Goal: Task Accomplishment & Management: Complete application form

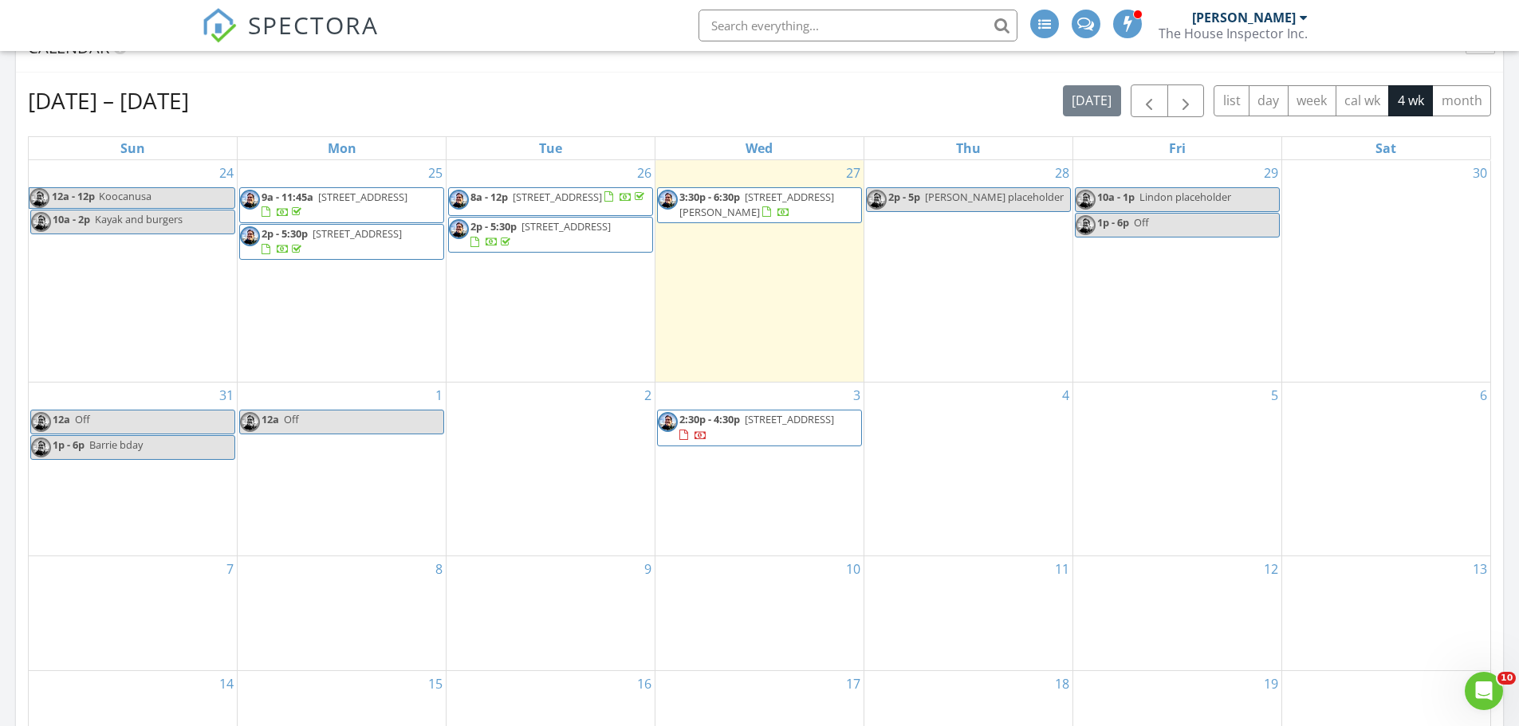
scroll to position [698, 0]
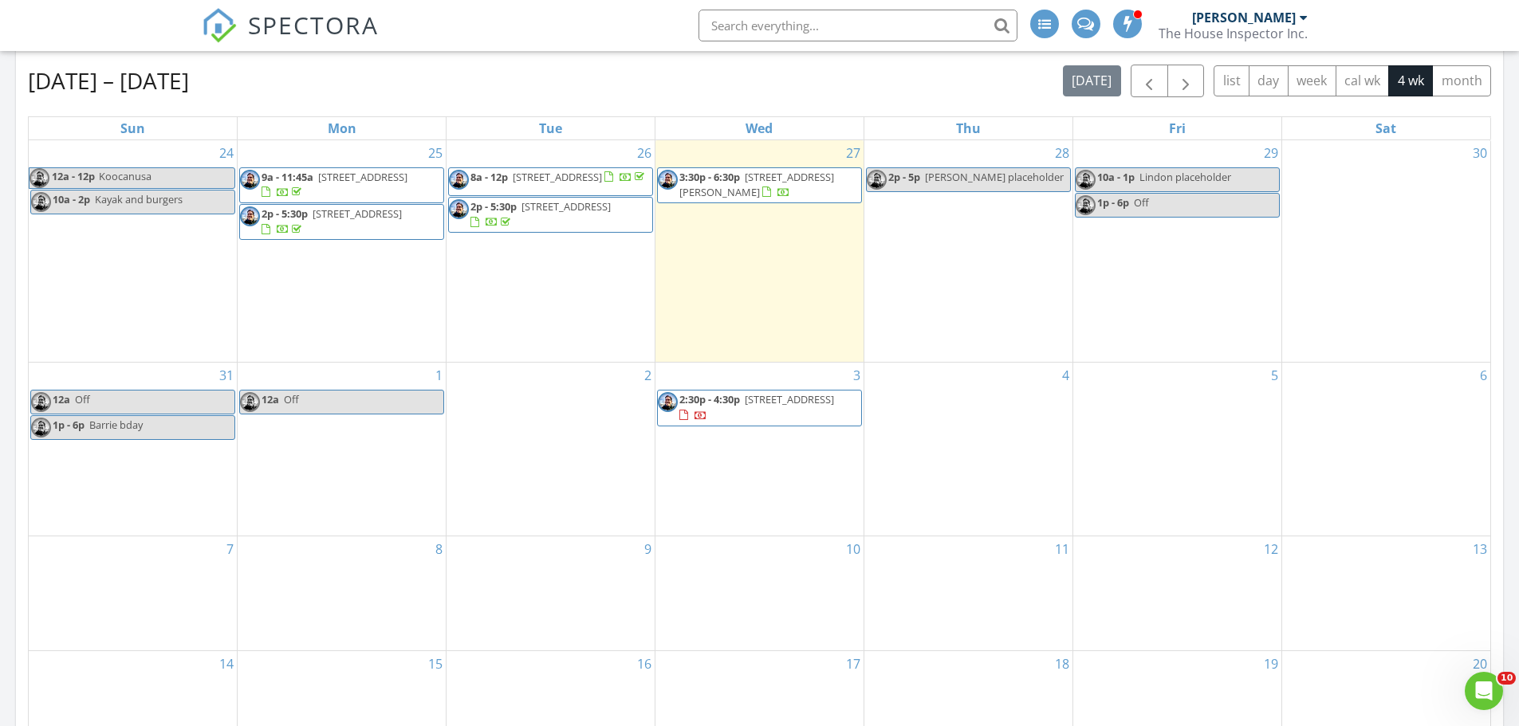
click at [928, 444] on div "4" at bounding box center [968, 449] width 208 height 173
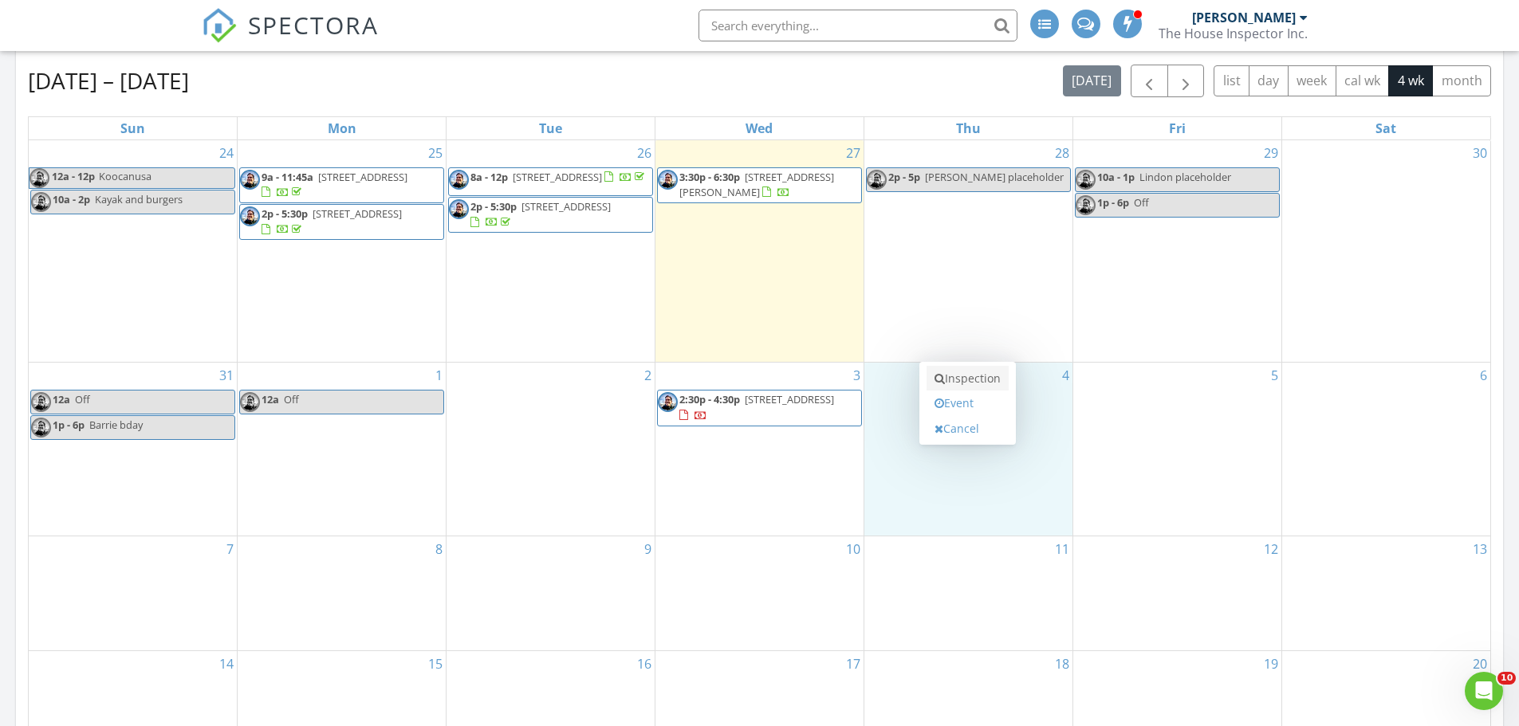
click at [982, 374] on link "Inspection" at bounding box center [967, 379] width 82 height 26
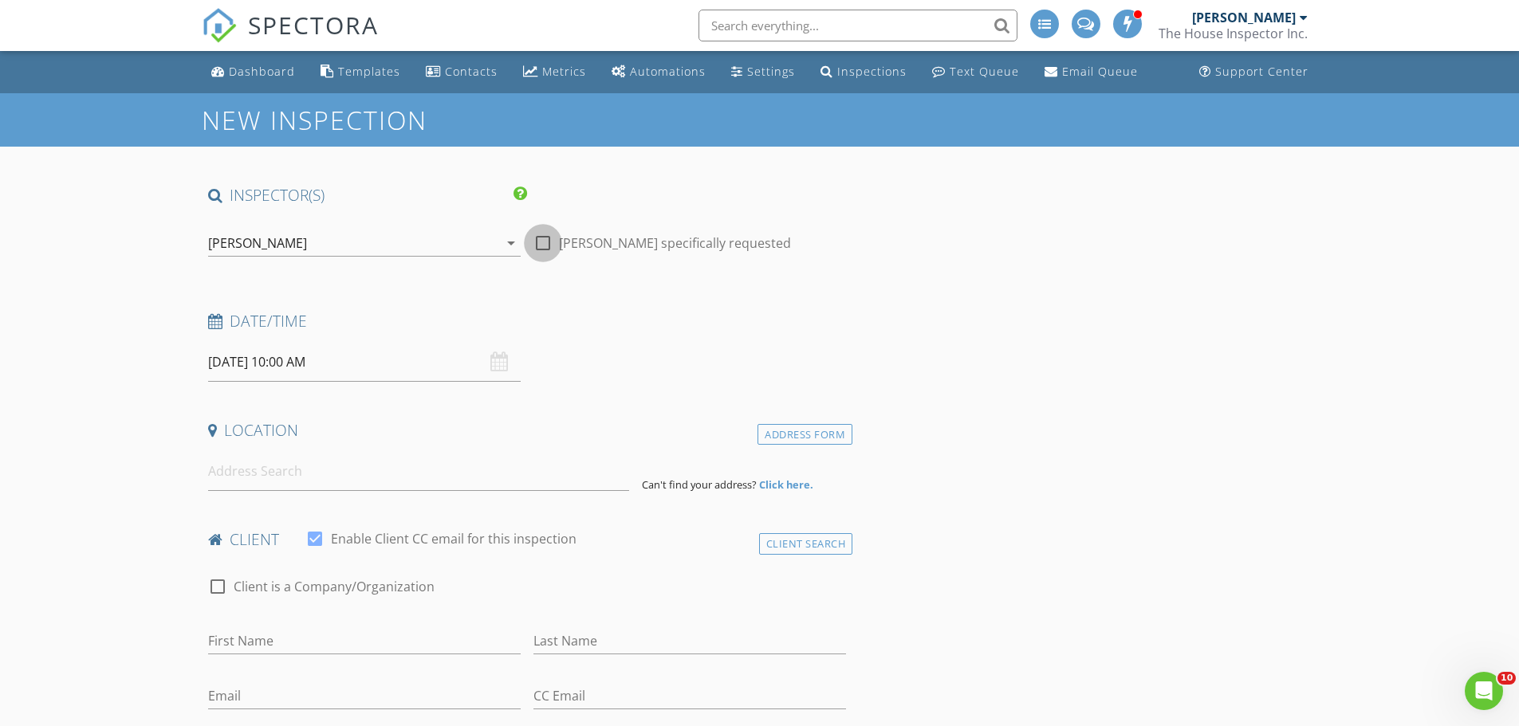
click at [548, 243] on div at bounding box center [542, 243] width 27 height 27
checkbox input "true"
click at [326, 358] on input "09/04/2025 10:00 AM" at bounding box center [364, 362] width 312 height 39
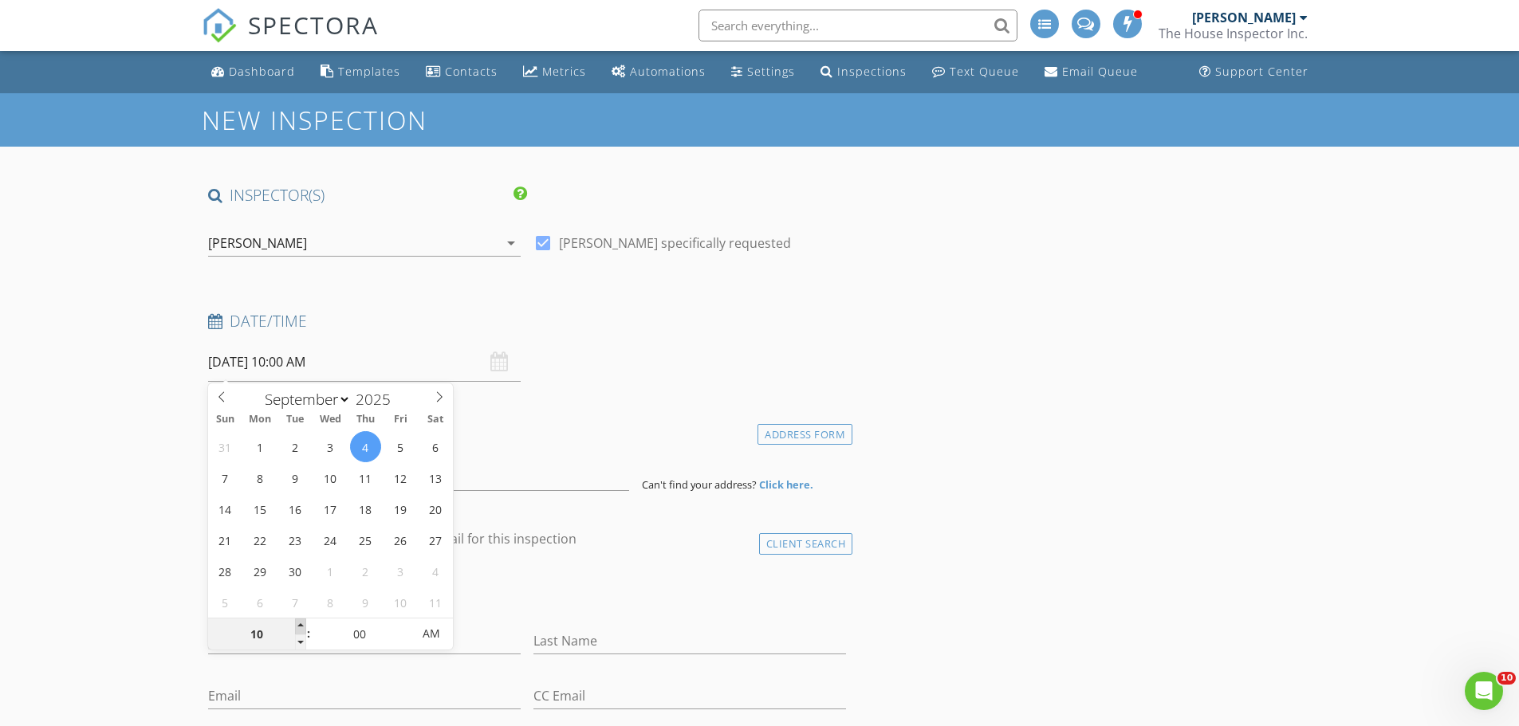
type input "11"
type input "09/04/2025 11:00 AM"
click at [301, 620] on span at bounding box center [300, 627] width 11 height 16
type input "10"
type input "[DATE] 10:00 AM"
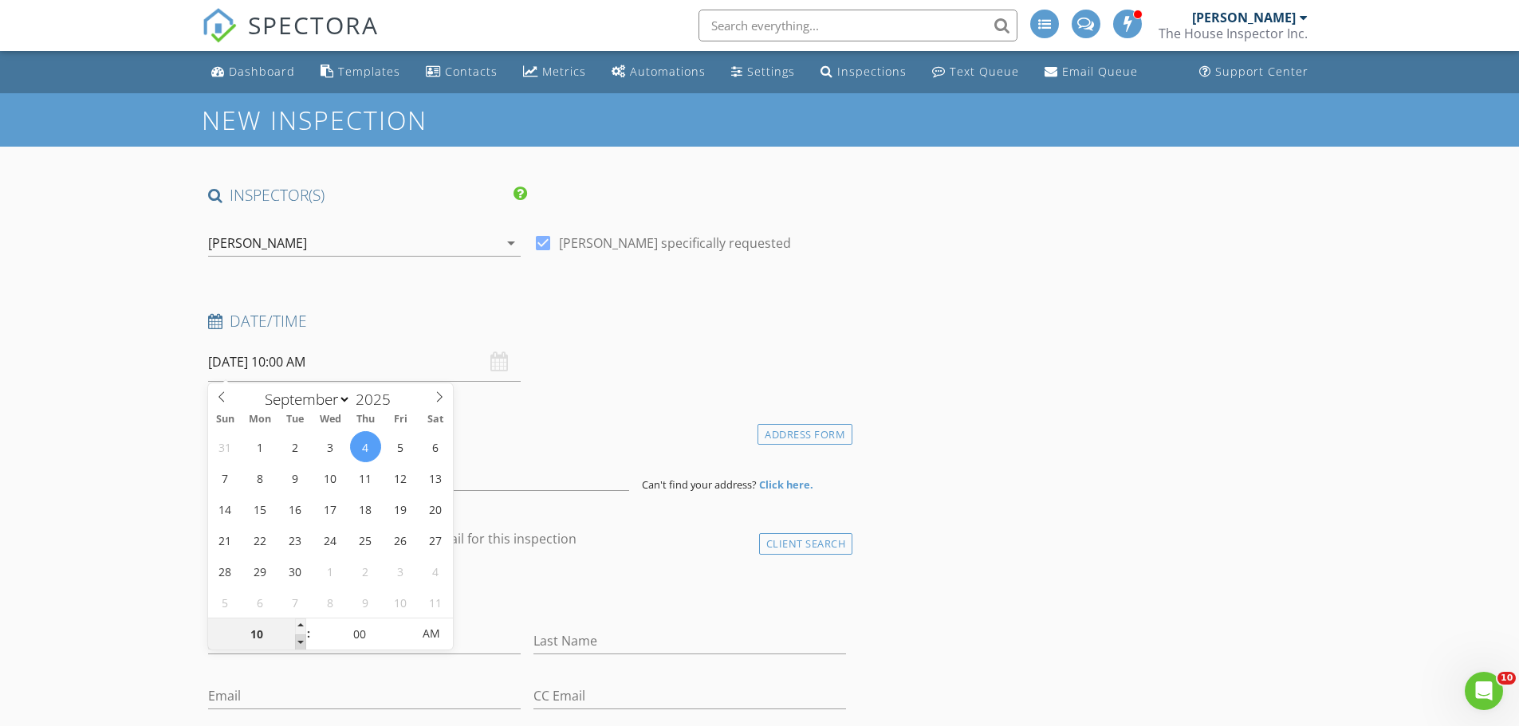
click at [301, 644] on span at bounding box center [300, 643] width 11 height 16
type input "09"
type input "[DATE] 9:00 AM"
click at [301, 643] on span at bounding box center [300, 643] width 11 height 16
click at [503, 422] on h4 "Location" at bounding box center [527, 430] width 639 height 21
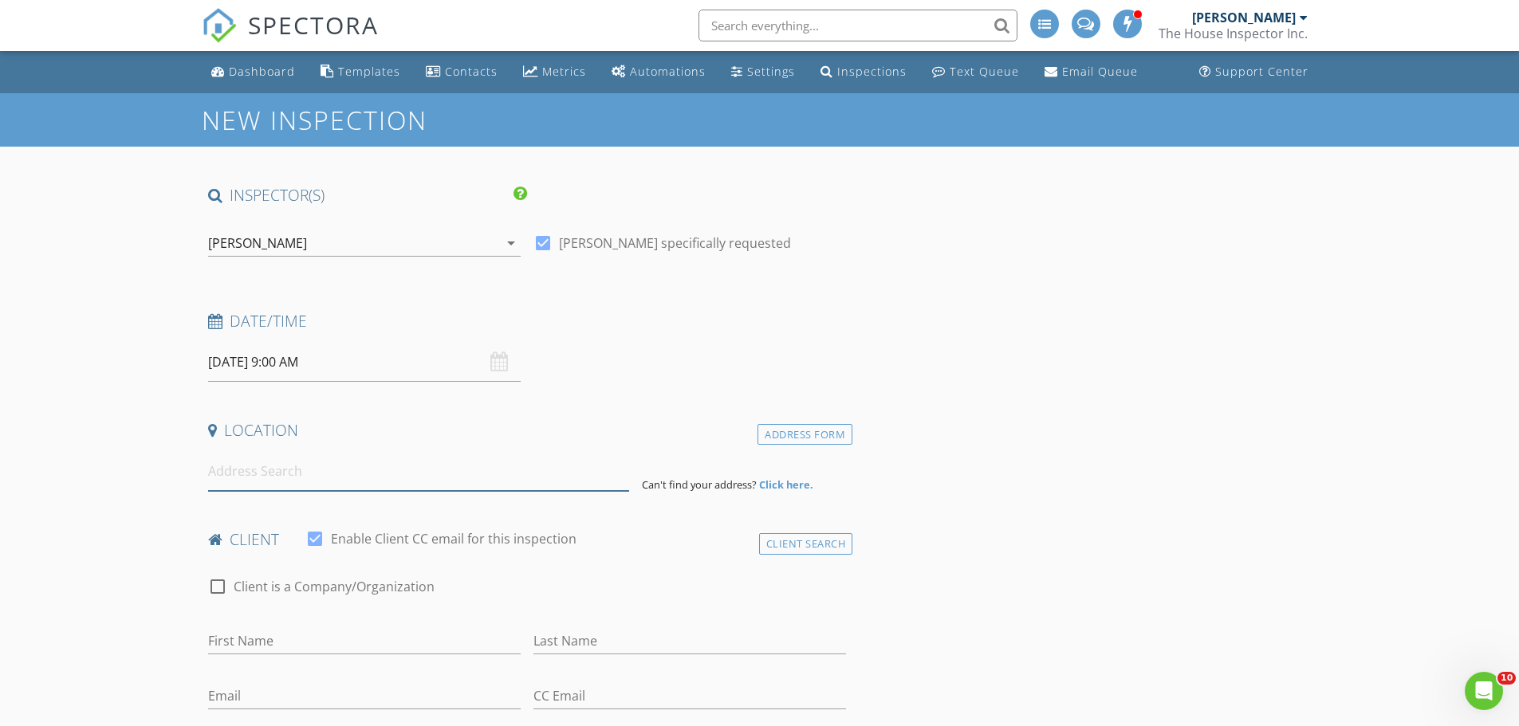
click at [252, 477] on input at bounding box center [418, 471] width 421 height 39
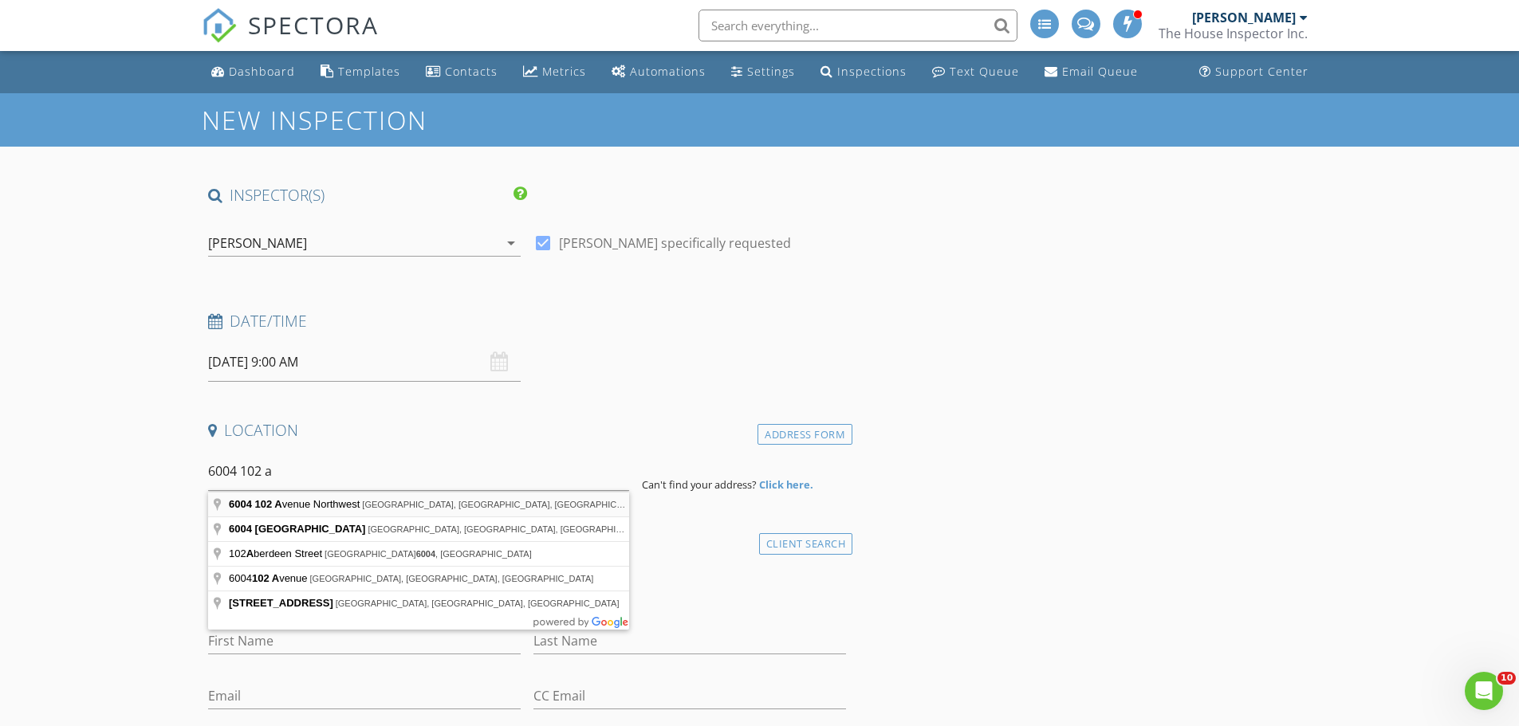
type input "6004 102 Avenue Northwest, Edmonton, AB, Canada"
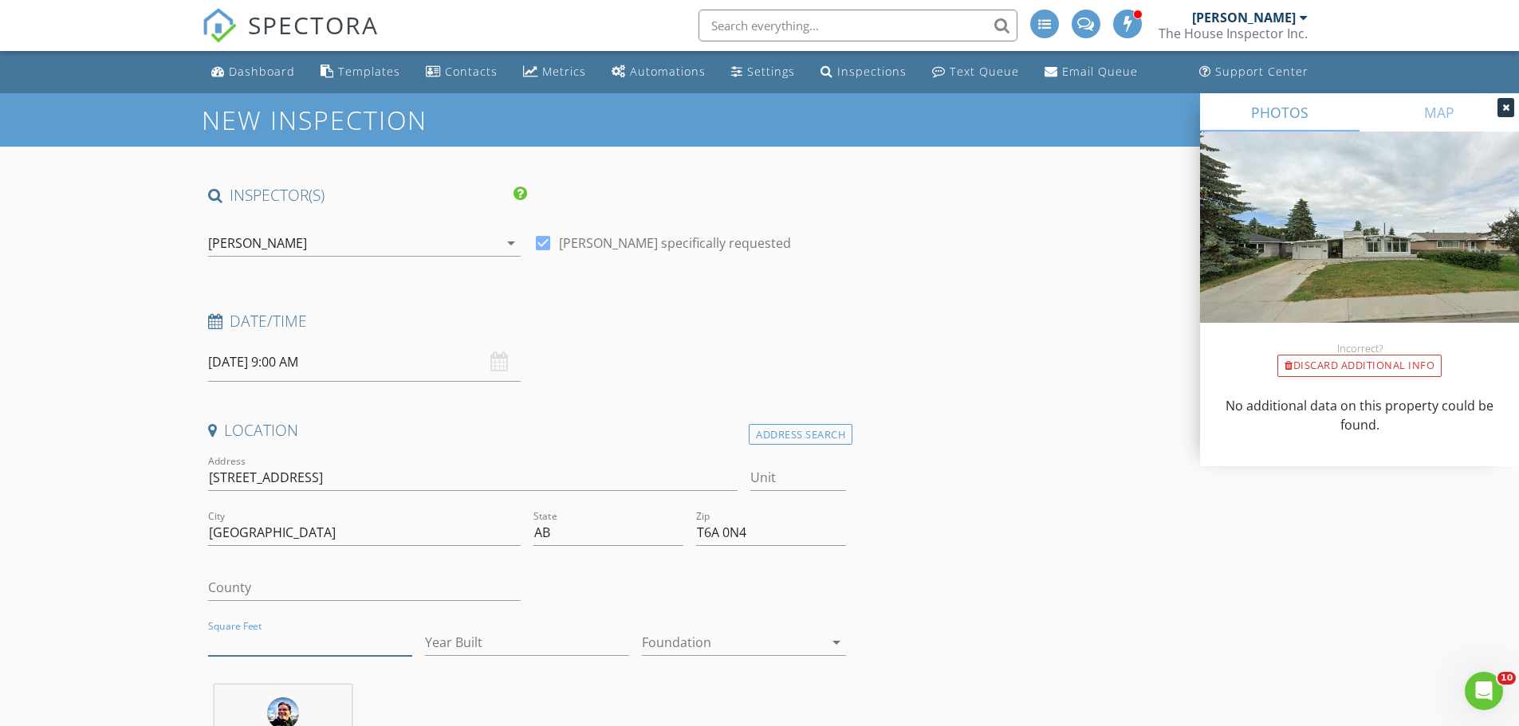
click at [254, 641] on input "Square Feet" at bounding box center [310, 643] width 204 height 26
type input "1310"
click at [506, 644] on input "Year Built" at bounding box center [527, 643] width 204 height 26
type input "1959"
click at [693, 648] on div at bounding box center [733, 643] width 182 height 26
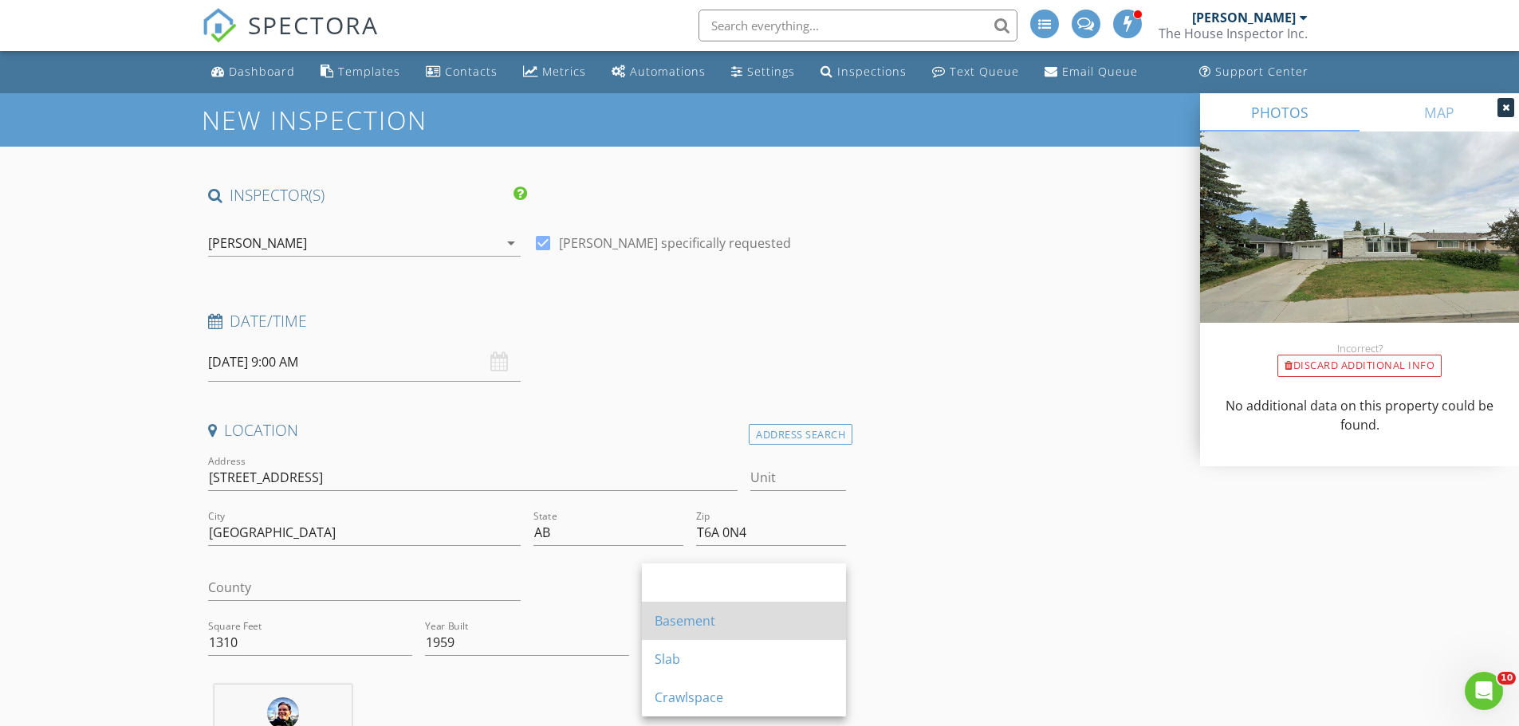
click at [686, 630] on div "Basement" at bounding box center [743, 620] width 179 height 19
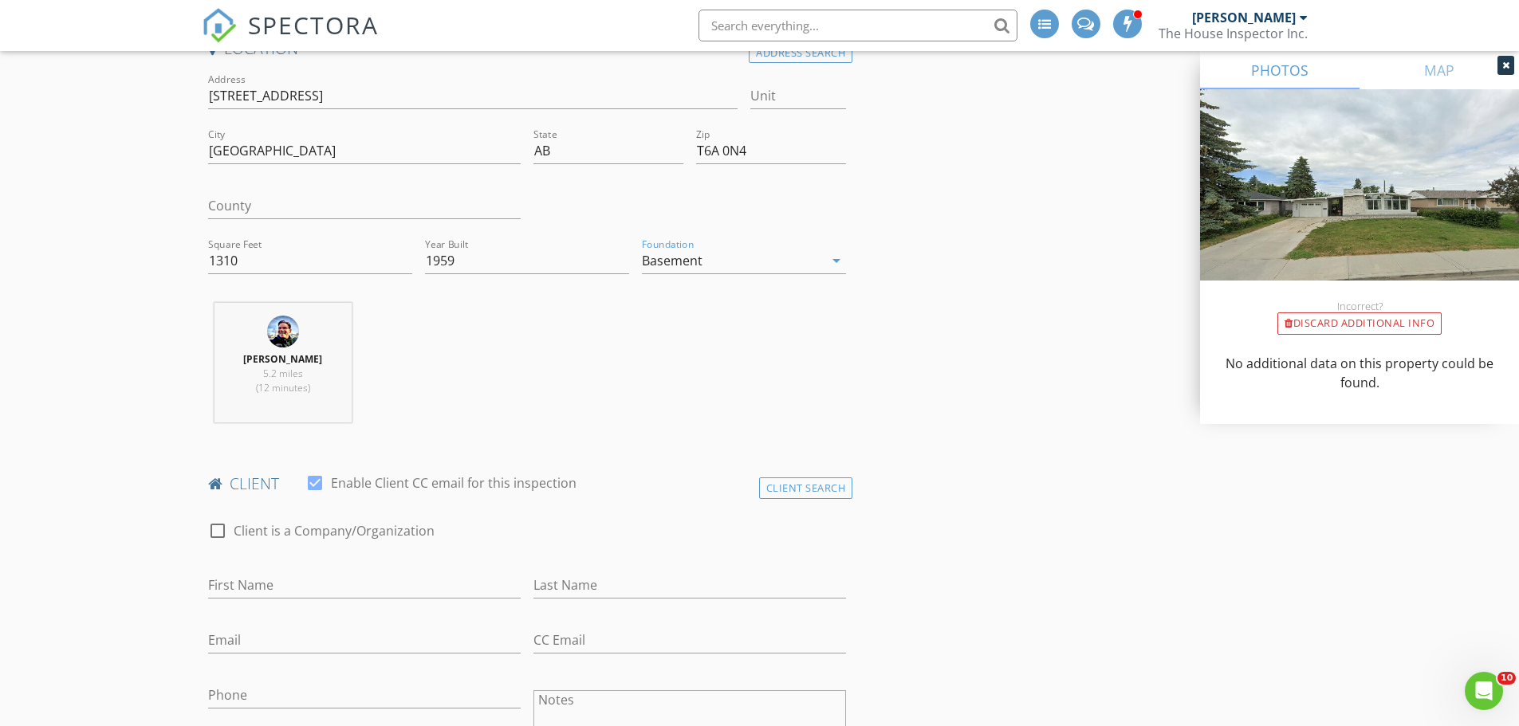
scroll to position [438, 0]
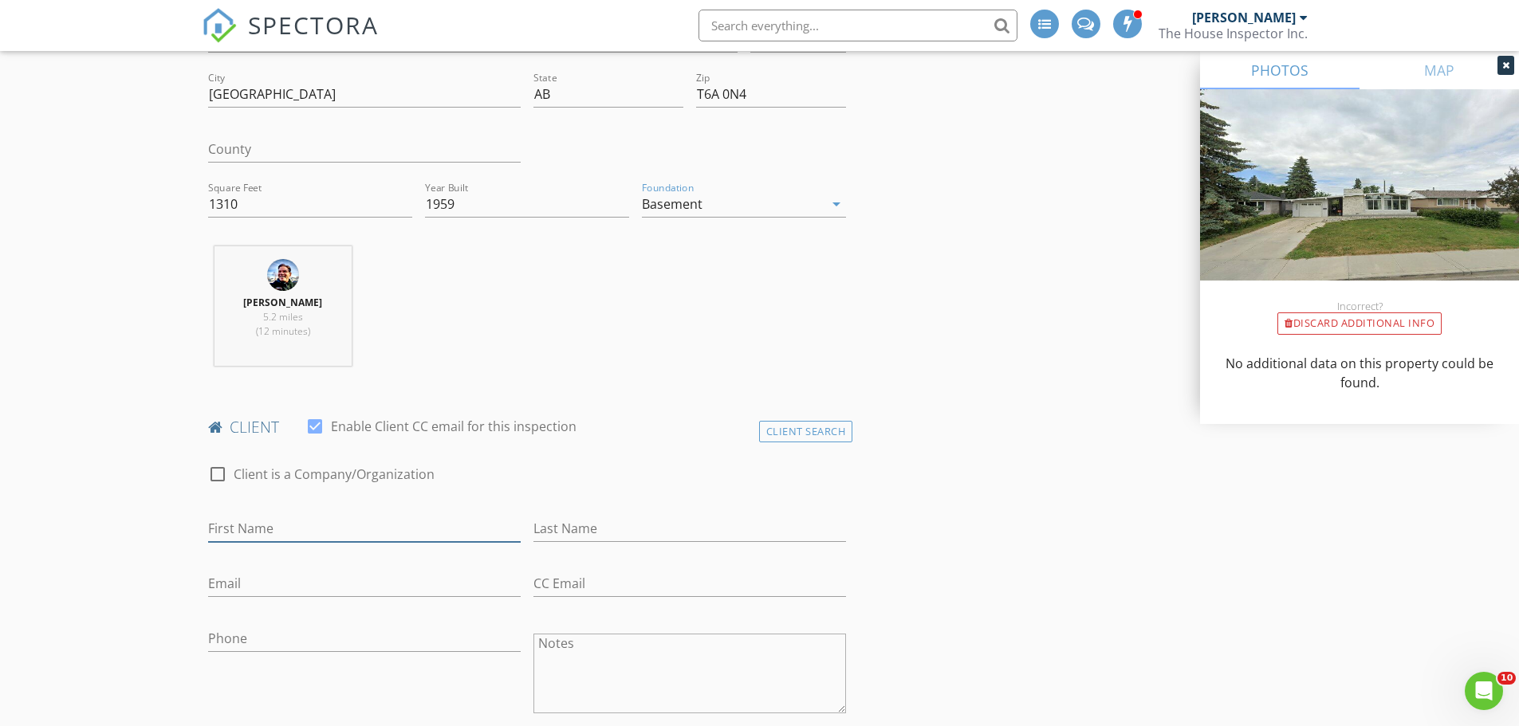
click at [297, 533] on input "First Name" at bounding box center [364, 529] width 312 height 26
type input "Timothy & Lindsay"
type input "Batke"
type input "timbatke@gmail.com"
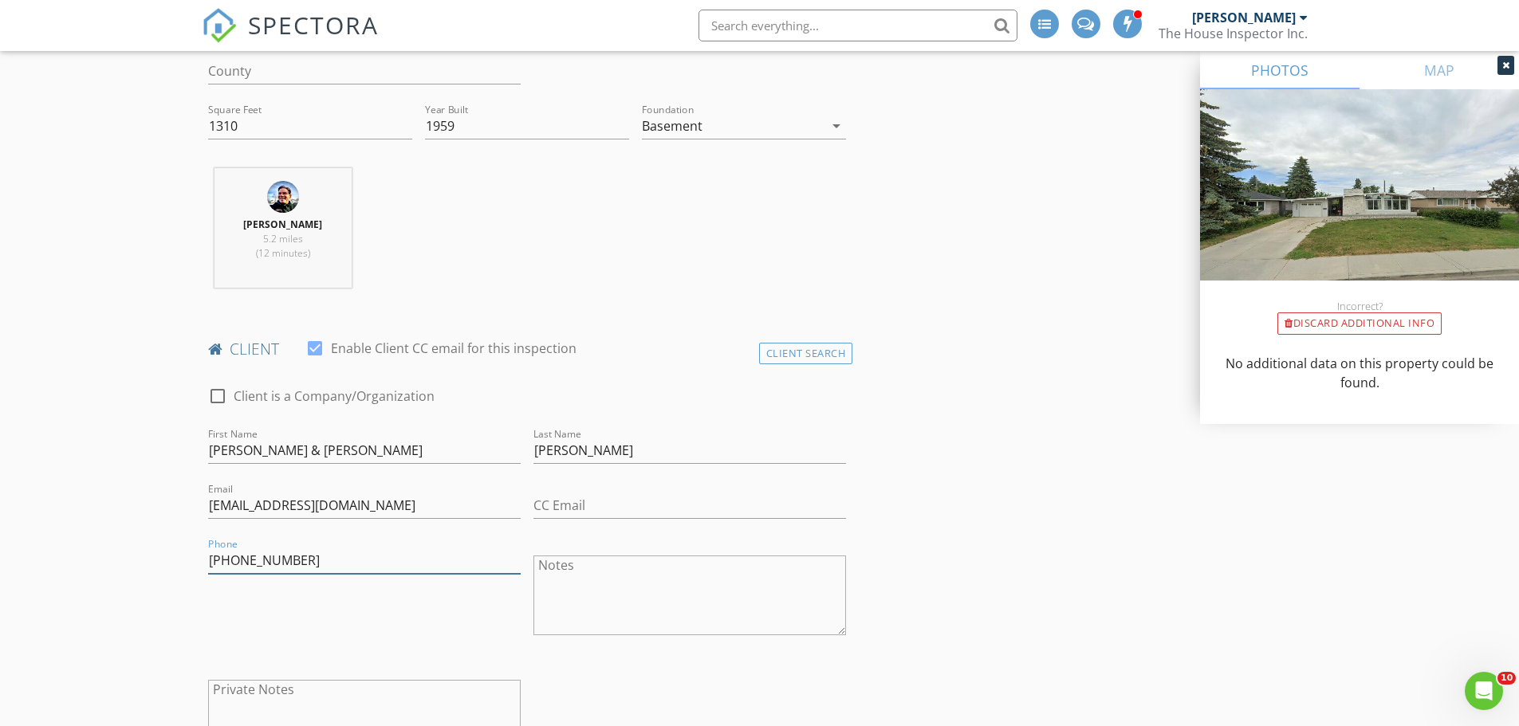
scroll to position [518, 0]
type input "780-691-9895"
click at [654, 589] on textarea "Notes" at bounding box center [689, 594] width 312 height 80
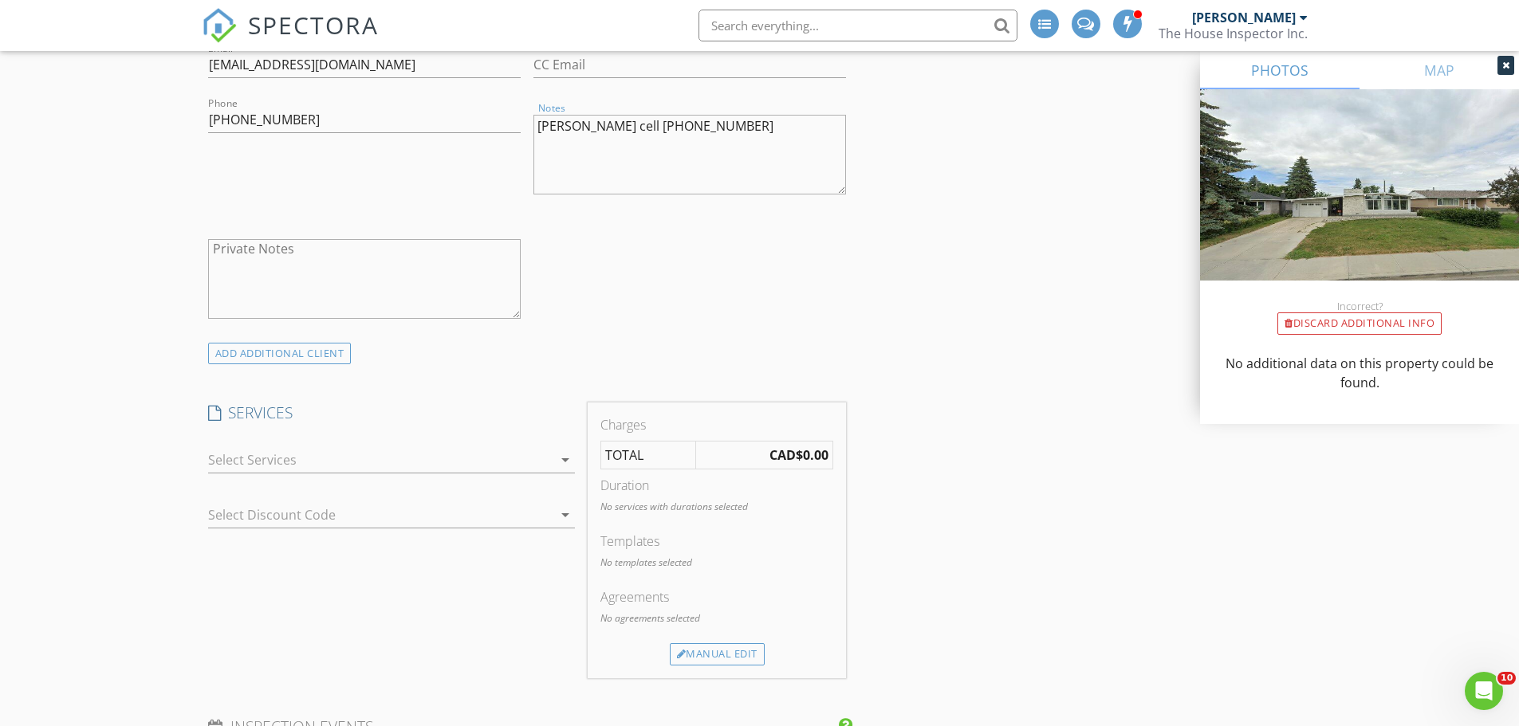
scroll to position [996, 0]
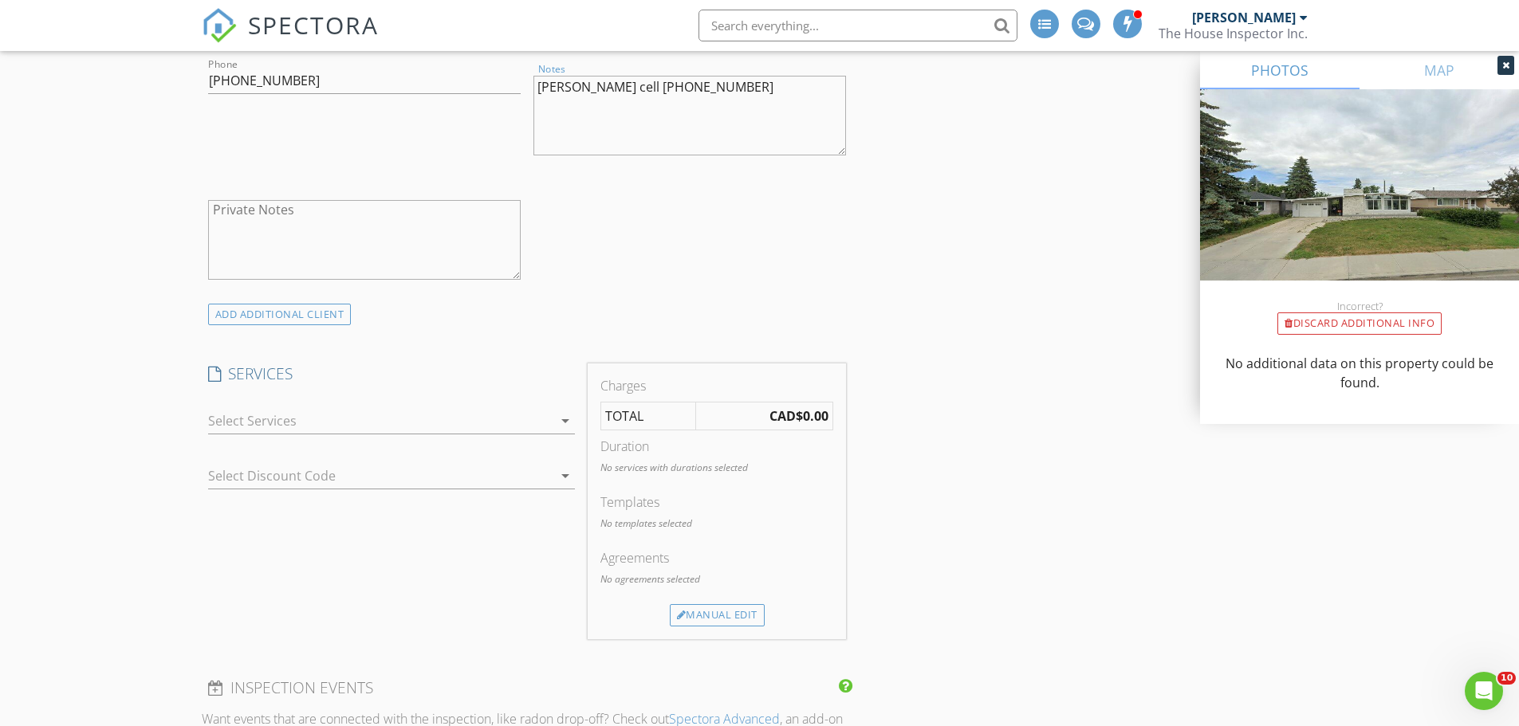
type textarea "Lindsay cell 780 4907138"
click at [346, 420] on div at bounding box center [380, 421] width 344 height 26
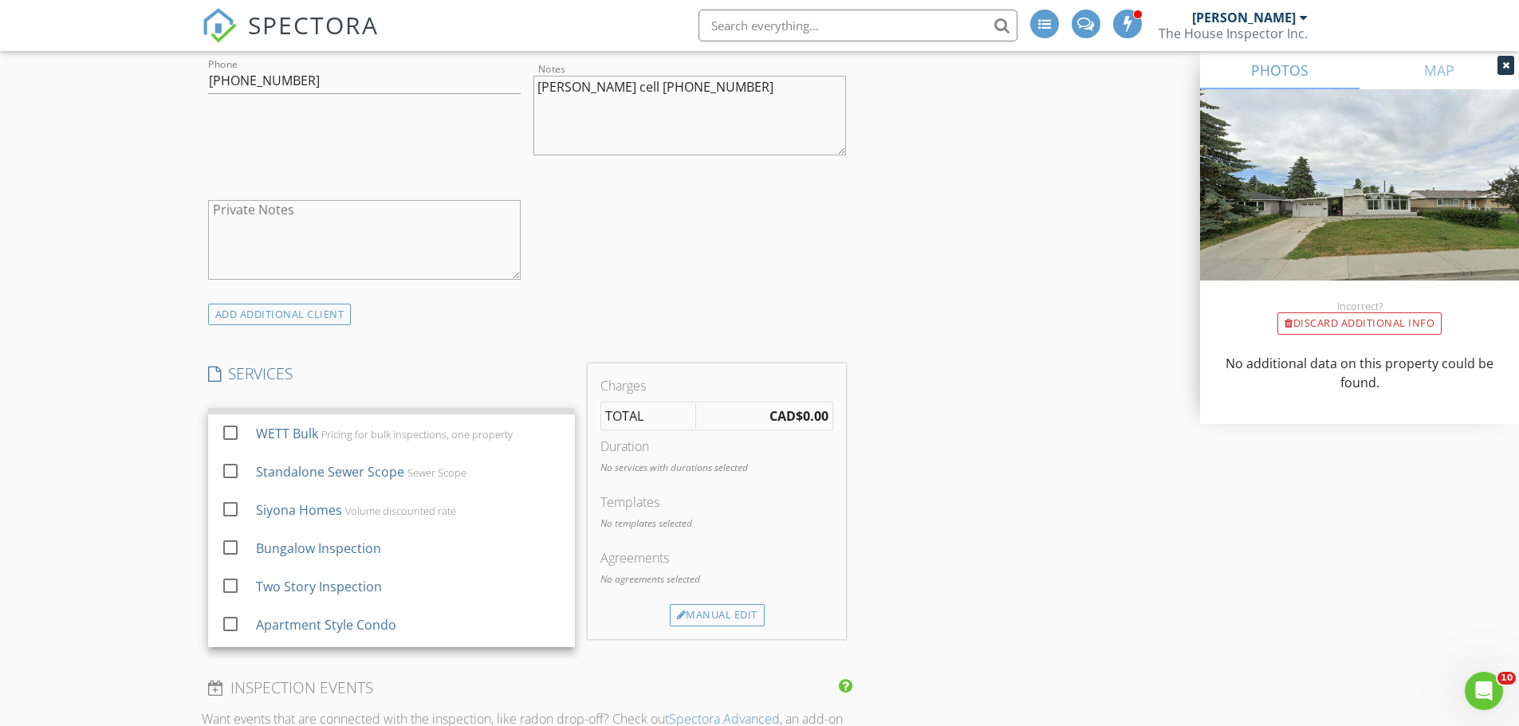
scroll to position [199, 0]
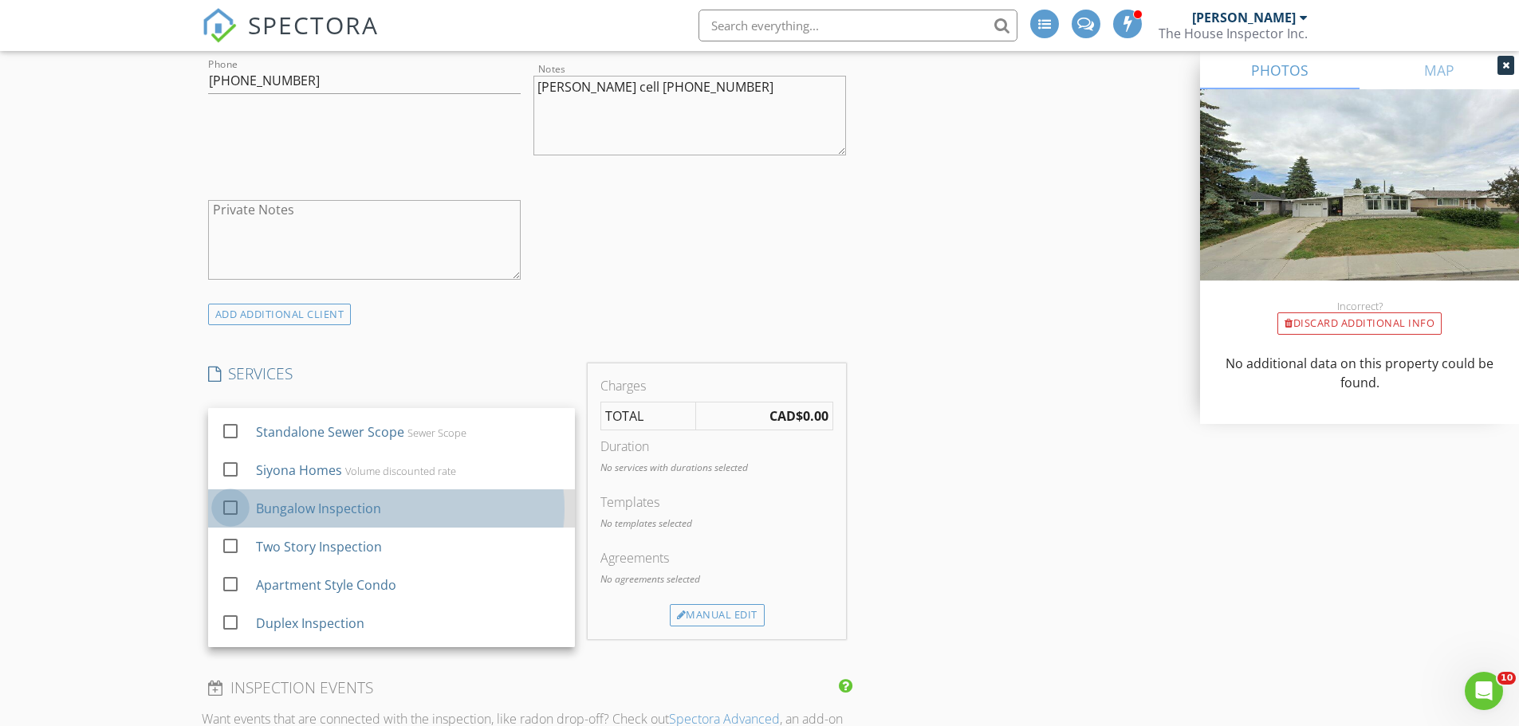
click at [242, 504] on div at bounding box center [230, 507] width 27 height 27
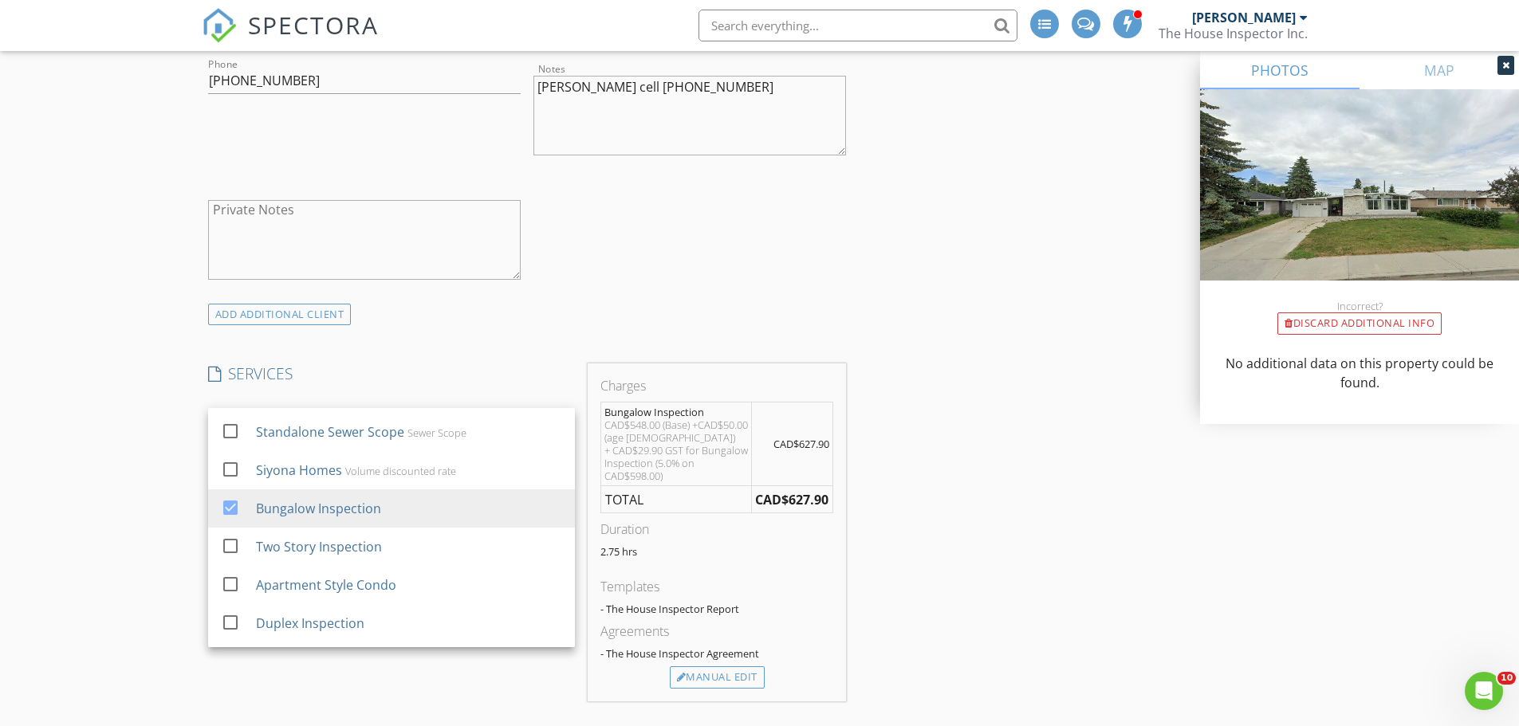
click at [442, 666] on div "SERVICES check_box_outline_blank Water quality testing. Coliform testing of wel…" at bounding box center [391, 533] width 379 height 338
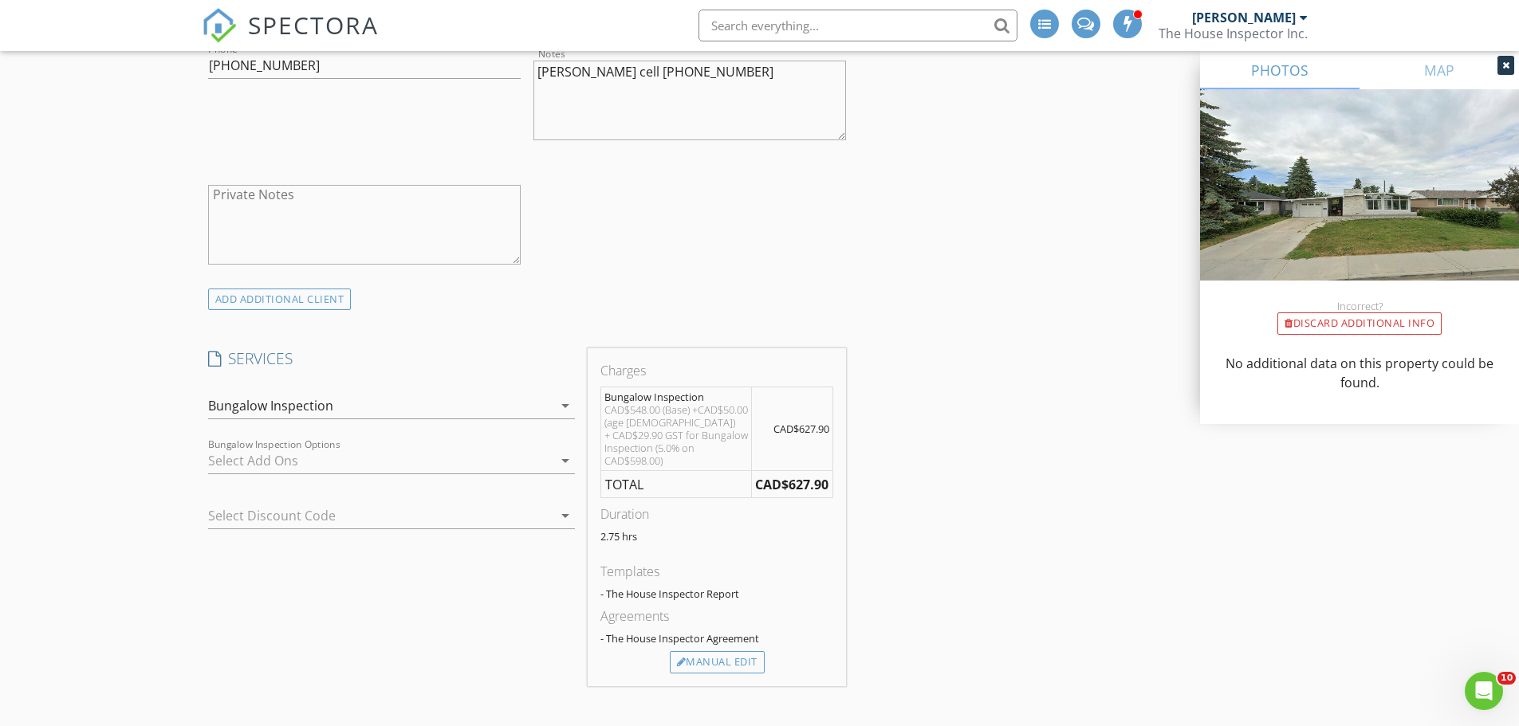
scroll to position [1016, 0]
click at [291, 463] on div at bounding box center [380, 456] width 344 height 26
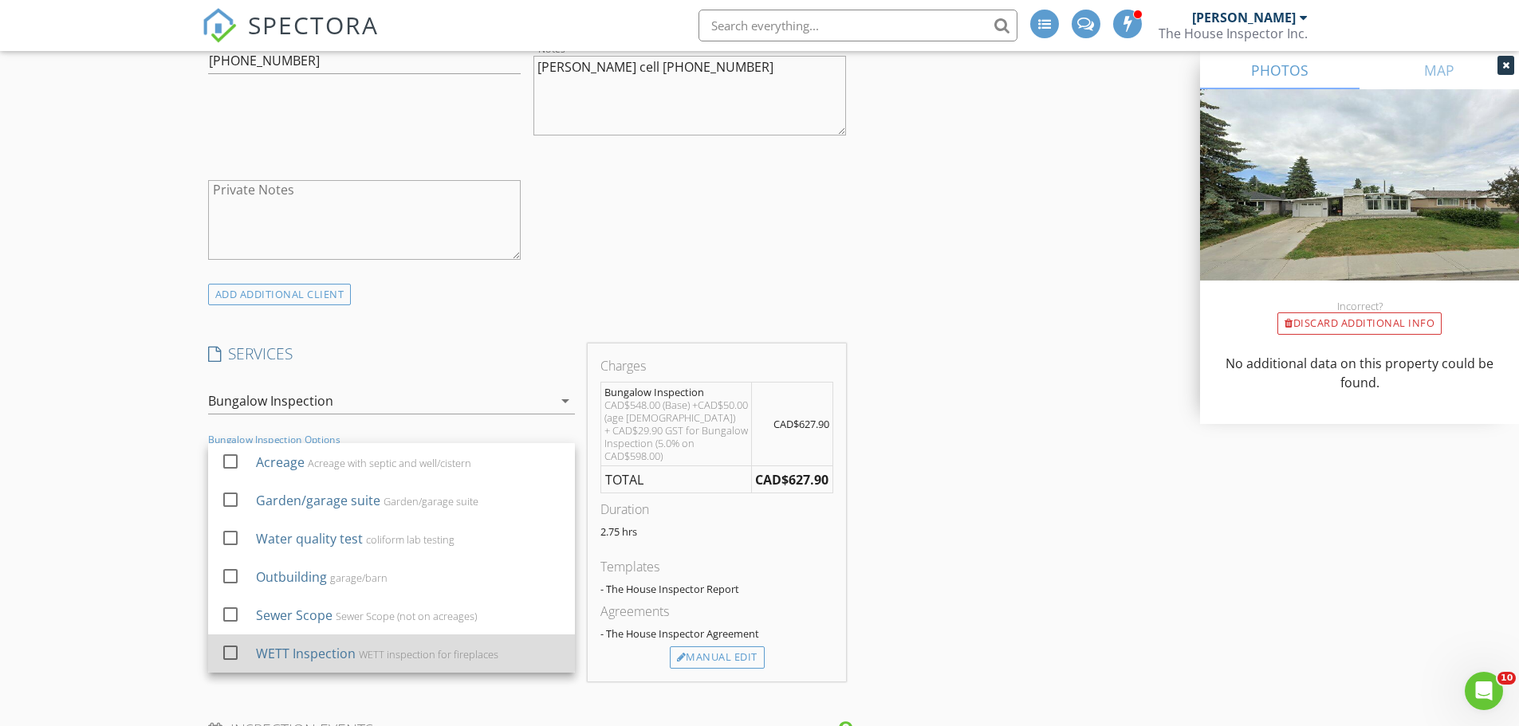
click at [228, 654] on div at bounding box center [230, 652] width 27 height 27
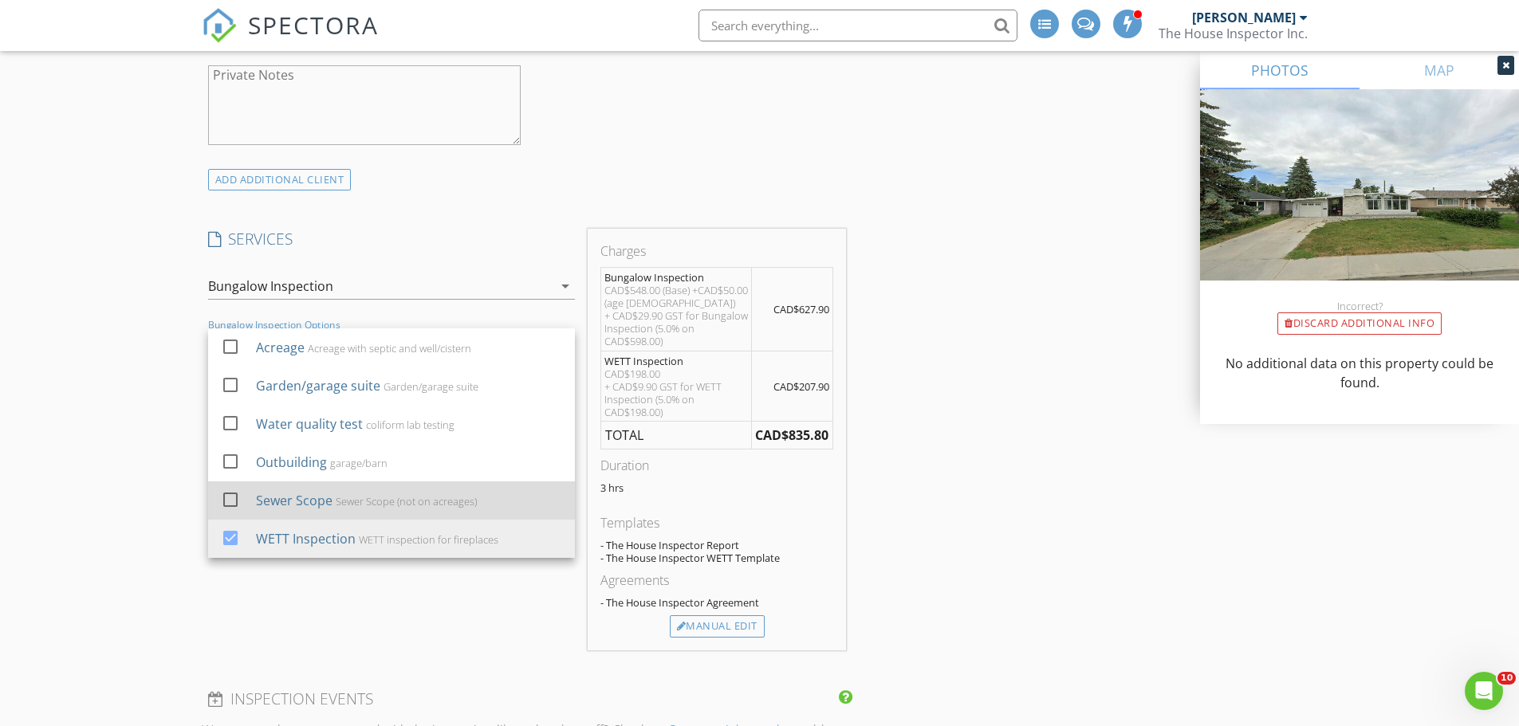
scroll to position [1136, 0]
click at [230, 494] on div at bounding box center [230, 495] width 27 height 27
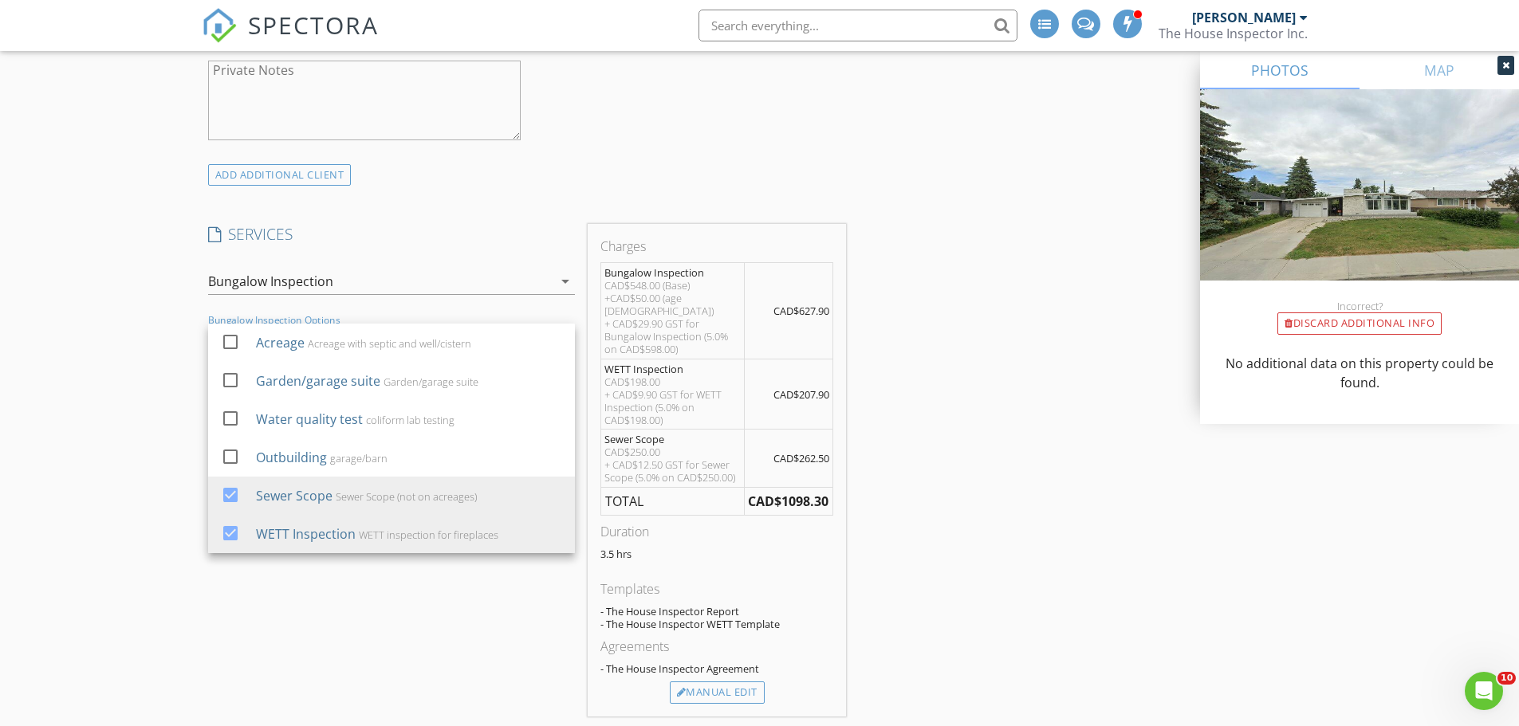
click at [893, 549] on div "INSPECTOR(S) check_box Doug Aasen PRIMARY Doug Aasen arrow_drop_down check_box …" at bounding box center [760, 567] width 1116 height 3037
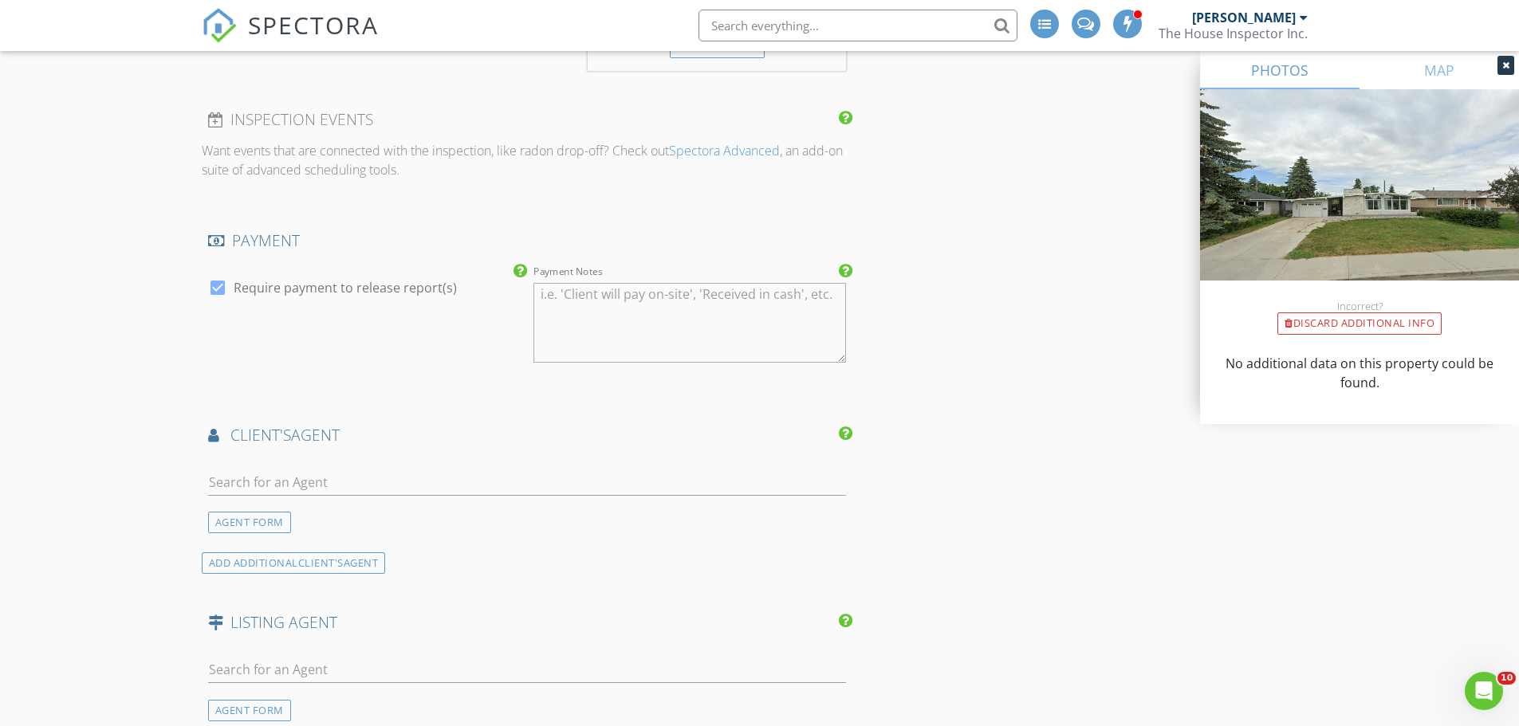
scroll to position [1774, 0]
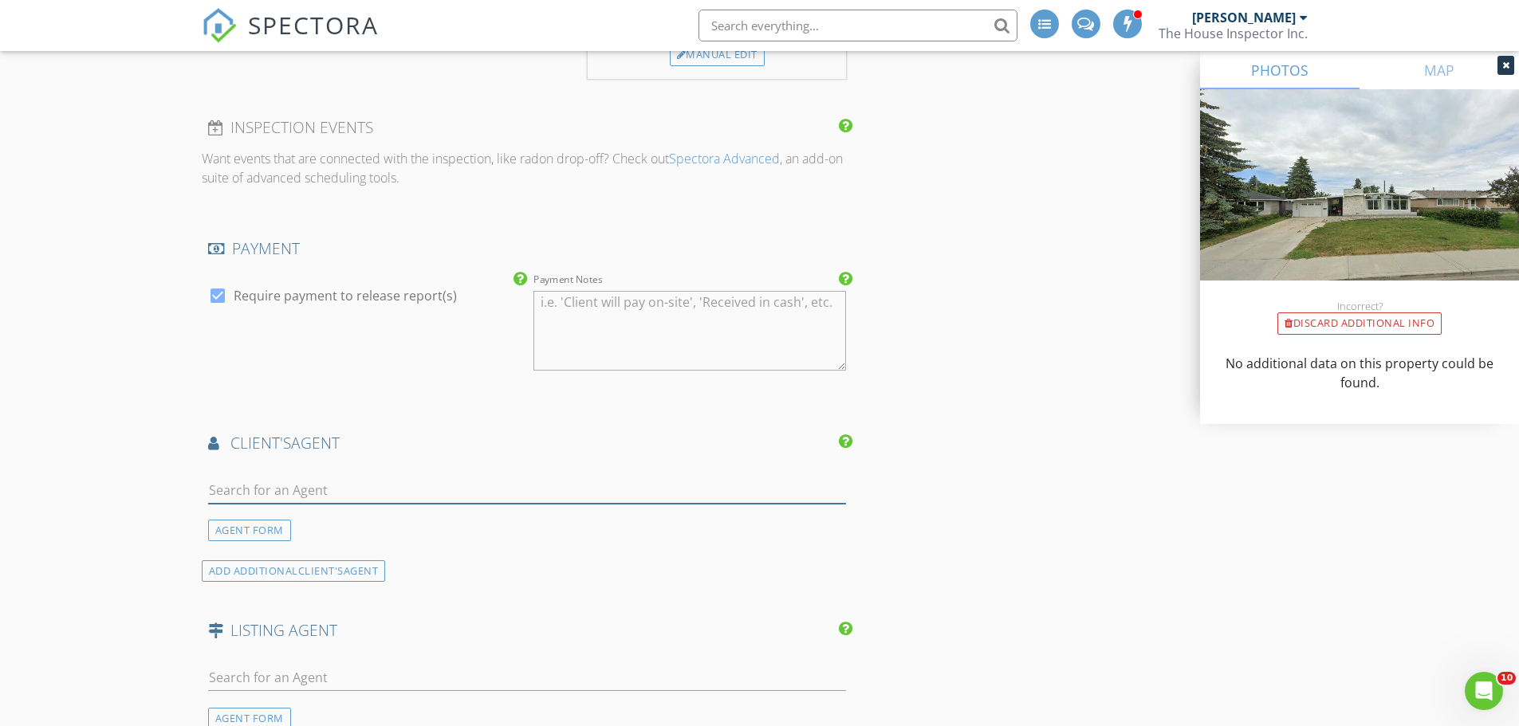
click at [258, 478] on input "text" at bounding box center [527, 491] width 639 height 26
type input "R"
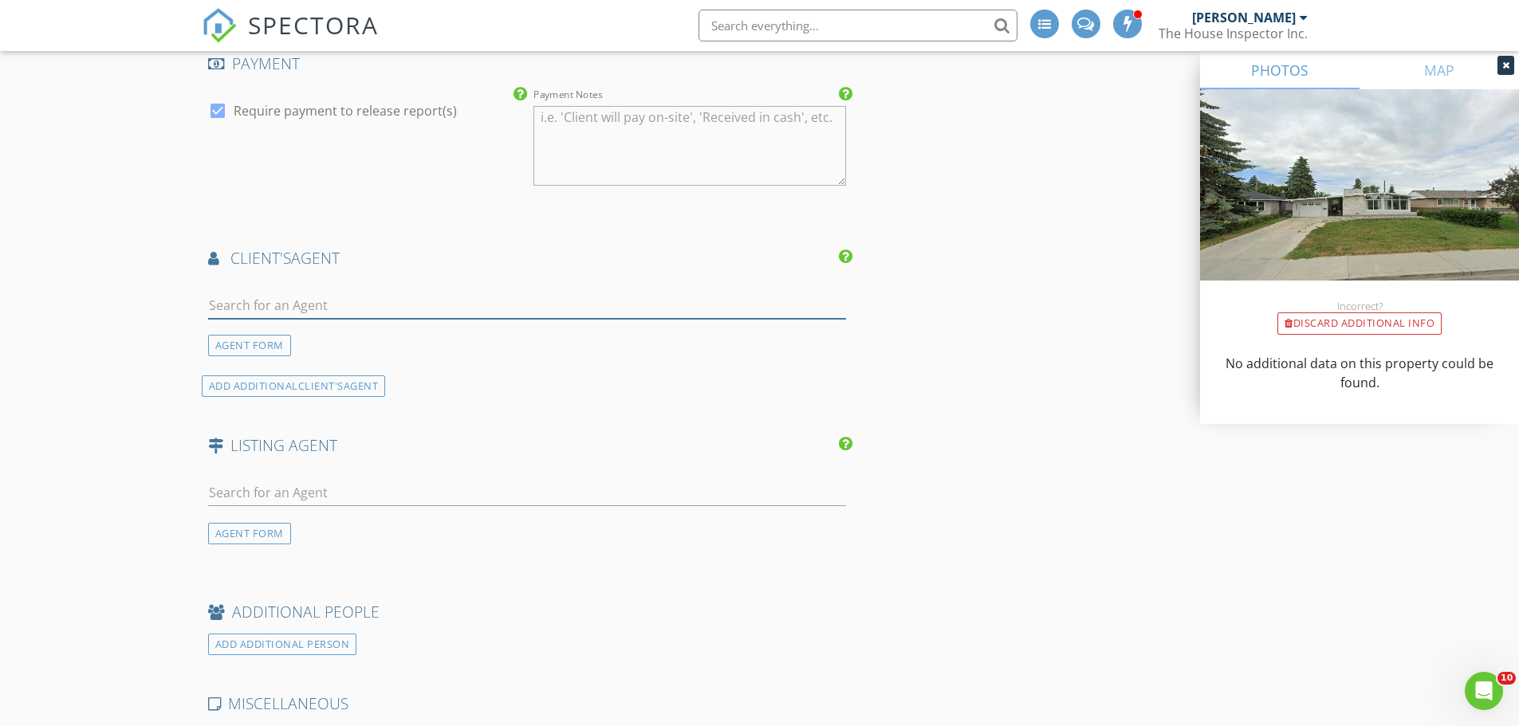
scroll to position [1933, 0]
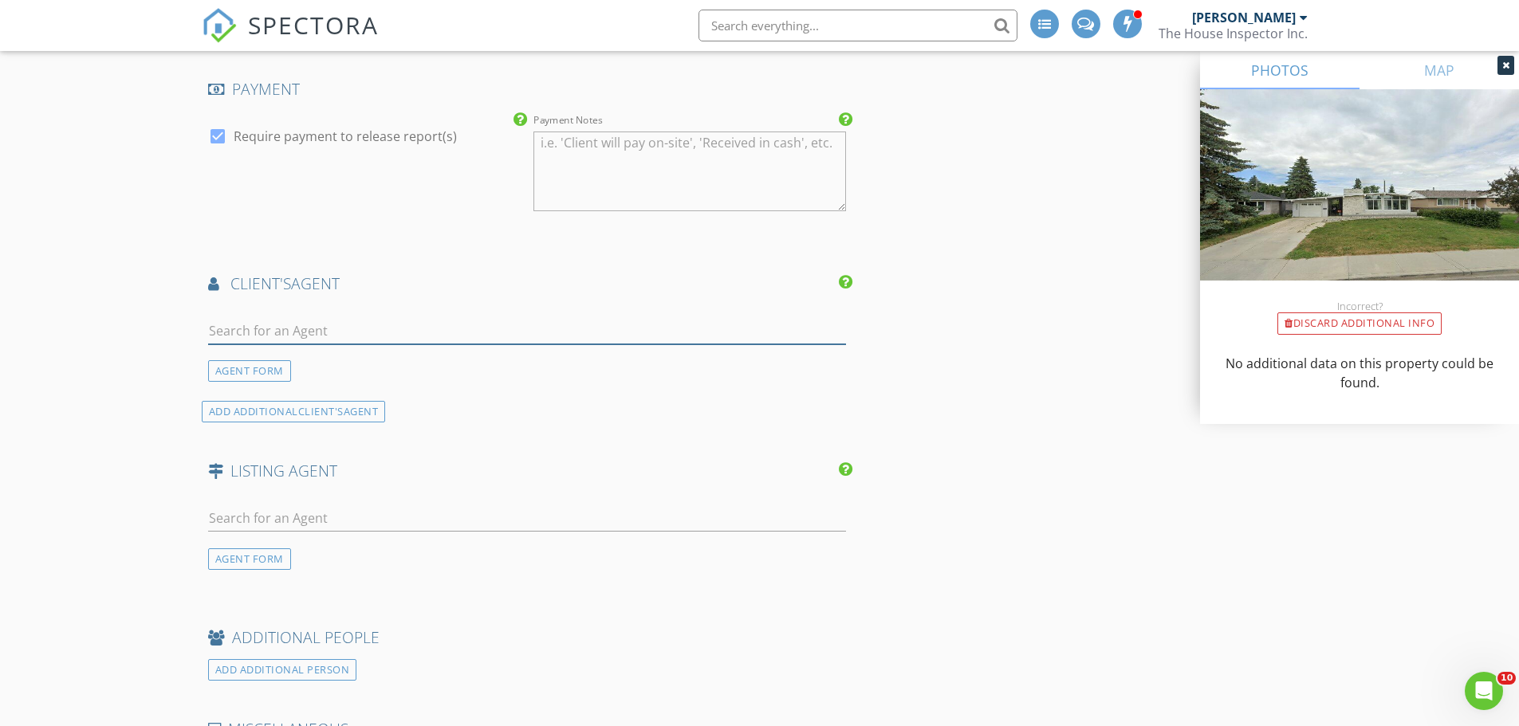
click at [244, 318] on input "text" at bounding box center [527, 331] width 639 height 26
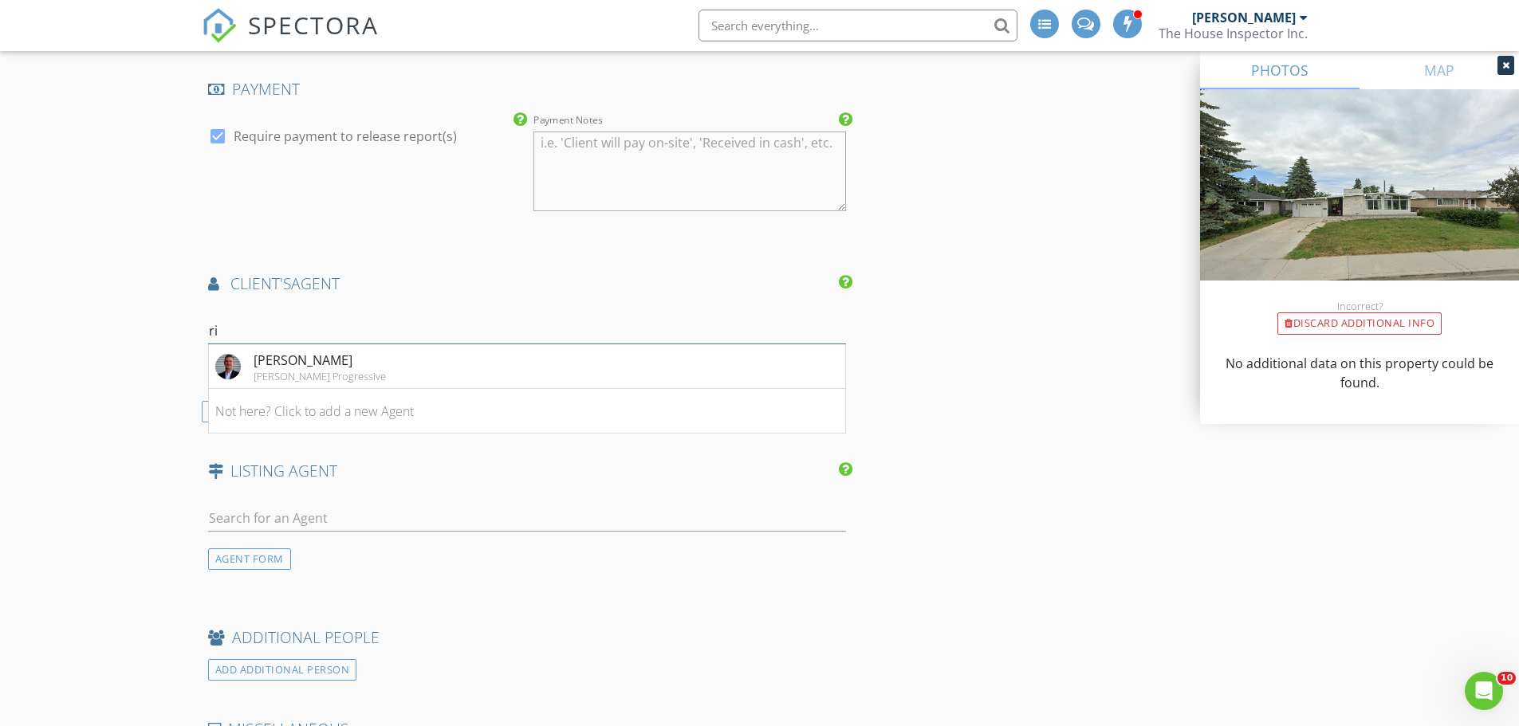
type input "r"
type input "Richard Robillard"
click at [311, 357] on div "No results found. Click to add a new Agent" at bounding box center [335, 366] width 240 height 19
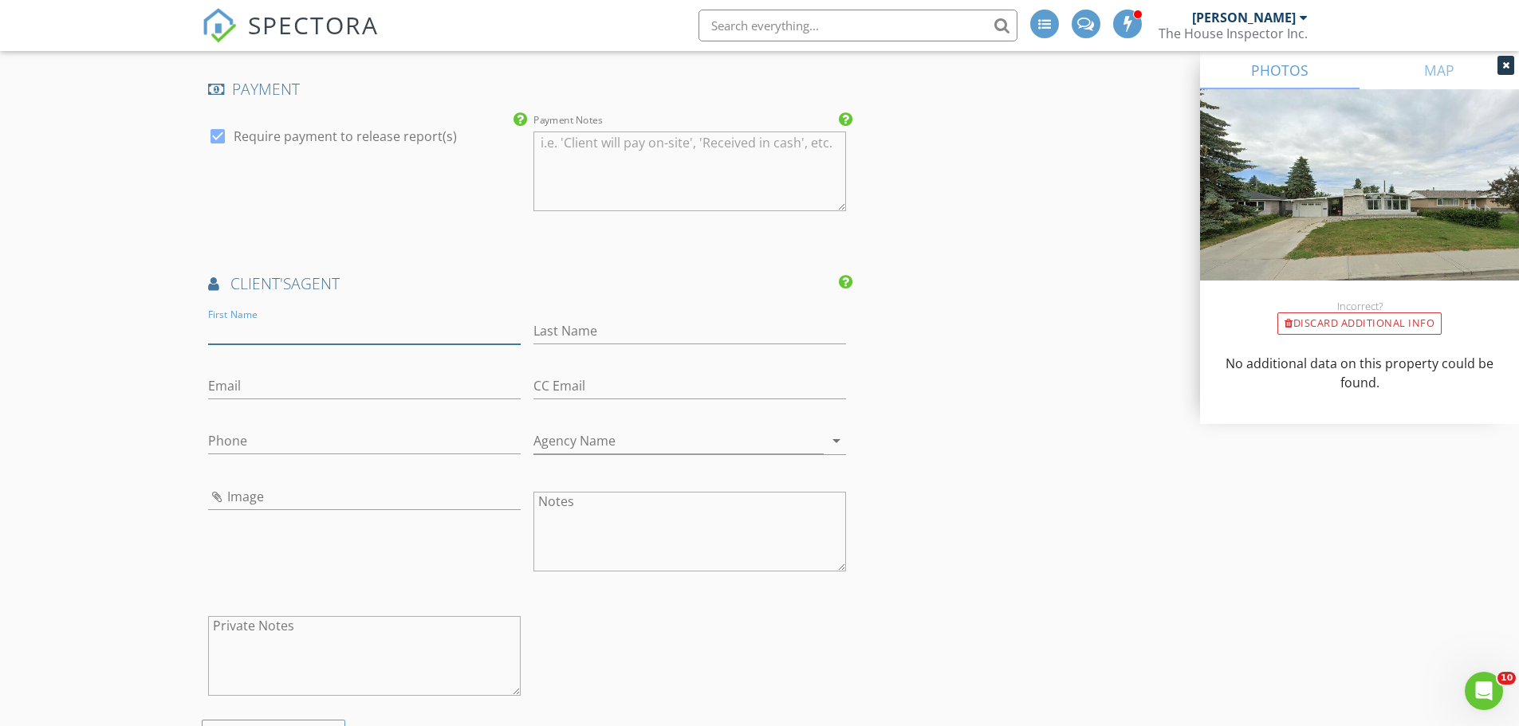
click at [267, 320] on input "First Name" at bounding box center [364, 331] width 312 height 26
type input "r"
type input "Richard"
type input "Robillard"
click at [234, 376] on input "Email" at bounding box center [364, 386] width 312 height 26
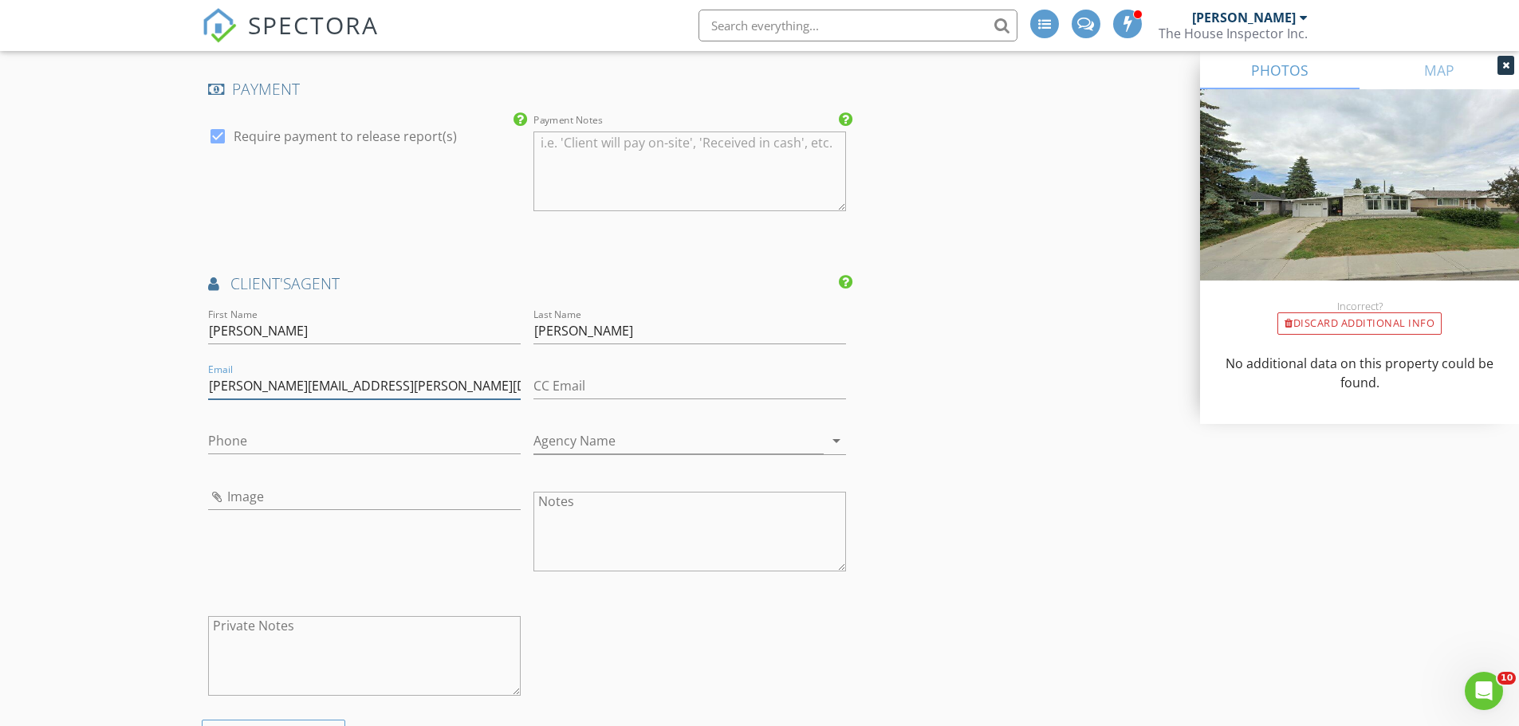
type input "richard.robillard@exprealty.ca"
click at [229, 428] on input "Phone" at bounding box center [364, 441] width 312 height 26
type input "780-257-7457"
click at [613, 430] on input "Agency Name" at bounding box center [678, 441] width 290 height 26
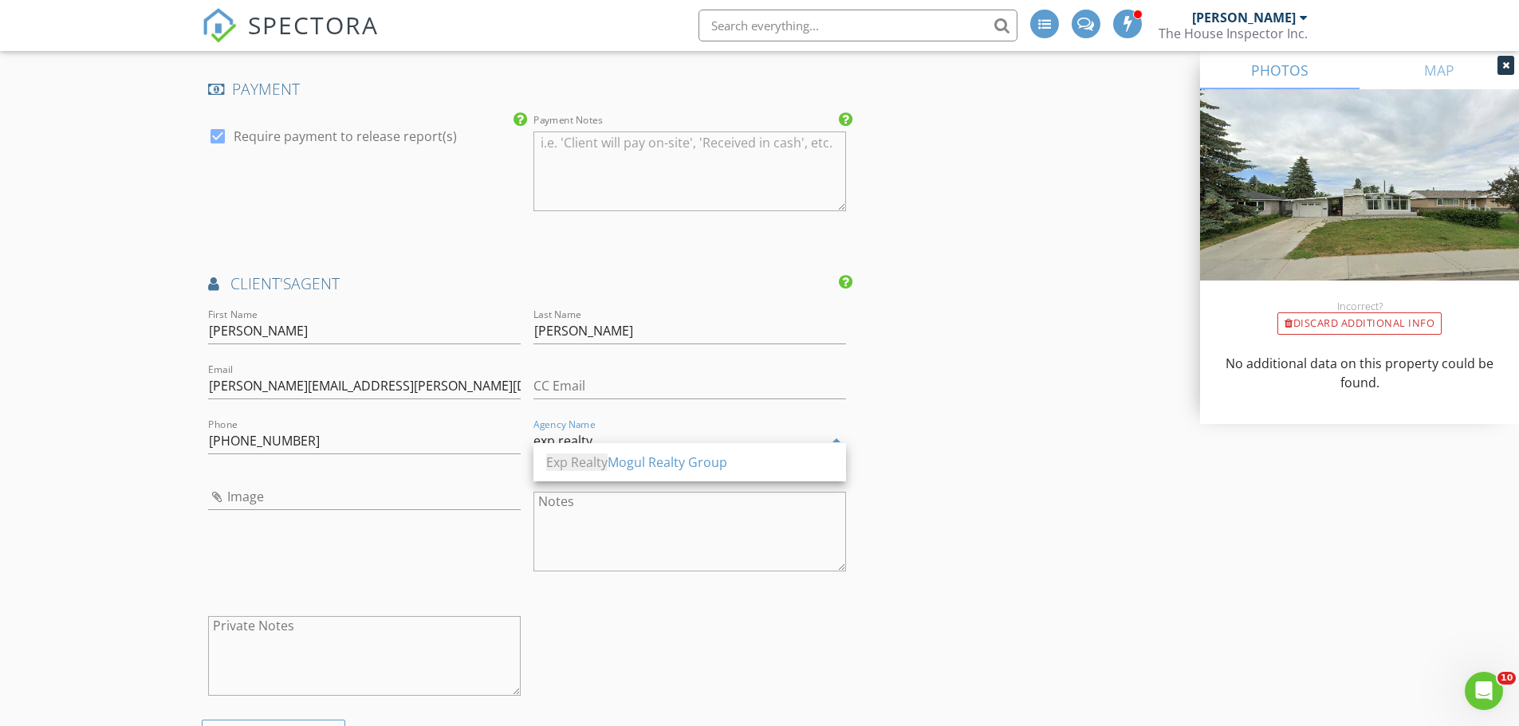
click at [619, 428] on input "exp realty" at bounding box center [678, 441] width 290 height 26
click at [472, 474] on div "Image" at bounding box center [364, 500] width 312 height 52
type input "exp realty"
click at [230, 484] on input "Image" at bounding box center [364, 497] width 312 height 26
type input "richard.jpg"
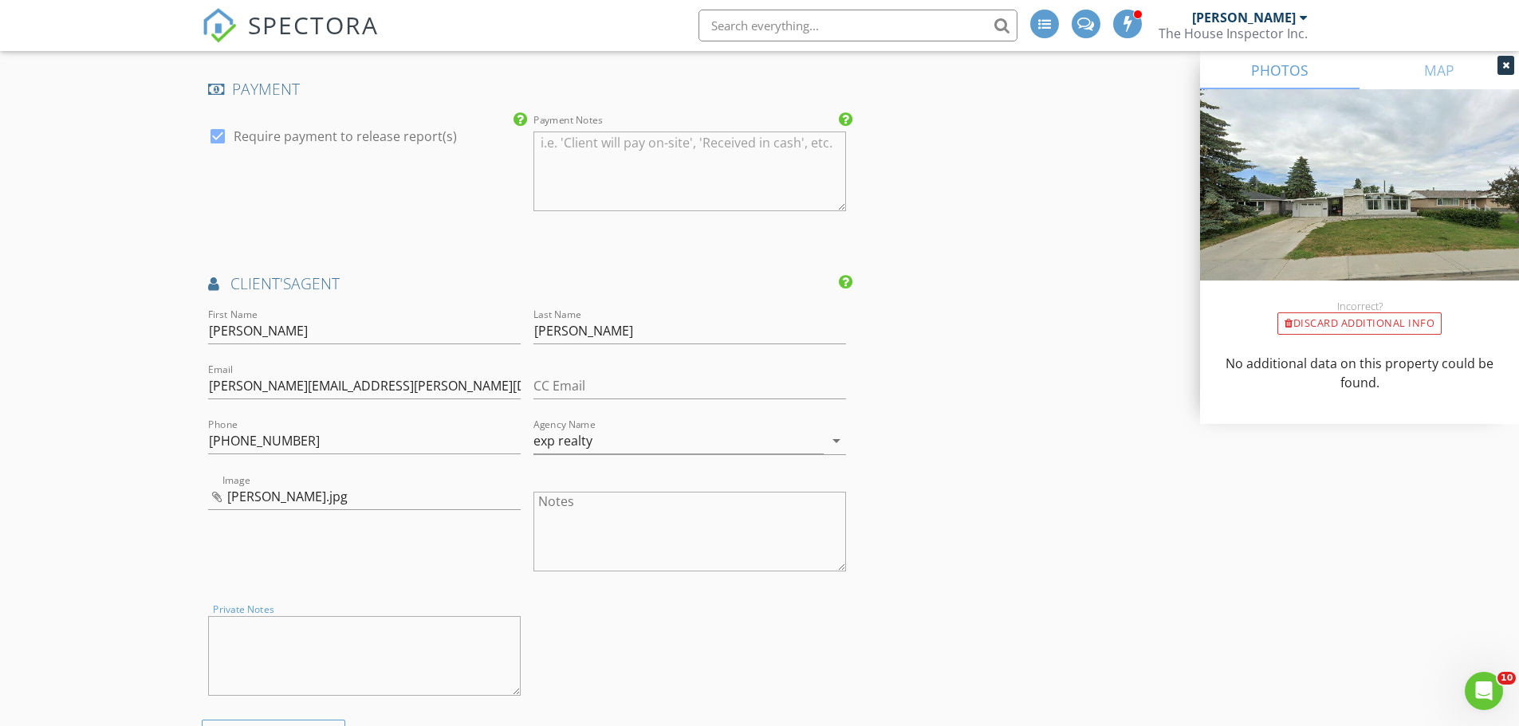
click at [288, 651] on textarea "Private Notes" at bounding box center [364, 656] width 312 height 80
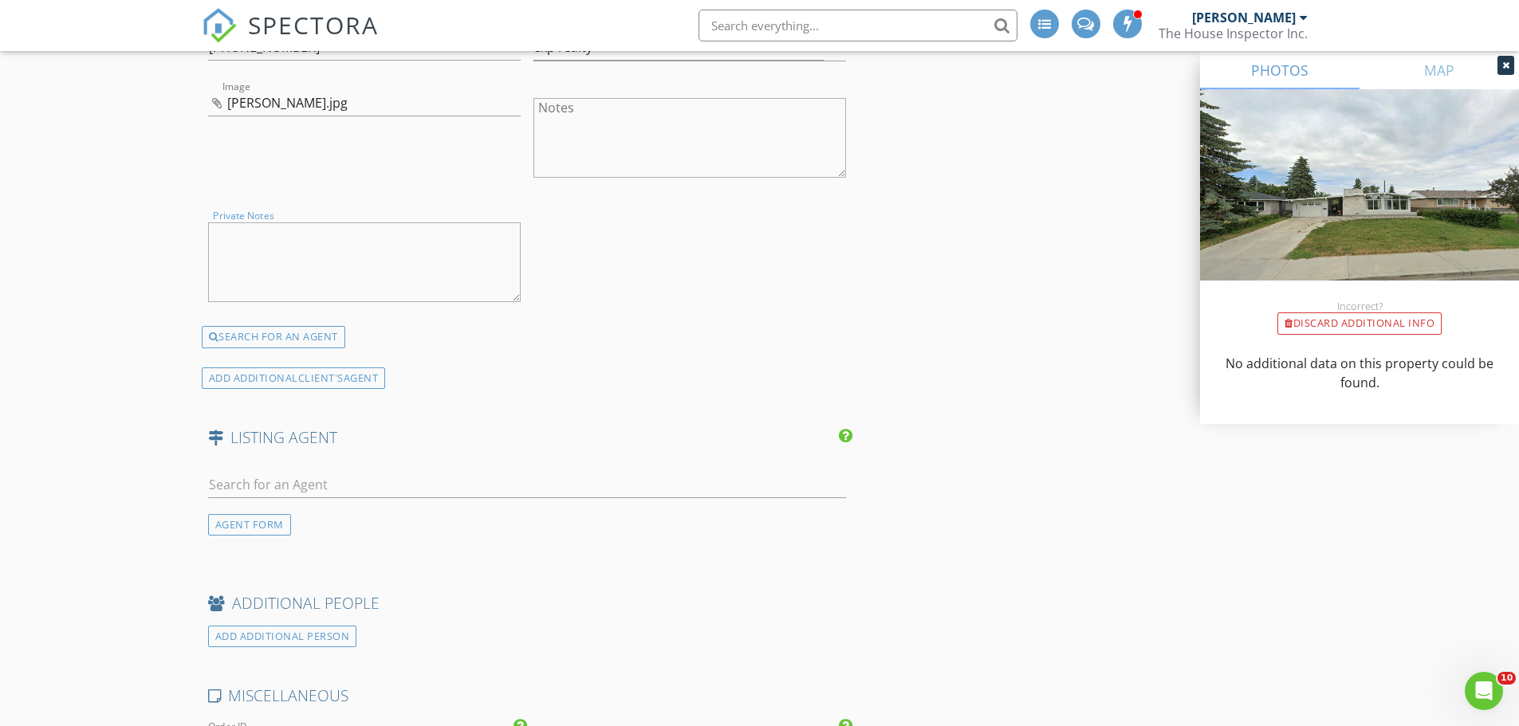
scroll to position [2332, 0]
click at [246, 468] on input "text" at bounding box center [527, 480] width 639 height 26
drag, startPoint x: 292, startPoint y: 473, endPoint x: 291, endPoint y: 464, distance: 8.8
click at [292, 473] on input "text" at bounding box center [527, 480] width 639 height 26
type input "Timothy Baker"
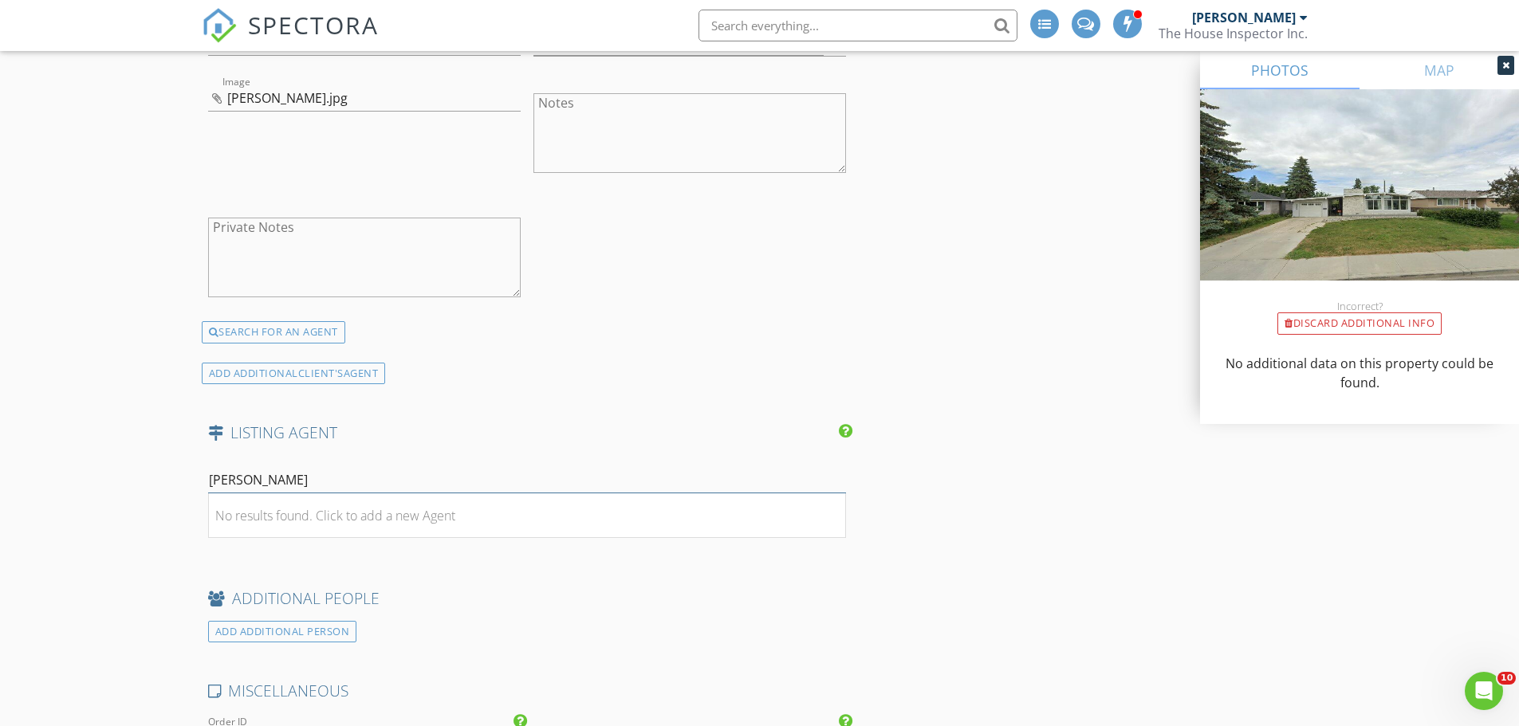
click at [289, 467] on input "Timothy Baker" at bounding box center [527, 480] width 639 height 26
click at [294, 469] on input "Timothy Baker" at bounding box center [527, 480] width 639 height 26
click at [279, 513] on li "No results found. Click to add a new Agent" at bounding box center [527, 515] width 637 height 45
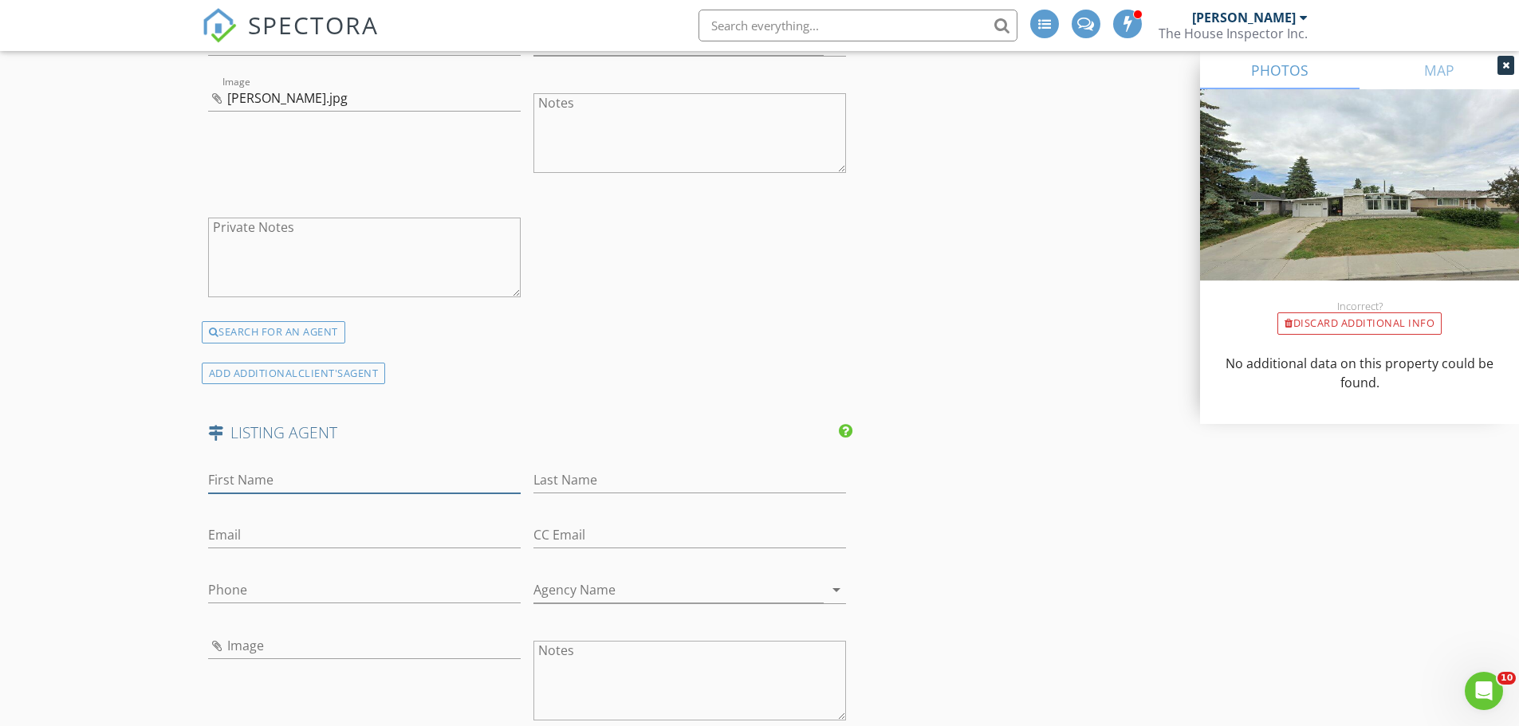
click at [265, 467] on input "First Name" at bounding box center [364, 480] width 312 height 26
type input "Timothy"
type input "Baker"
click at [264, 568] on div "Phone" at bounding box center [364, 594] width 312 height 52
type input "780-318-2253"
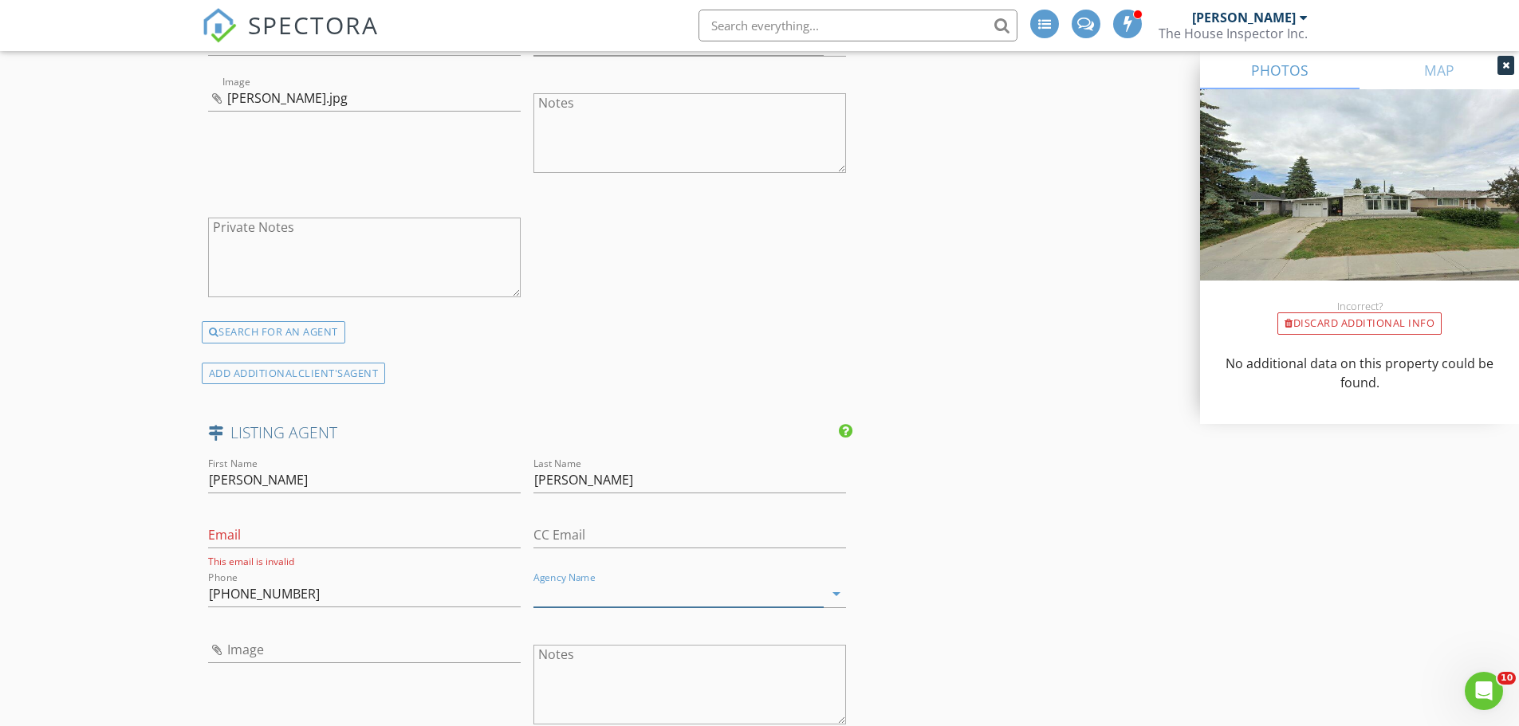
click at [593, 581] on input "Agency Name" at bounding box center [678, 594] width 290 height 26
click at [586, 581] on input "re/max edge Realty" at bounding box center [678, 594] width 290 height 26
type input "re/max Edge Realty"
click at [385, 647] on input "Image" at bounding box center [364, 650] width 312 height 26
type input "baker.jpg"
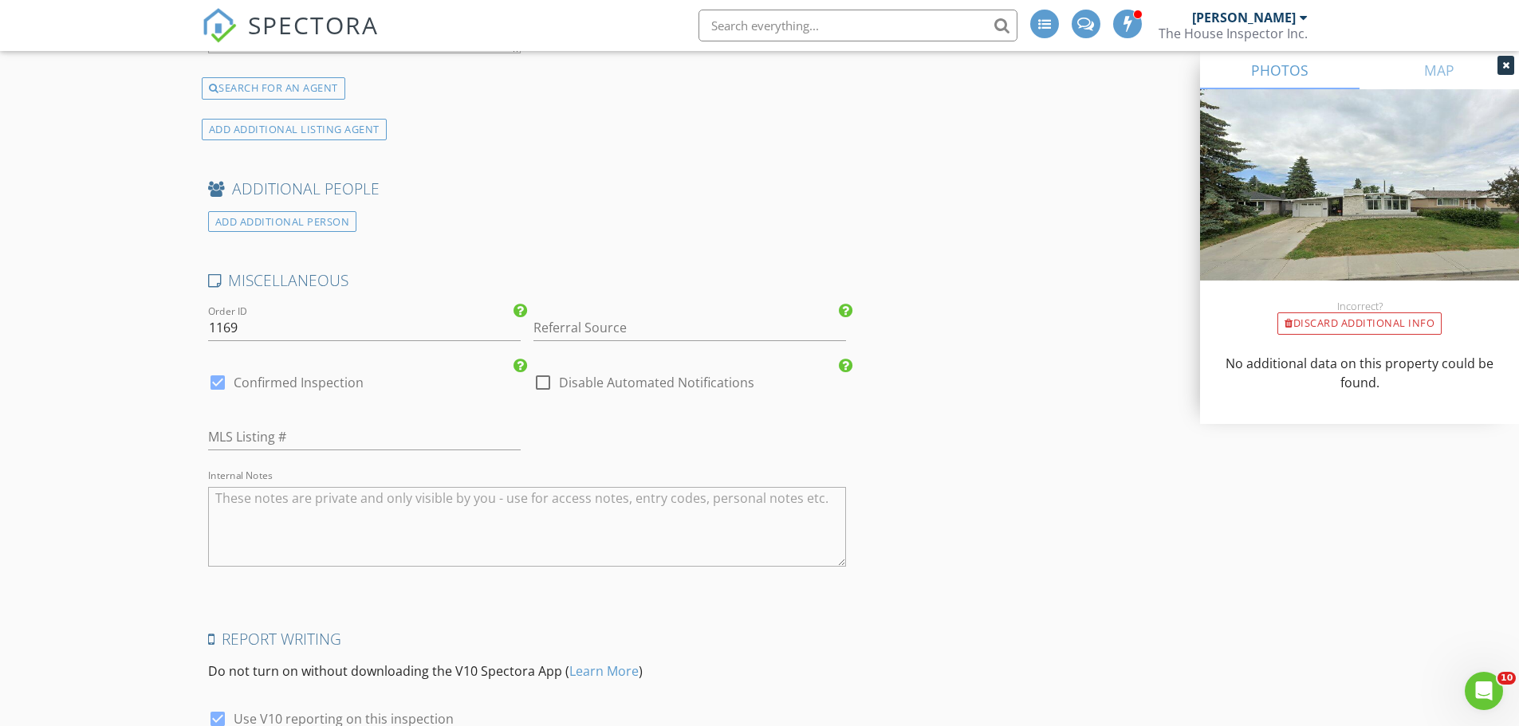
scroll to position [3129, 0]
click at [442, 525] on textarea "Internal Notes" at bounding box center [527, 525] width 639 height 80
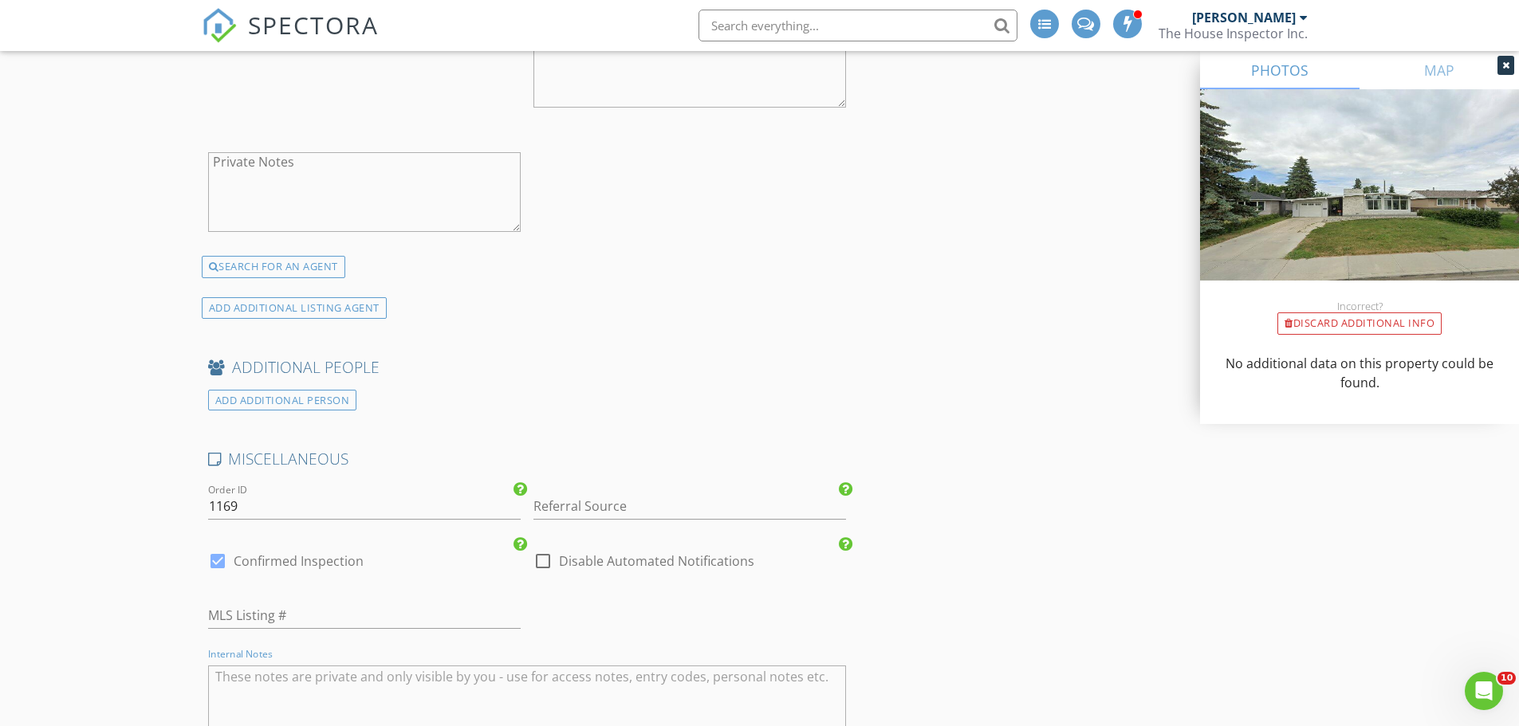
scroll to position [2570, 0]
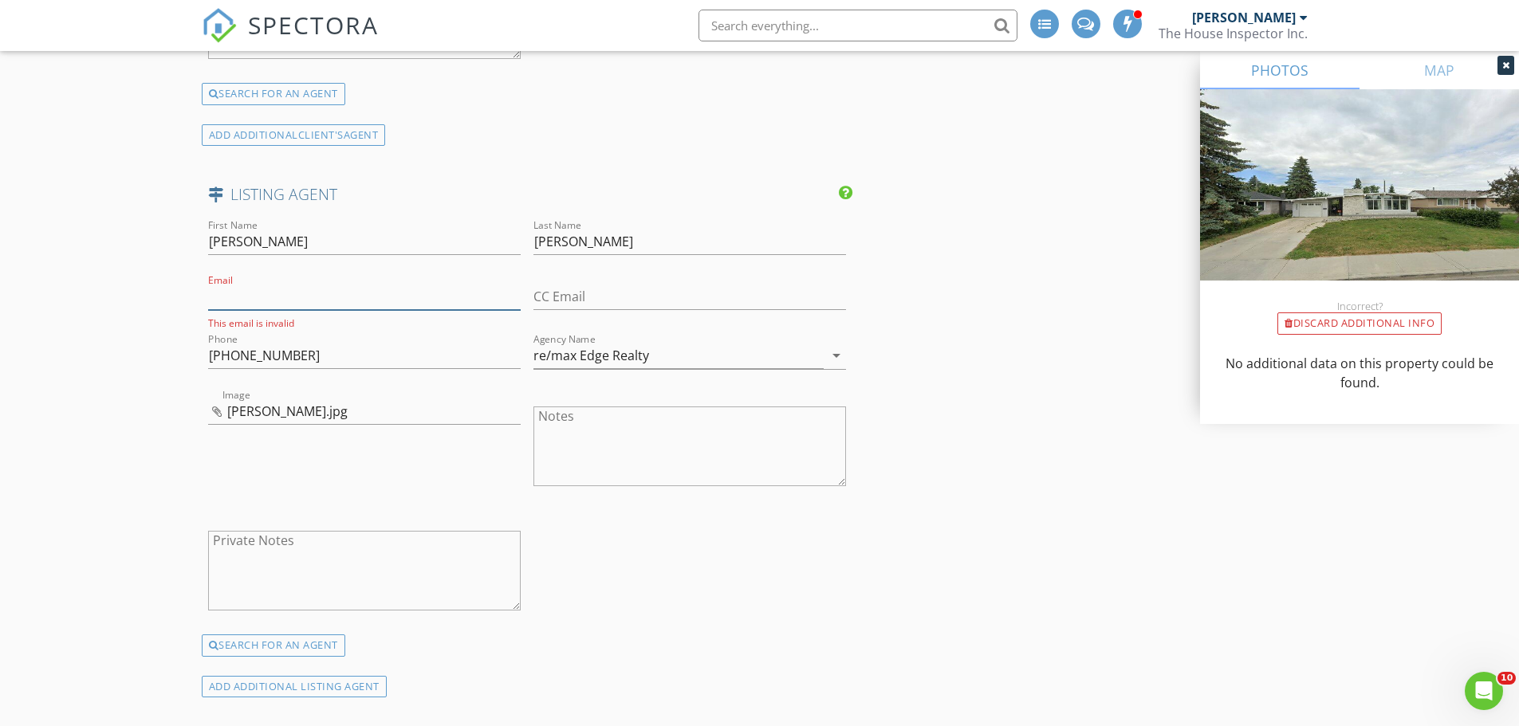
click at [215, 284] on input "Email" at bounding box center [364, 297] width 312 height 26
click at [214, 284] on input "Email" at bounding box center [364, 297] width 312 height 26
paste input "timbaker@remax.net"
type input "timbaker@remax.net"
click at [401, 463] on div "Image baker.jpg" at bounding box center [364, 444] width 325 height 124
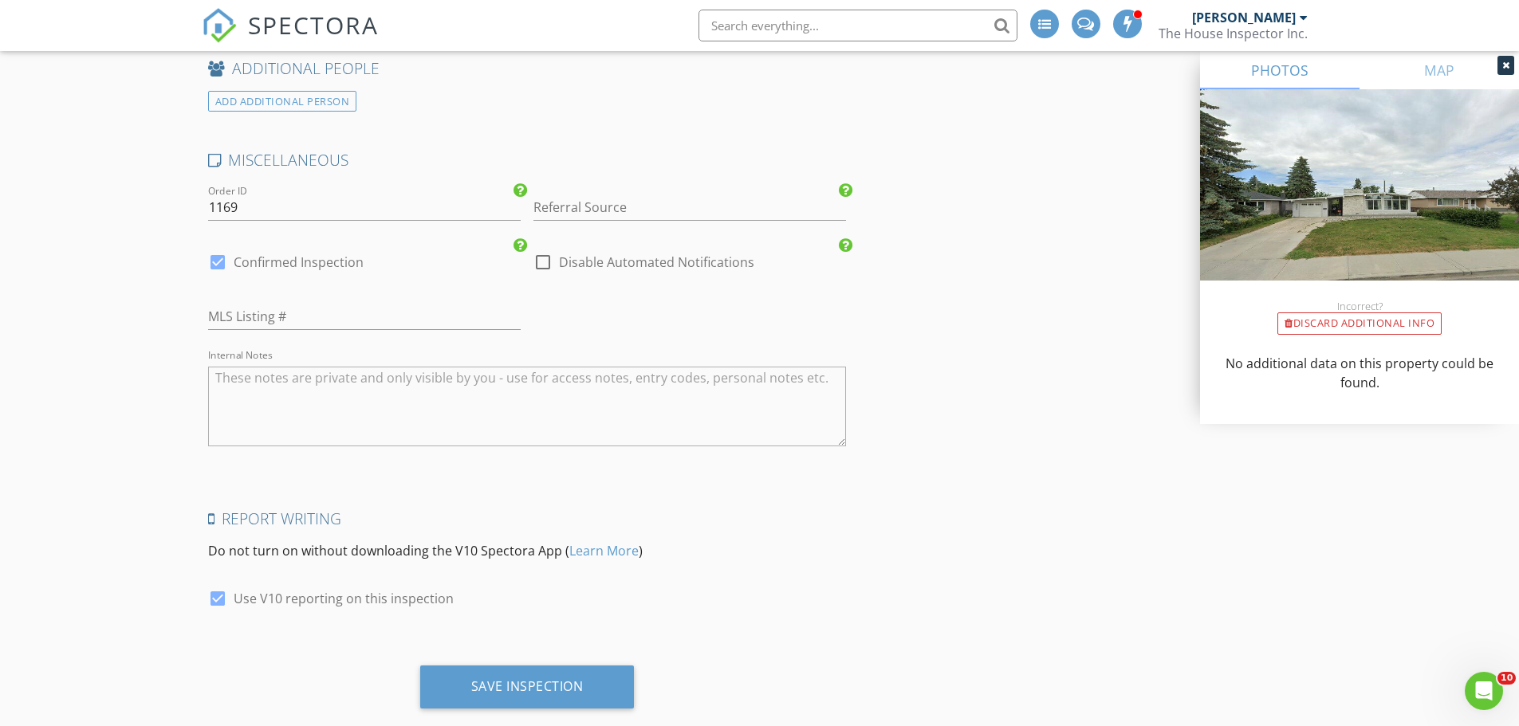
scroll to position [3249, 0]
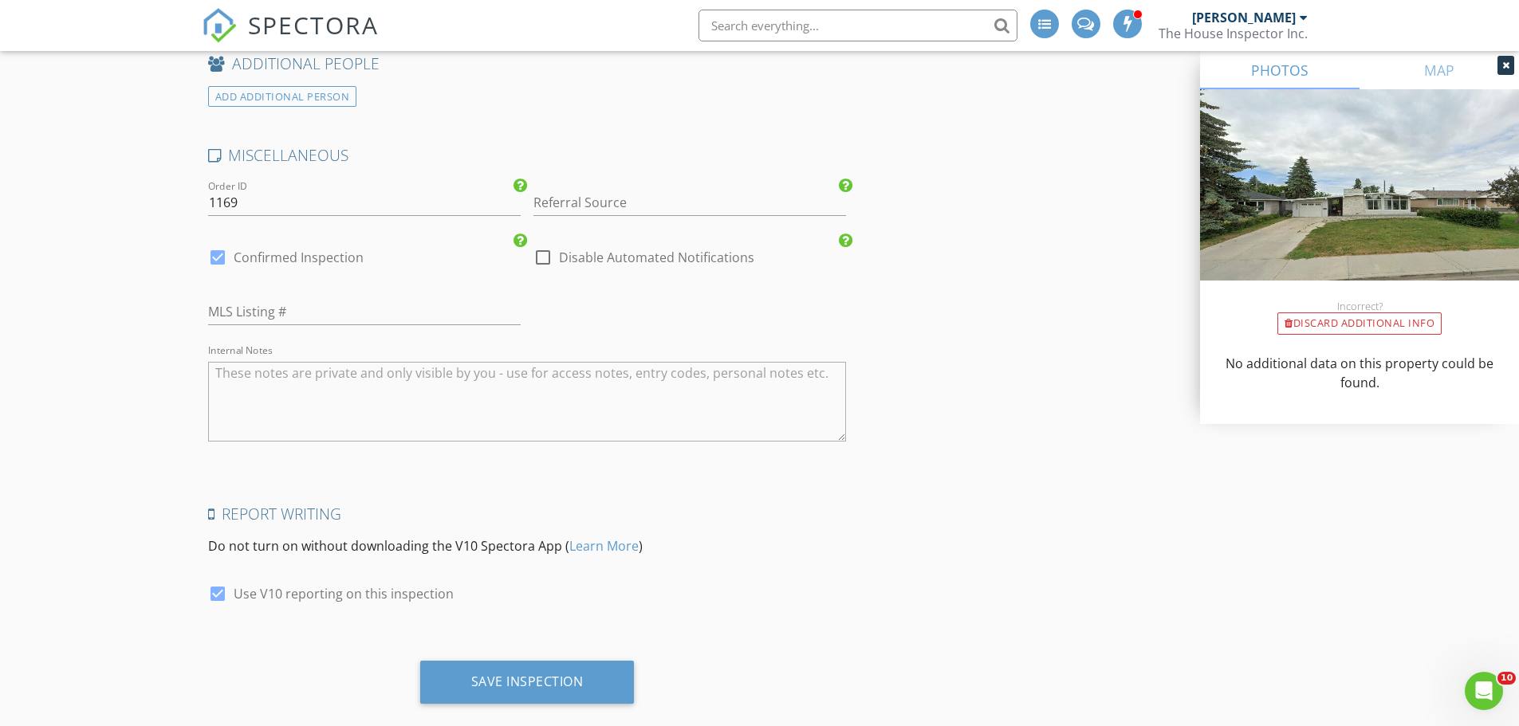
click at [540, 246] on div at bounding box center [542, 257] width 27 height 27
checkbox input "true"
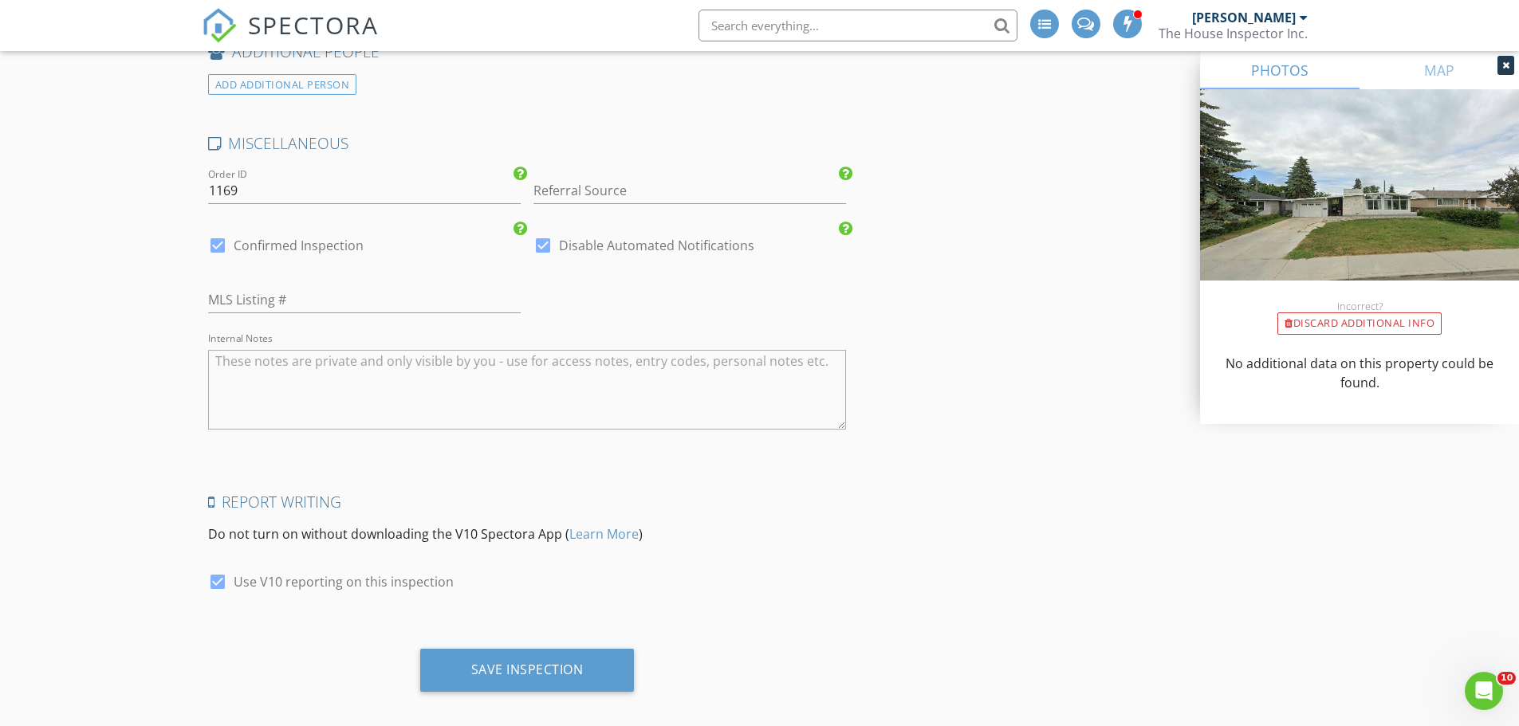
scroll to position [3264, 0]
click at [550, 658] on div "Save Inspection" at bounding box center [527, 666] width 112 height 16
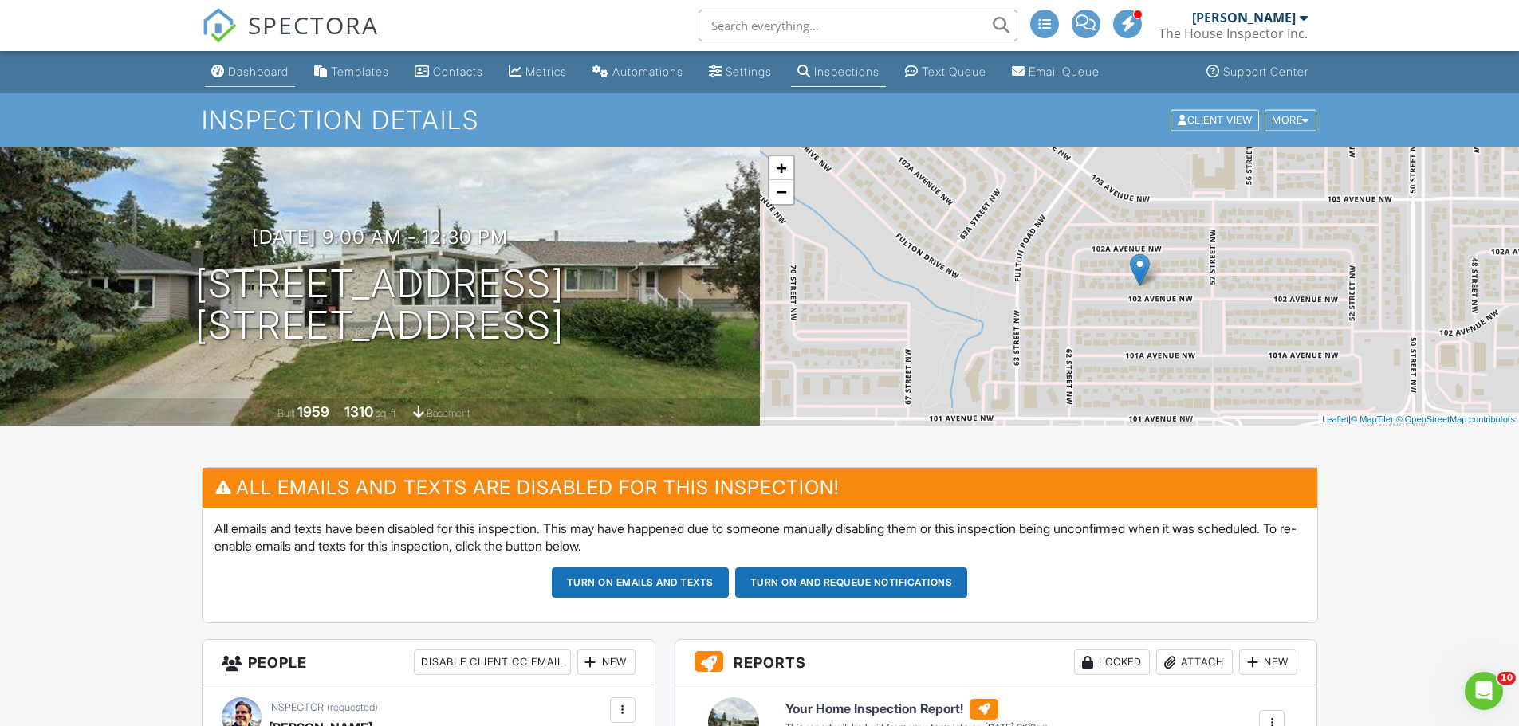
click at [281, 69] on div "Dashboard" at bounding box center [258, 72] width 61 height 14
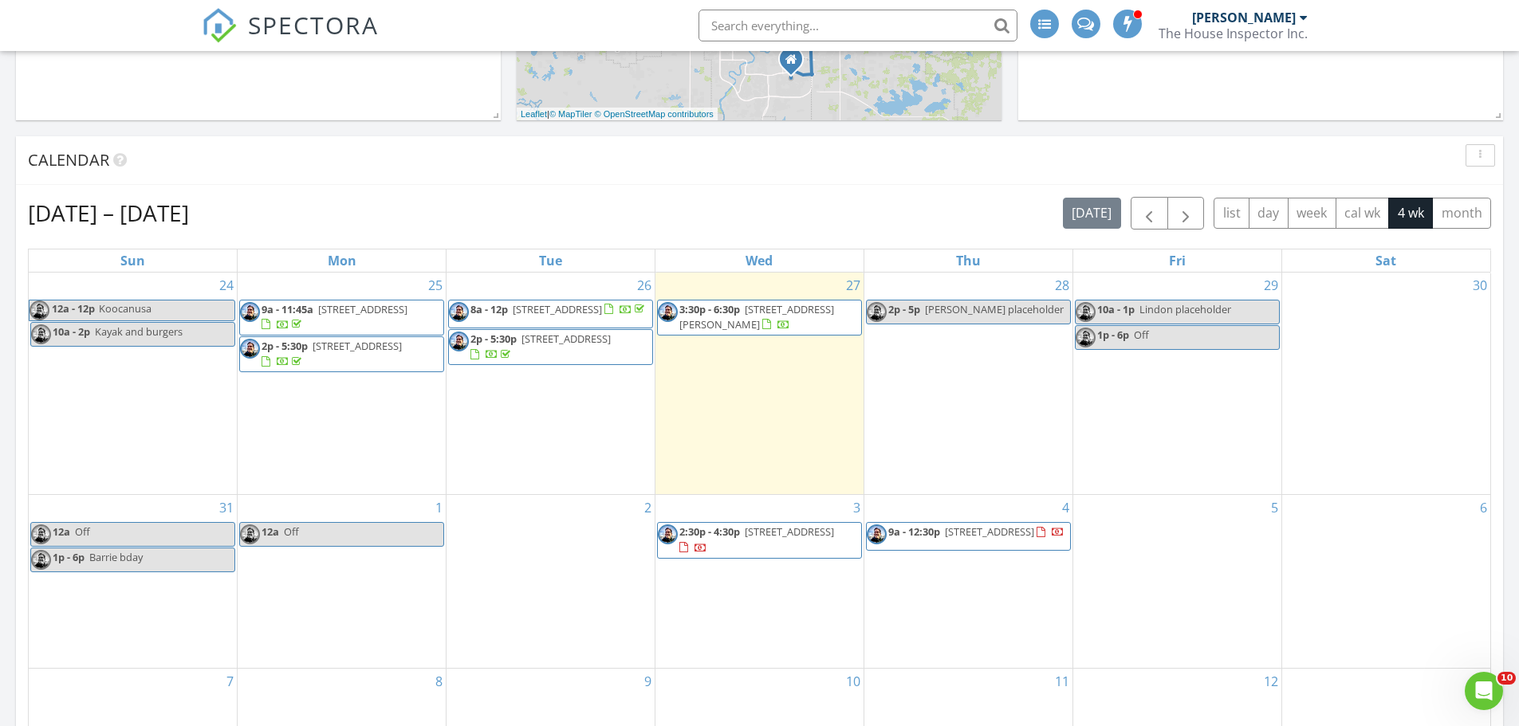
scroll to position [598, 0]
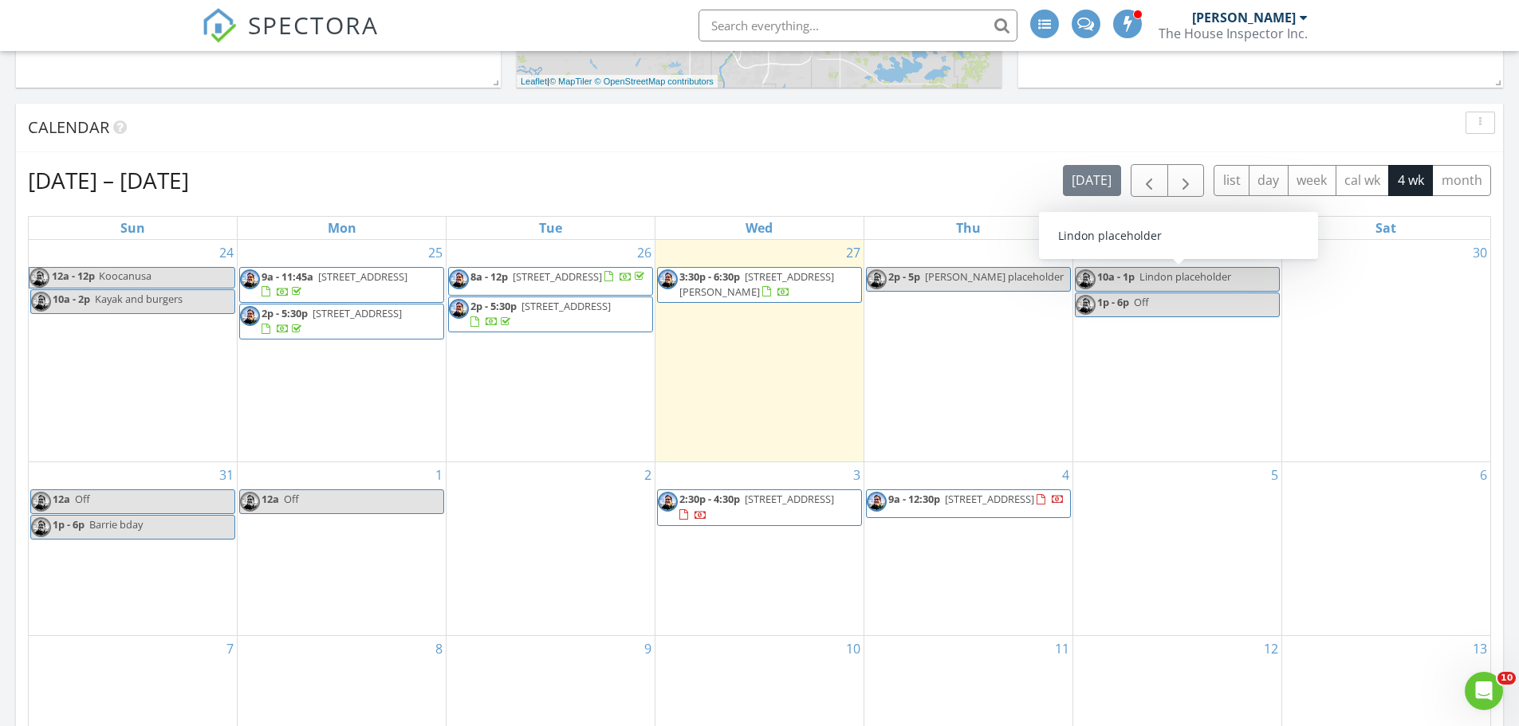
click at [1193, 275] on span "Lindon placeholder" at bounding box center [1185, 276] width 92 height 14
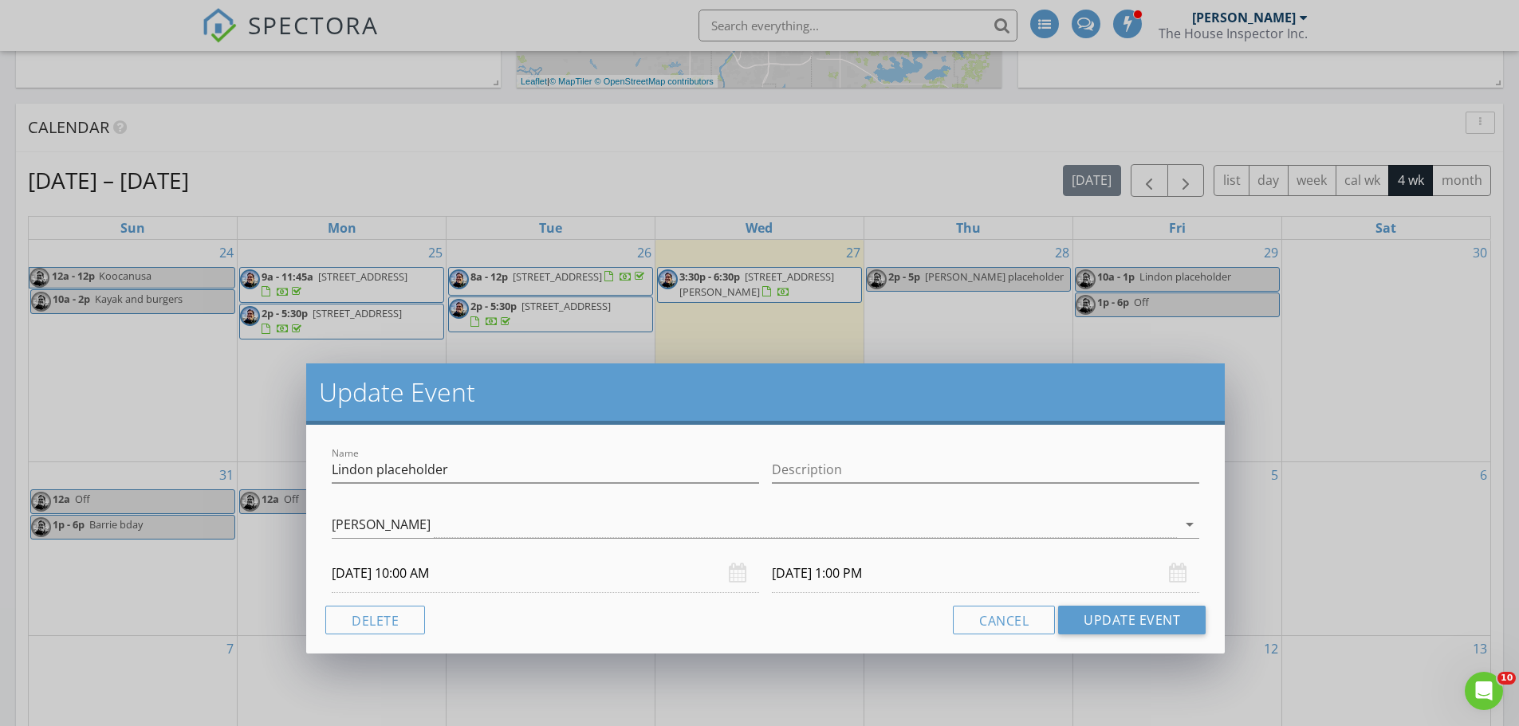
click at [1193, 364] on div "Update Event" at bounding box center [765, 394] width 918 height 61
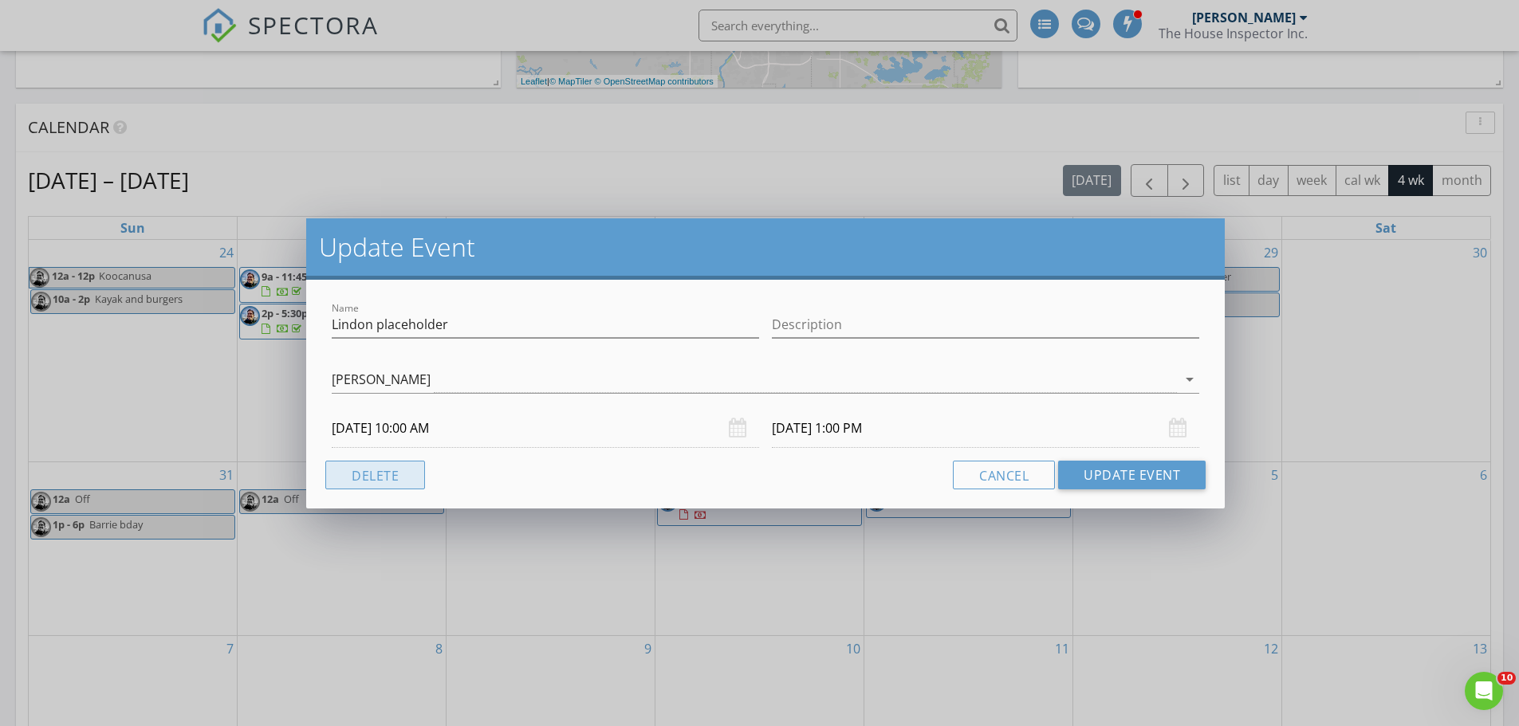
click at [403, 470] on button "Delete" at bounding box center [375, 475] width 100 height 29
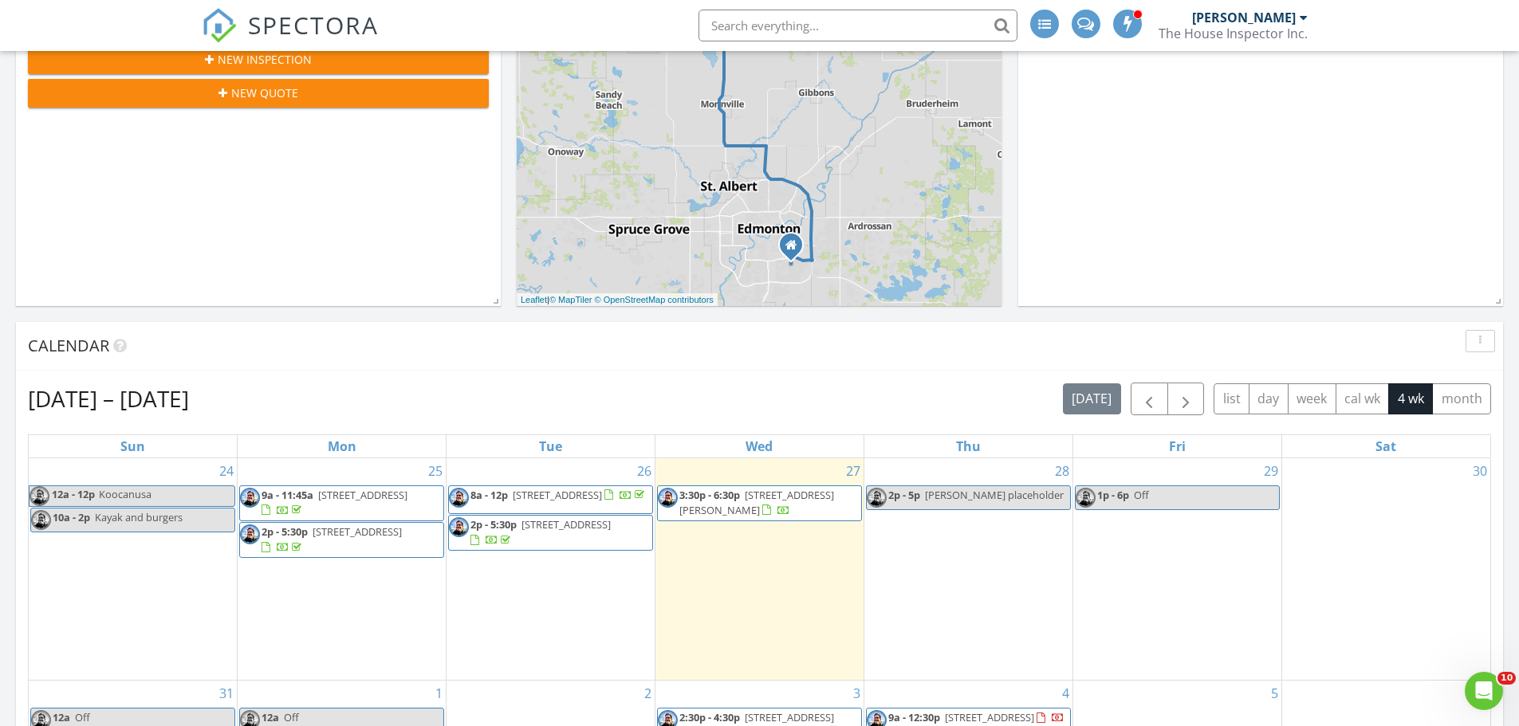
scroll to position [379, 0]
click at [269, 51] on div "SPECTORA" at bounding box center [290, 25] width 177 height 51
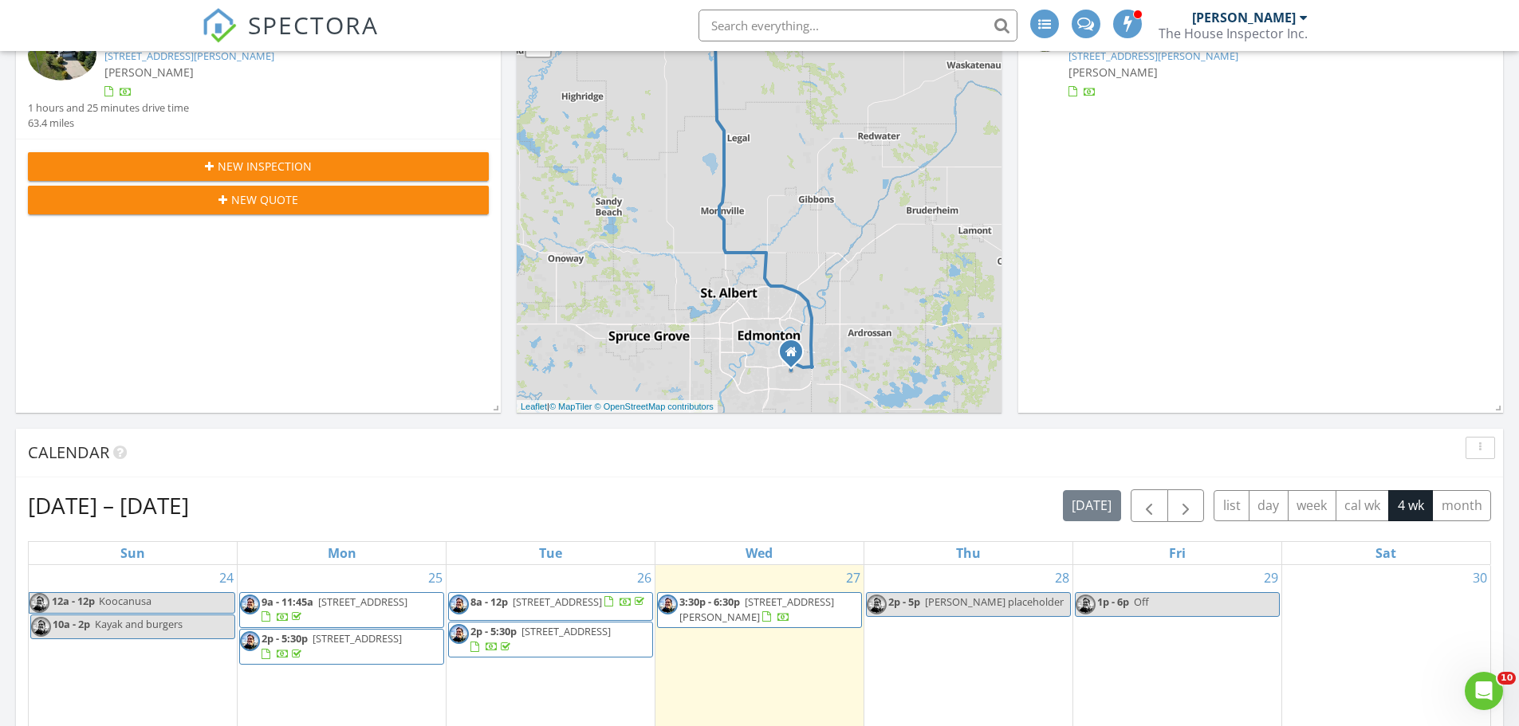
scroll to position [239, 0]
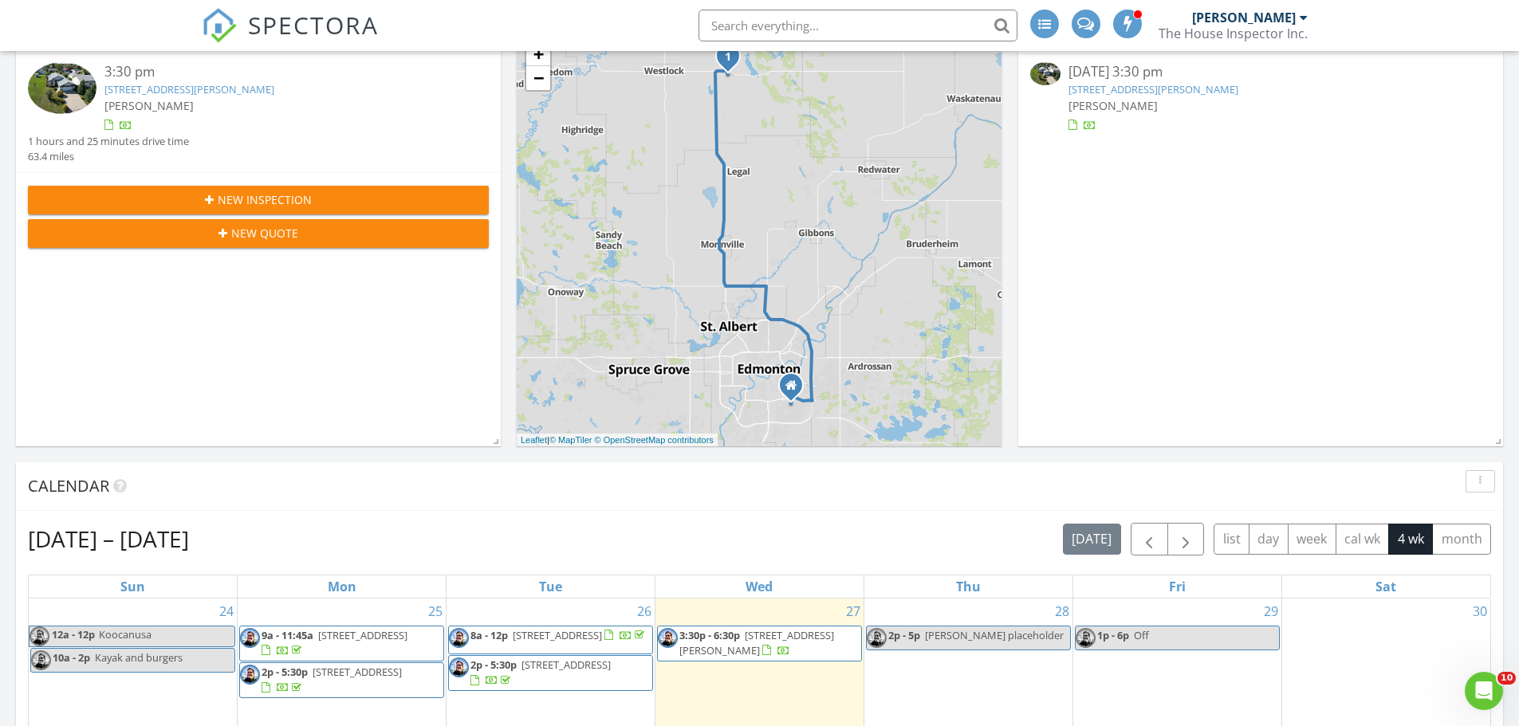
click at [238, 195] on span "New Inspection" at bounding box center [265, 199] width 94 height 17
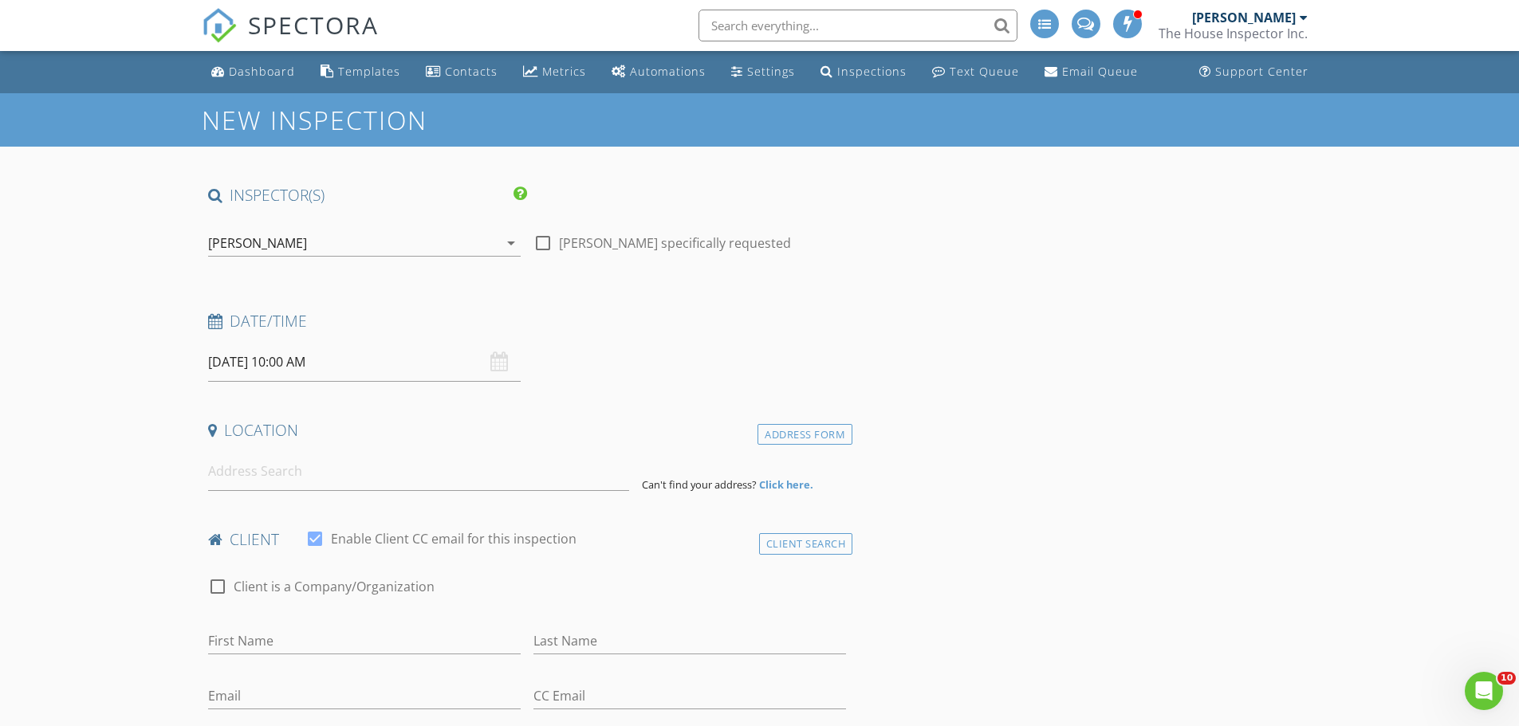
click at [548, 237] on div at bounding box center [542, 243] width 27 height 27
checkbox input "true"
click at [389, 361] on input "08/28/2025 10:00 AM" at bounding box center [364, 362] width 312 height 39
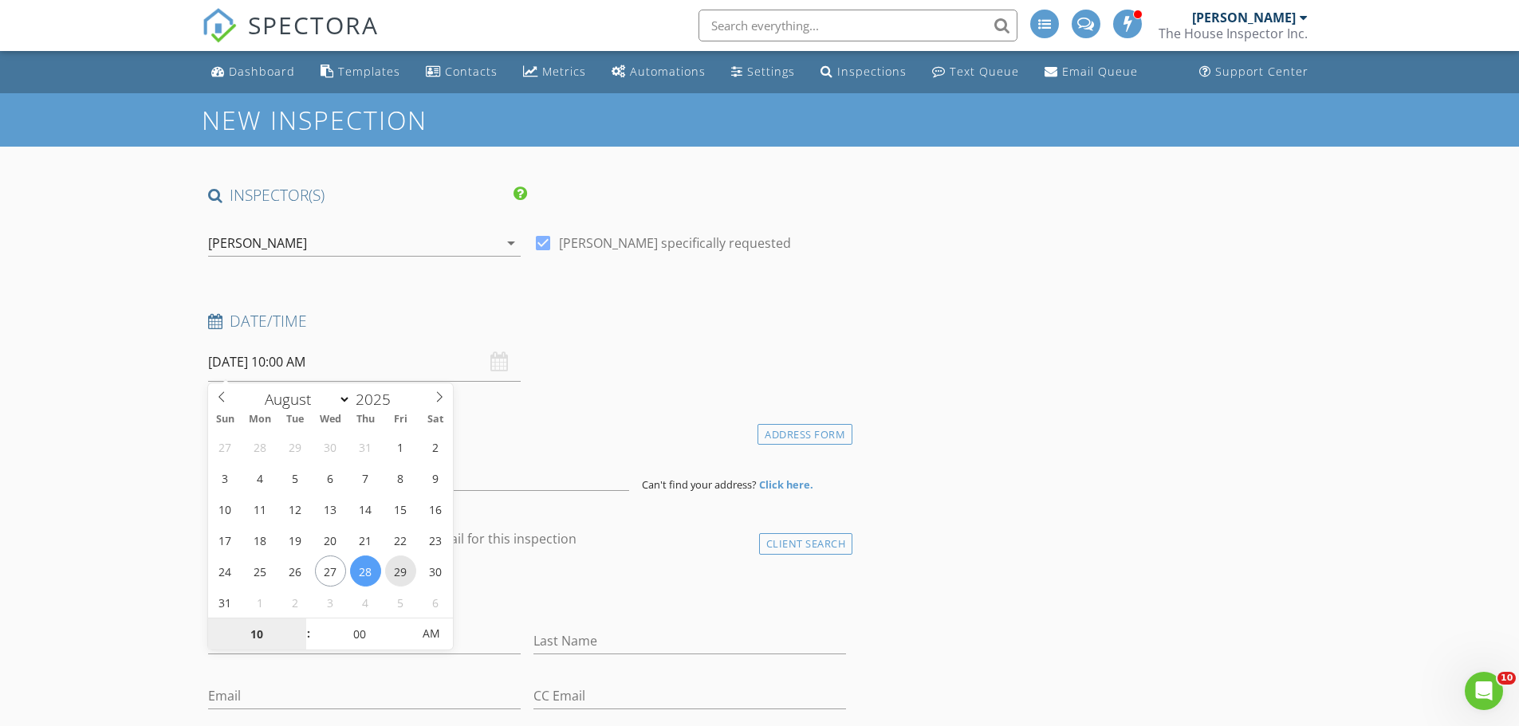
type input "08/29/2025 10:00 AM"
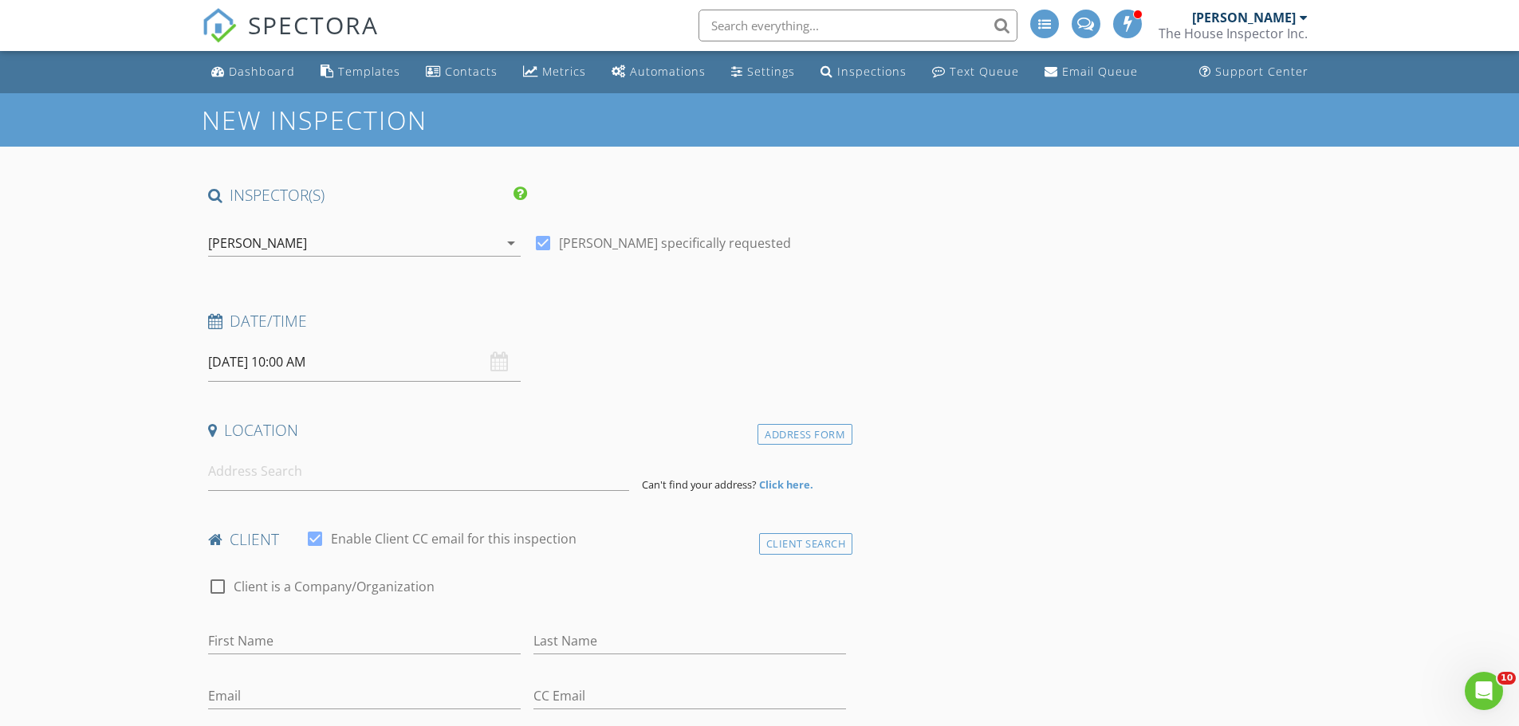
click at [383, 486] on input at bounding box center [418, 471] width 421 height 39
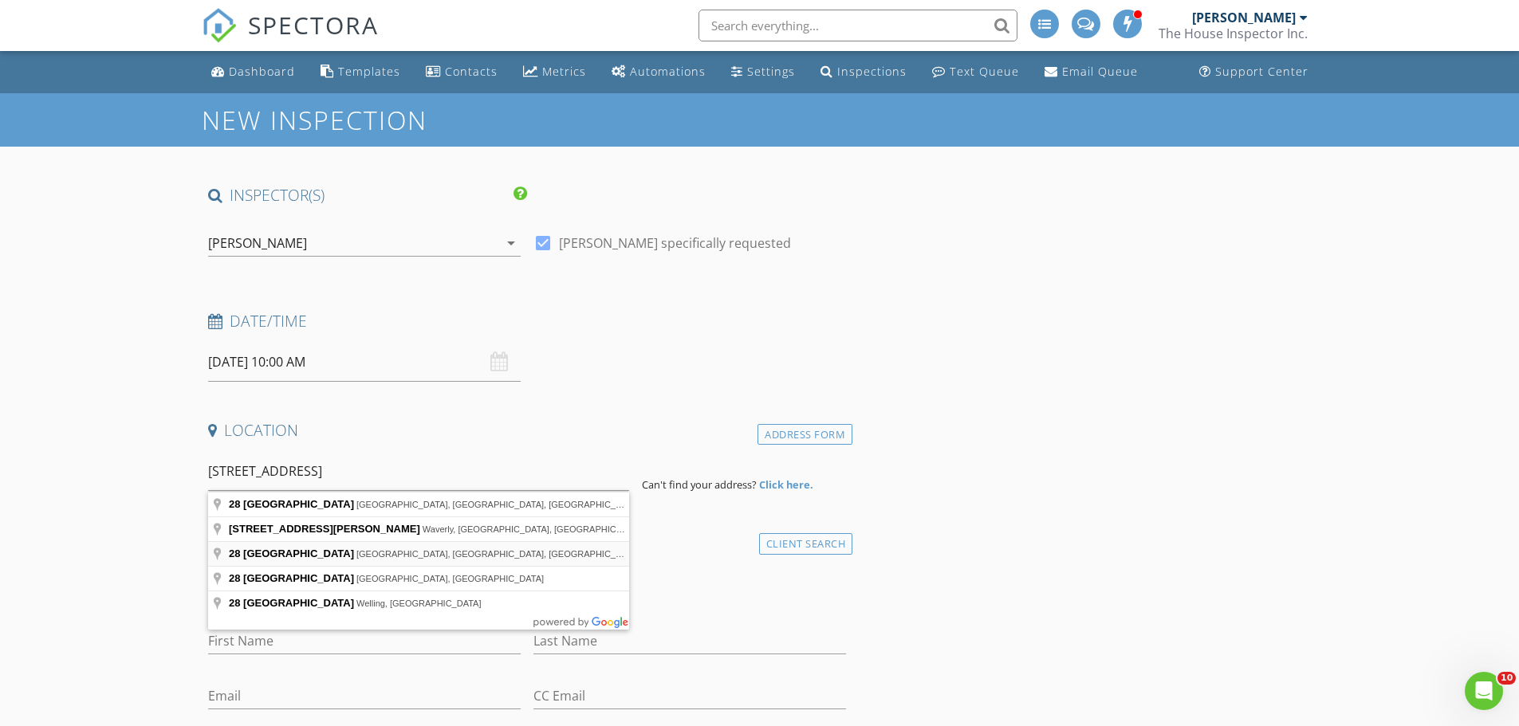
type input "28 Bethel Drive, Sherwood Park, AB, Canada"
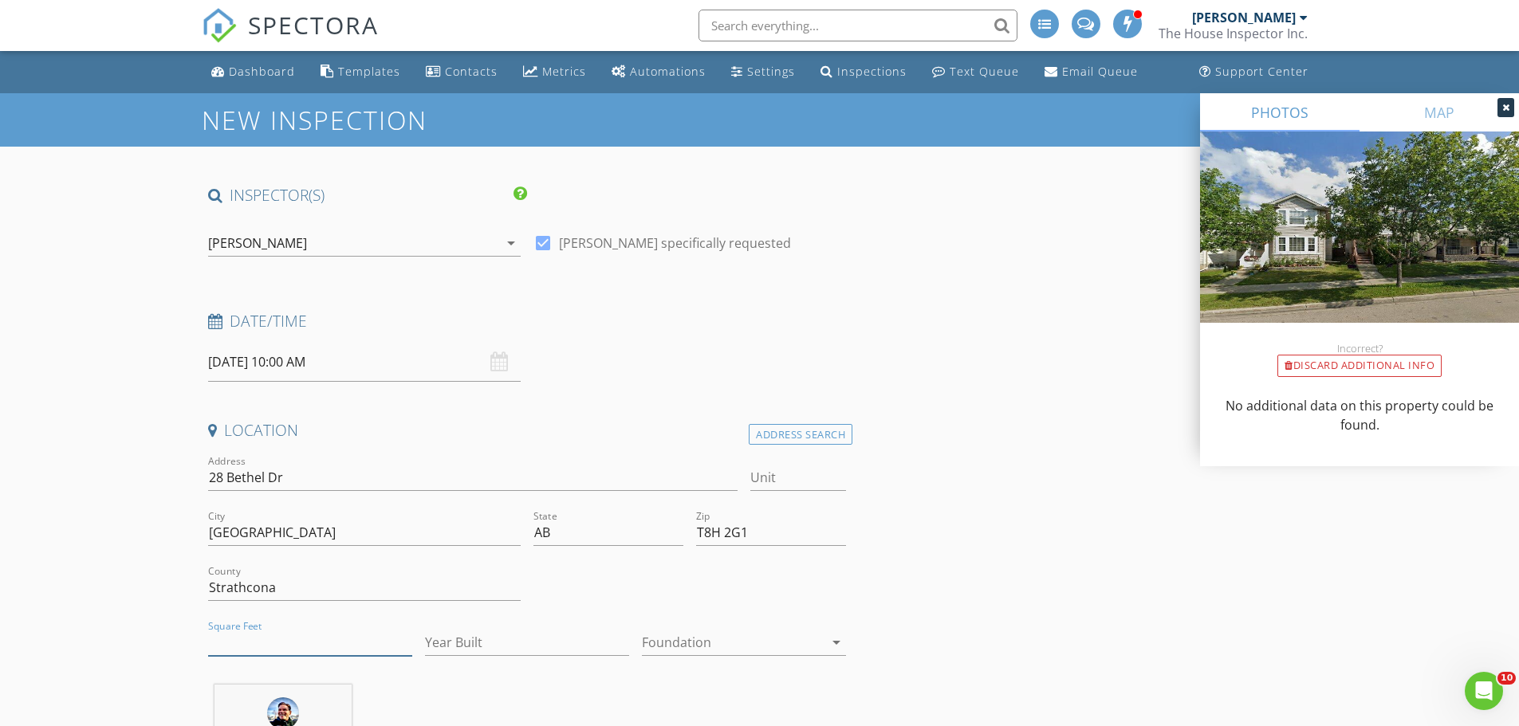
click at [309, 643] on input "Square Feet" at bounding box center [310, 643] width 204 height 26
type input "1307"
click at [547, 637] on input "Year Built" at bounding box center [527, 643] width 204 height 26
type input "2000"
click at [667, 648] on div at bounding box center [733, 643] width 182 height 26
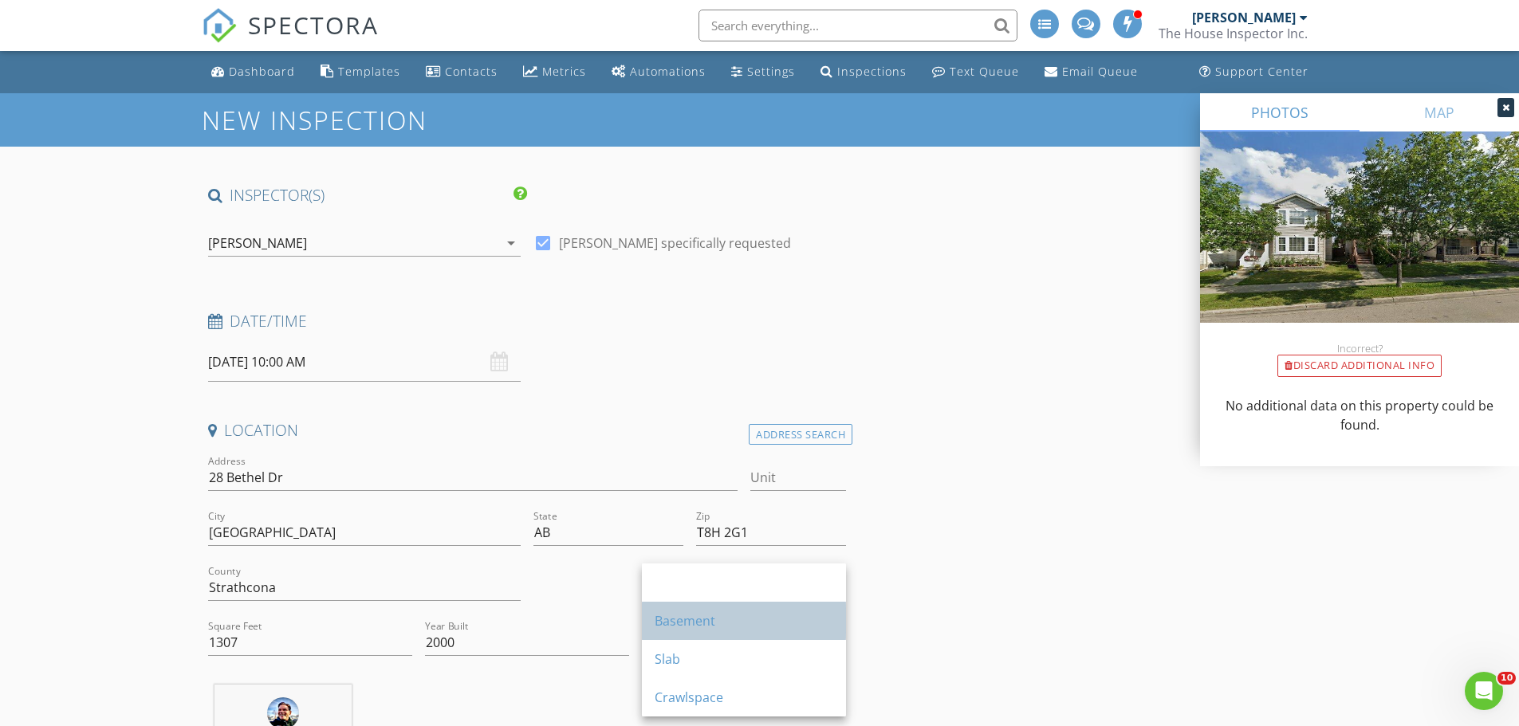
click at [694, 623] on div "Basement" at bounding box center [743, 620] width 179 height 19
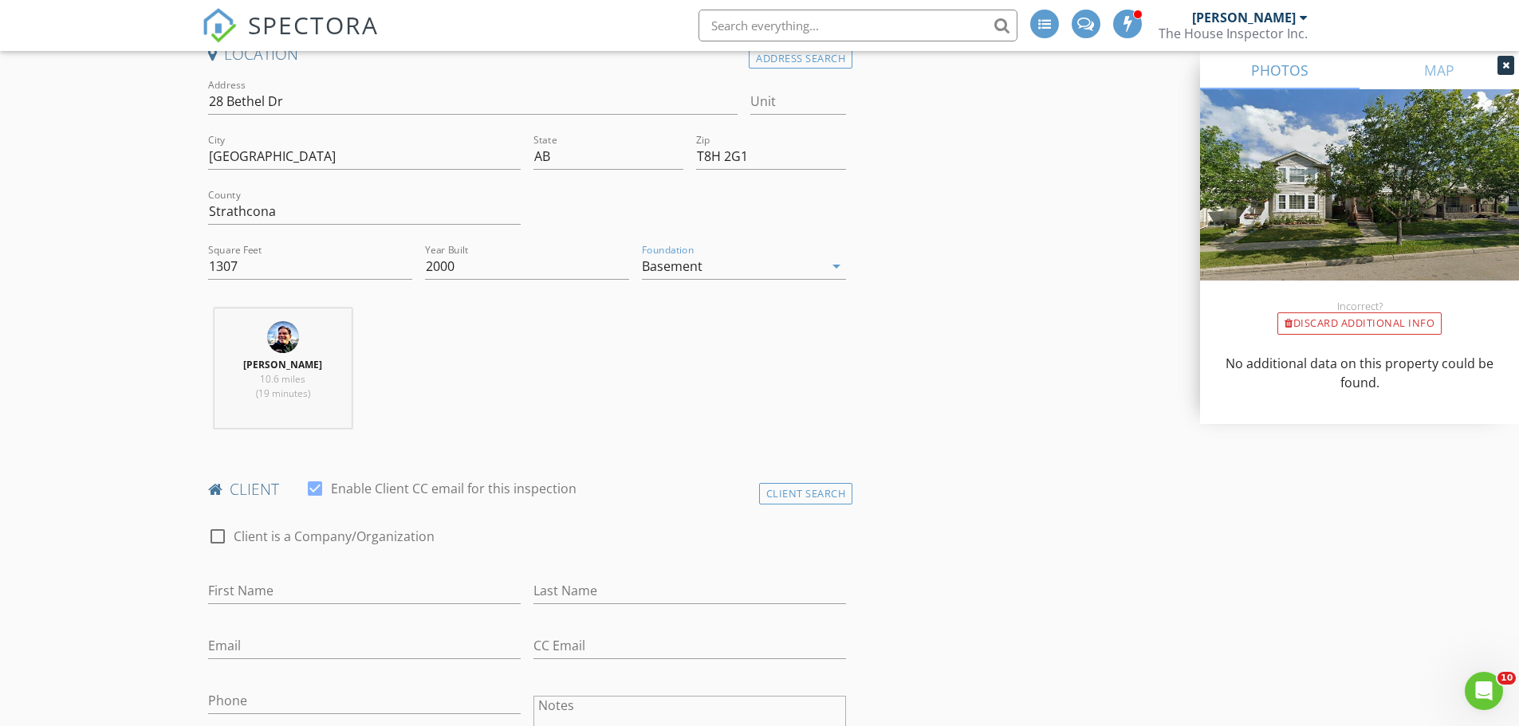
scroll to position [399, 0]
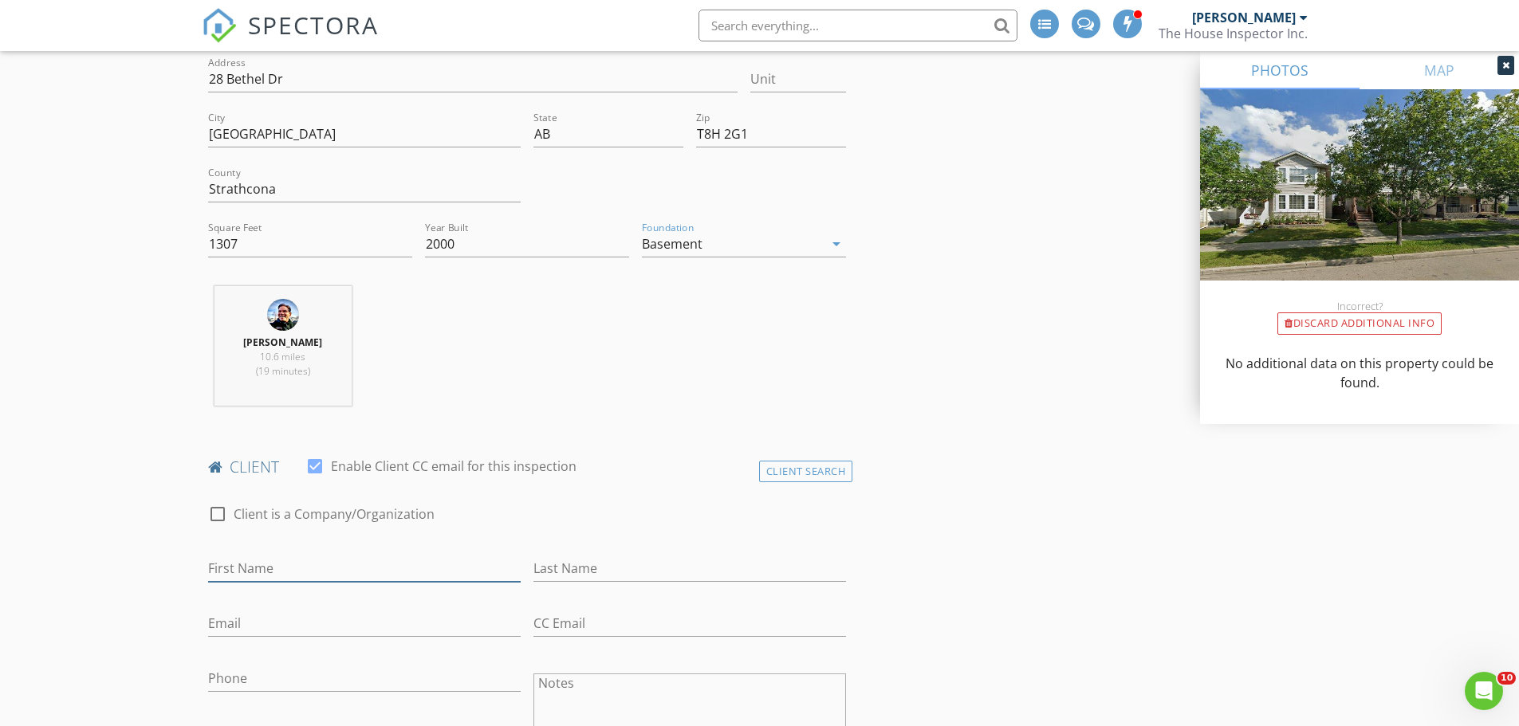
click at [259, 563] on input "First Name" at bounding box center [364, 569] width 312 height 26
type input "Anne"
type input "Robinson"
type input "al.robin9@gmail.com"
click at [348, 678] on input "Phone" at bounding box center [364, 679] width 312 height 26
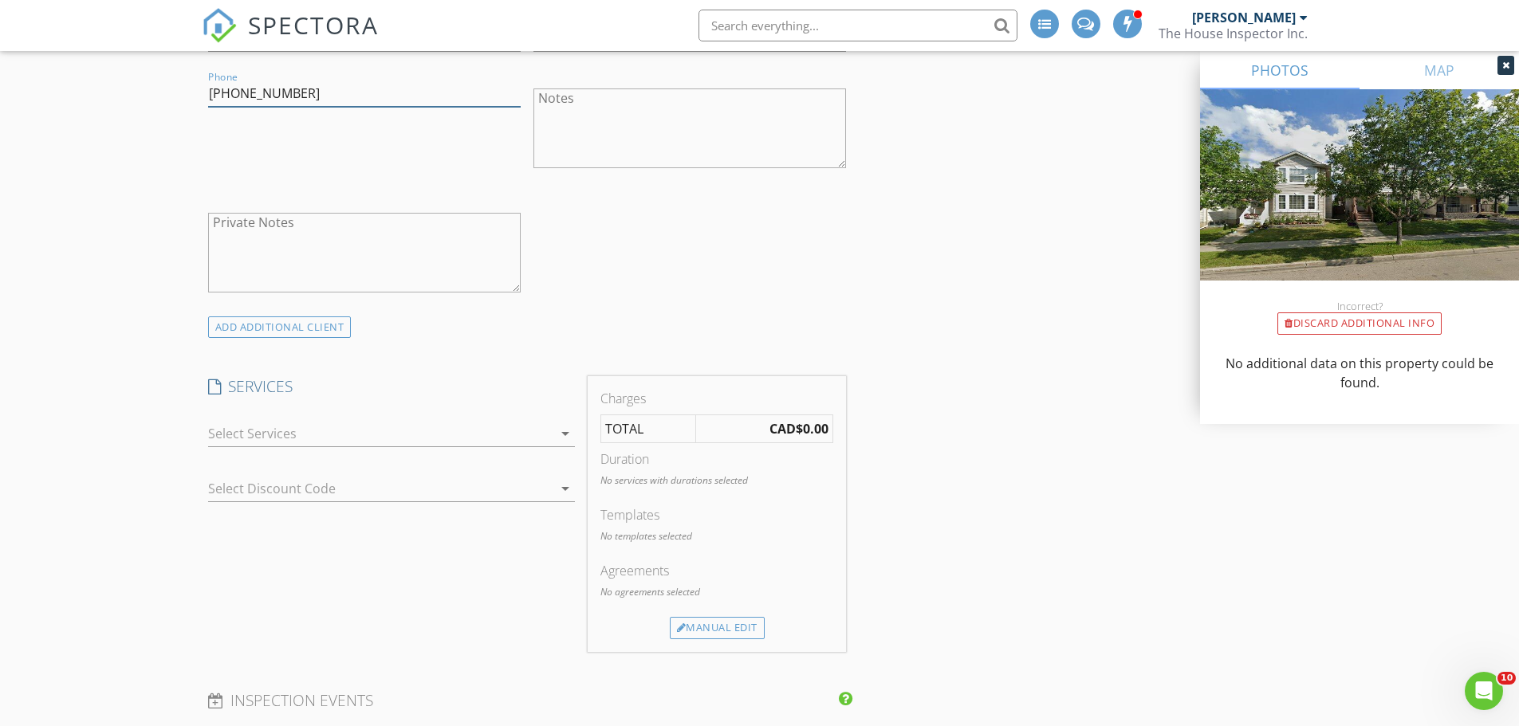
scroll to position [996, 0]
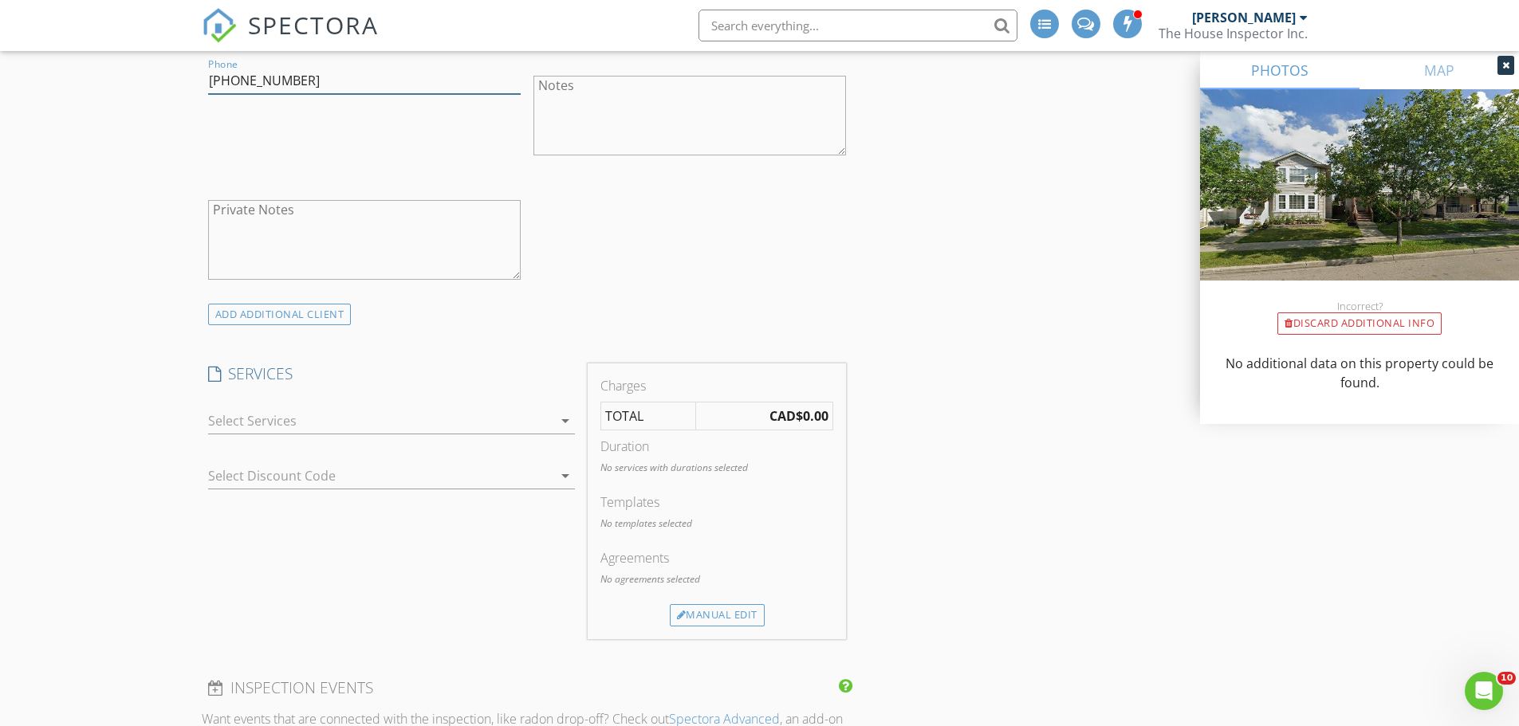
type input "780-915-7947"
click at [376, 423] on div at bounding box center [380, 421] width 344 height 26
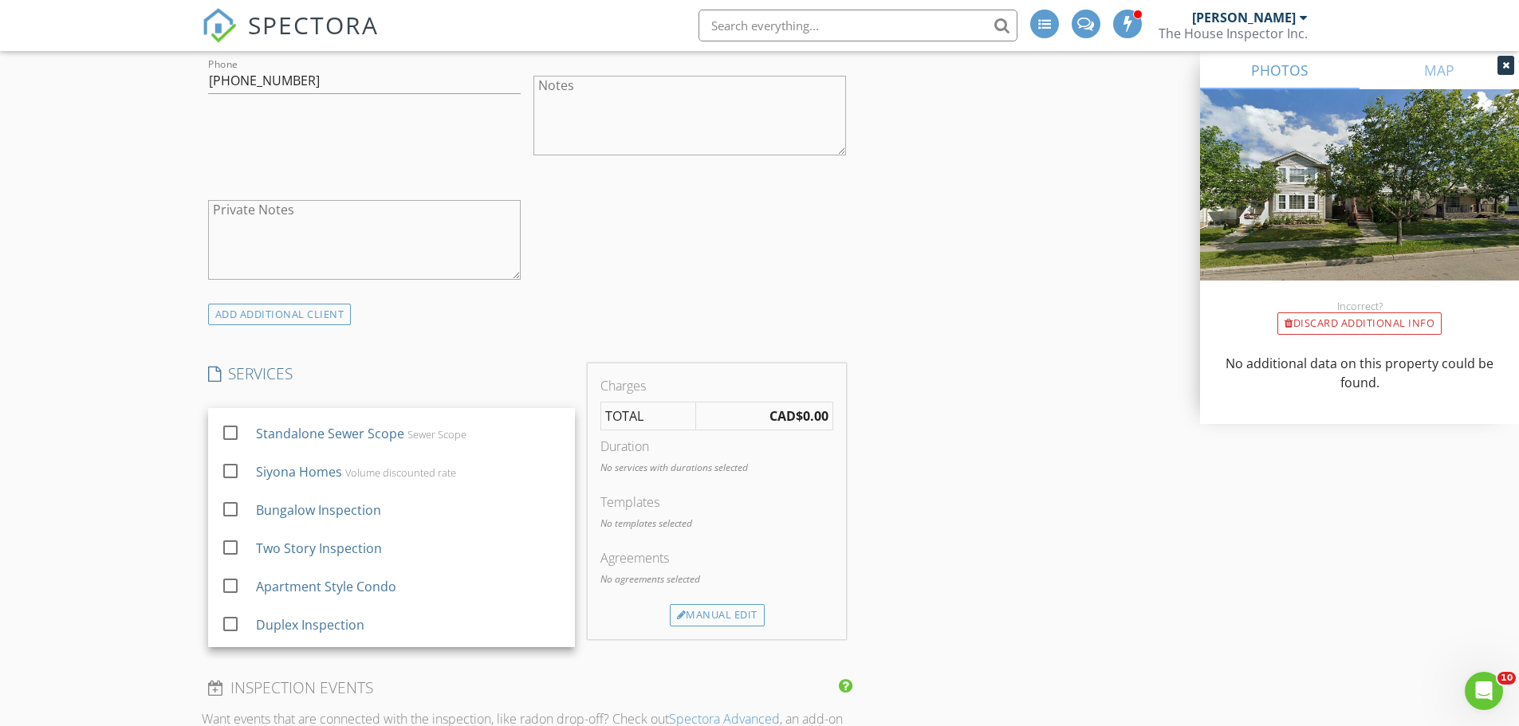
scroll to position [233, 0]
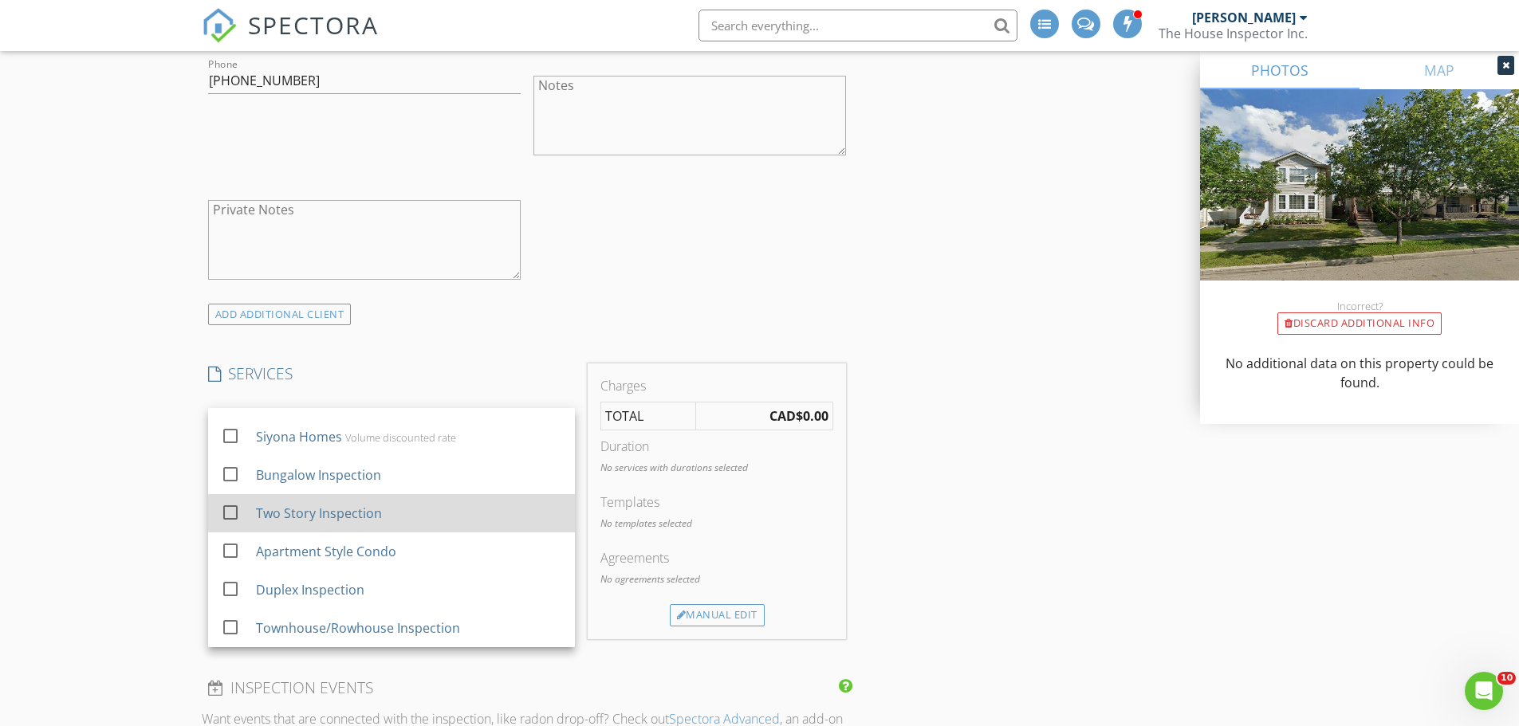
click at [231, 506] on div at bounding box center [230, 512] width 27 height 27
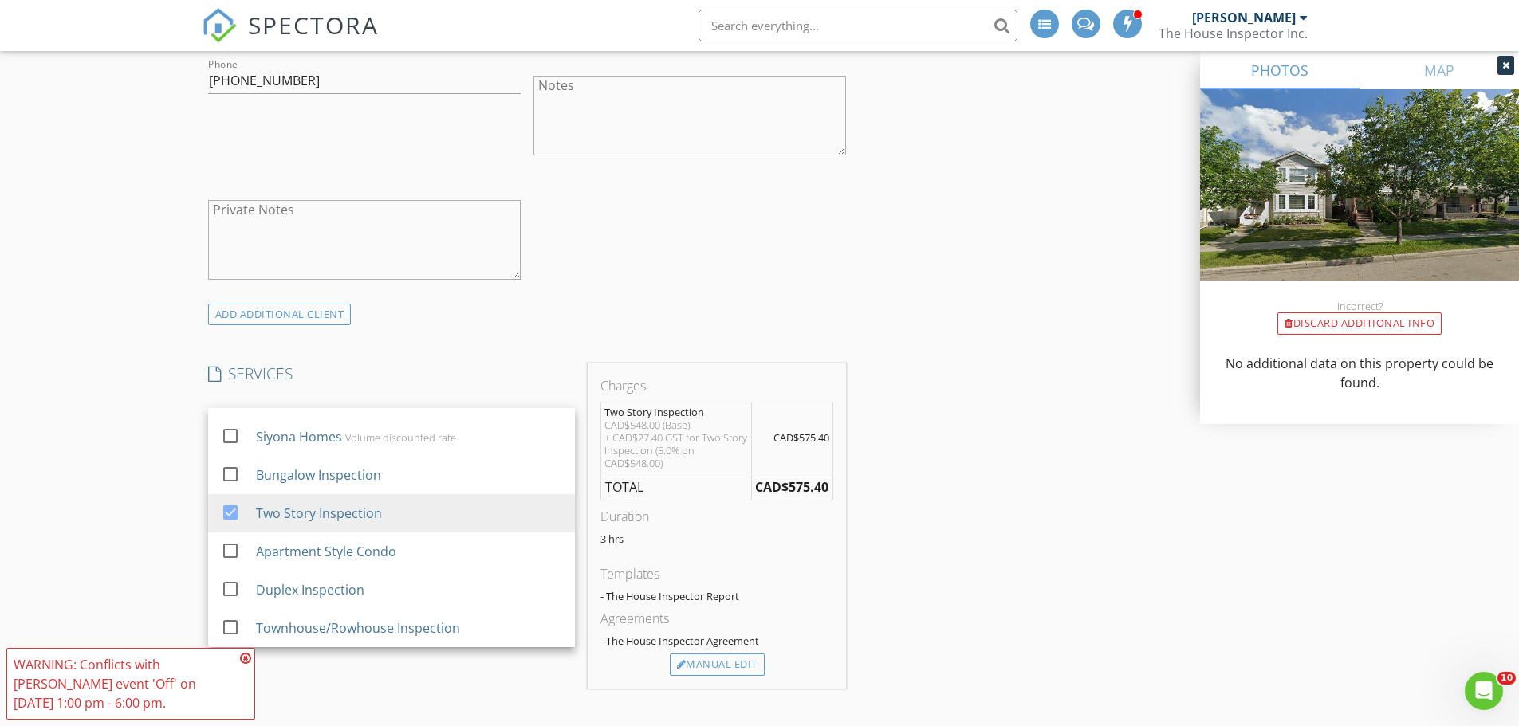
click at [1020, 547] on div "INSPECTOR(S) check_box Doug Aasen PRIMARY Doug Aasen arrow_drop_down check_box …" at bounding box center [760, 623] width 1116 height 2870
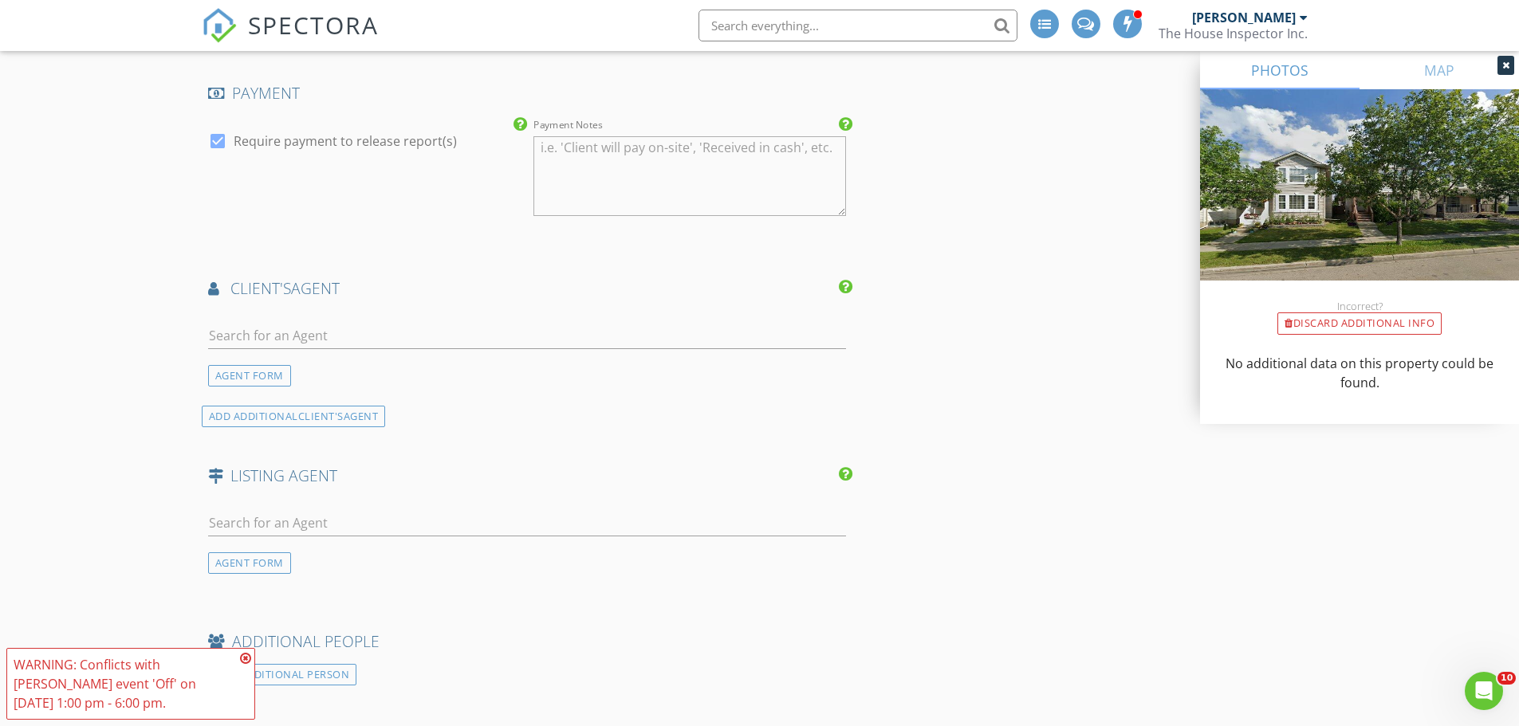
scroll to position [1774, 0]
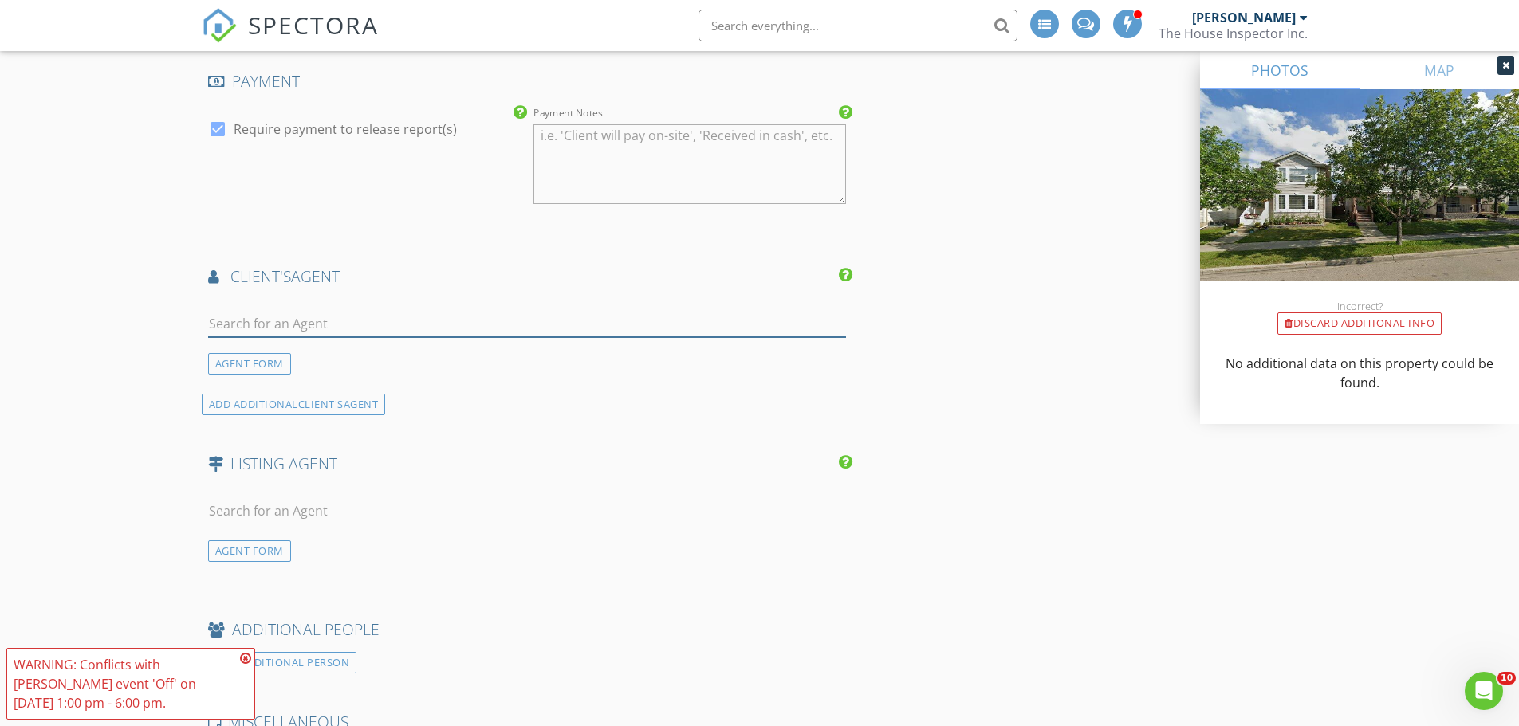
click at [301, 326] on input "text" at bounding box center [527, 324] width 639 height 26
type input "lyn"
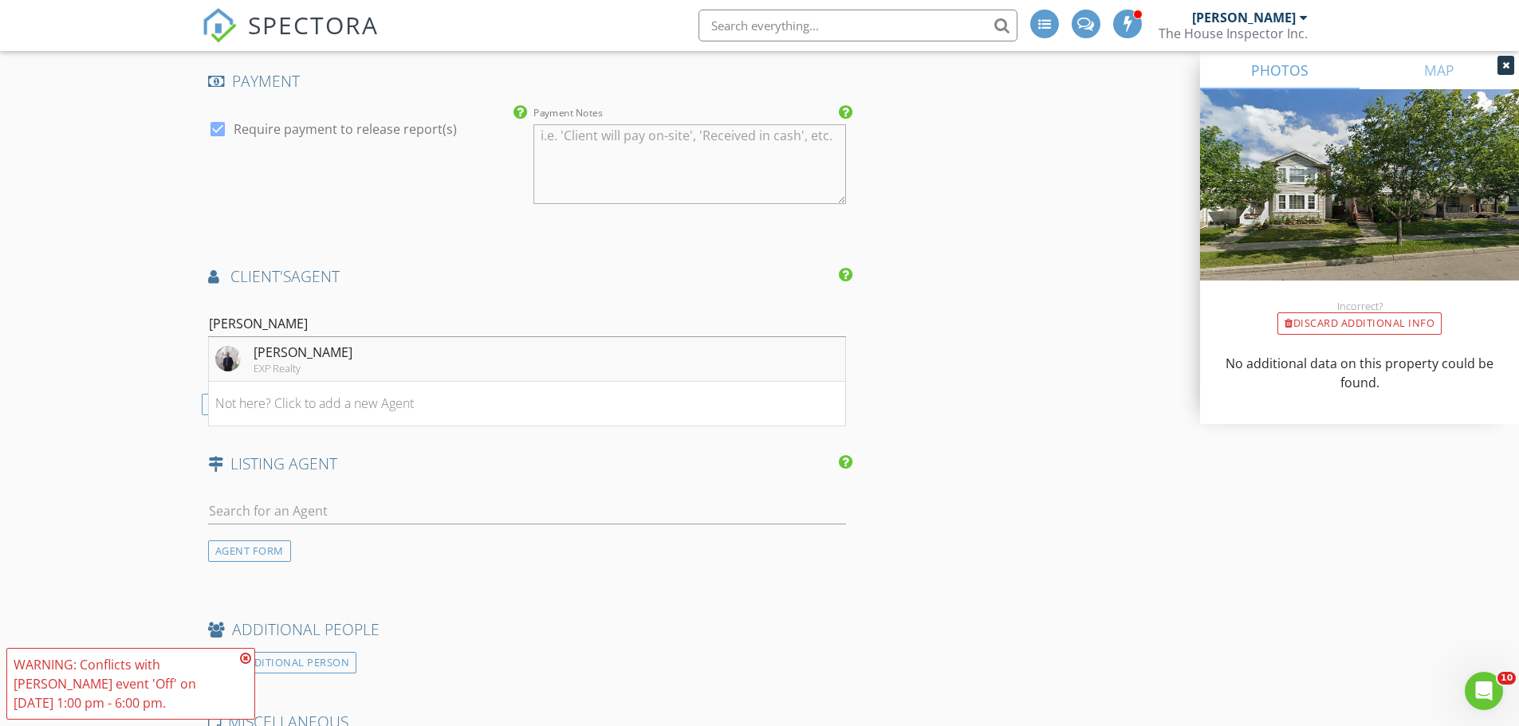
click at [287, 349] on div "Lyndon Sommert" at bounding box center [303, 352] width 99 height 19
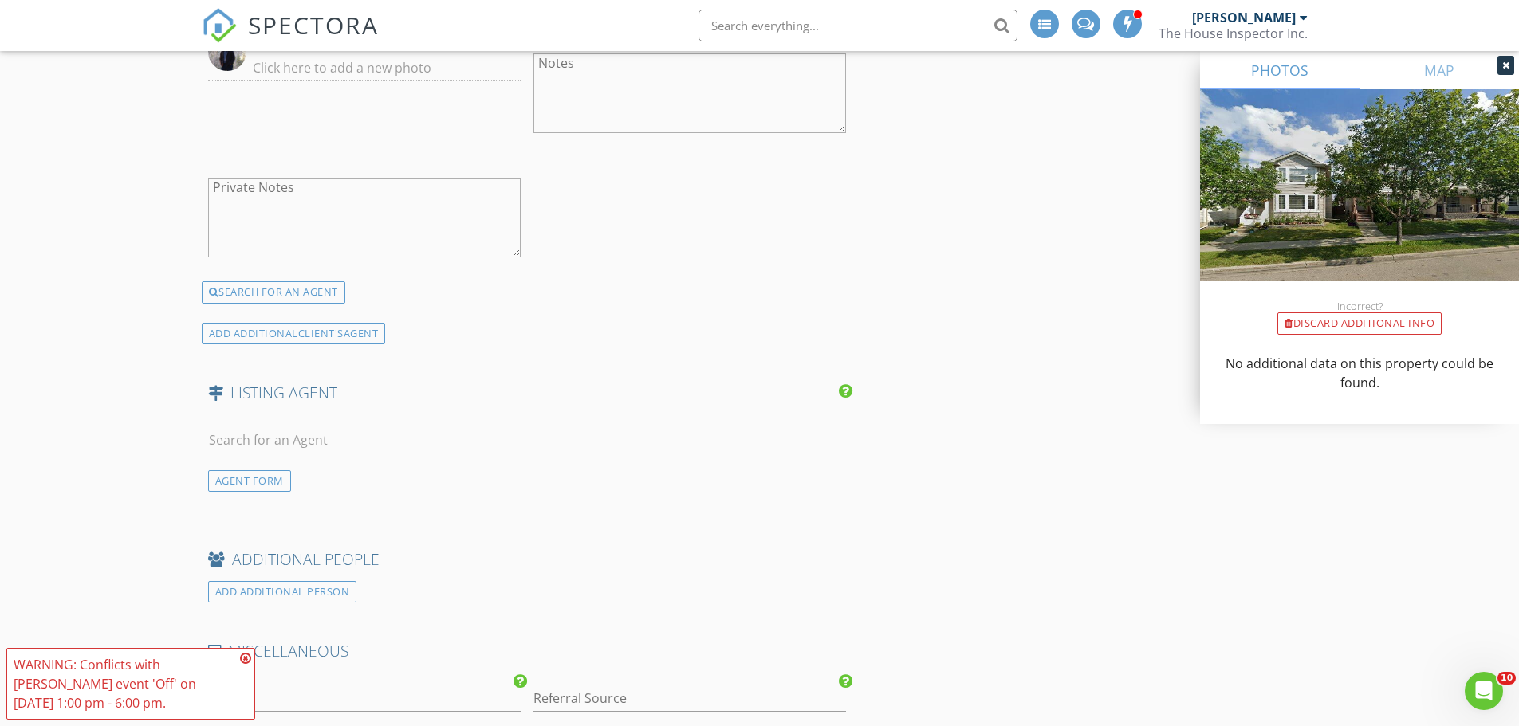
scroll to position [2252, 0]
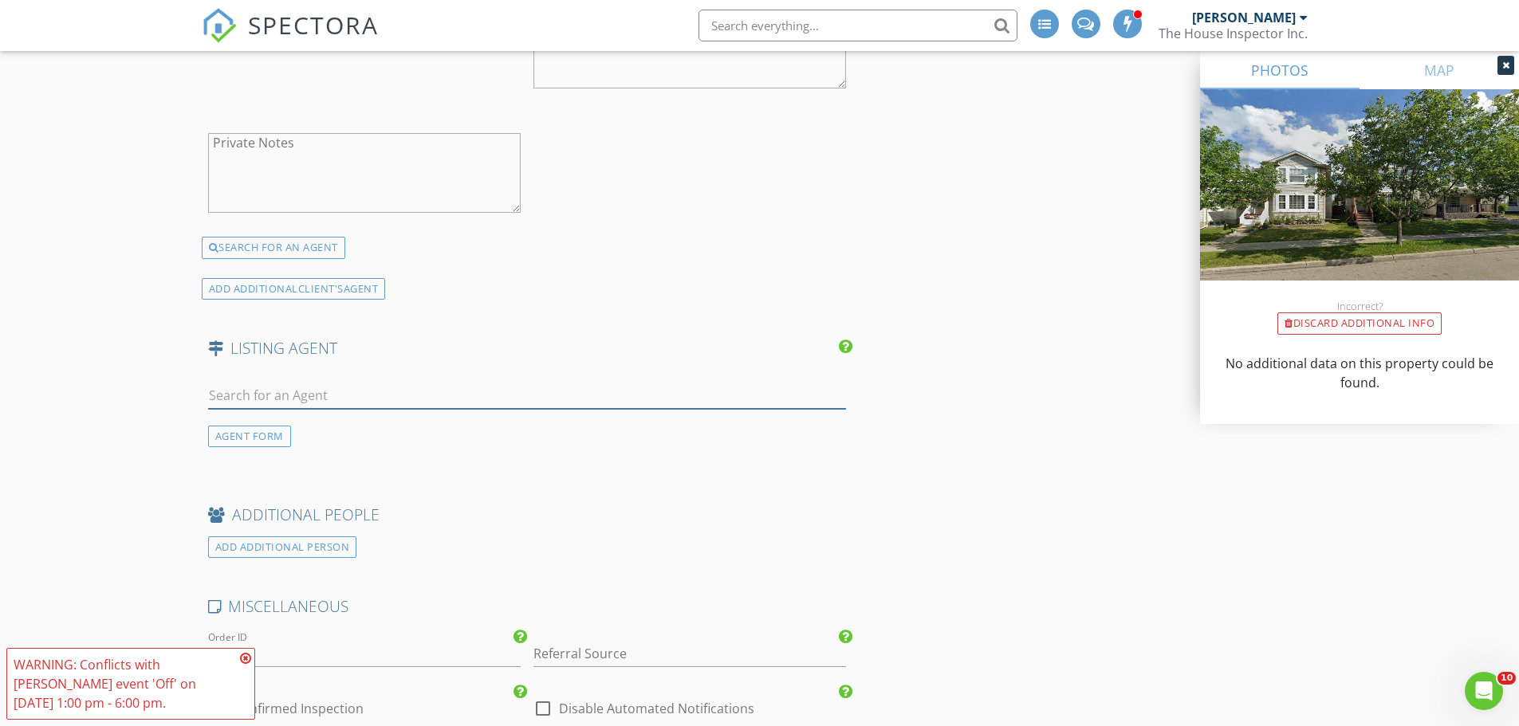
click at [259, 403] on input "text" at bounding box center [527, 396] width 639 height 26
type input "Twi"
click at [277, 434] on div "No results found. Click to add a new Agent" at bounding box center [335, 431] width 240 height 19
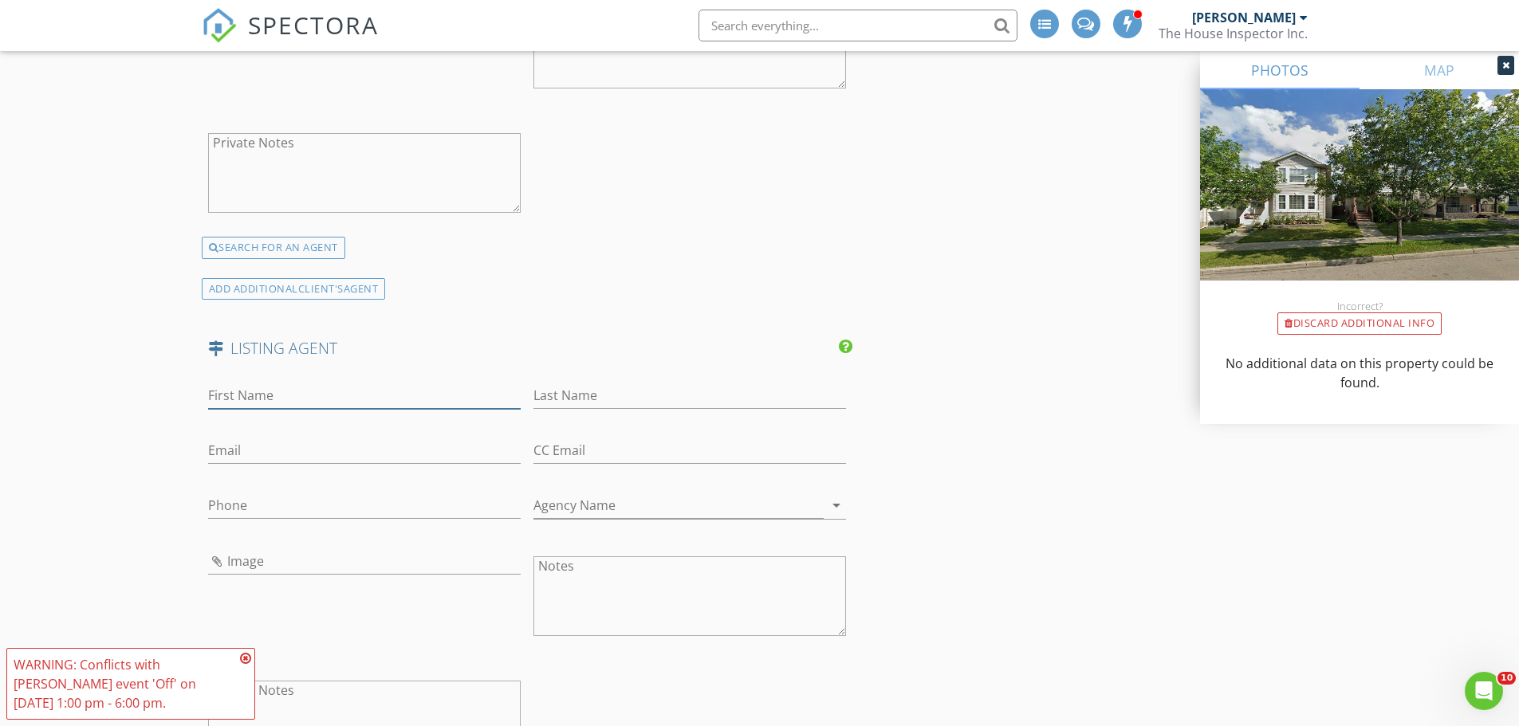
click at [270, 393] on input "First Name" at bounding box center [364, 396] width 312 height 26
type input "Twila"
click at [564, 395] on input "Last Name" at bounding box center [689, 396] width 312 height 26
click at [220, 509] on input "Phone" at bounding box center [364, 506] width 312 height 26
paste input "780-777-3963"
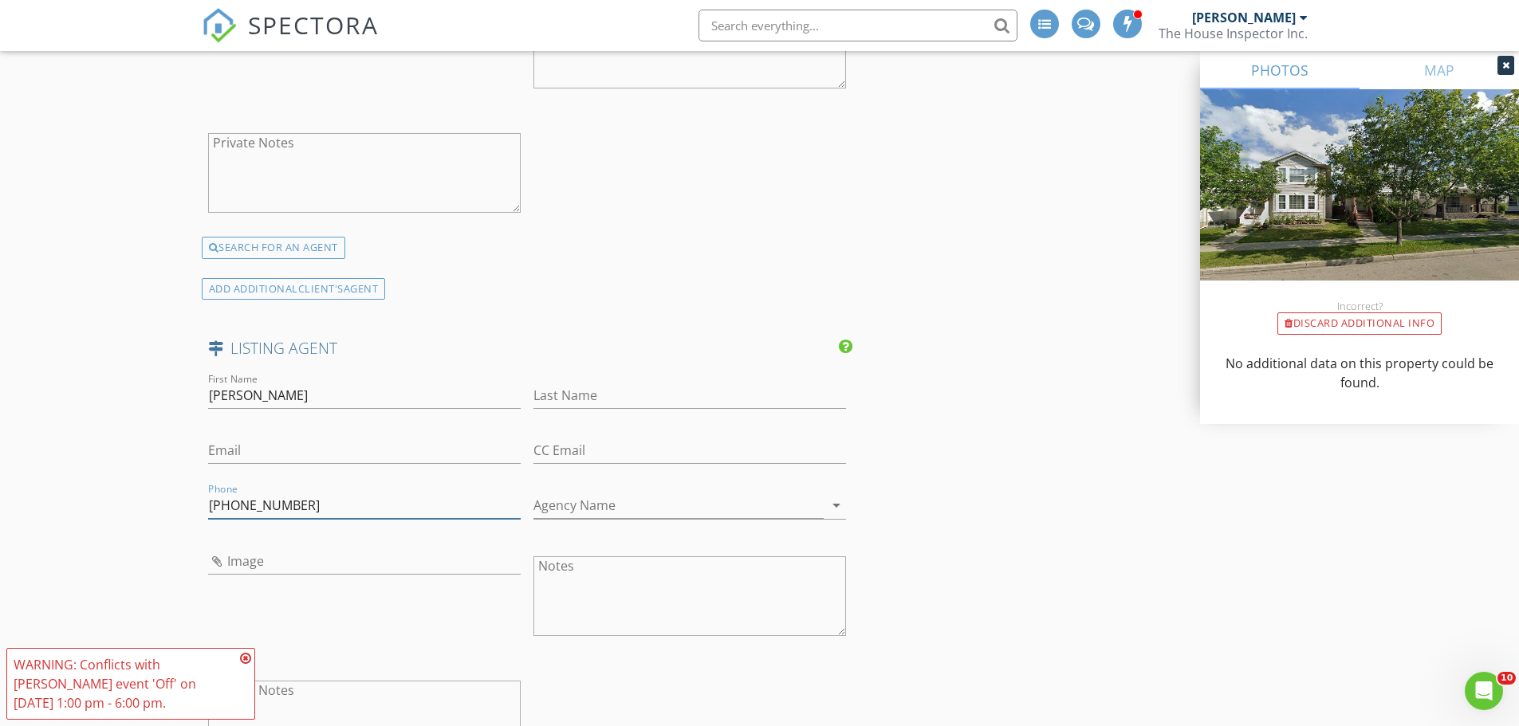
type input "780-777-3963"
click at [645, 391] on input "Last Name" at bounding box center [689, 396] width 312 height 26
click at [537, 397] on input "lalonde" at bounding box center [689, 396] width 312 height 26
type input "Lalonde"
click at [448, 442] on input "Email" at bounding box center [364, 451] width 312 height 26
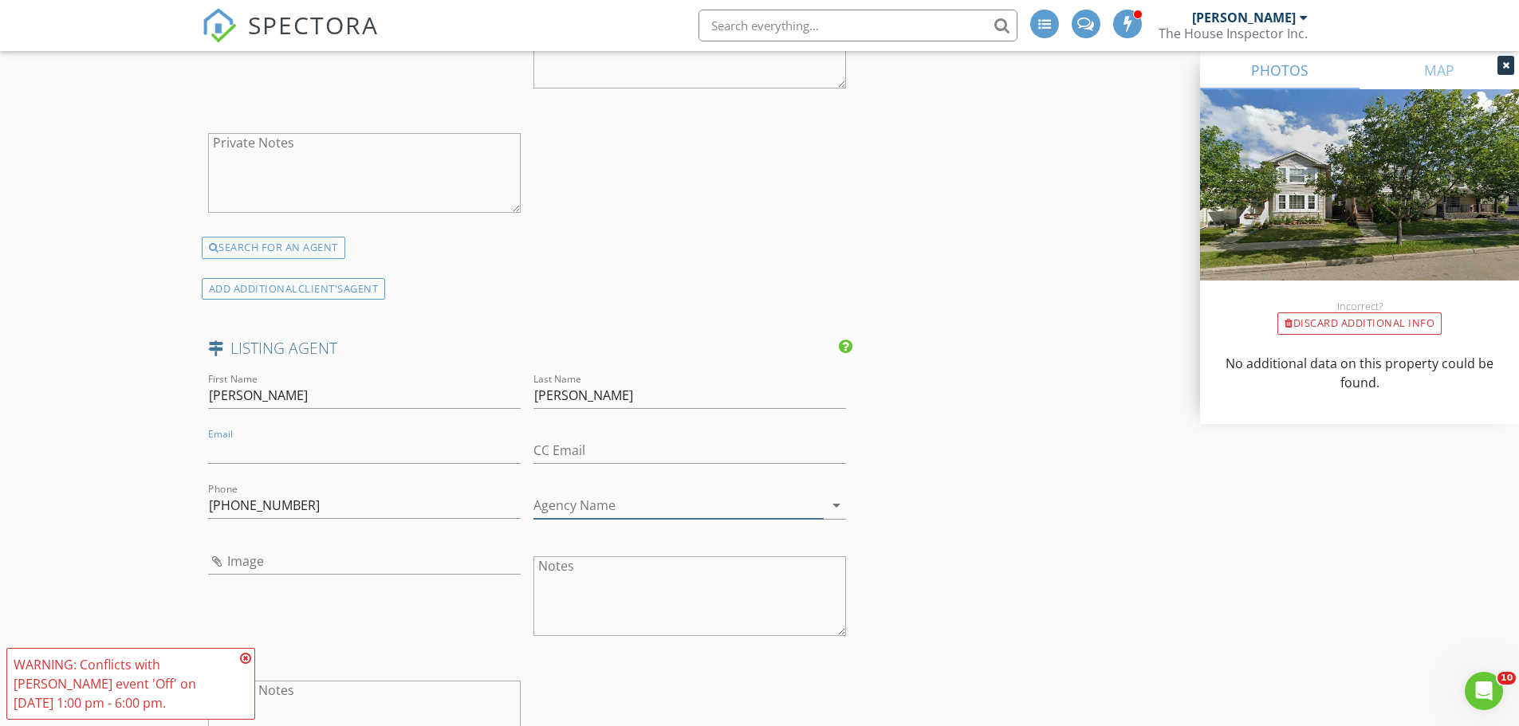
click at [642, 507] on input "Agency Name" at bounding box center [678, 506] width 290 height 26
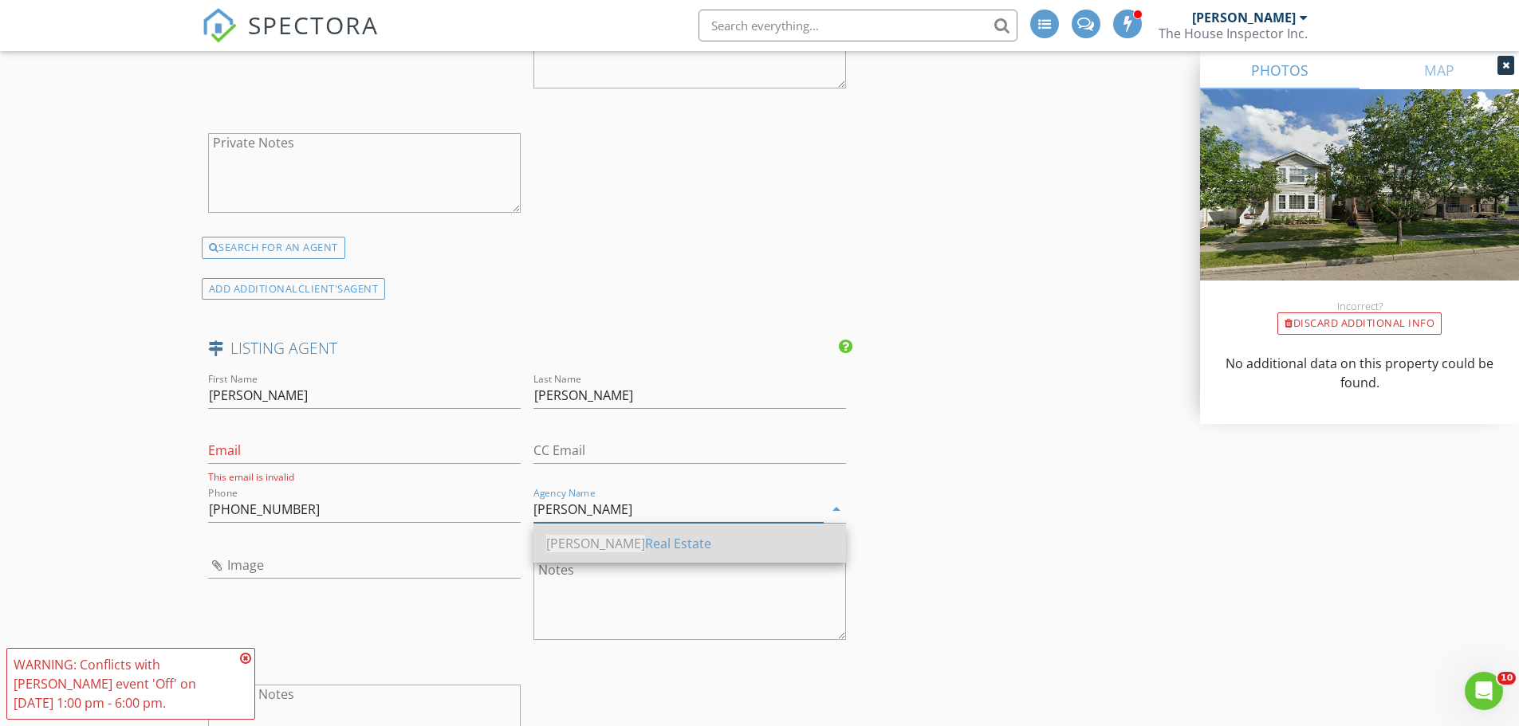
click at [631, 546] on div "Blackmore Real Estate" at bounding box center [689, 543] width 287 height 19
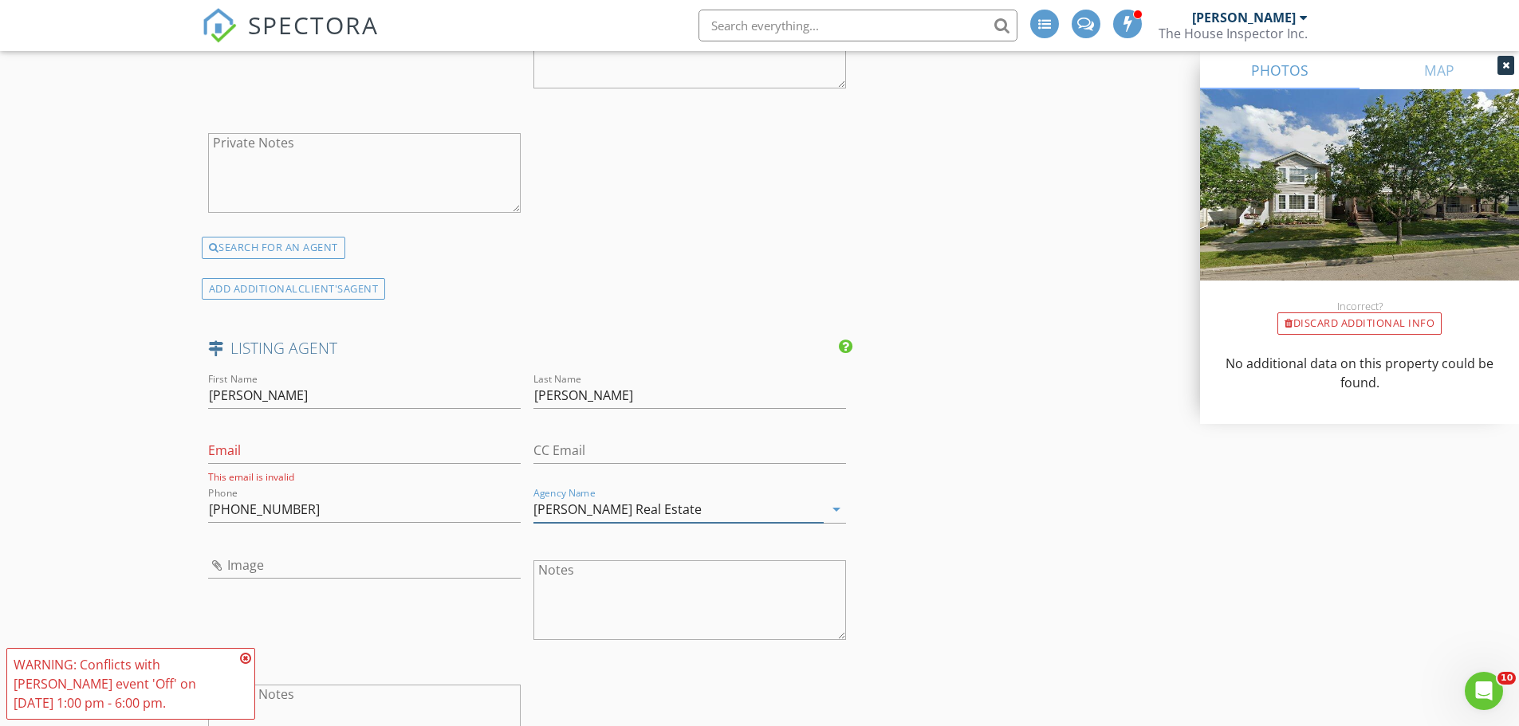
type input "Blackmore Real Estate"
click at [242, 565] on input "Image" at bounding box center [364, 565] width 312 height 26
type input "twila.jpg"
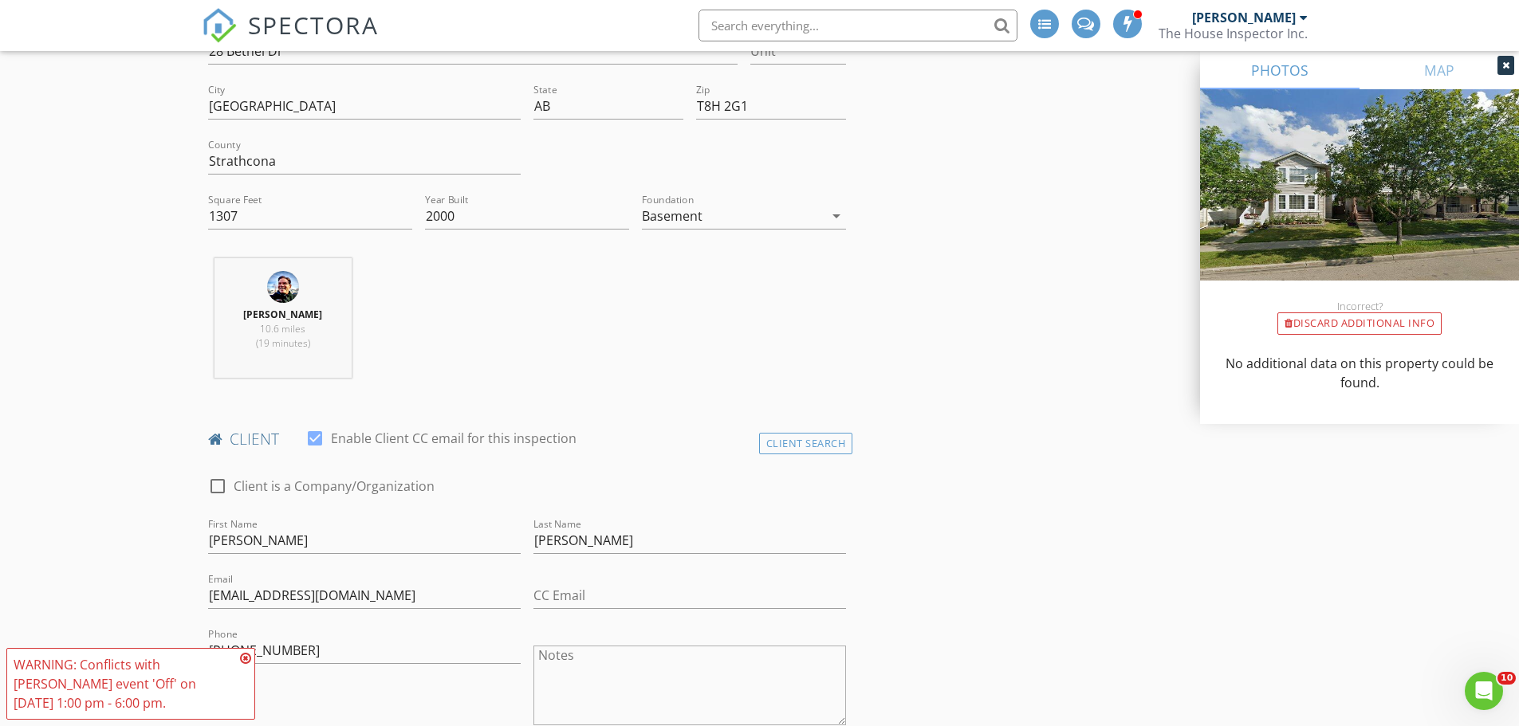
scroll to position [678, 0]
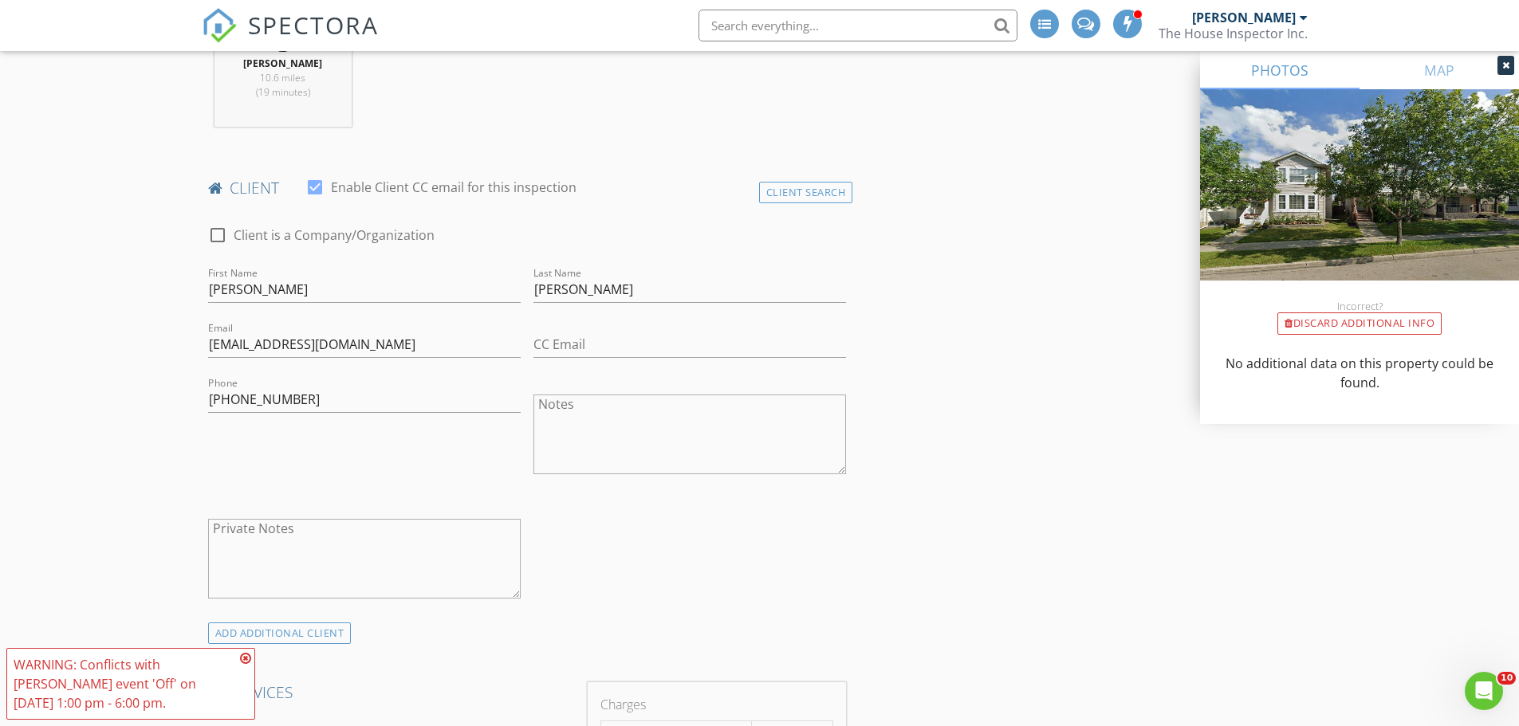
click at [250, 655] on icon at bounding box center [245, 658] width 11 height 13
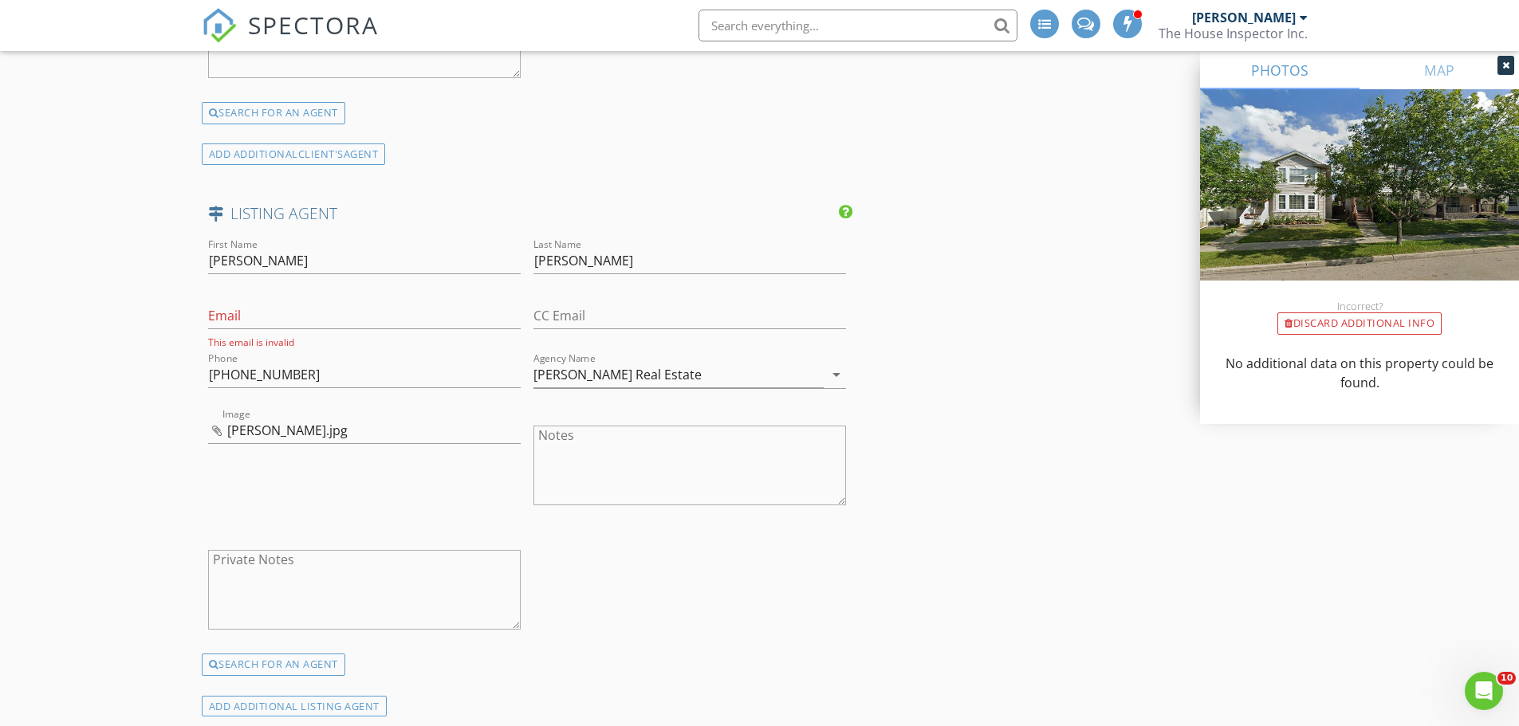
scroll to position [2392, 0]
click at [212, 307] on input "Email" at bounding box center [364, 311] width 312 height 26
paste input "tripltlc@gmail.com"
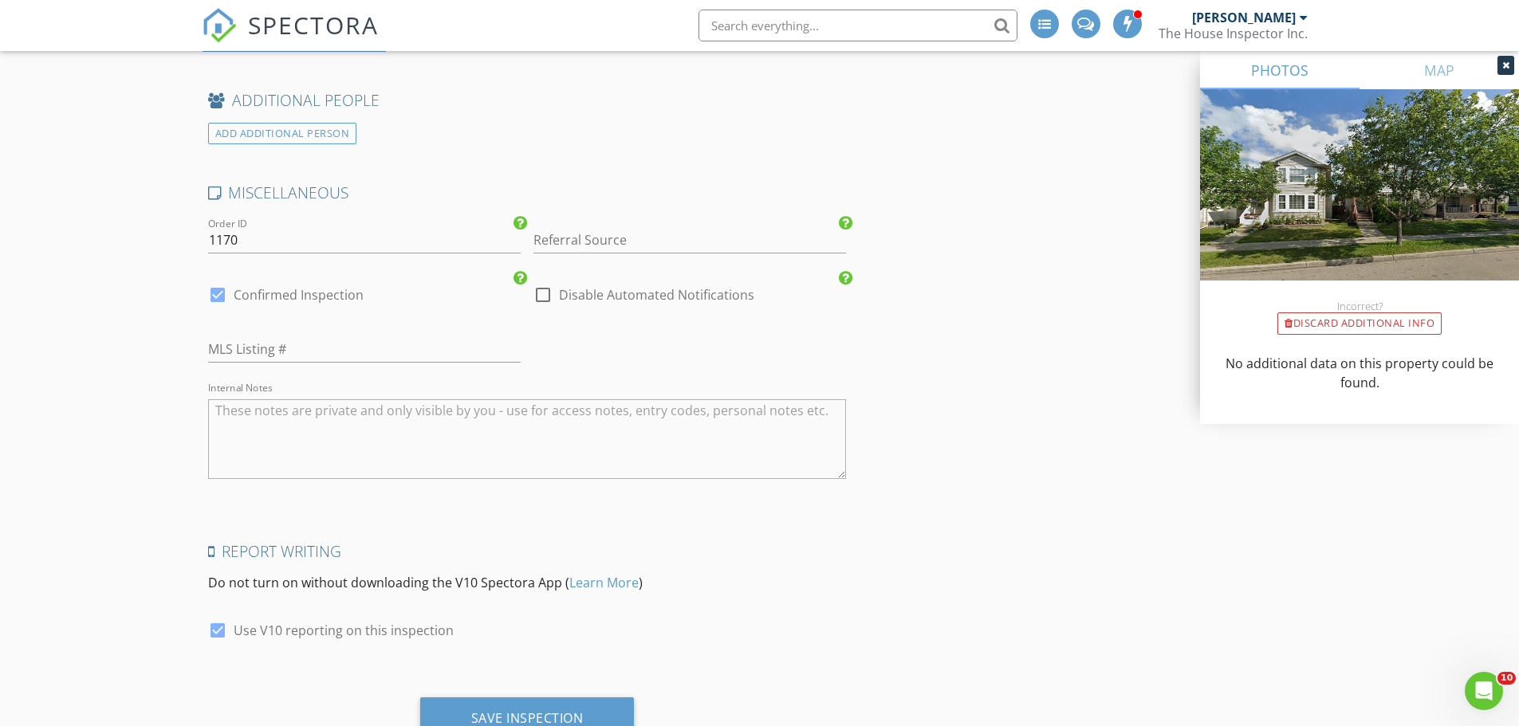
scroll to position [3049, 0]
type input "tripltlc@gmail.com"
click at [541, 290] on div at bounding box center [542, 293] width 27 height 27
checkbox input "true"
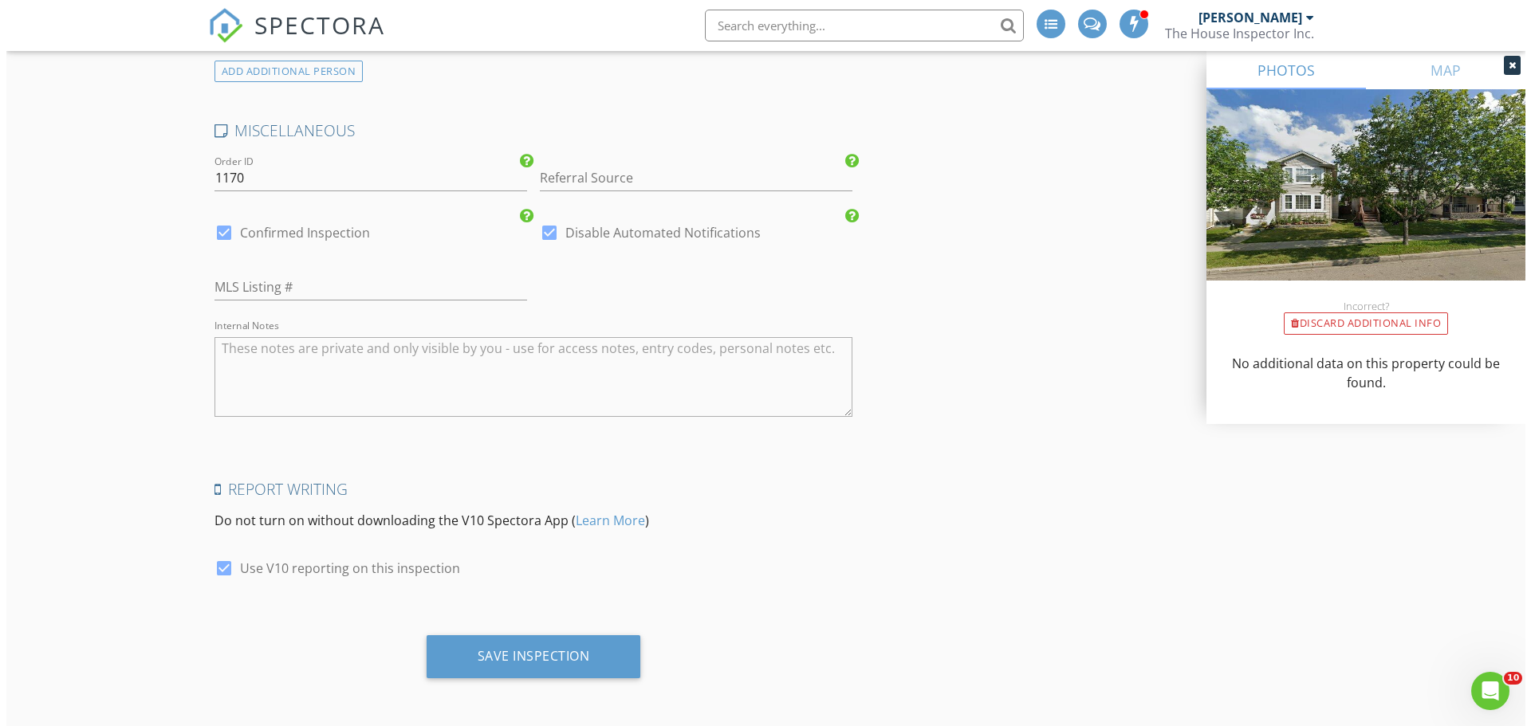
scroll to position [3112, 0]
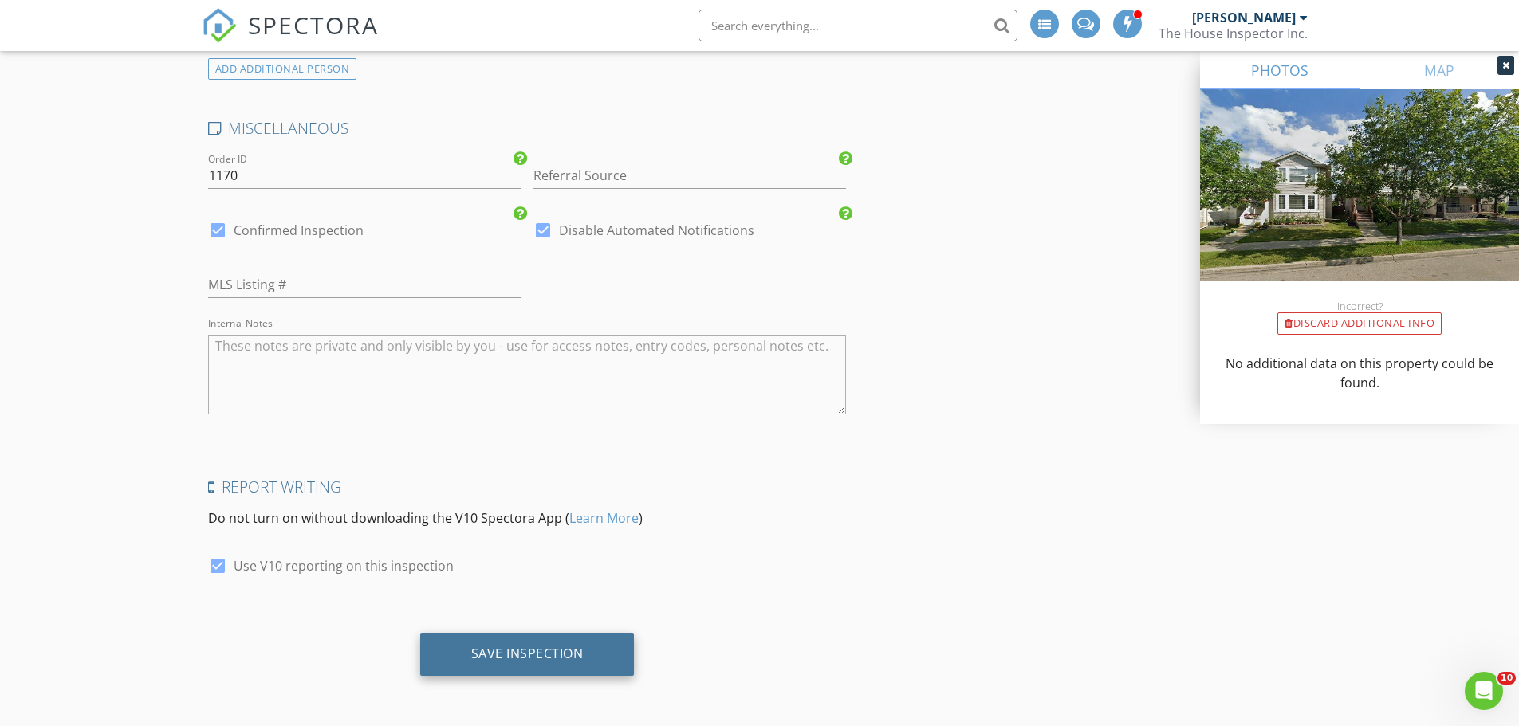
click at [534, 651] on div "Save Inspection" at bounding box center [527, 654] width 112 height 16
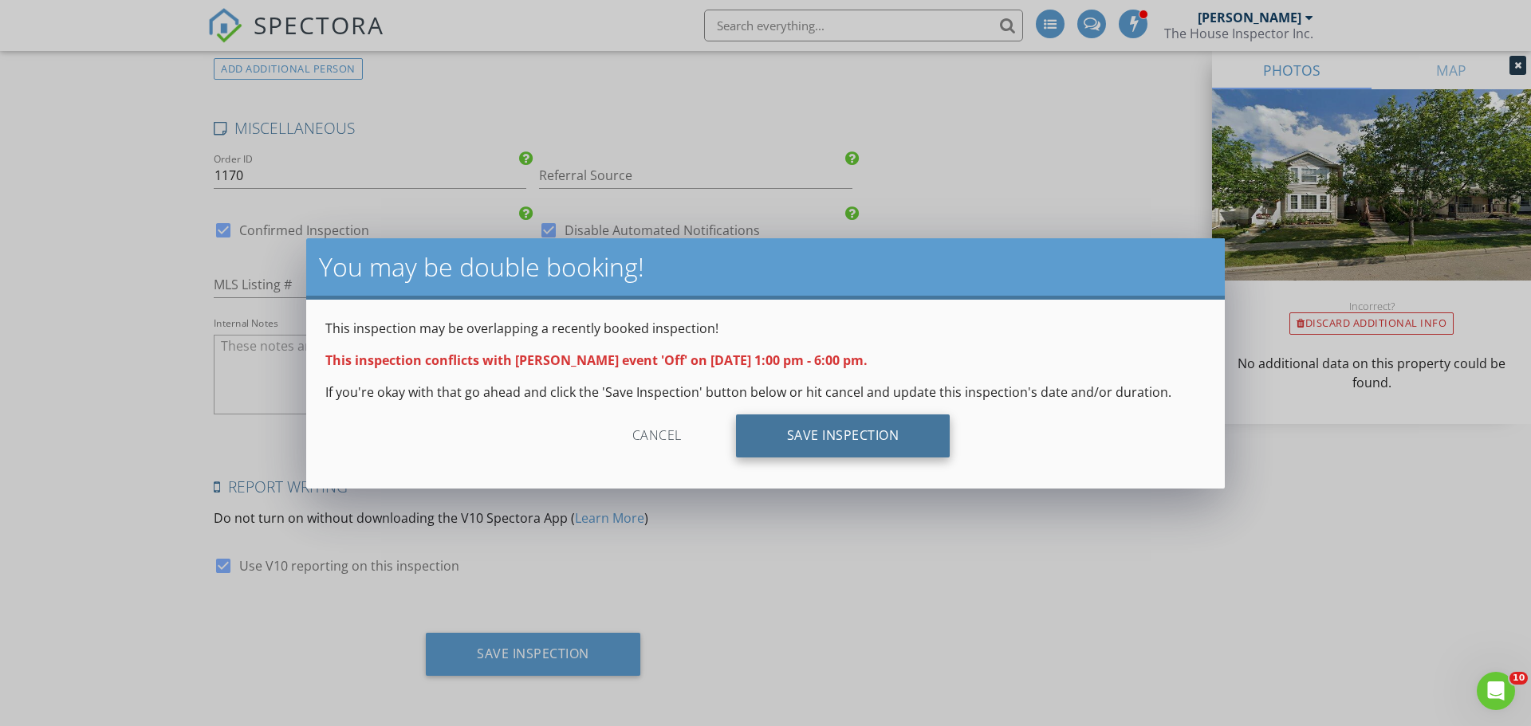
click at [852, 432] on div "Save Inspection" at bounding box center [843, 436] width 214 height 43
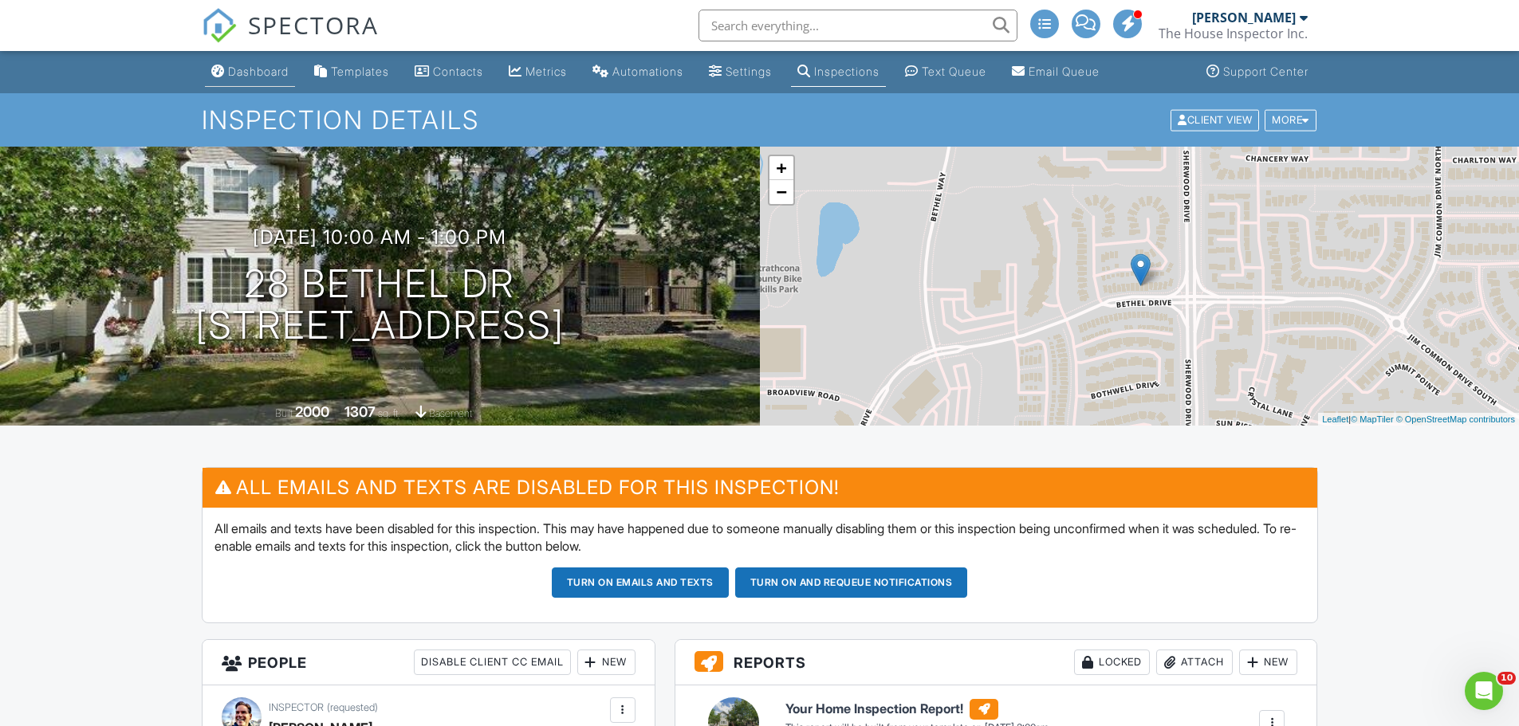
click at [244, 72] on div "Dashboard" at bounding box center [258, 72] width 61 height 14
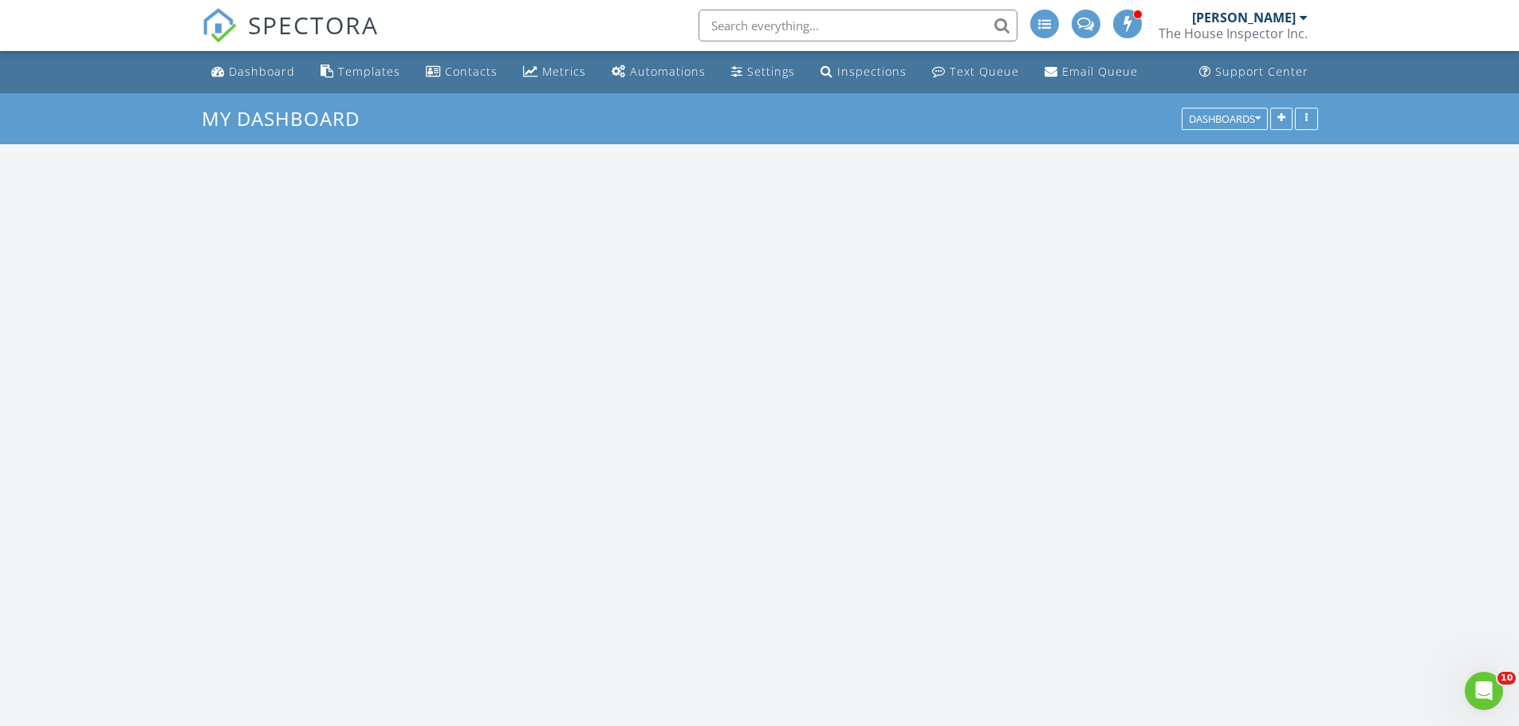
scroll to position [1834, 1543]
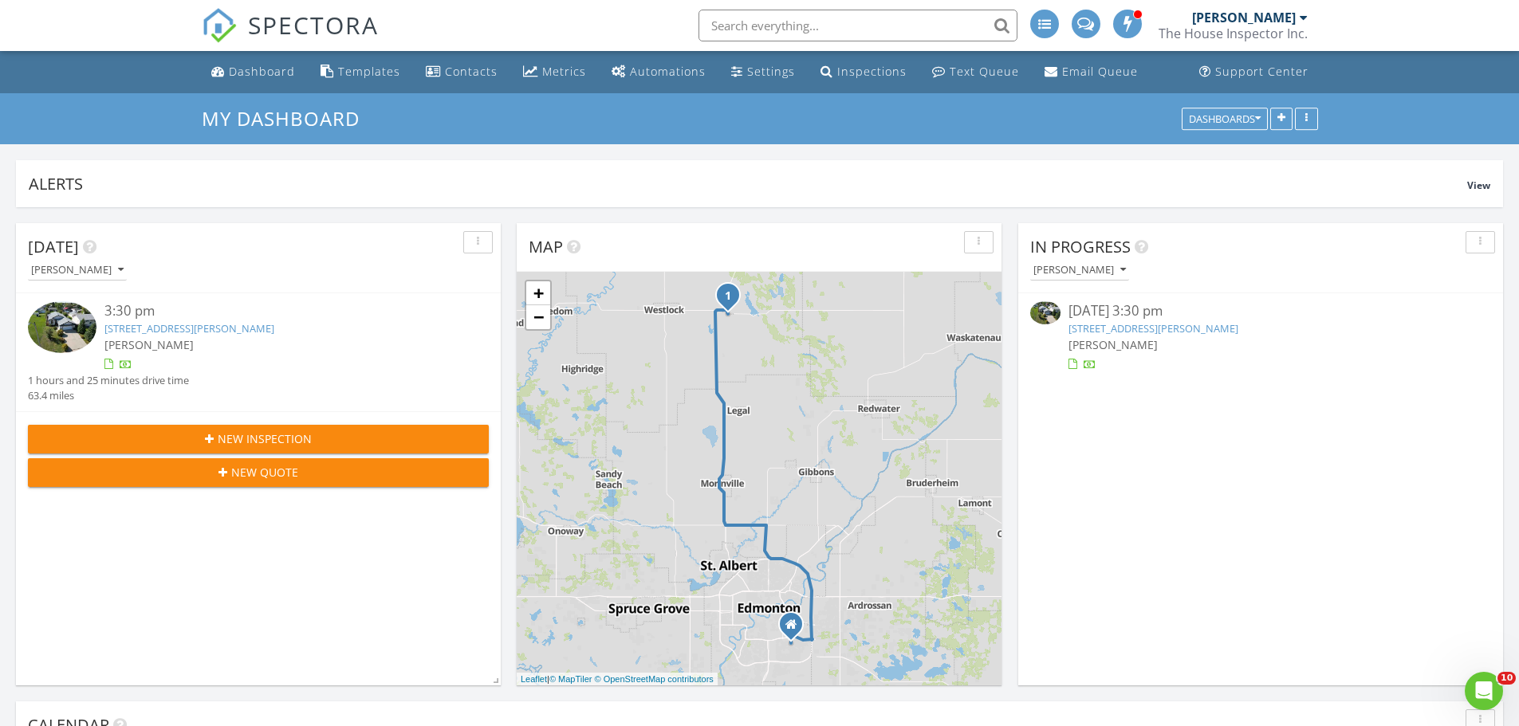
click at [213, 436] on icon "button" at bounding box center [209, 439] width 9 height 11
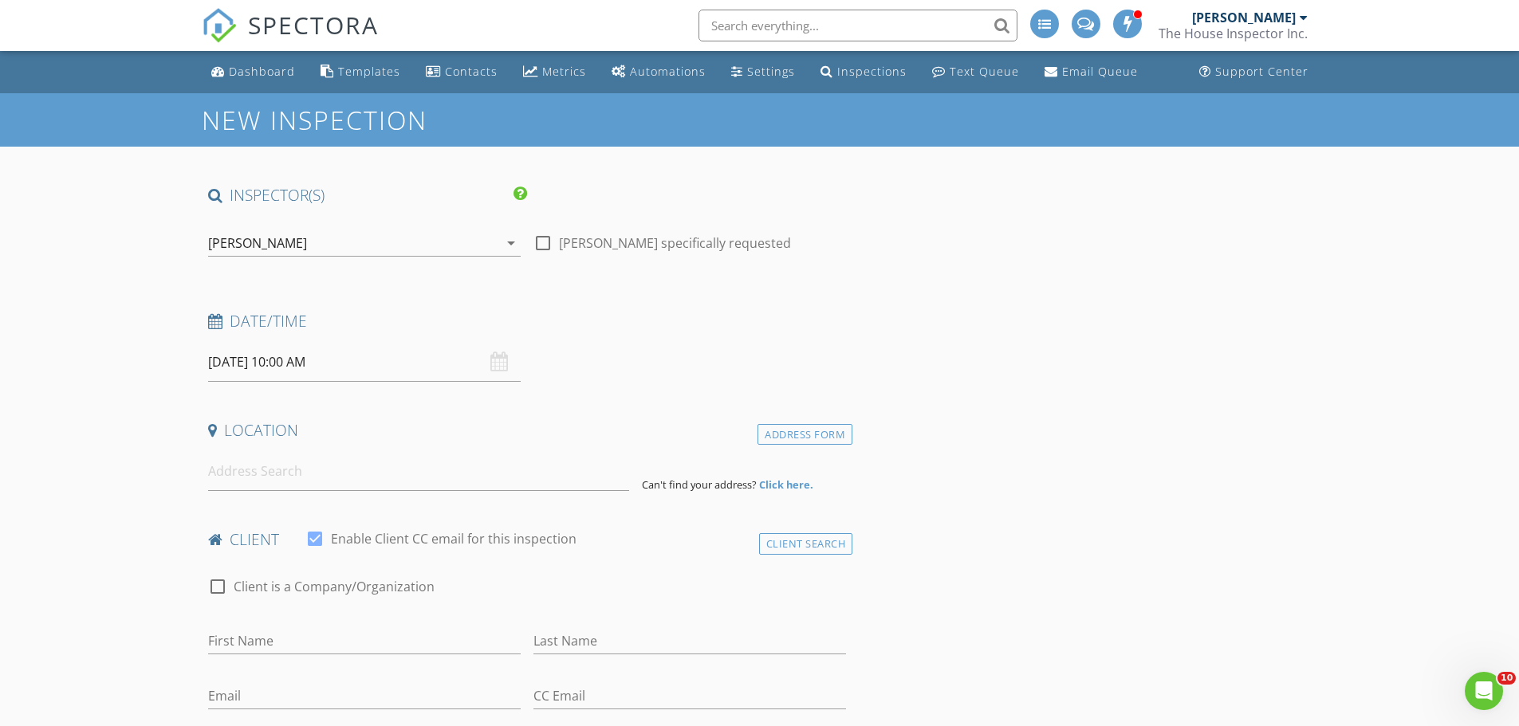
click at [543, 241] on div at bounding box center [542, 243] width 27 height 27
checkbox input "true"
click at [294, 361] on input "[DATE] 10:00 AM" at bounding box center [364, 362] width 312 height 39
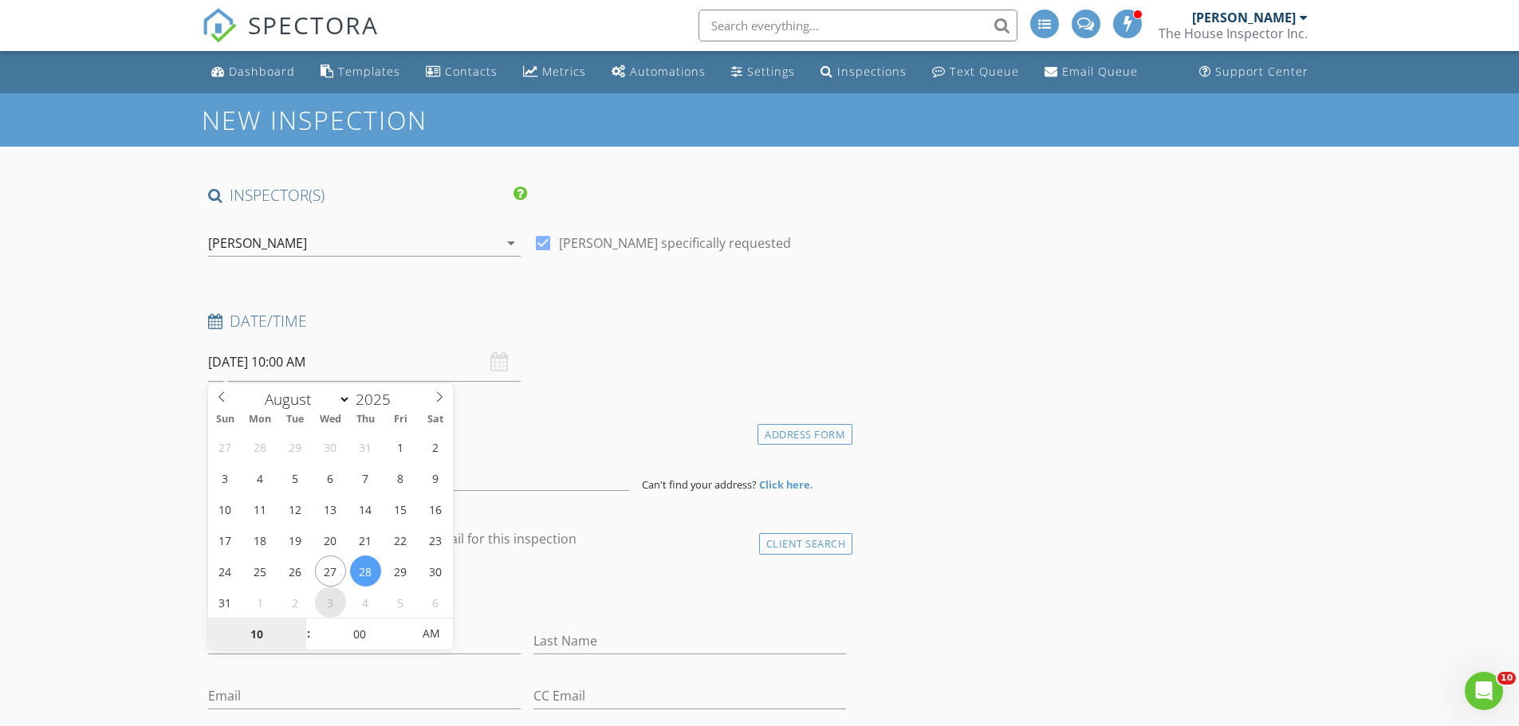
select select "8"
type input "[DATE] 10:00 AM"
click at [309, 635] on span ":" at bounding box center [308, 634] width 5 height 32
click at [309, 638] on span ":" at bounding box center [308, 634] width 5 height 32
type input "09"
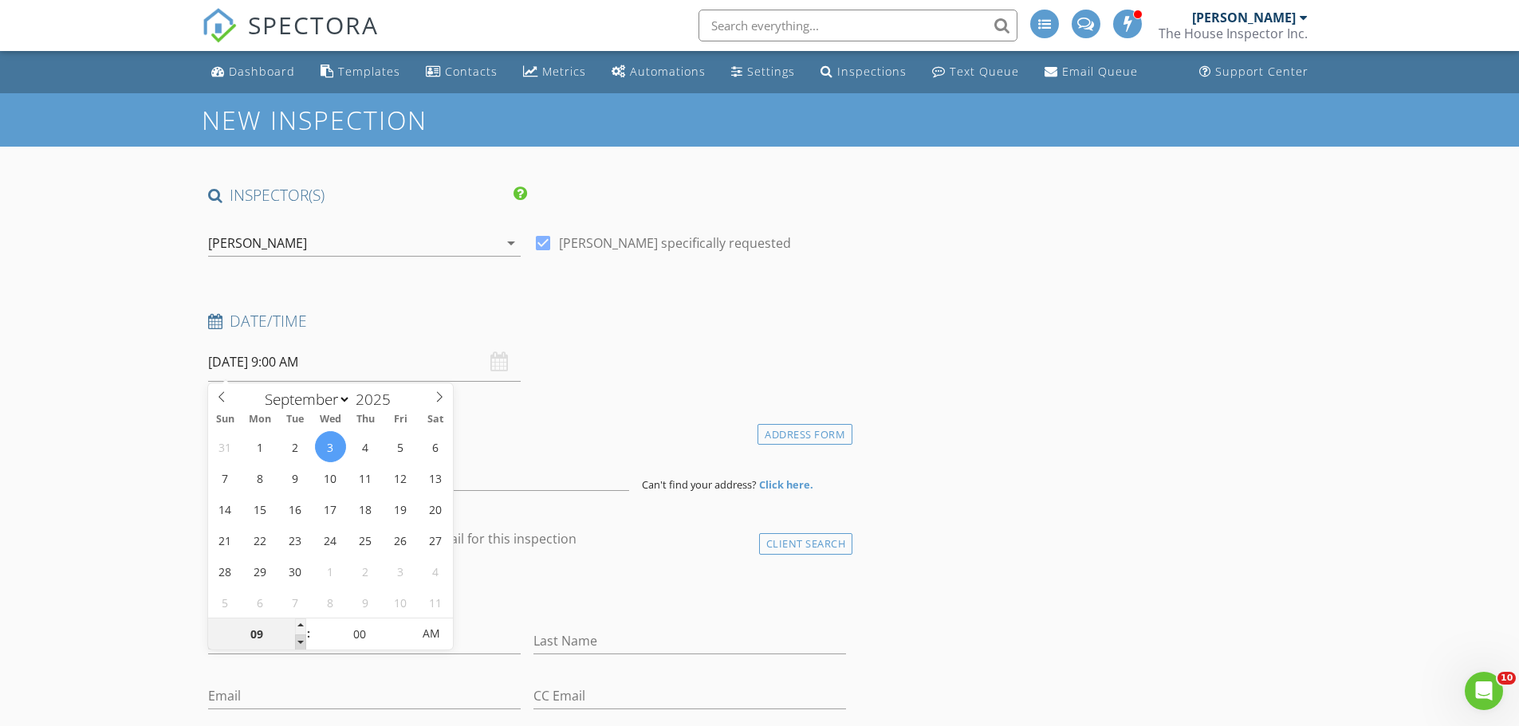
click at [305, 639] on span at bounding box center [300, 643] width 11 height 16
click at [433, 638] on span "AM" at bounding box center [431, 634] width 44 height 32
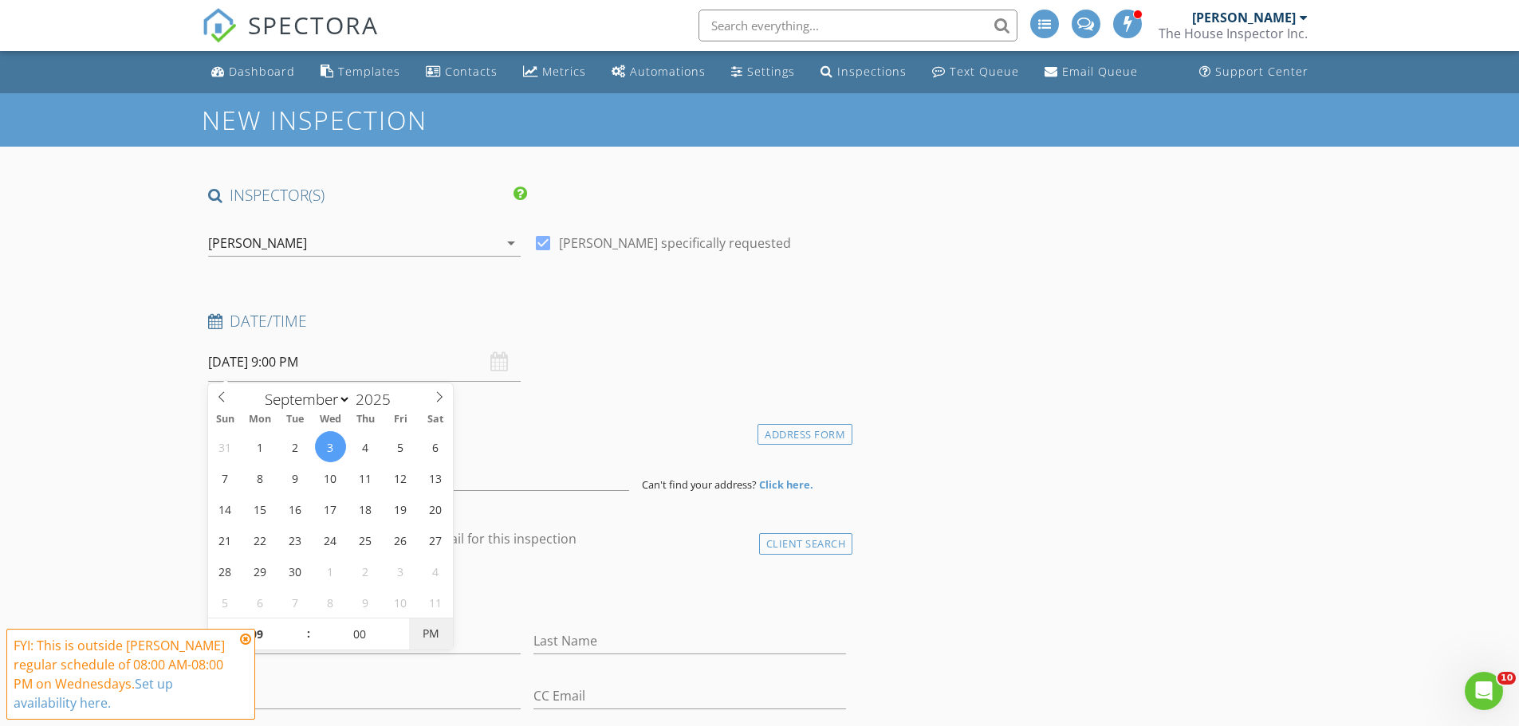
type input "[DATE] 9:00 AM"
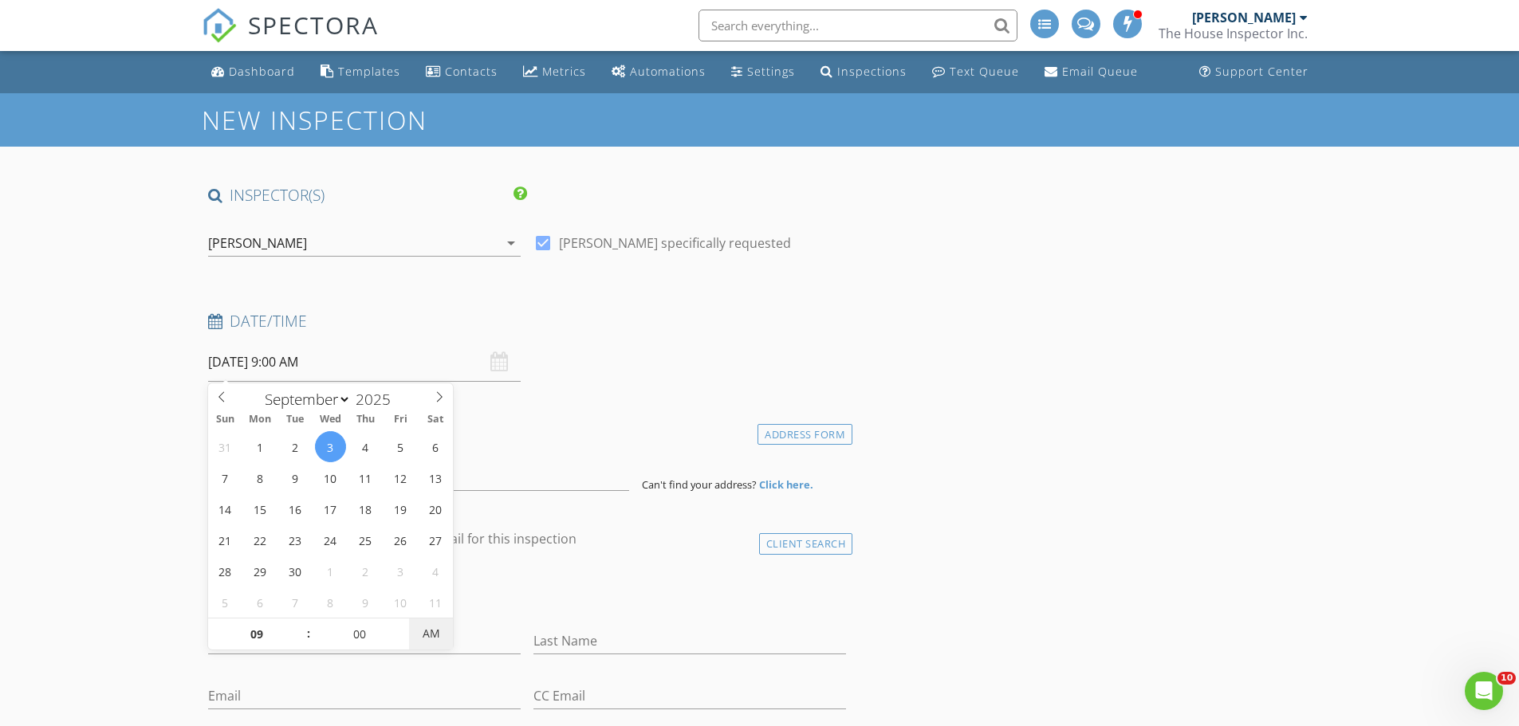
click at [433, 638] on span "AM" at bounding box center [431, 634] width 44 height 32
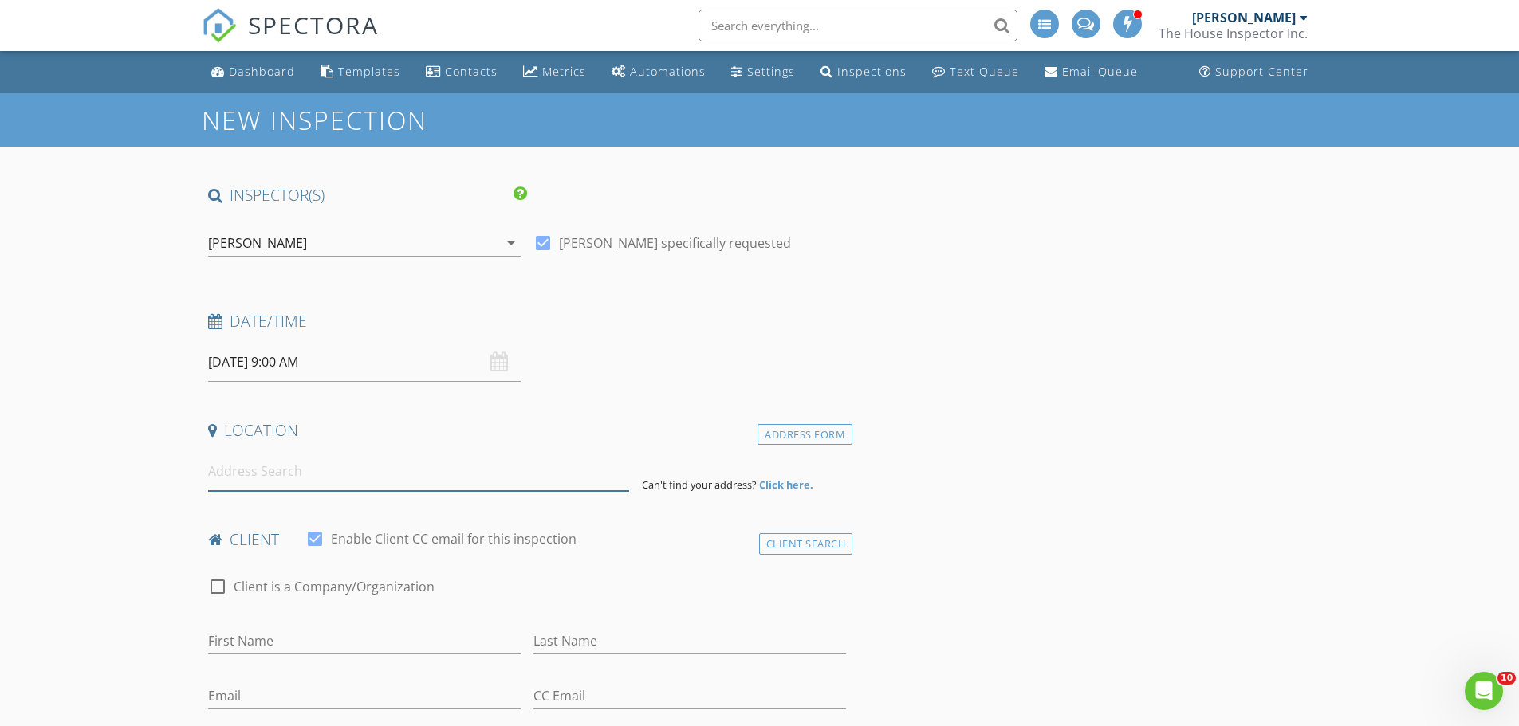
click at [586, 466] on input at bounding box center [418, 471] width 421 height 39
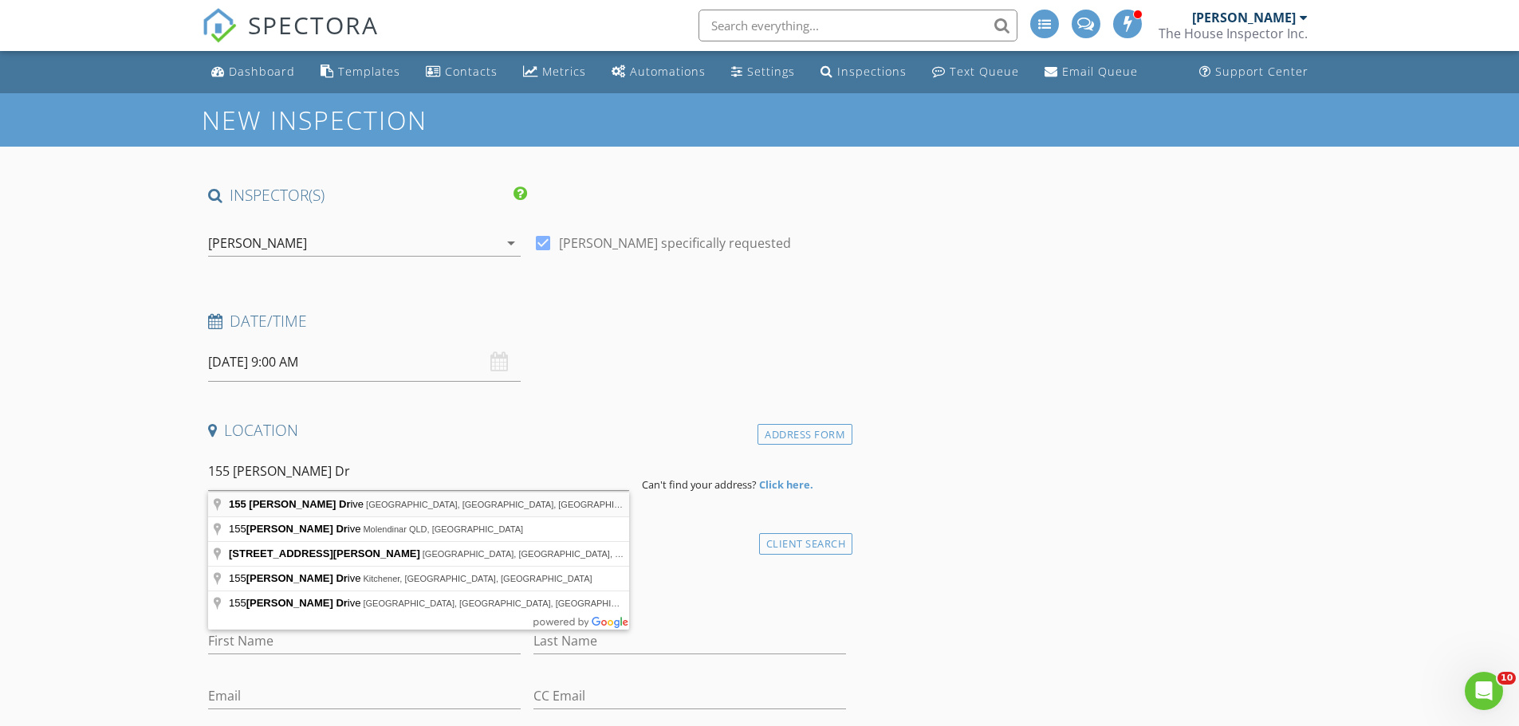
type input "155 Reichert Drive, Beaumont, AB, Canada"
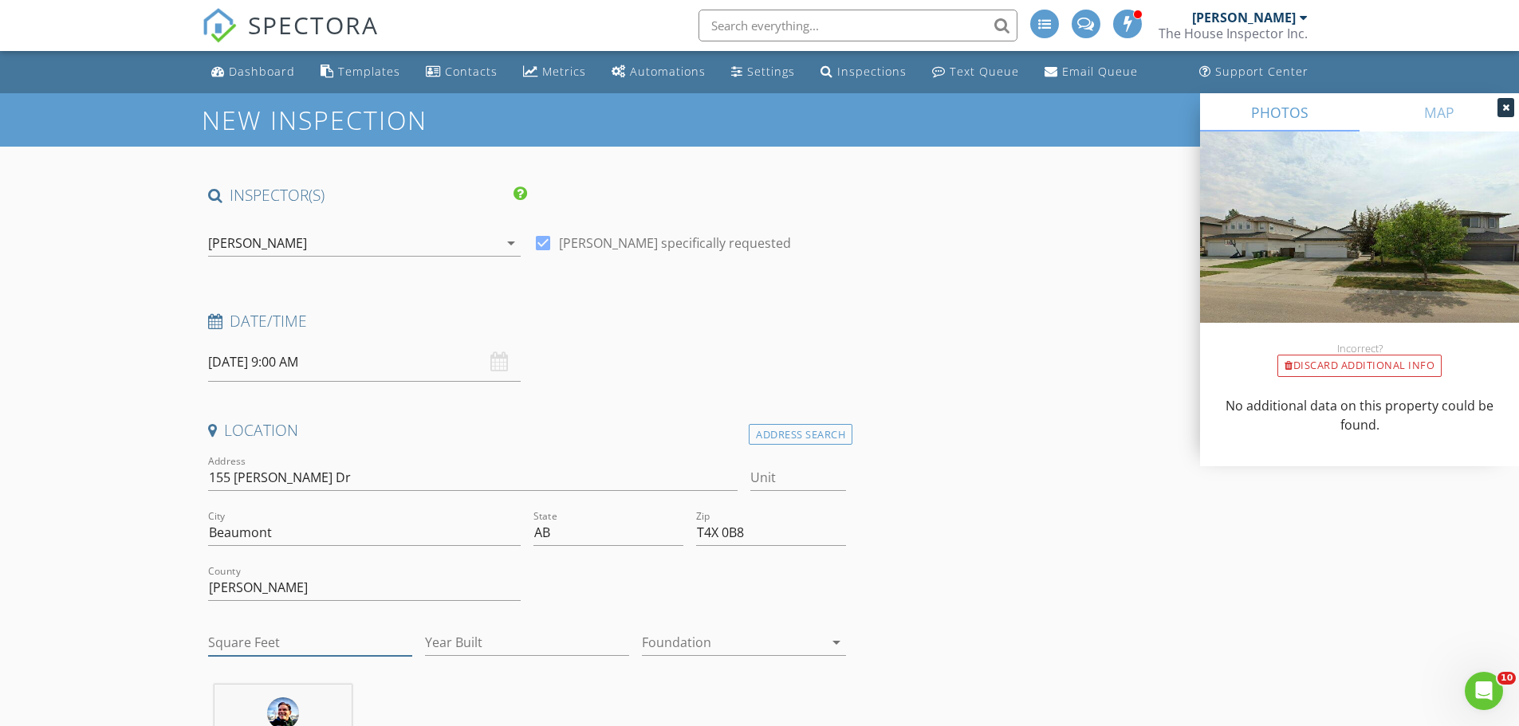
click at [336, 646] on input "Square Feet" at bounding box center [310, 643] width 204 height 26
type input "1200"
click at [463, 639] on input "Year Built" at bounding box center [527, 643] width 204 height 26
type input "2007"
click at [714, 641] on div at bounding box center [733, 643] width 182 height 26
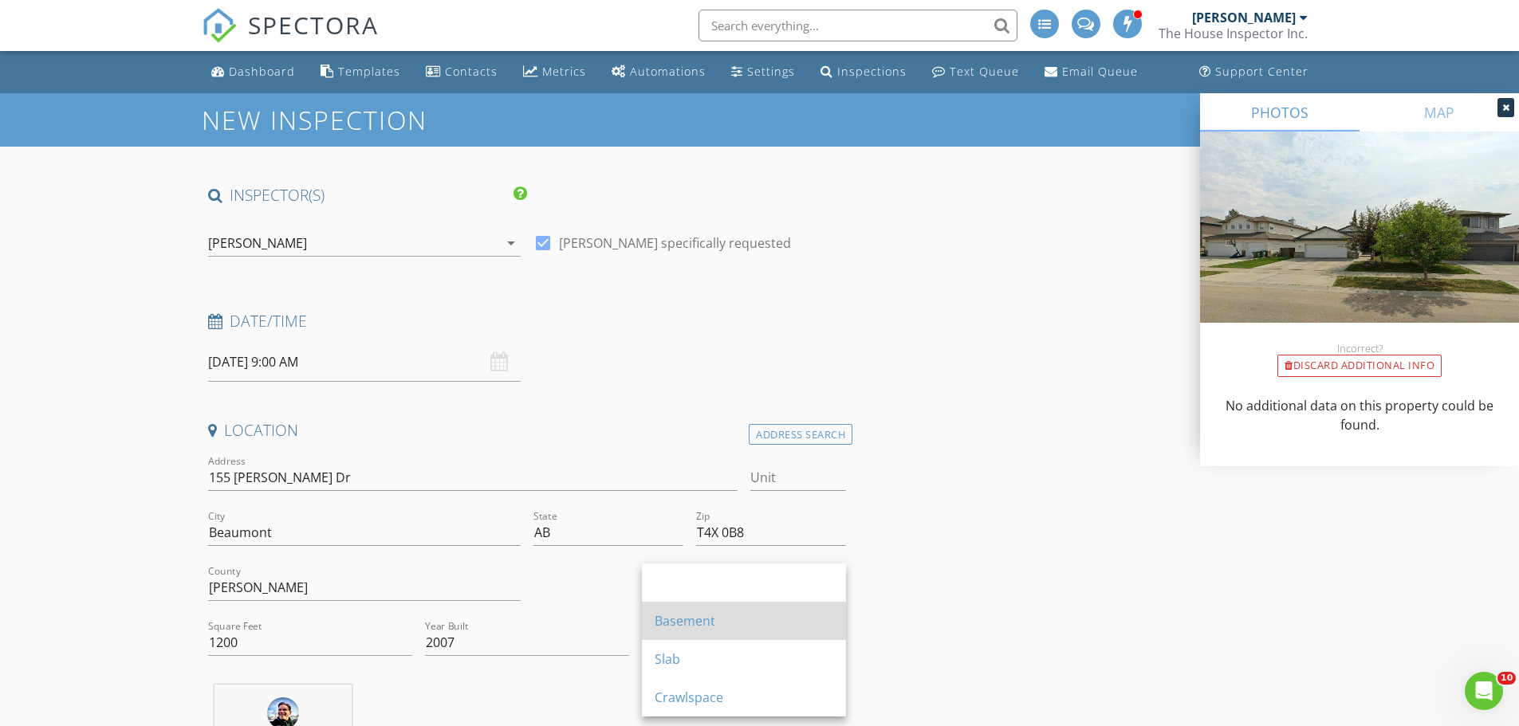
click at [710, 624] on div "Basement" at bounding box center [743, 620] width 179 height 19
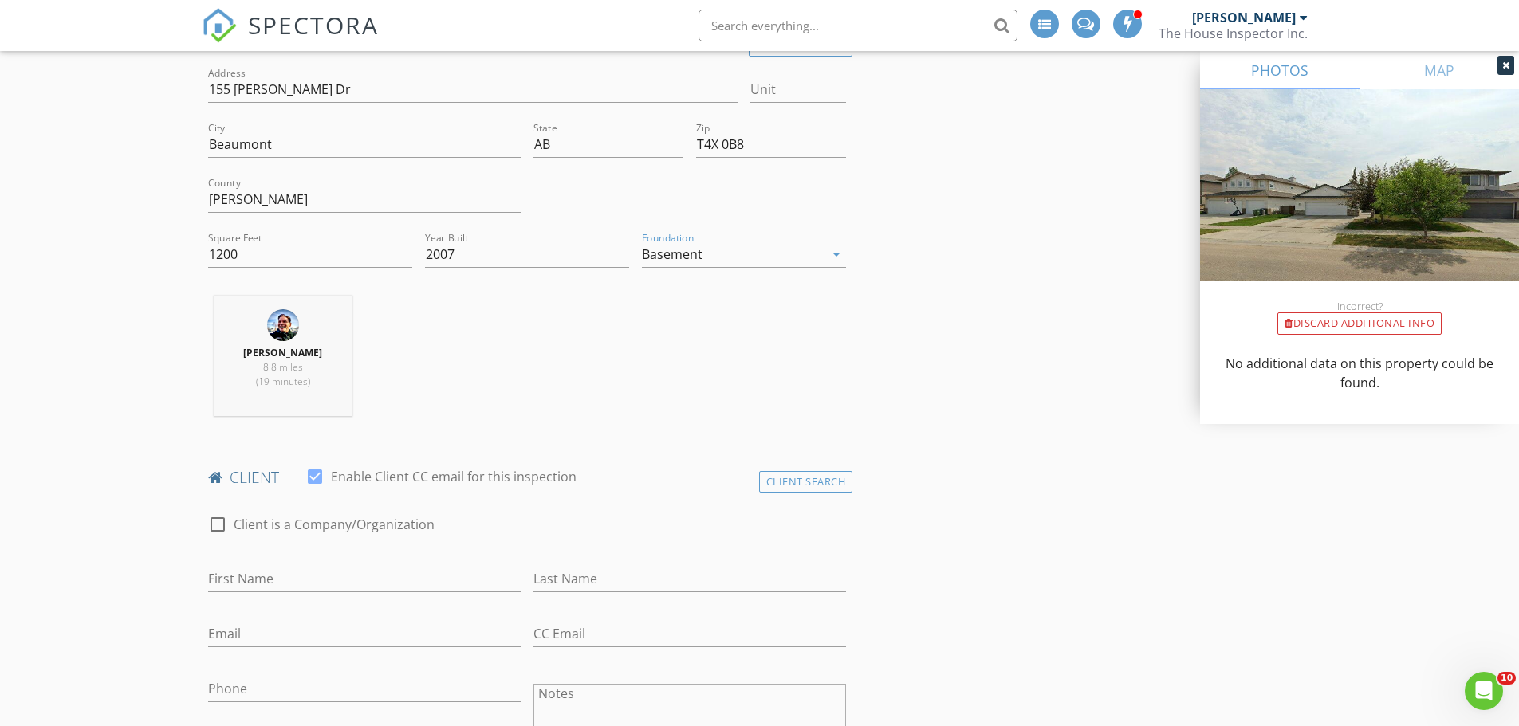
scroll to position [438, 0]
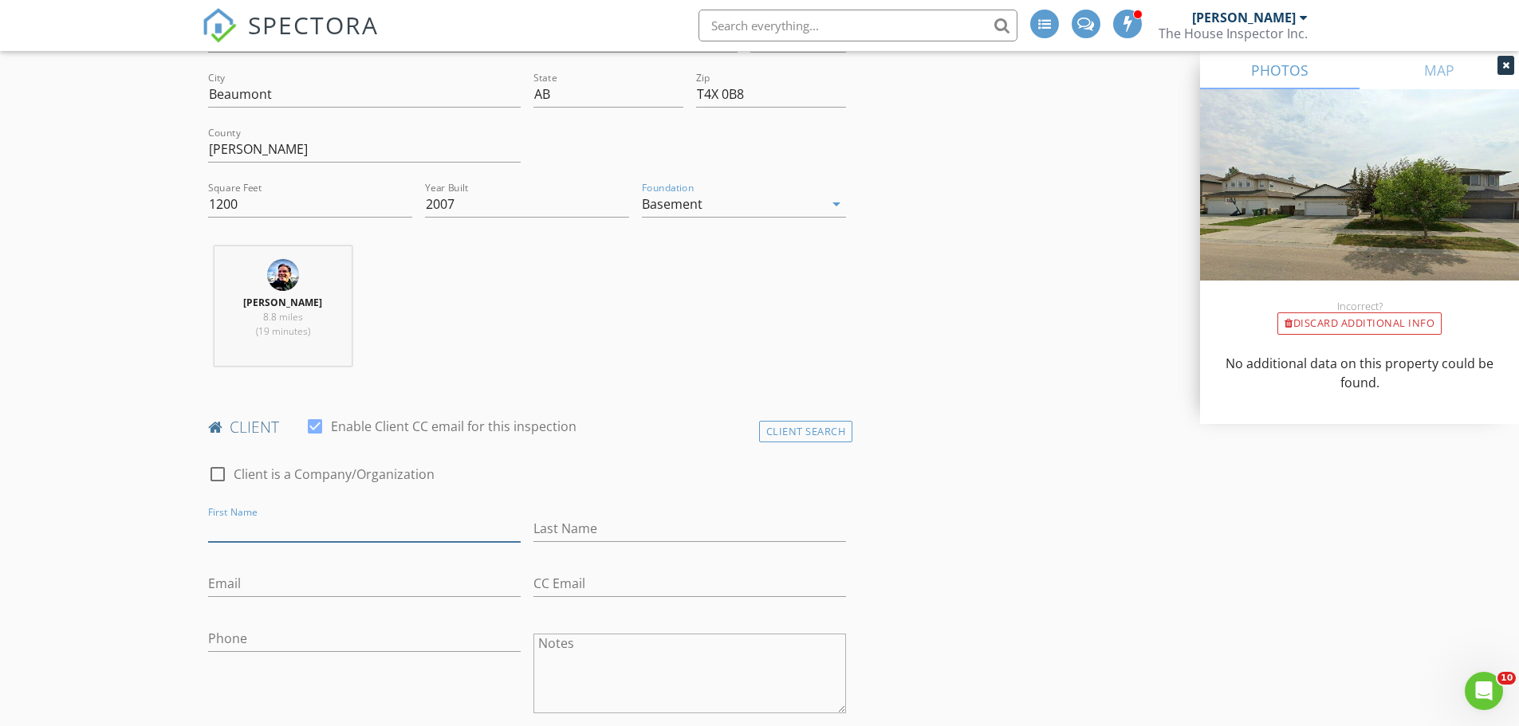
click at [266, 537] on input "First Name" at bounding box center [364, 529] width 312 height 26
type input "Darren"
click at [572, 531] on input "Last Name" at bounding box center [689, 529] width 312 height 26
type input "Stone"
click at [480, 574] on input "Email" at bounding box center [364, 584] width 312 height 26
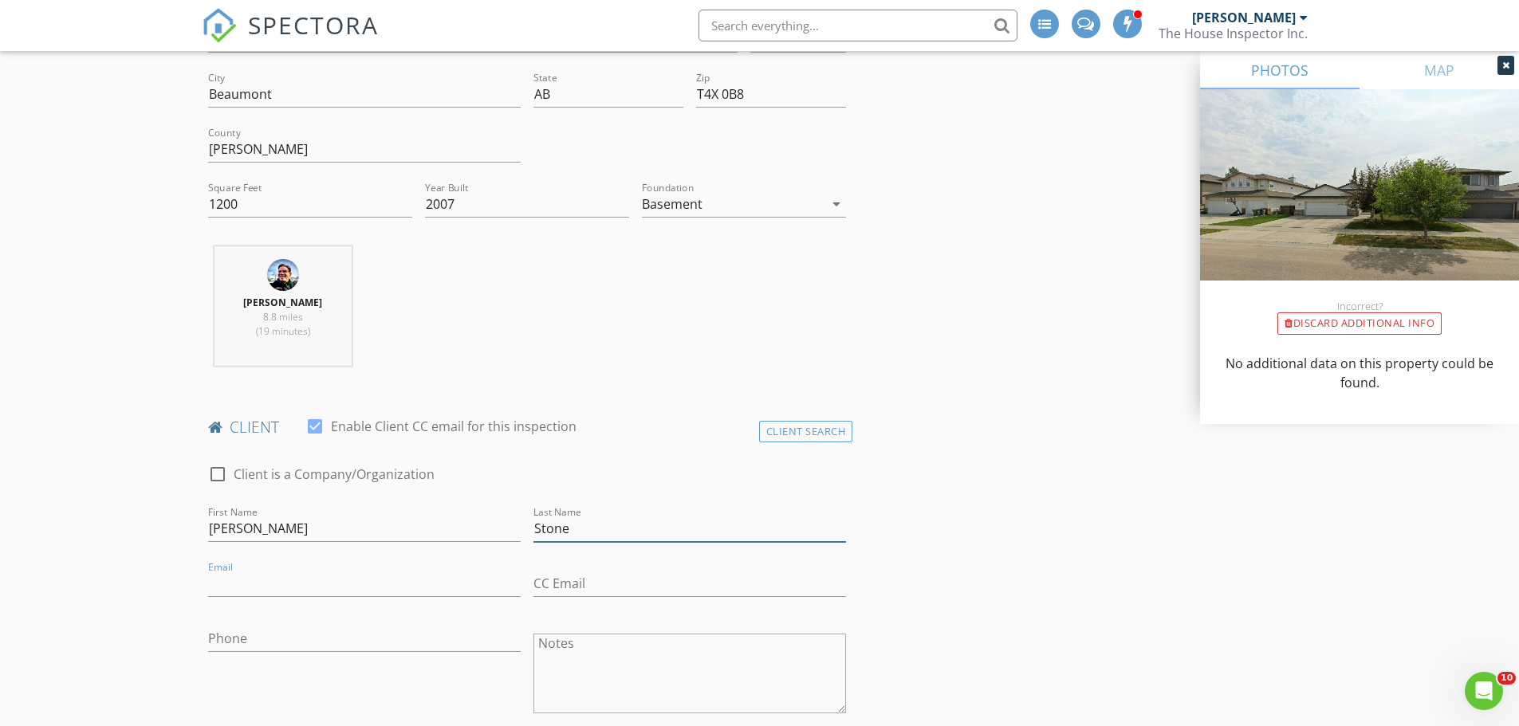
click at [600, 529] on input "Stone" at bounding box center [689, 529] width 312 height 26
click at [278, 531] on input "Darren" at bounding box center [364, 529] width 312 height 26
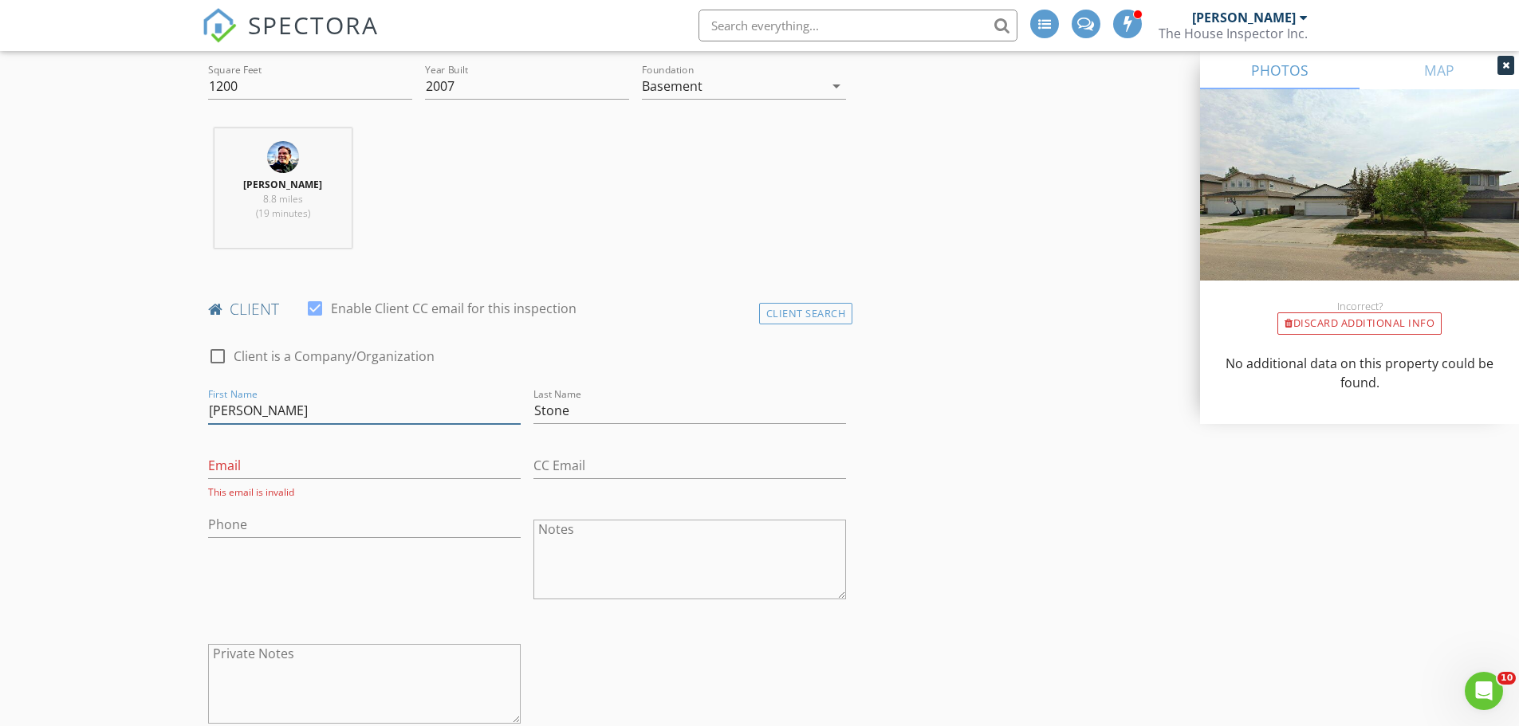
scroll to position [578, 0]
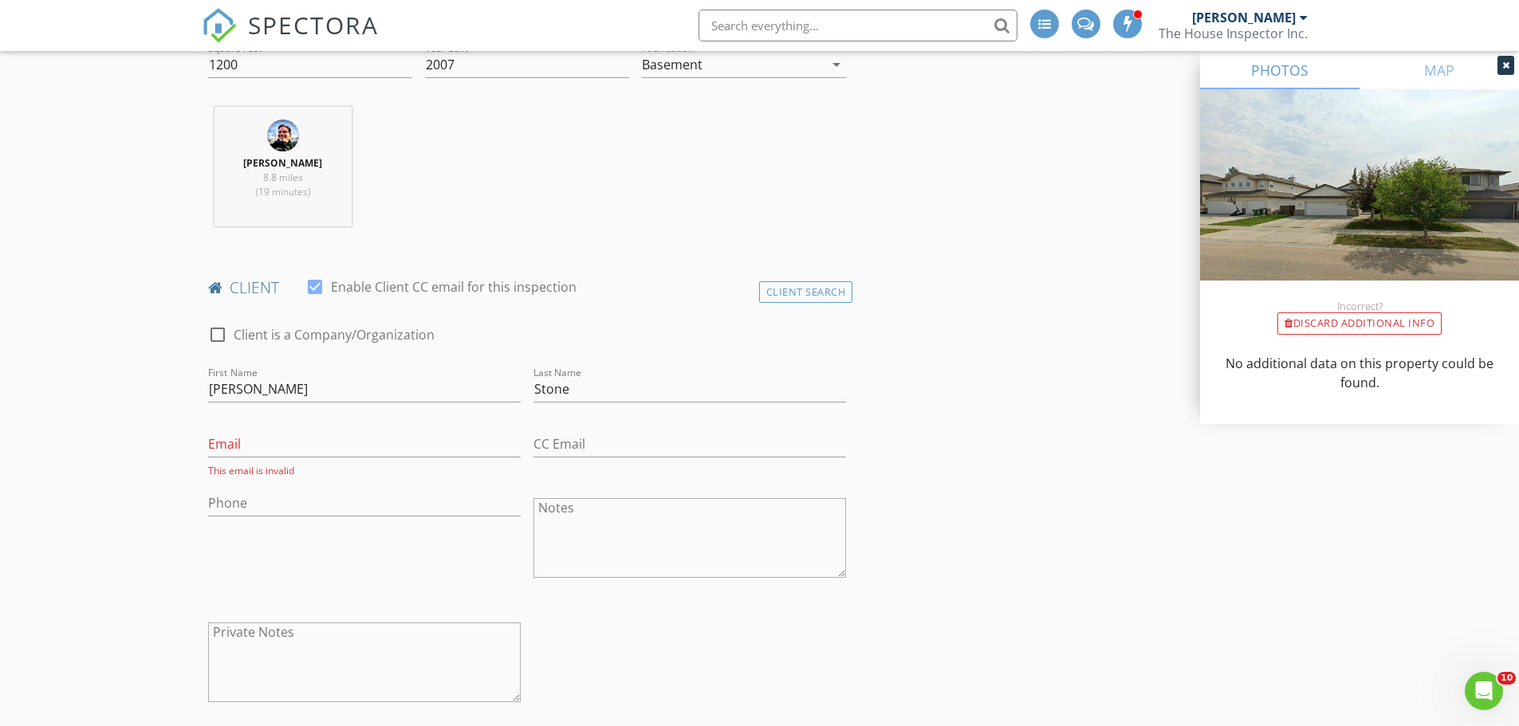
click at [278, 531] on div at bounding box center [364, 528] width 312 height 10
click at [376, 376] on input "Darren" at bounding box center [364, 389] width 312 height 26
type input "D"
type input "d"
type input "Darren"
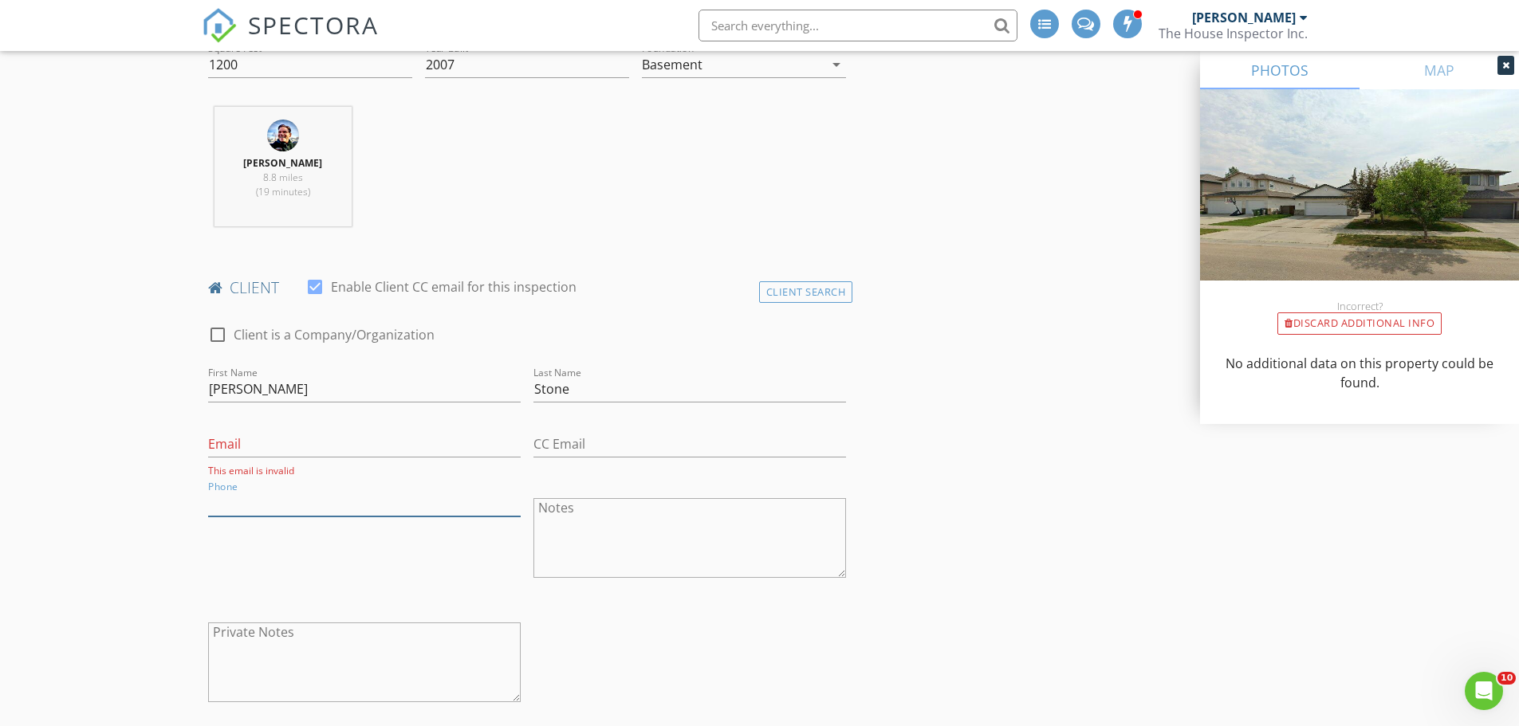
click at [384, 493] on input "Phone" at bounding box center [364, 503] width 312 height 26
click at [578, 430] on div "CC Email" at bounding box center [689, 448] width 312 height 52
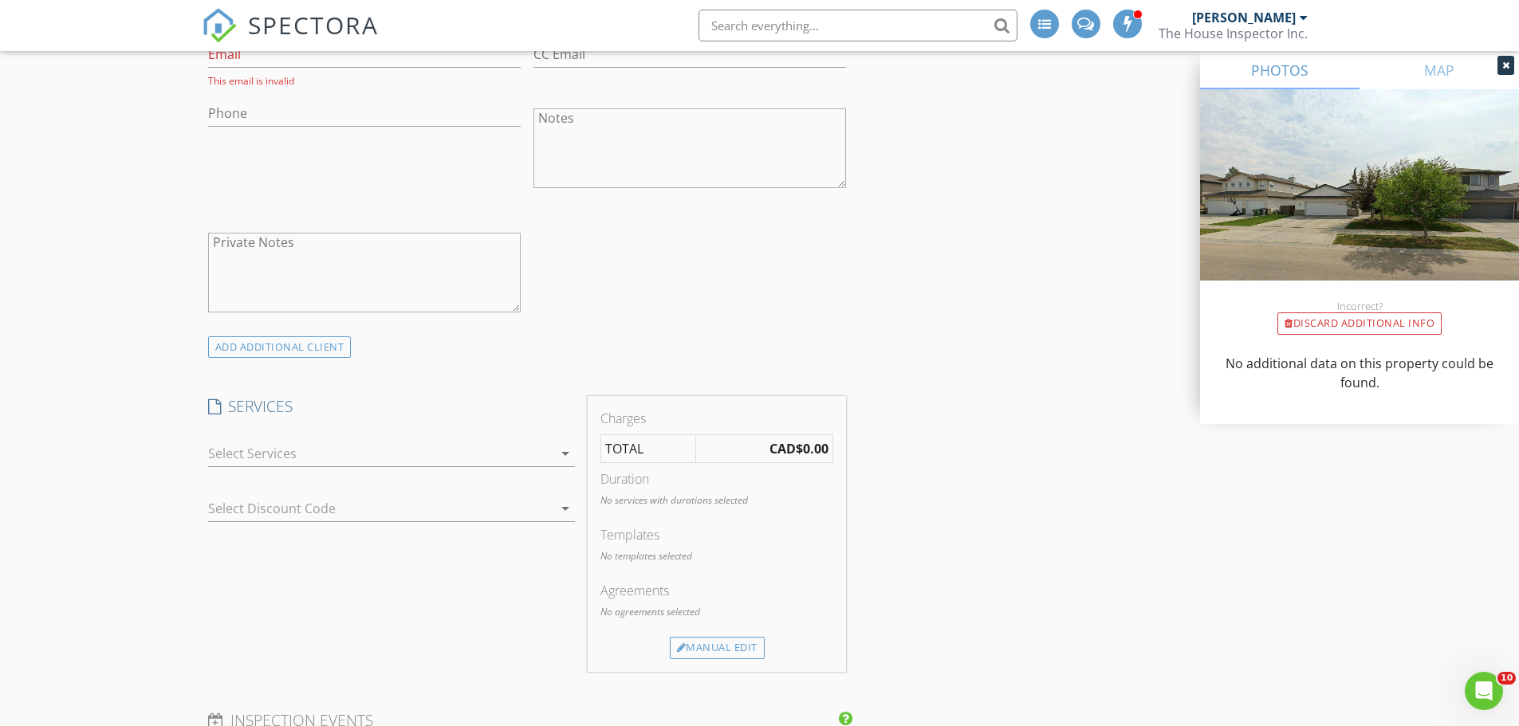
scroll to position [977, 0]
click at [318, 446] on div at bounding box center [380, 445] width 344 height 26
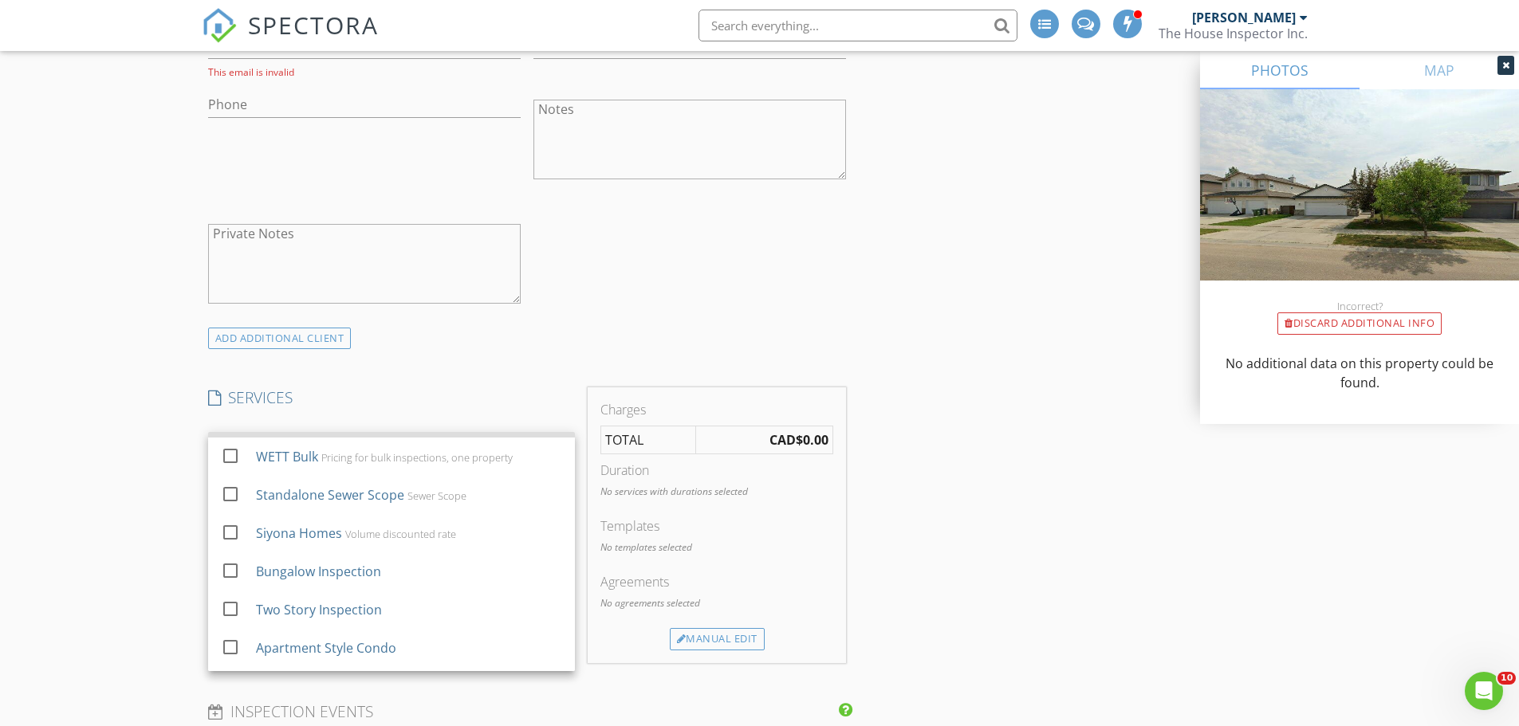
scroll to position [179, 0]
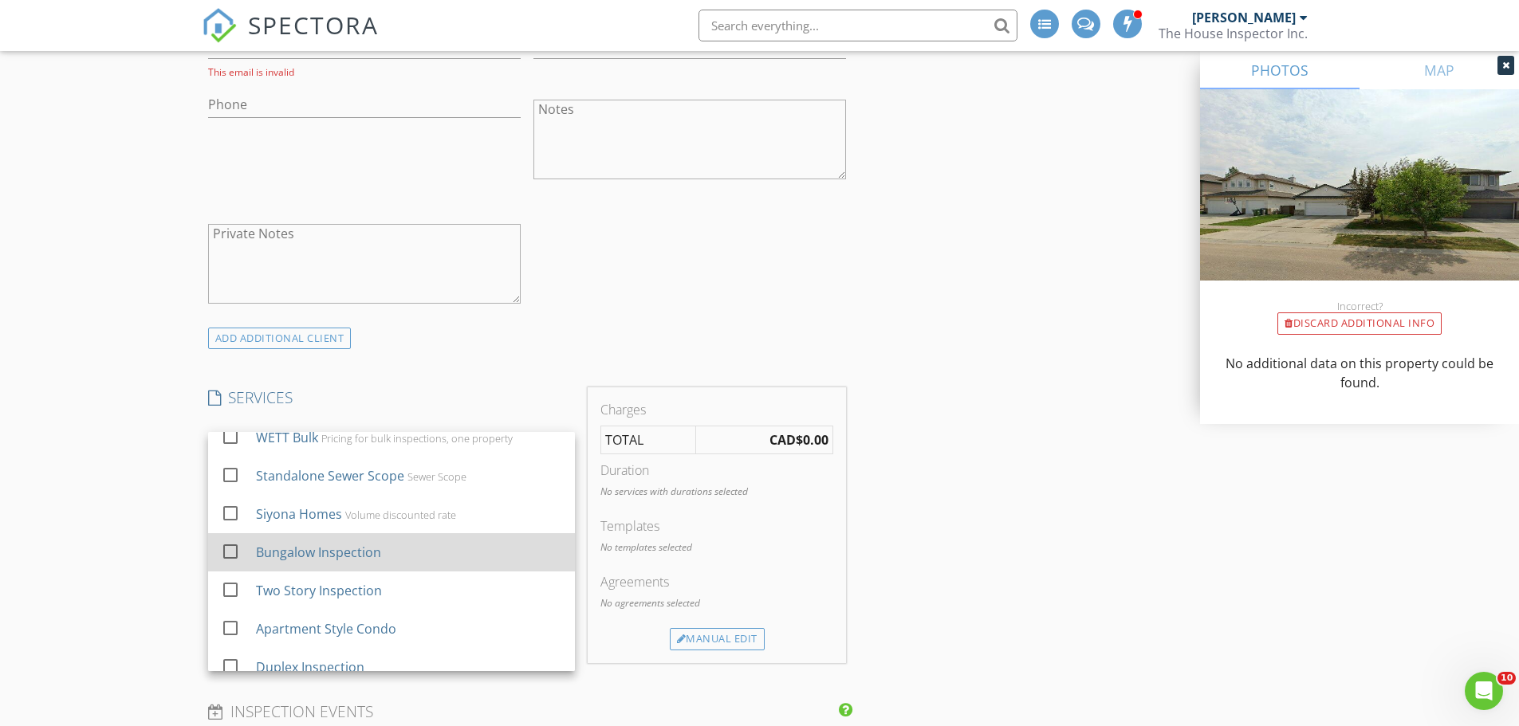
drag, startPoint x: 233, startPoint y: 551, endPoint x: 265, endPoint y: 550, distance: 31.9
click at [233, 550] on div at bounding box center [230, 551] width 27 height 27
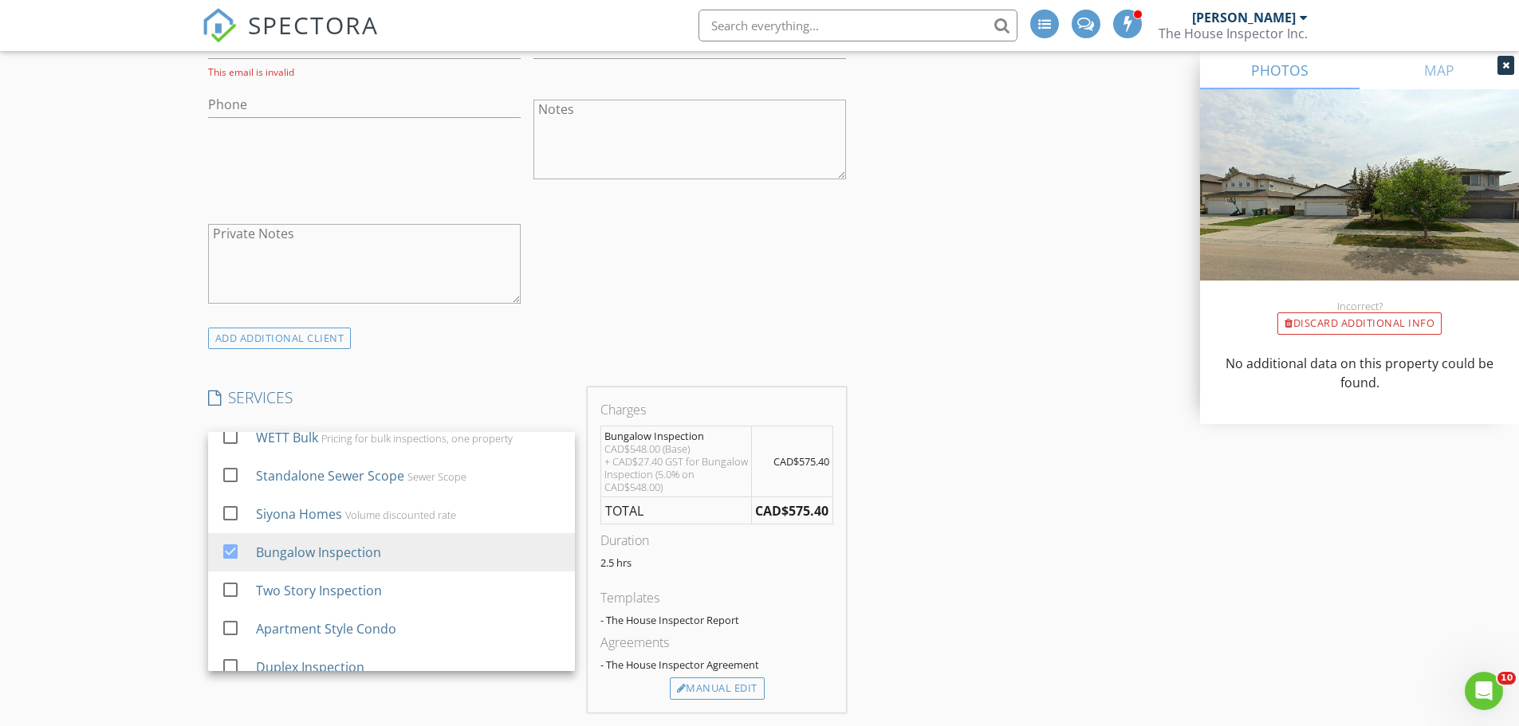
click at [927, 568] on div "INSPECTOR(S) check_box Doug Aasen PRIMARY Doug Aasen arrow_drop_down check_box …" at bounding box center [760, 645] width 1116 height 2874
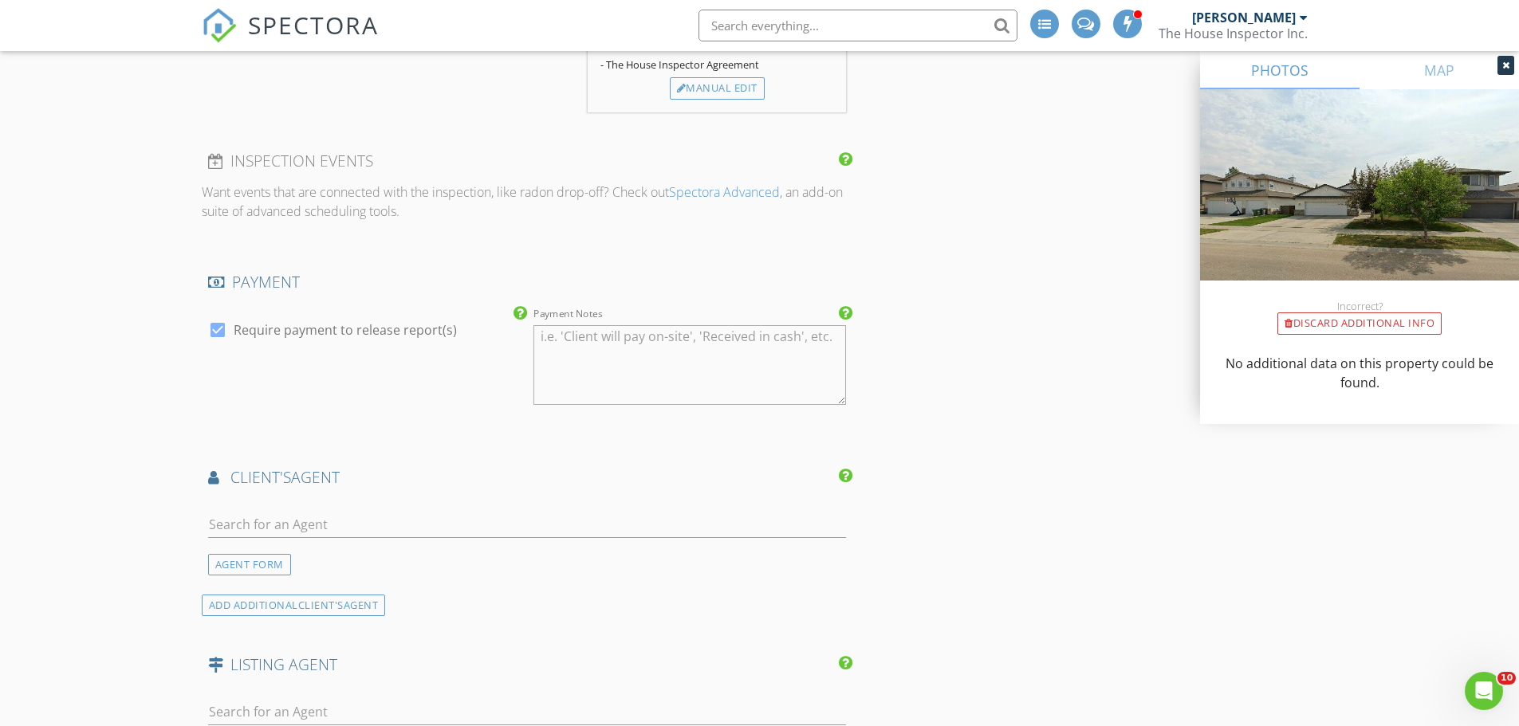
scroll to position [1634, 0]
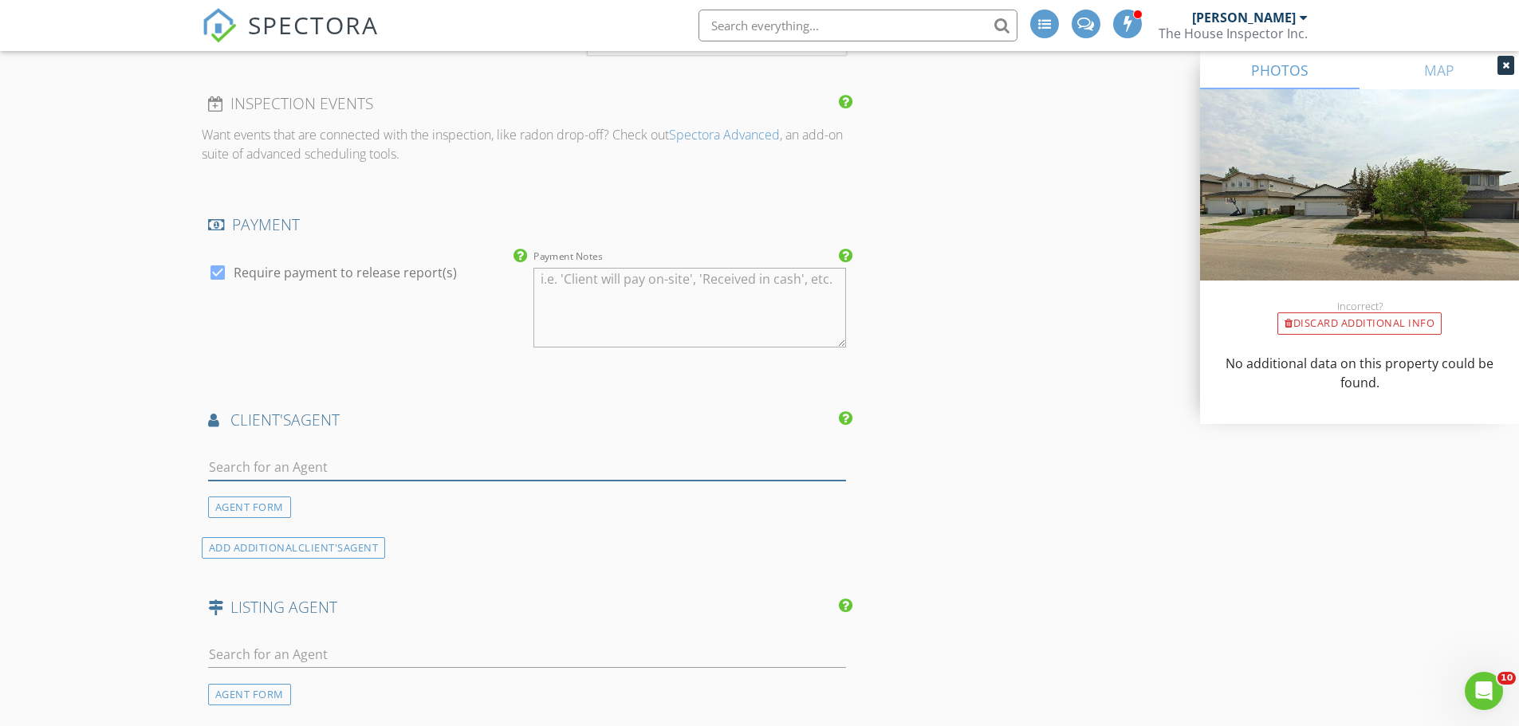
click at [314, 468] on input "text" at bounding box center [527, 467] width 639 height 26
type input "a"
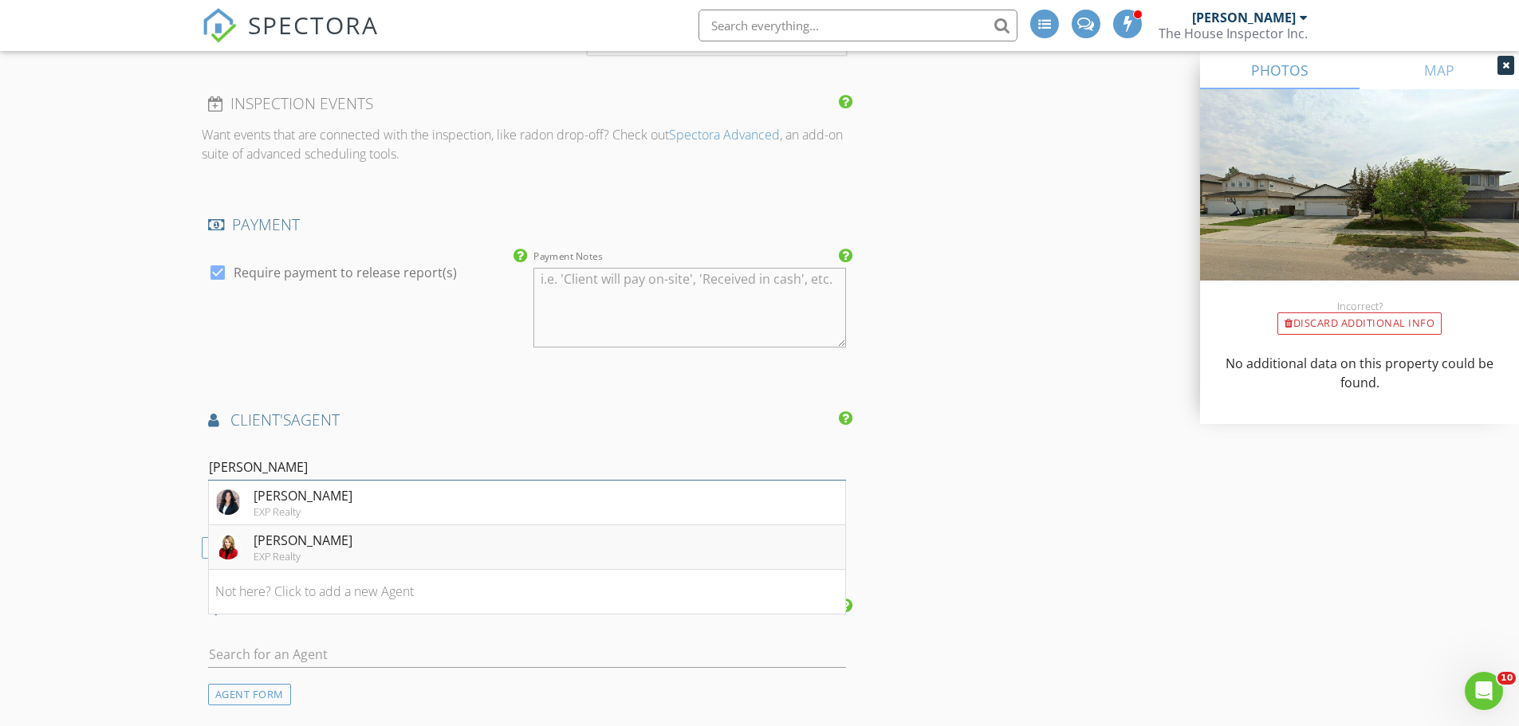
type input "[PERSON_NAME]"
click at [313, 549] on div "[PERSON_NAME]" at bounding box center [303, 540] width 99 height 19
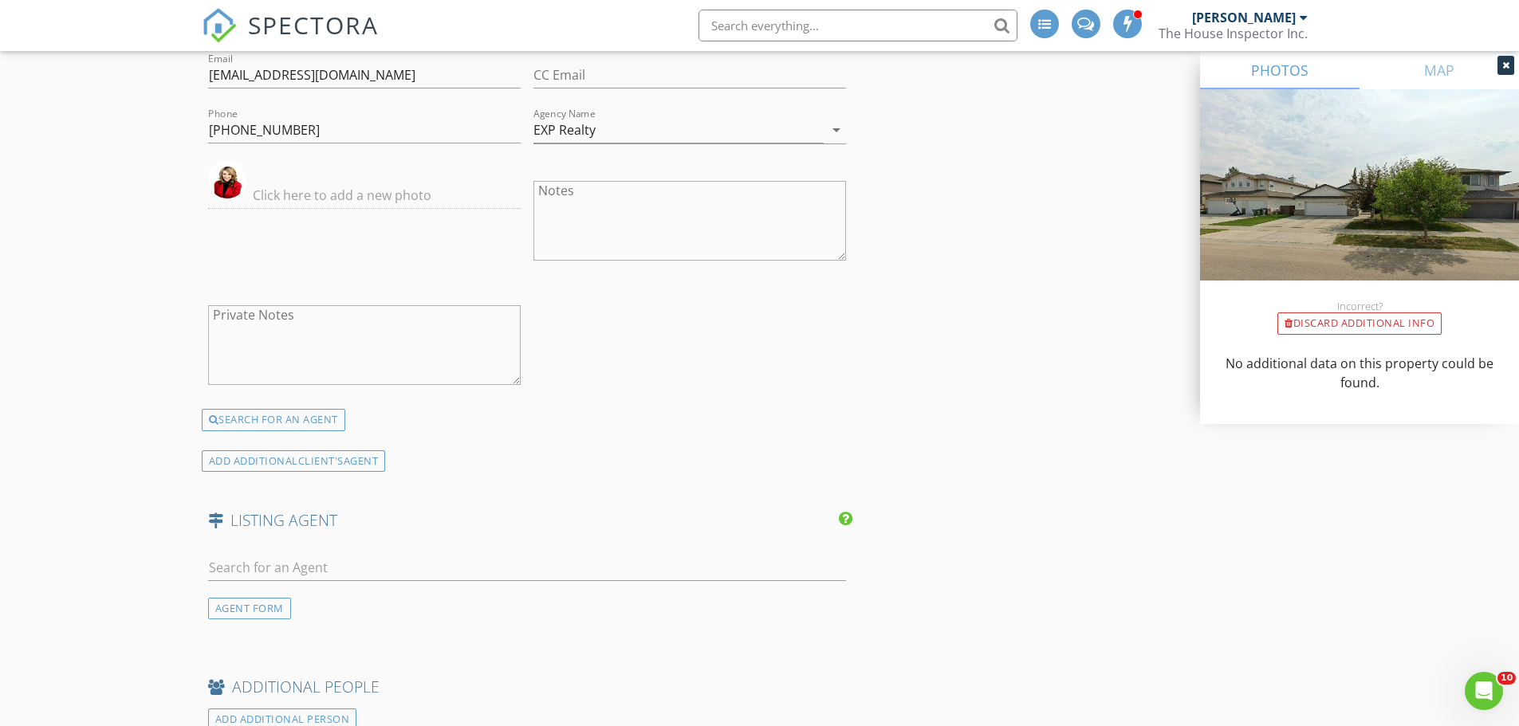
scroll to position [2192, 0]
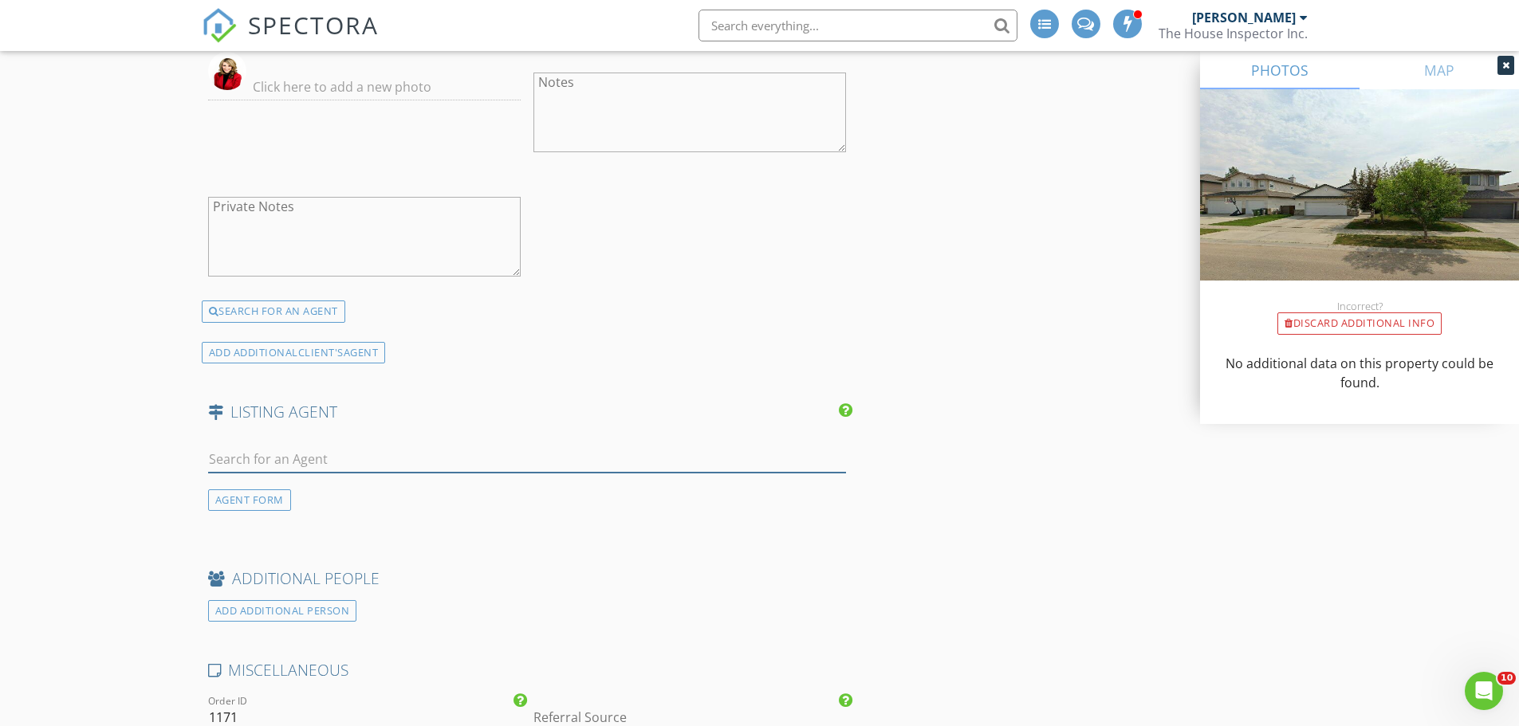
click at [254, 456] on input "text" at bounding box center [527, 459] width 639 height 26
type input "karim"
click at [334, 488] on div "No results found. Click to add a new Agent" at bounding box center [335, 494] width 240 height 19
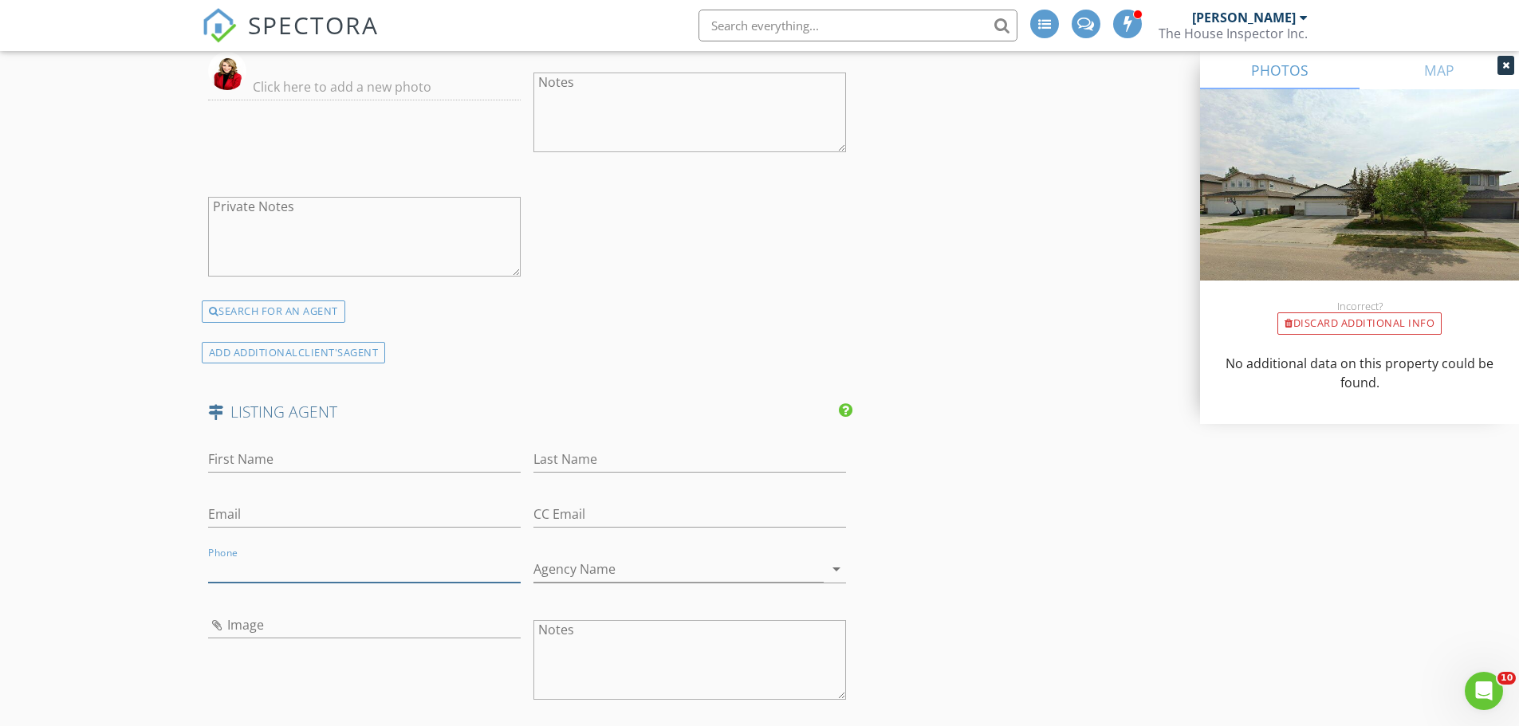
click at [236, 576] on input "Phone" at bounding box center [364, 569] width 312 height 26
paste input "780-485-5005"
type input "780-485-5005"
click at [265, 466] on input "First Name" at bounding box center [364, 459] width 312 height 26
type input "Karim"
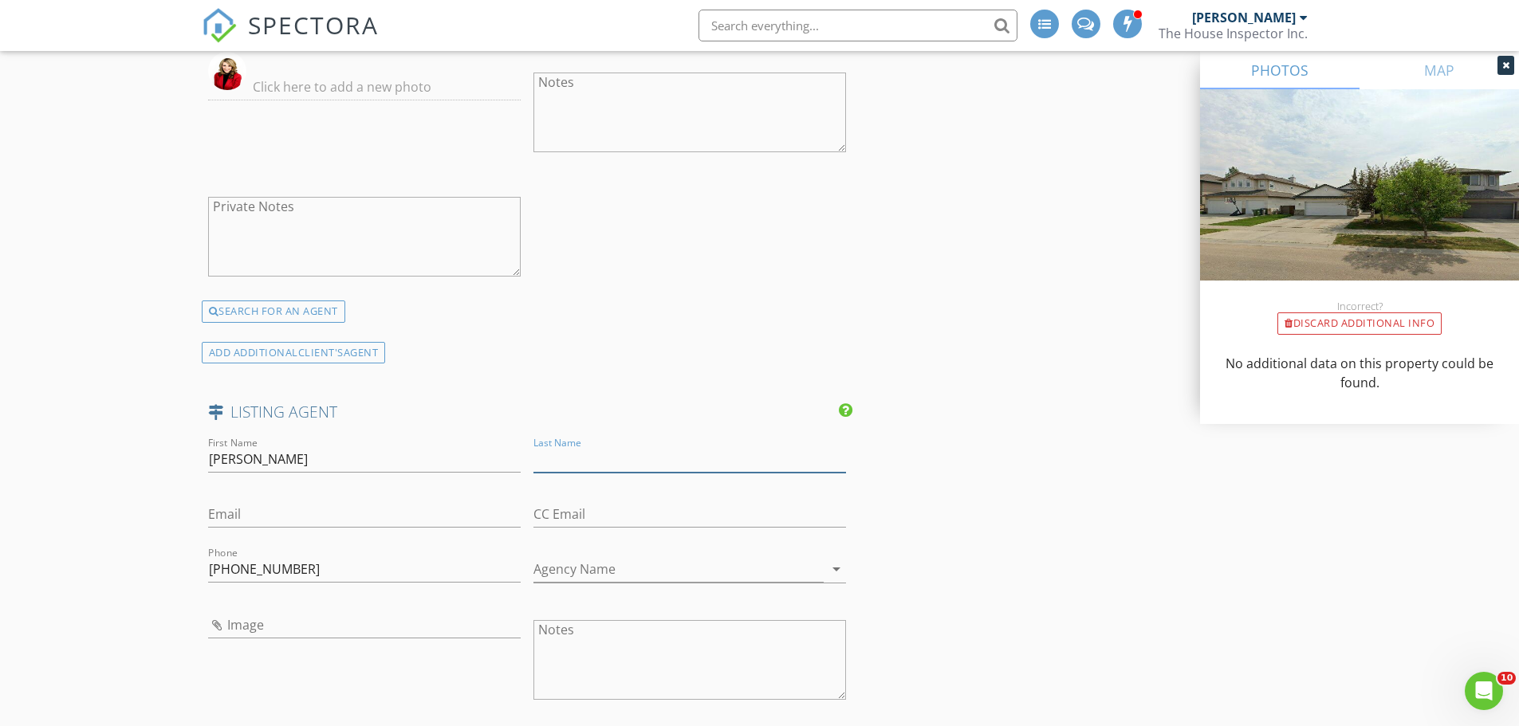
type input "N"
type input "Keshavjee"
click at [256, 519] on input "Email" at bounding box center [364, 514] width 312 height 26
click at [229, 631] on input "Image" at bounding box center [364, 625] width 312 height 26
type input "Karim.jpg"
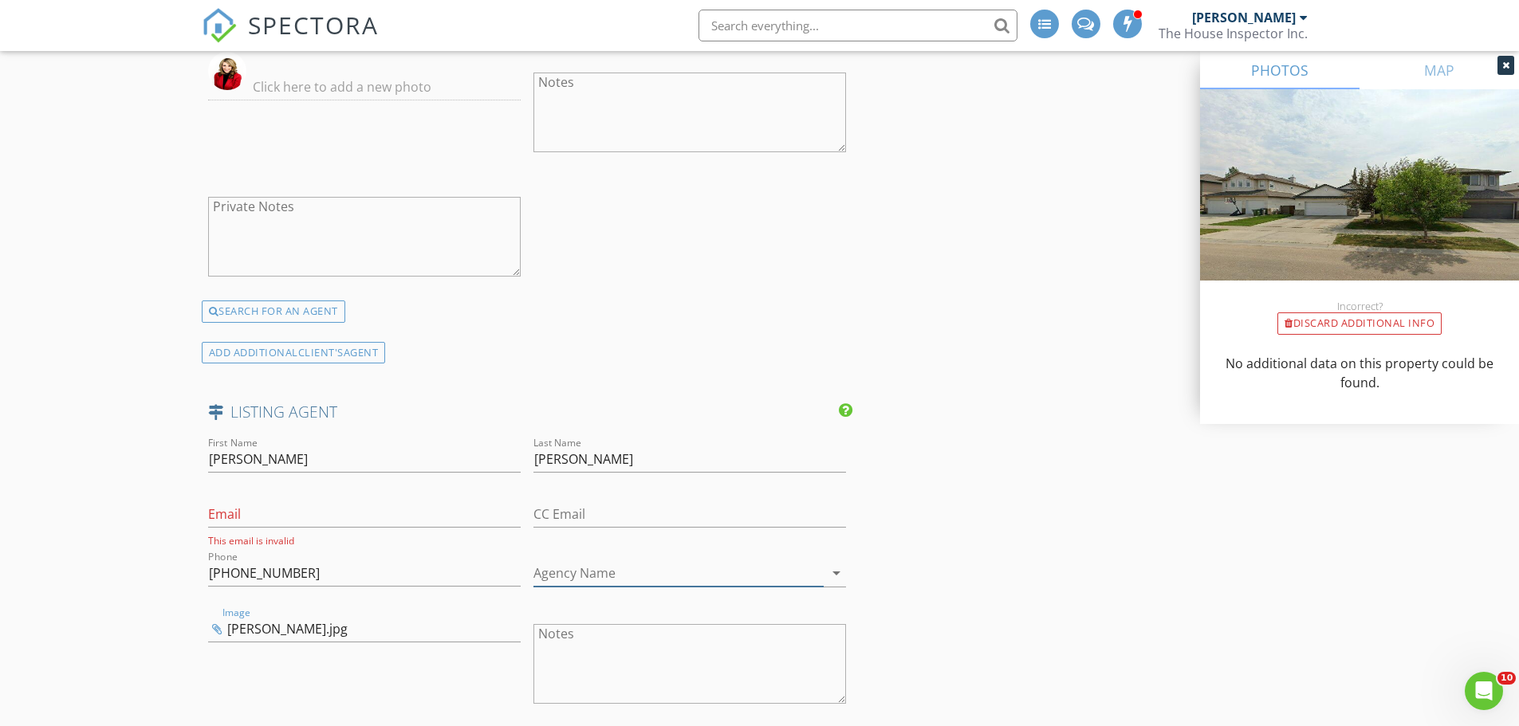
click at [581, 568] on input "Agency Name" at bounding box center [678, 573] width 290 height 26
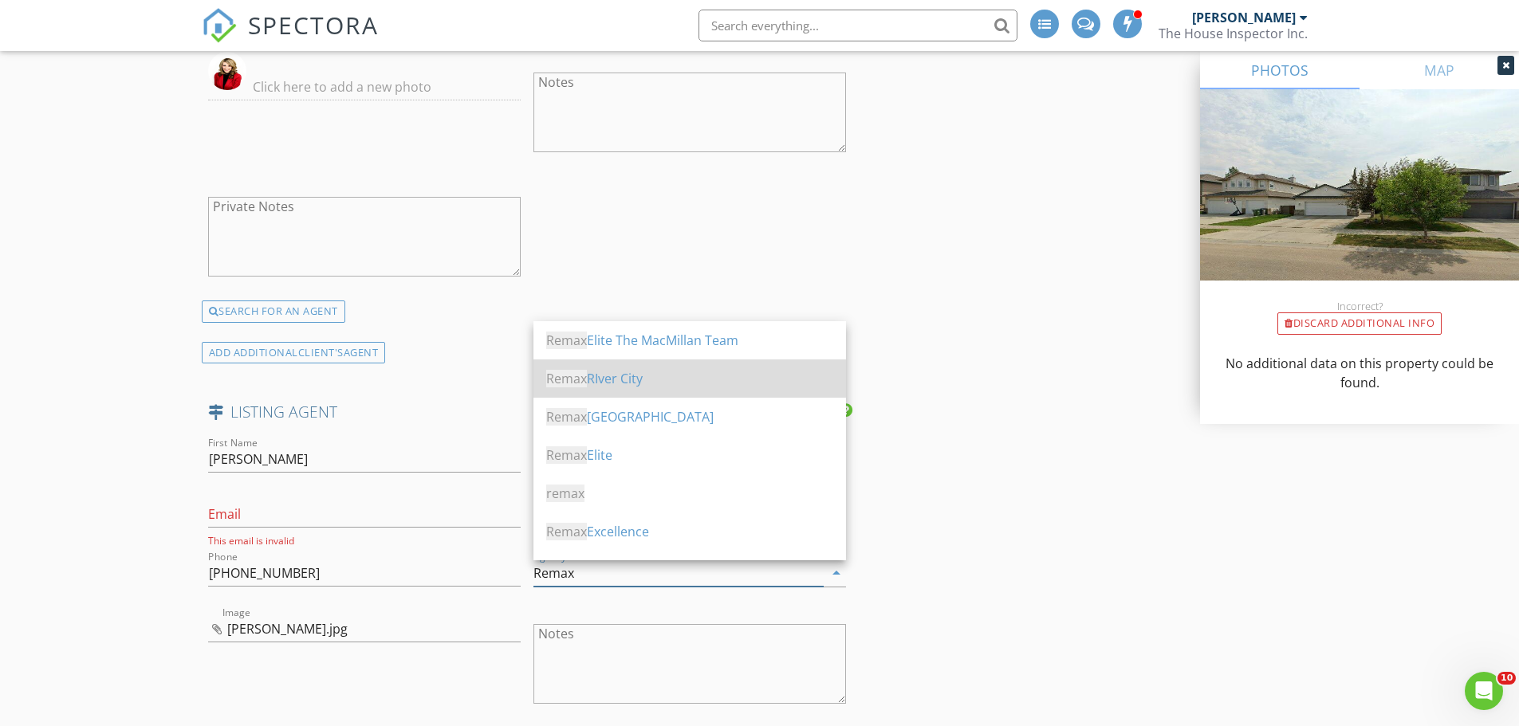
click at [620, 384] on div "Remax RIver City" at bounding box center [689, 378] width 287 height 19
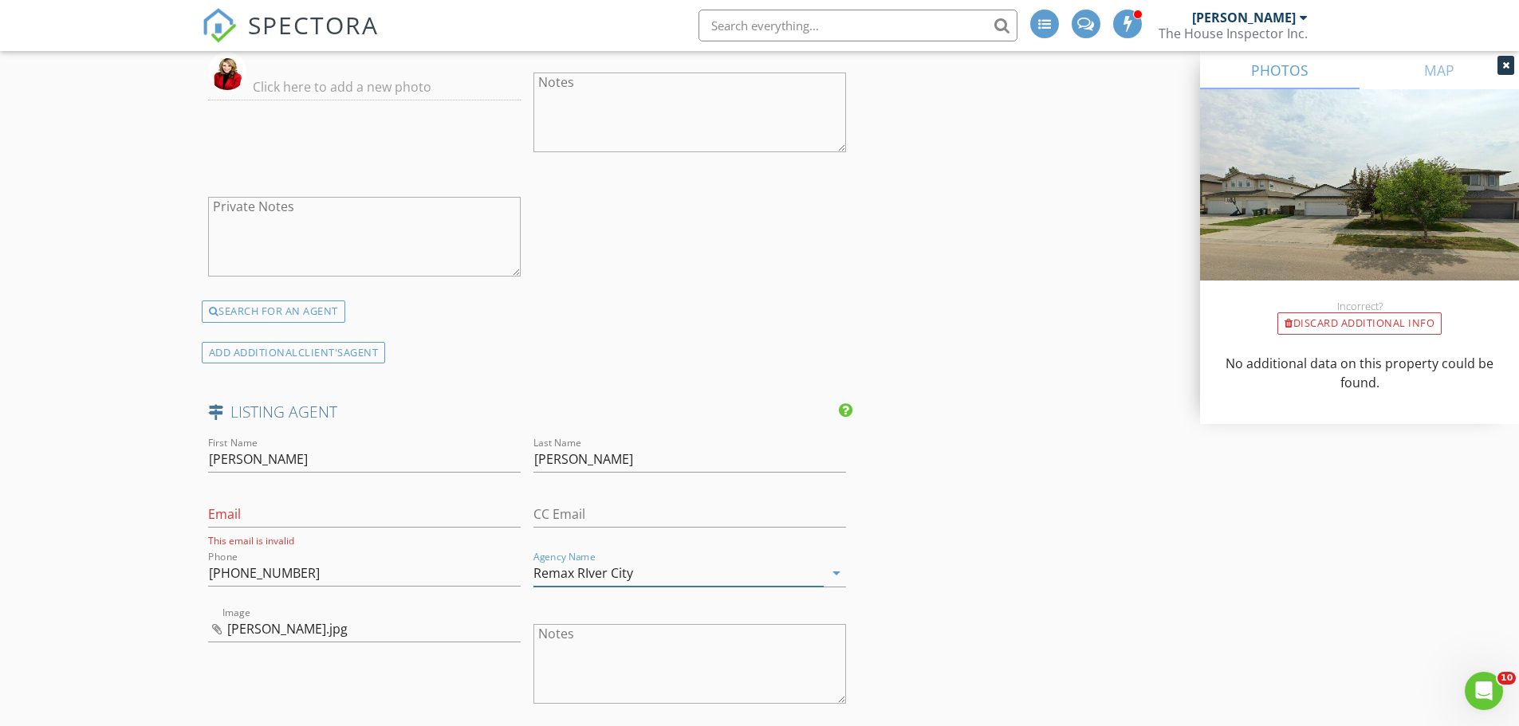
click at [643, 577] on input "Remax RIver City" at bounding box center [678, 573] width 290 height 26
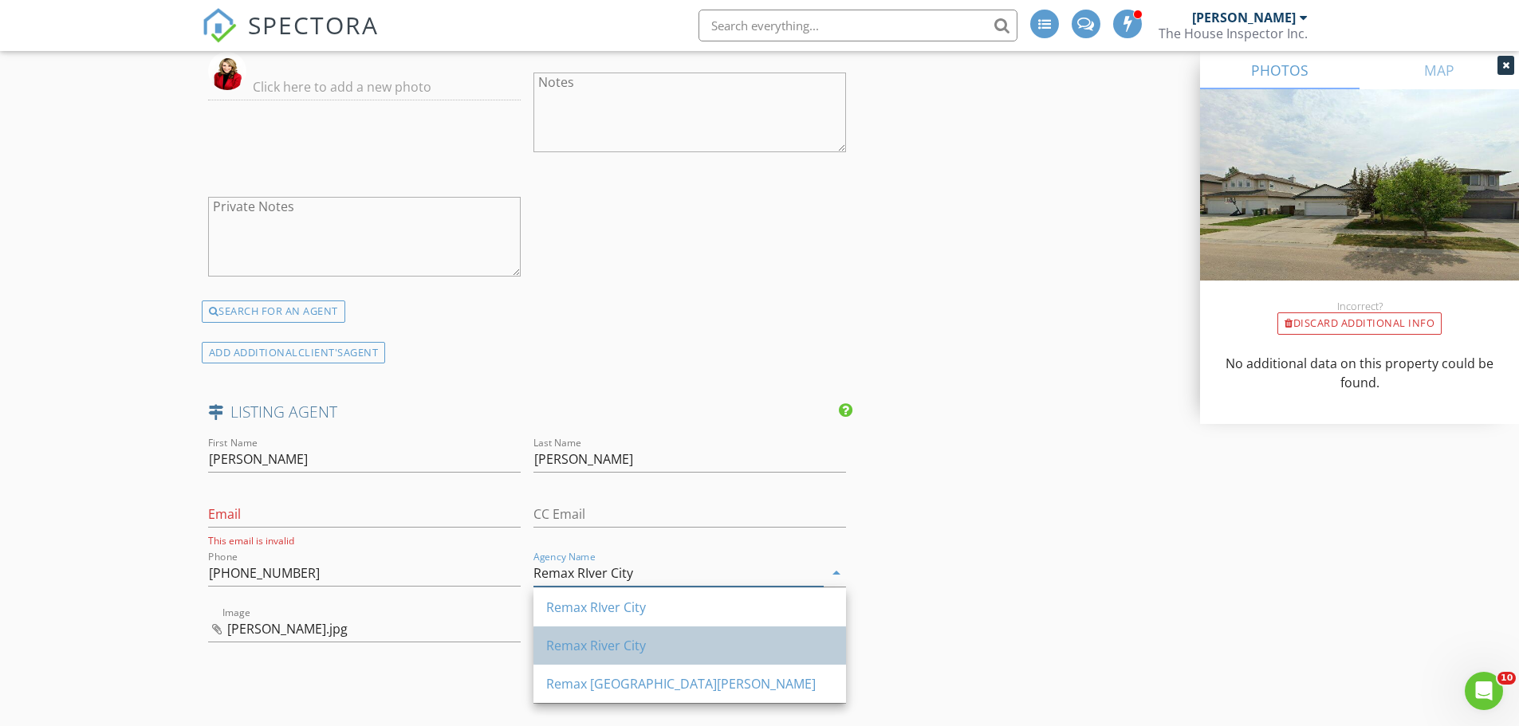
click at [627, 642] on div "Remax River City" at bounding box center [689, 645] width 287 height 19
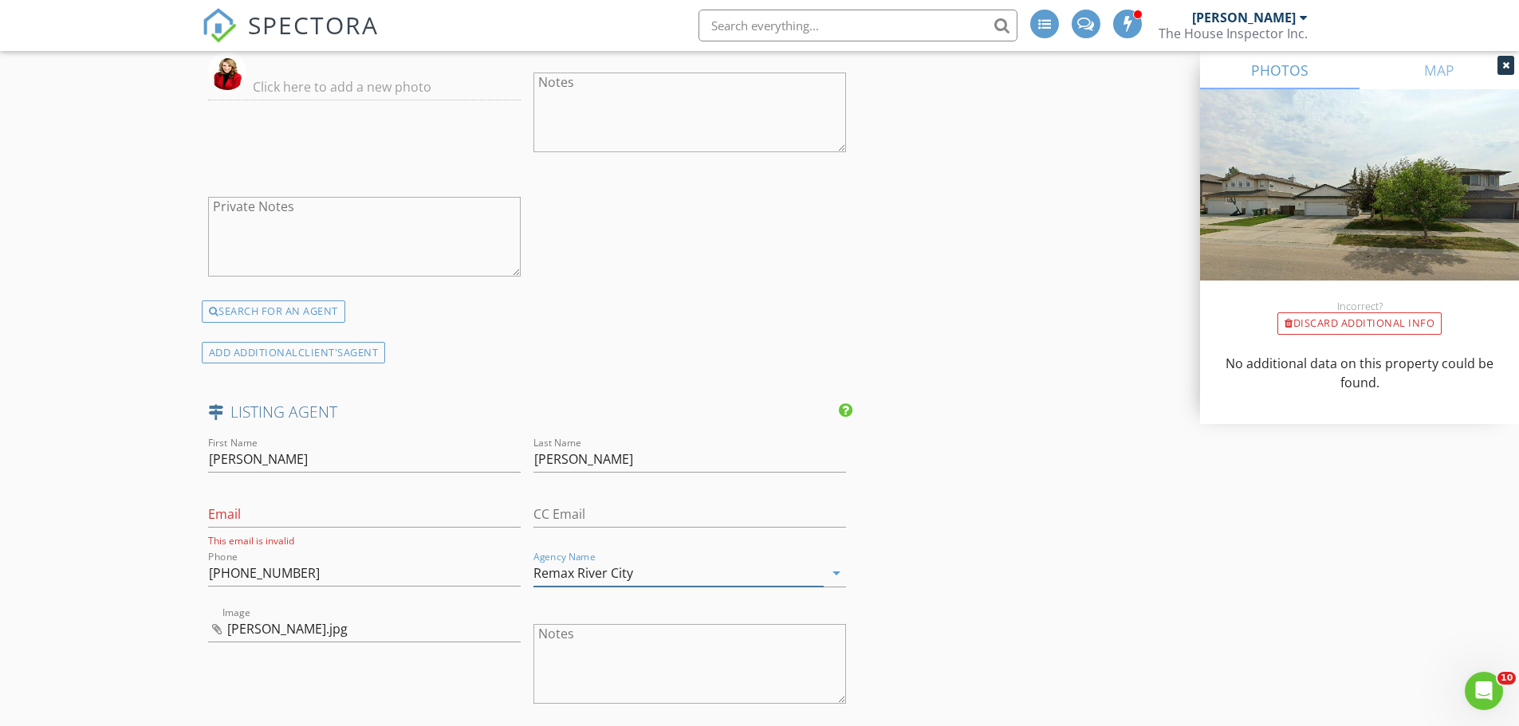
type input "Remax River City"
click at [340, 517] on input "Email" at bounding box center [364, 514] width 312 height 26
click at [333, 556] on div "Phone 780-485-5005" at bounding box center [364, 577] width 312 height 52
click at [319, 514] on input "Email" at bounding box center [364, 514] width 312 height 26
click at [214, 520] on input "Email" at bounding box center [364, 514] width 312 height 26
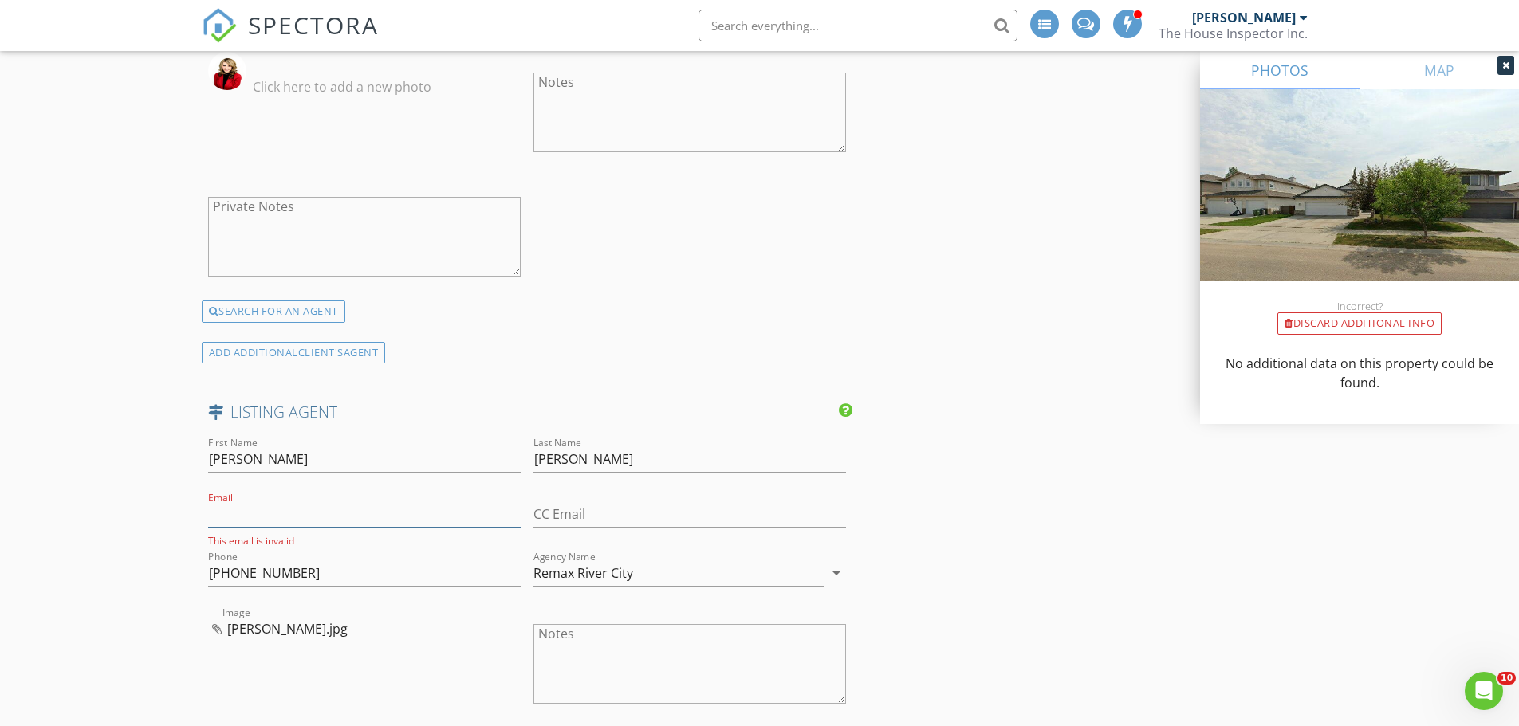
paste input "[EMAIL_ADDRESS][DOMAIN_NAME]"
type input "[EMAIL_ADDRESS][DOMAIN_NAME]"
click at [293, 568] on input "780-485-5005" at bounding box center [364, 569] width 312 height 26
type input "[PHONE_NUMBER]"
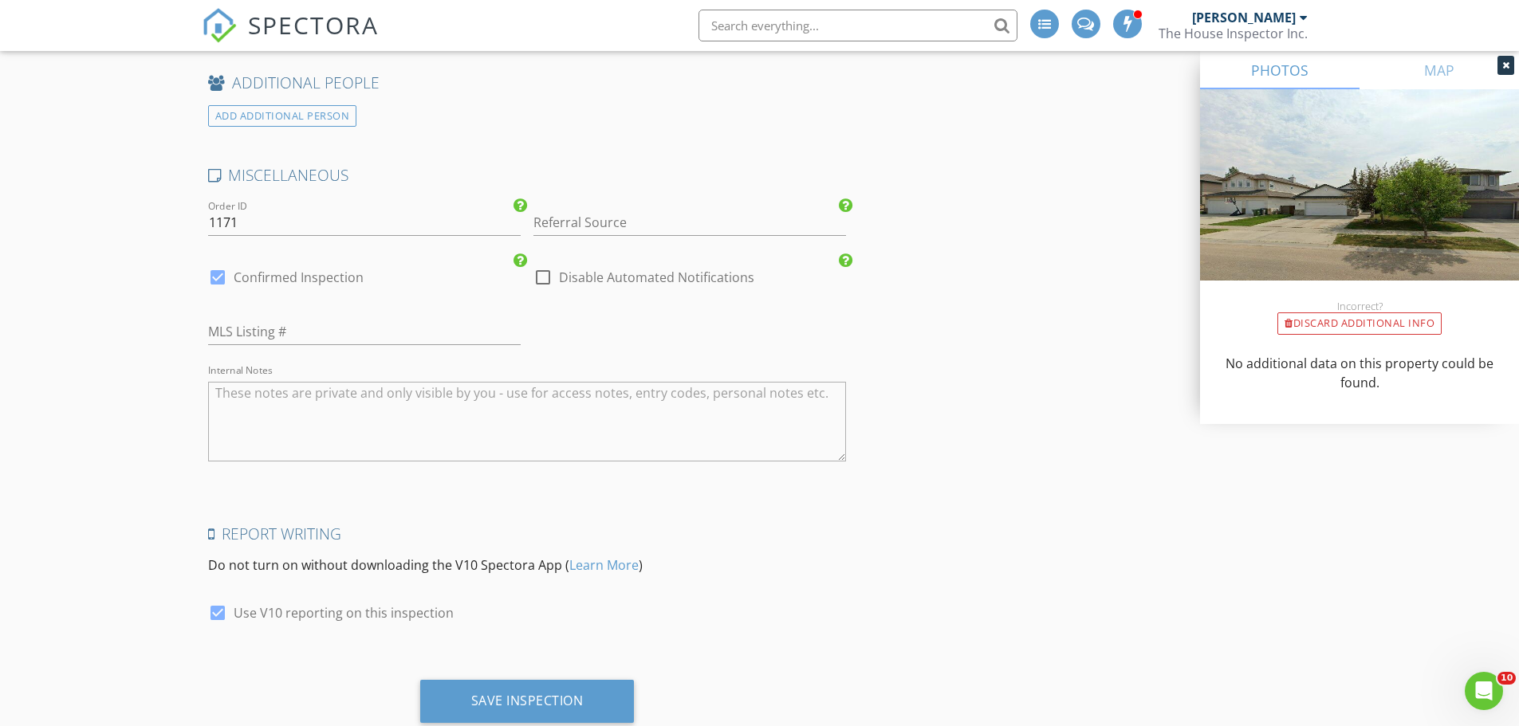
scroll to position [3116, 0]
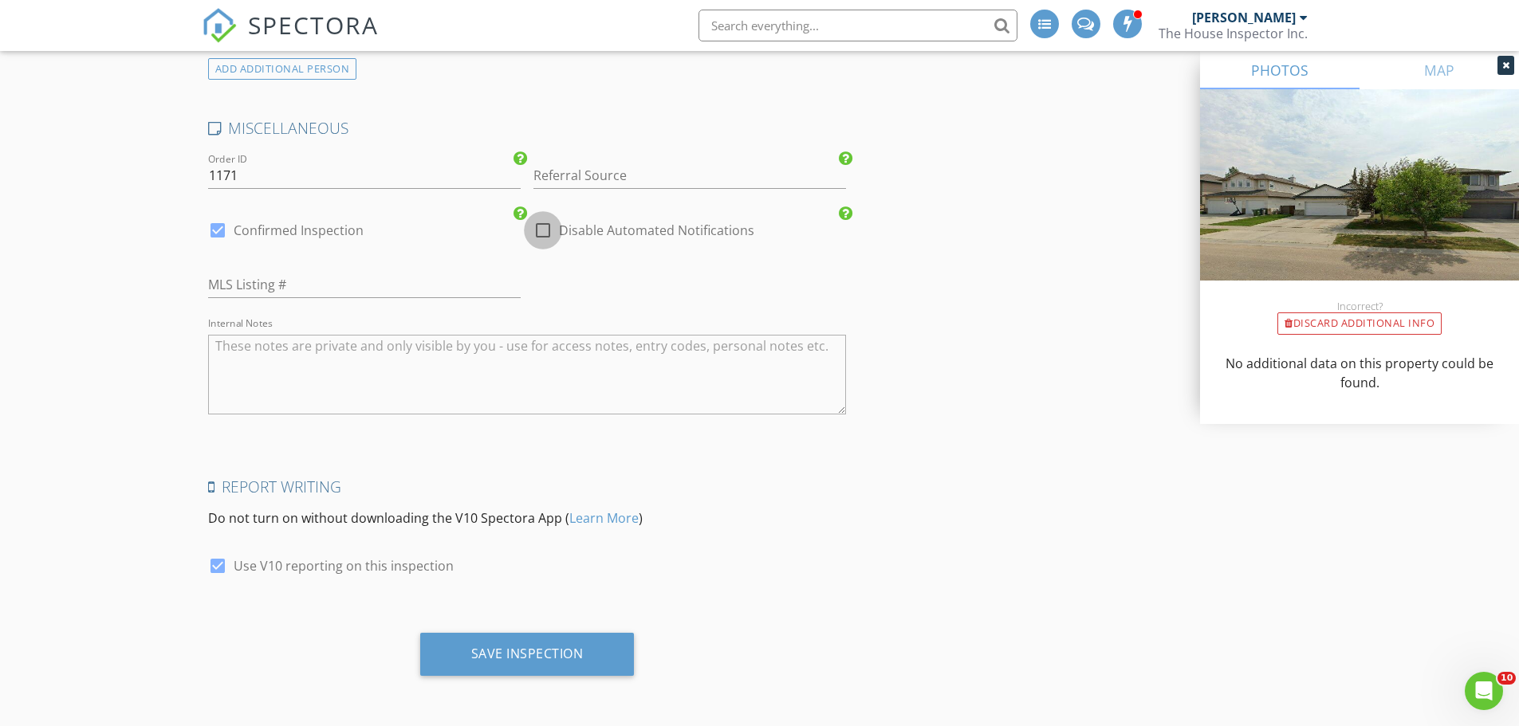
click at [548, 230] on div at bounding box center [542, 230] width 27 height 27
checkbox input "true"
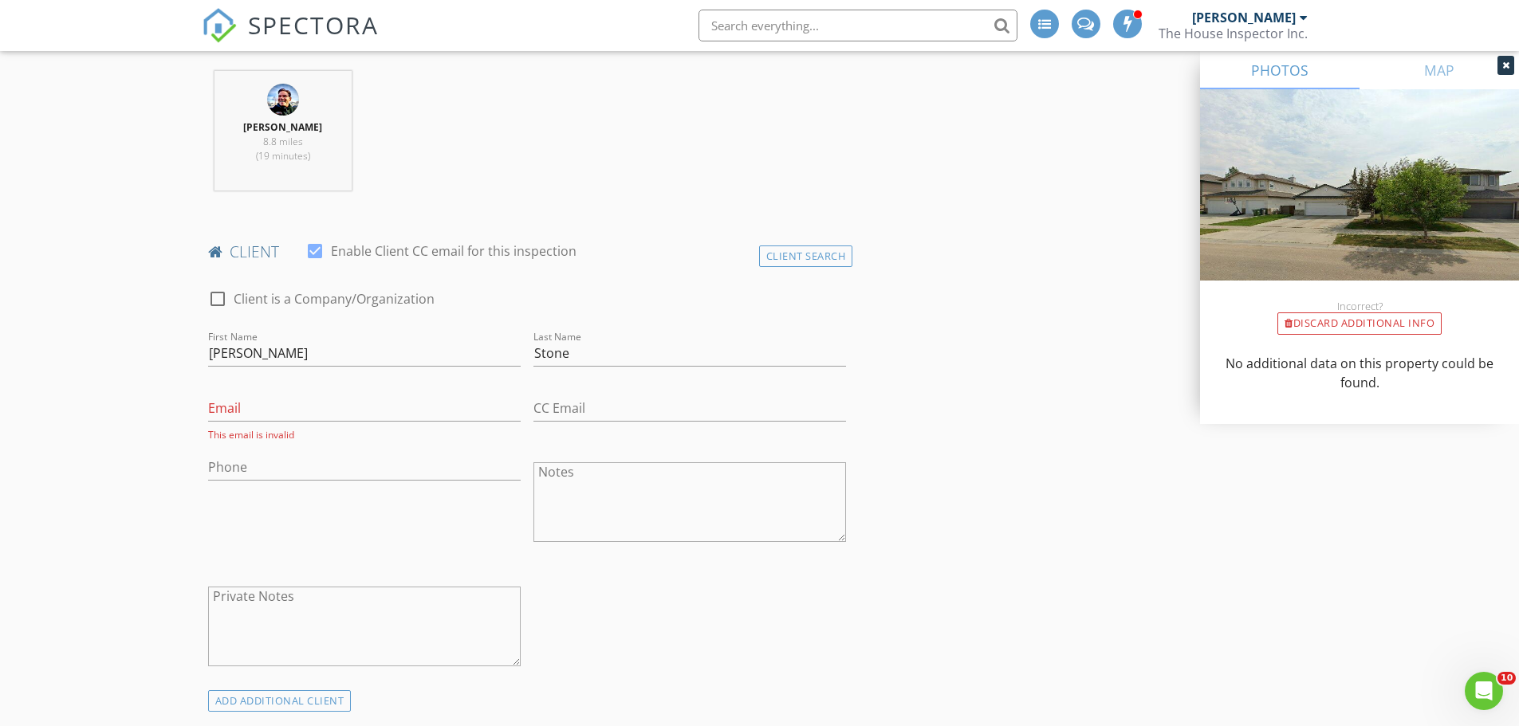
scroll to position [605, 0]
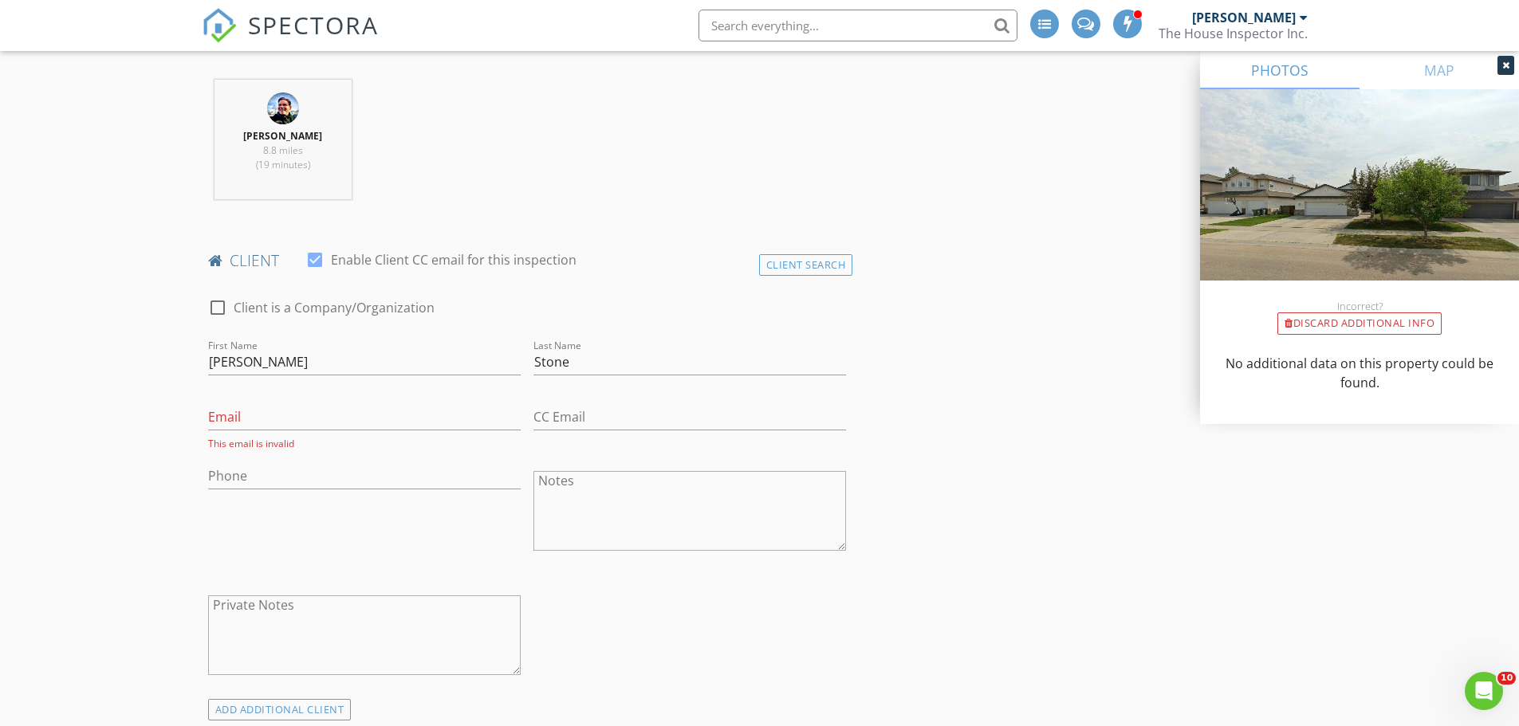
click at [404, 398] on div "Email This email is invalid" at bounding box center [364, 423] width 312 height 56
click at [340, 369] on input "Darren" at bounding box center [364, 362] width 312 height 26
click at [585, 360] on input "Stone" at bounding box center [689, 362] width 312 height 26
type input "Stone"
click at [290, 360] on input "Darren" at bounding box center [364, 362] width 312 height 26
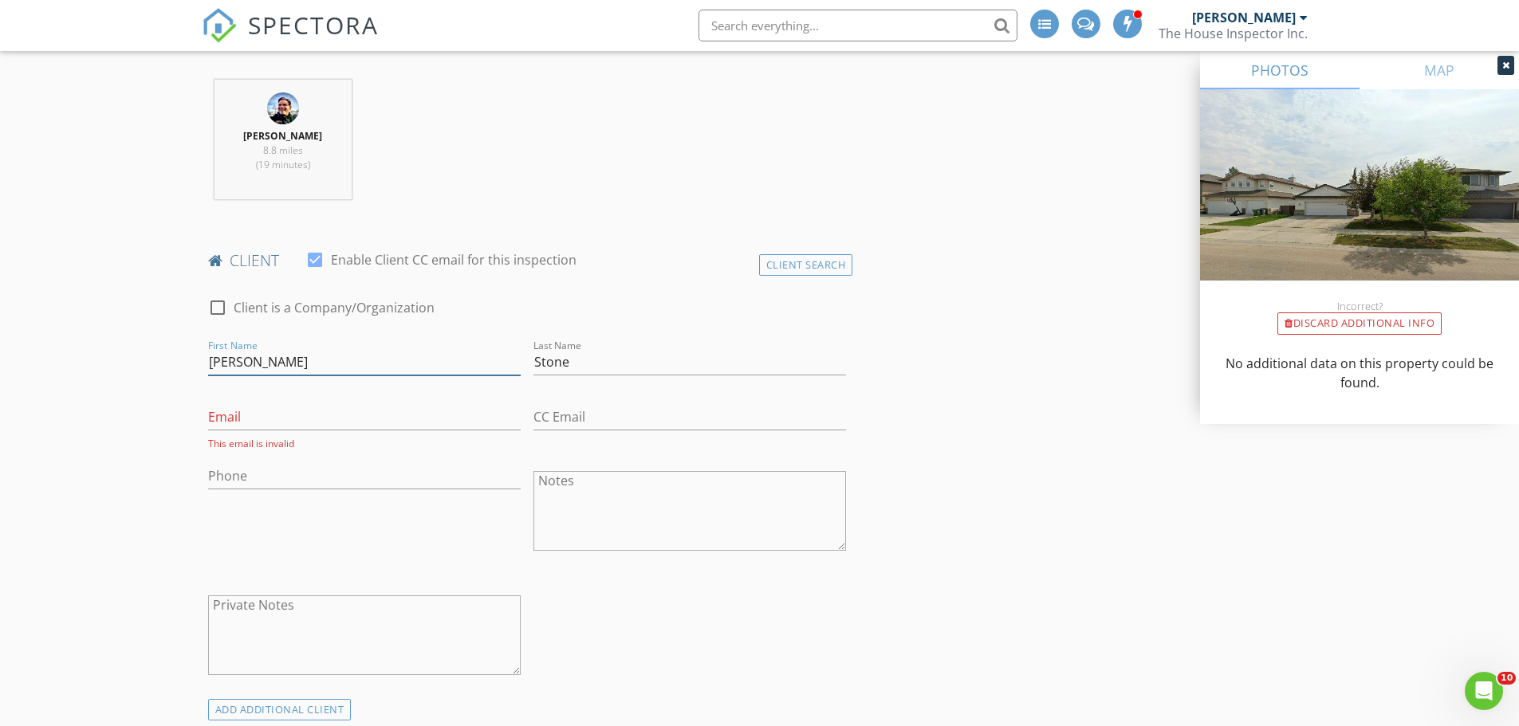
type input "Darren"
click at [467, 443] on div "This email is invalid" at bounding box center [364, 444] width 312 height 14
click at [270, 474] on input "Phone" at bounding box center [364, 476] width 312 height 26
click at [271, 420] on input "Email" at bounding box center [364, 417] width 312 height 26
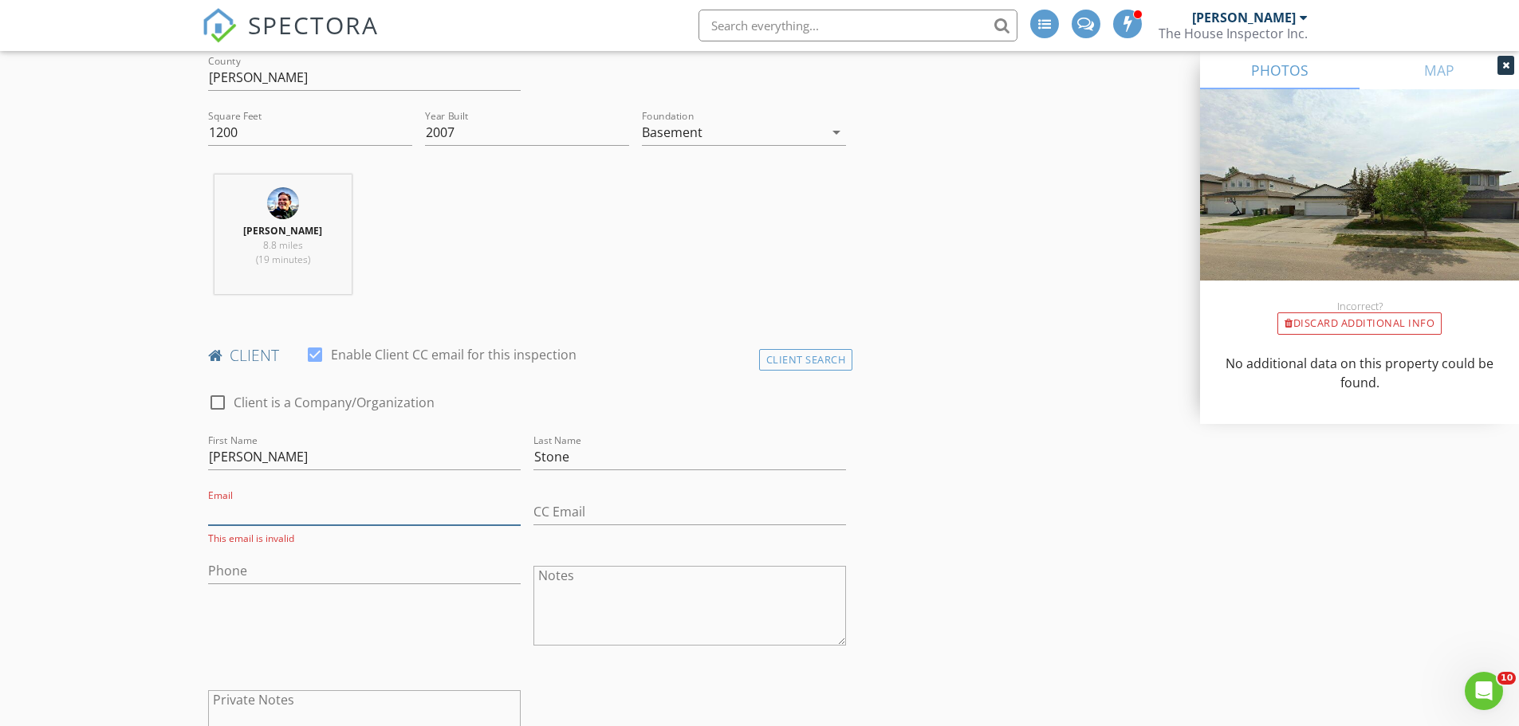
scroll to position [505, 0]
click at [317, 362] on div at bounding box center [314, 359] width 27 height 27
checkbox input "false"
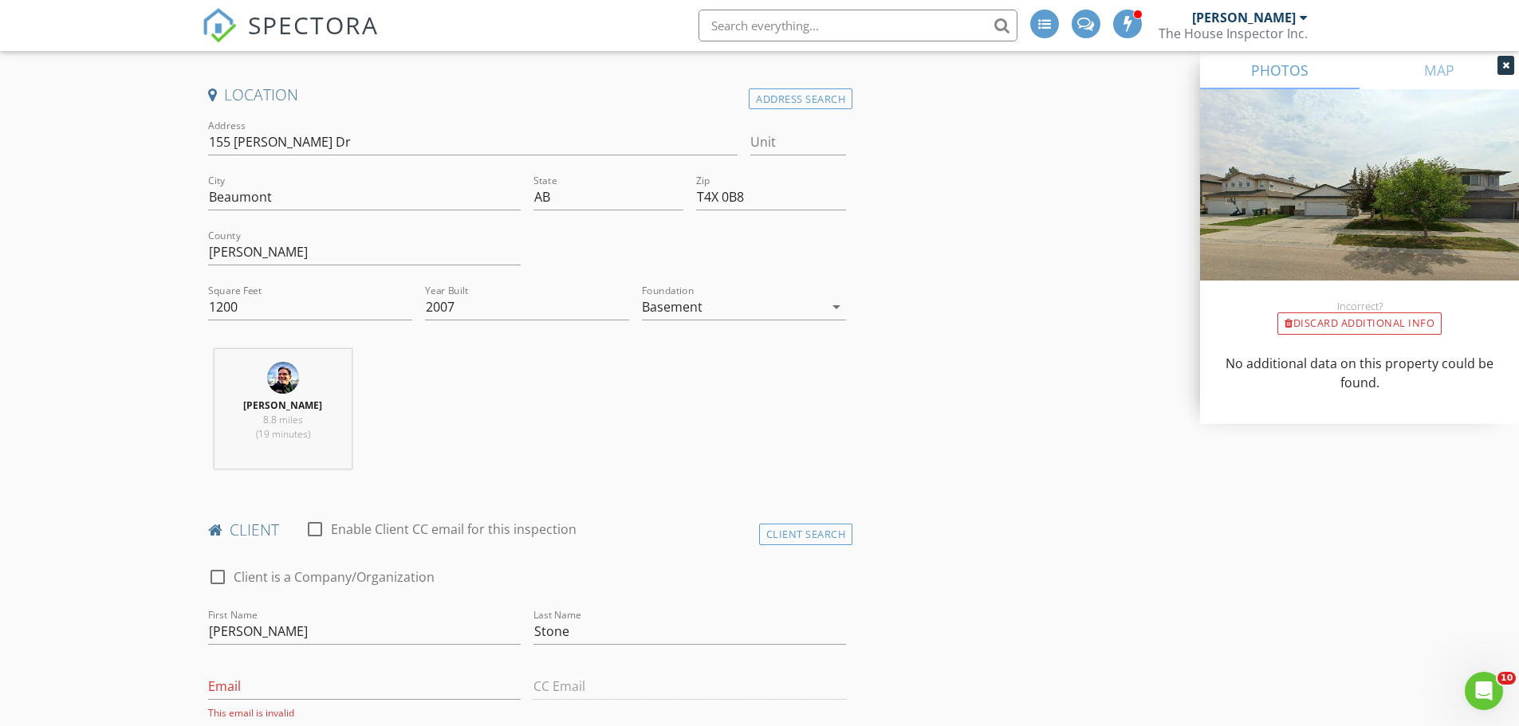
scroll to position [266, 0]
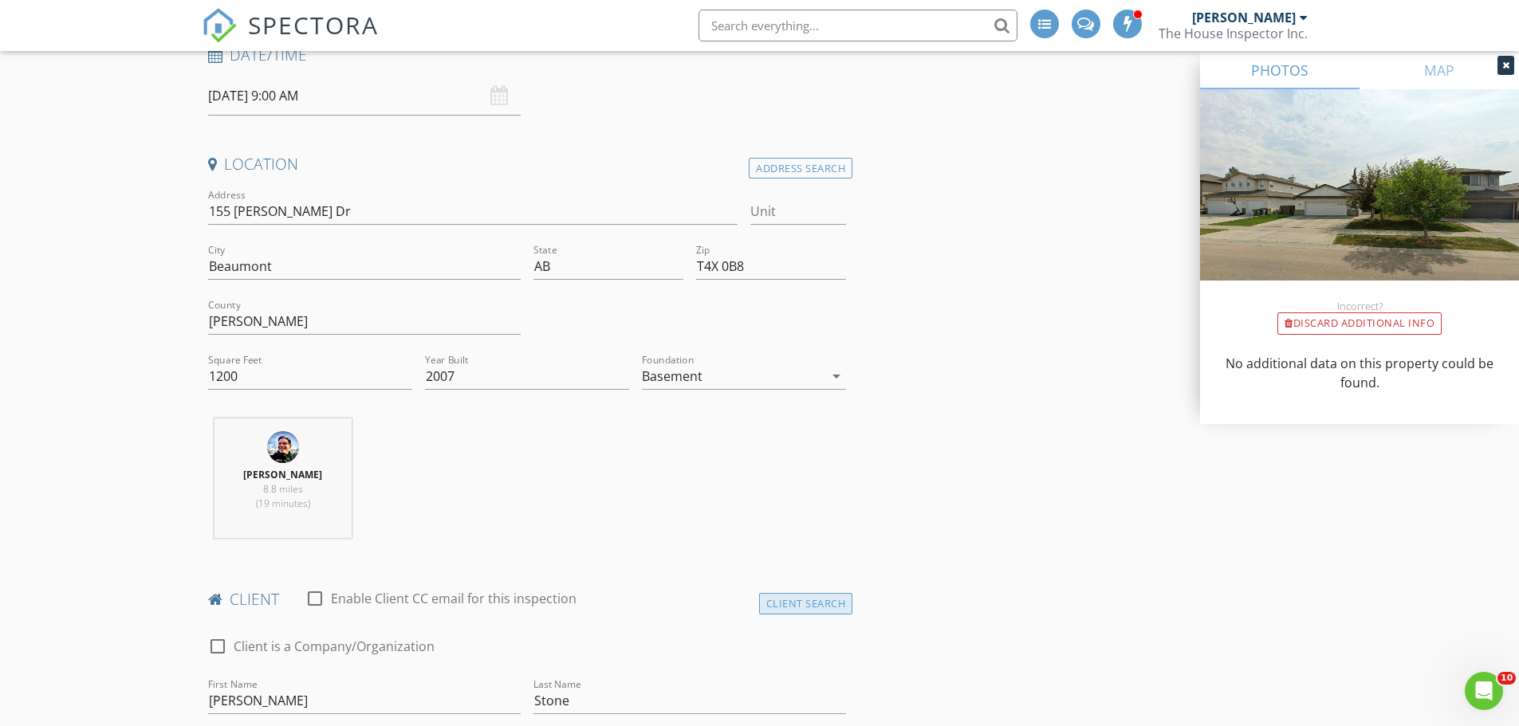
click at [829, 599] on div "Client Search" at bounding box center [806, 604] width 94 height 22
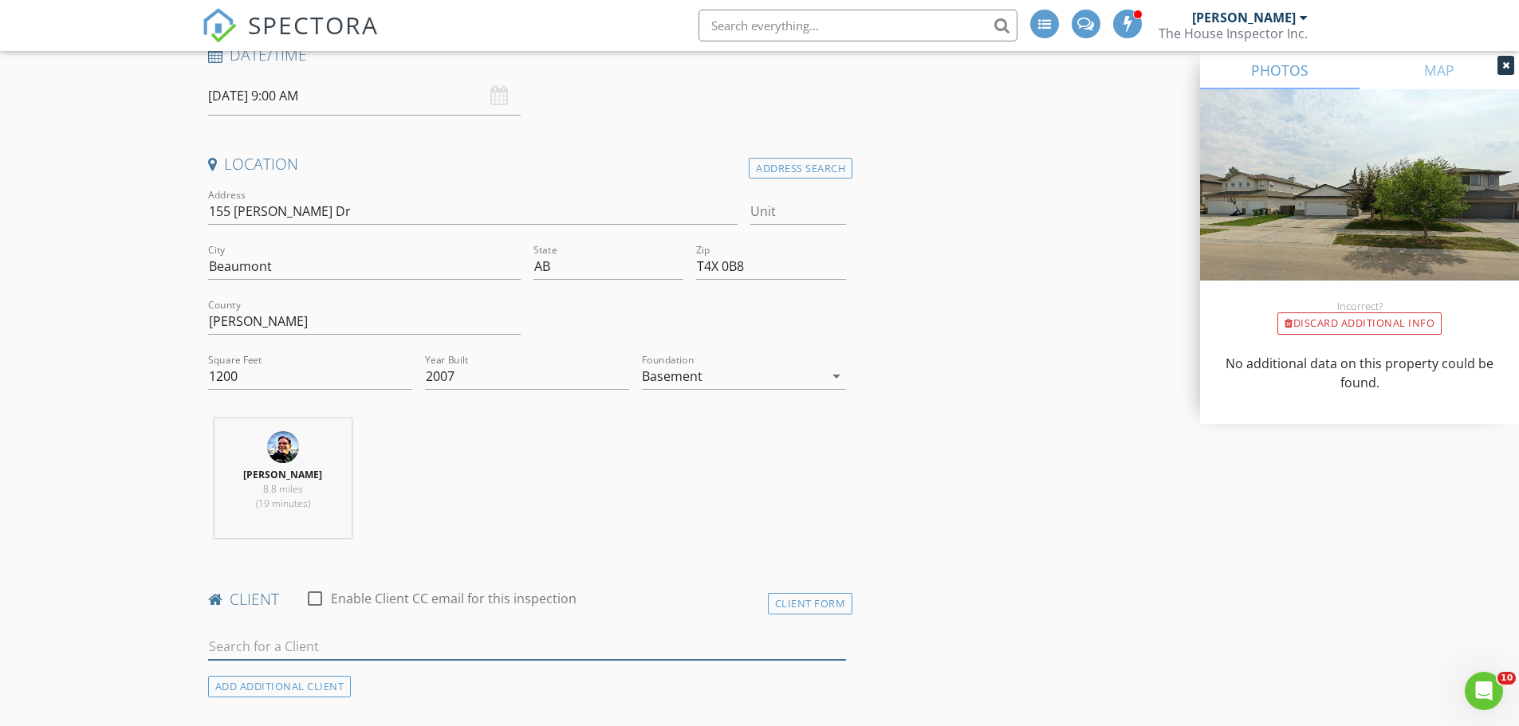
click at [215, 643] on input "text" at bounding box center [527, 647] width 639 height 26
type input "D"
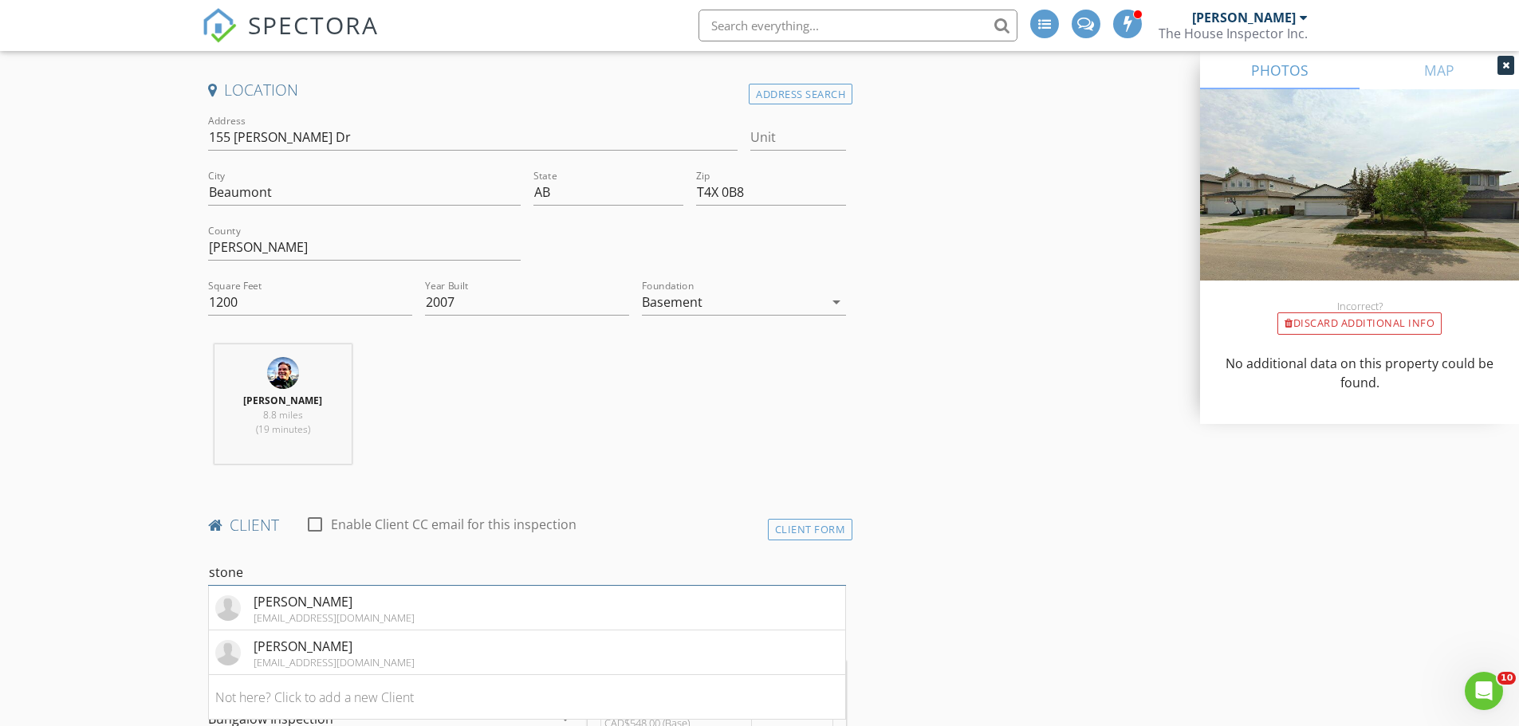
scroll to position [386, 0]
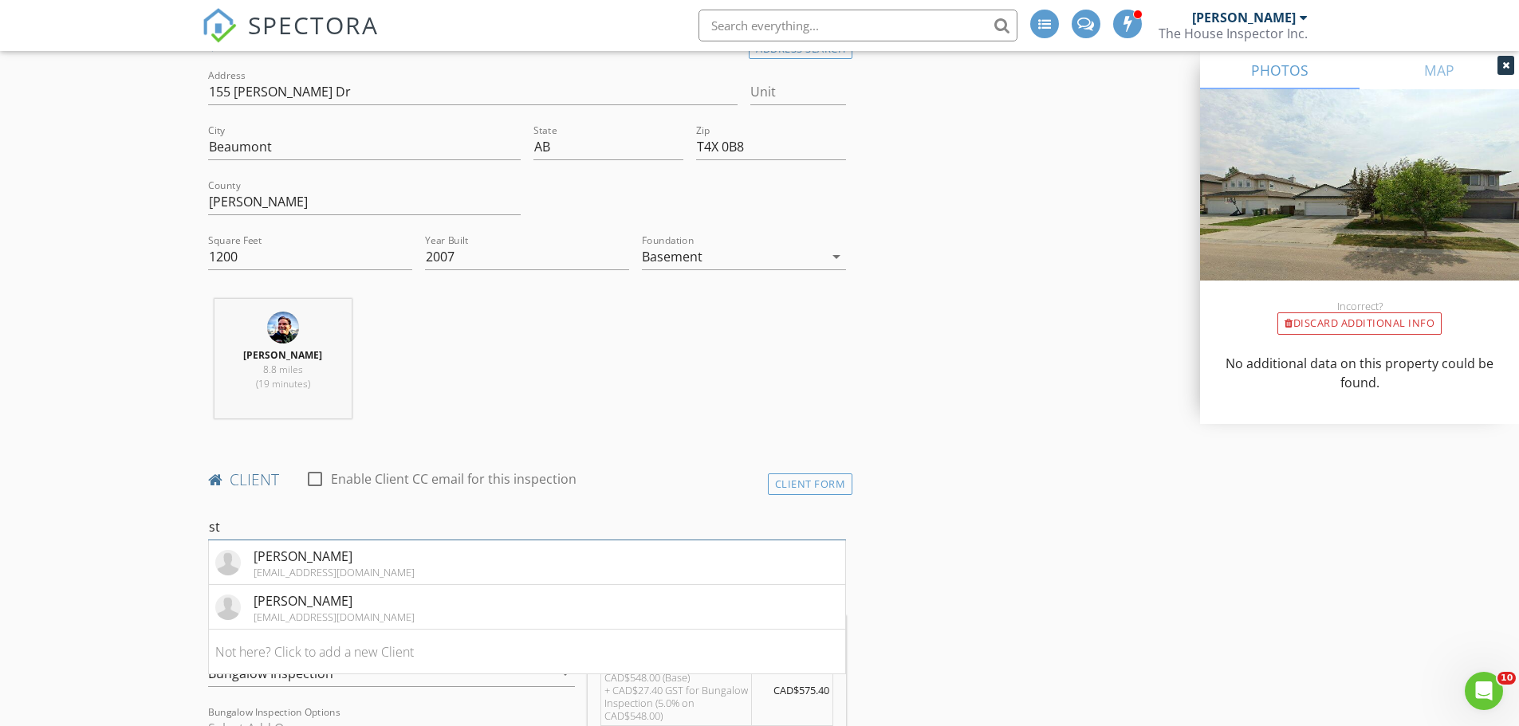
type input "s"
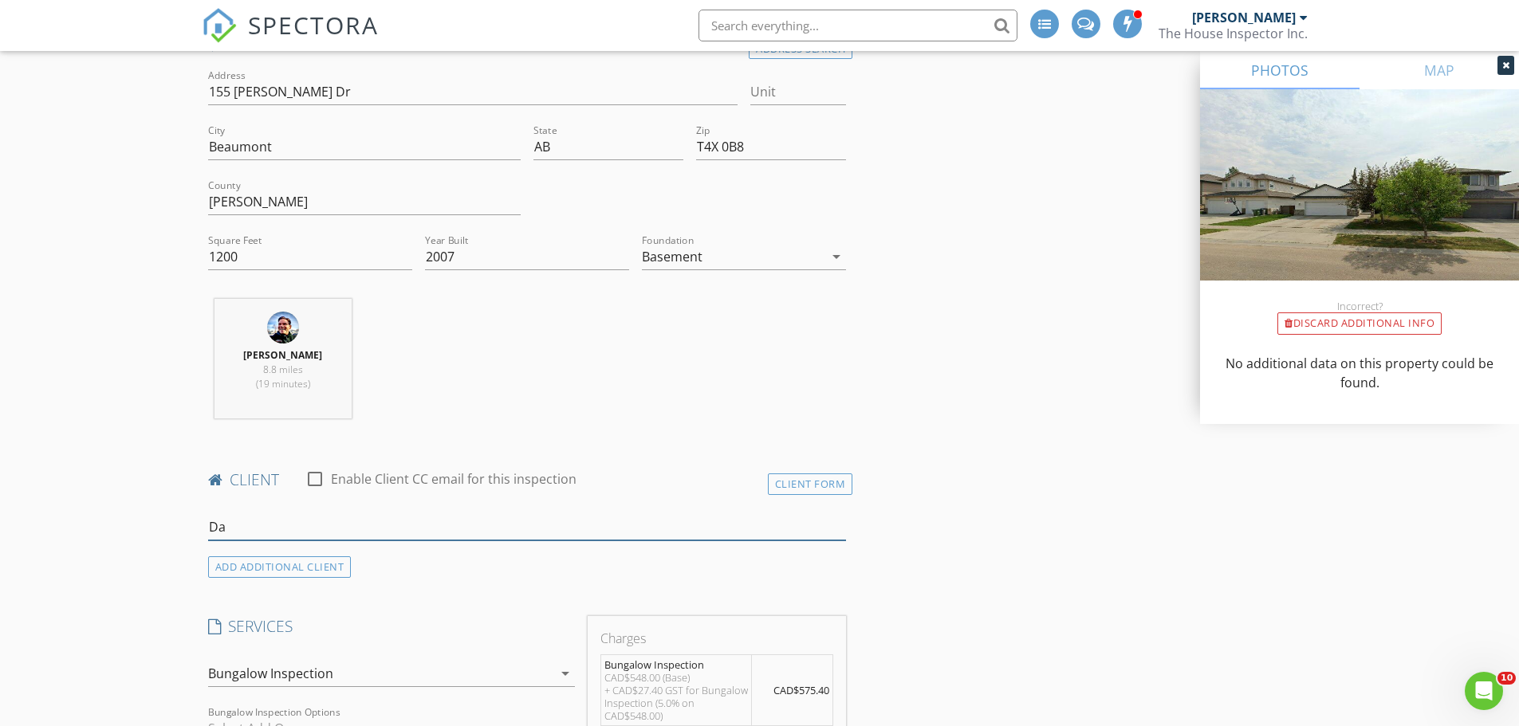
type input "D"
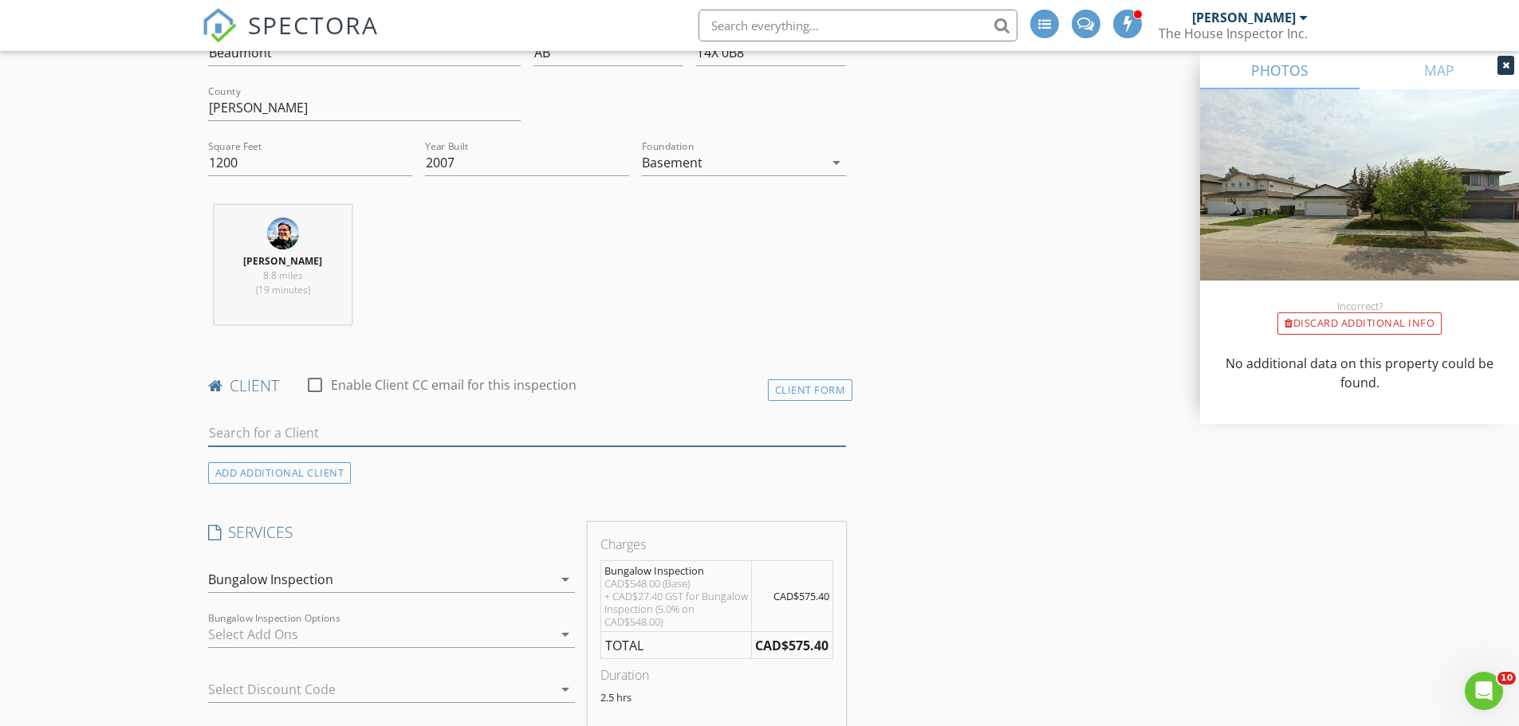
scroll to position [306, 0]
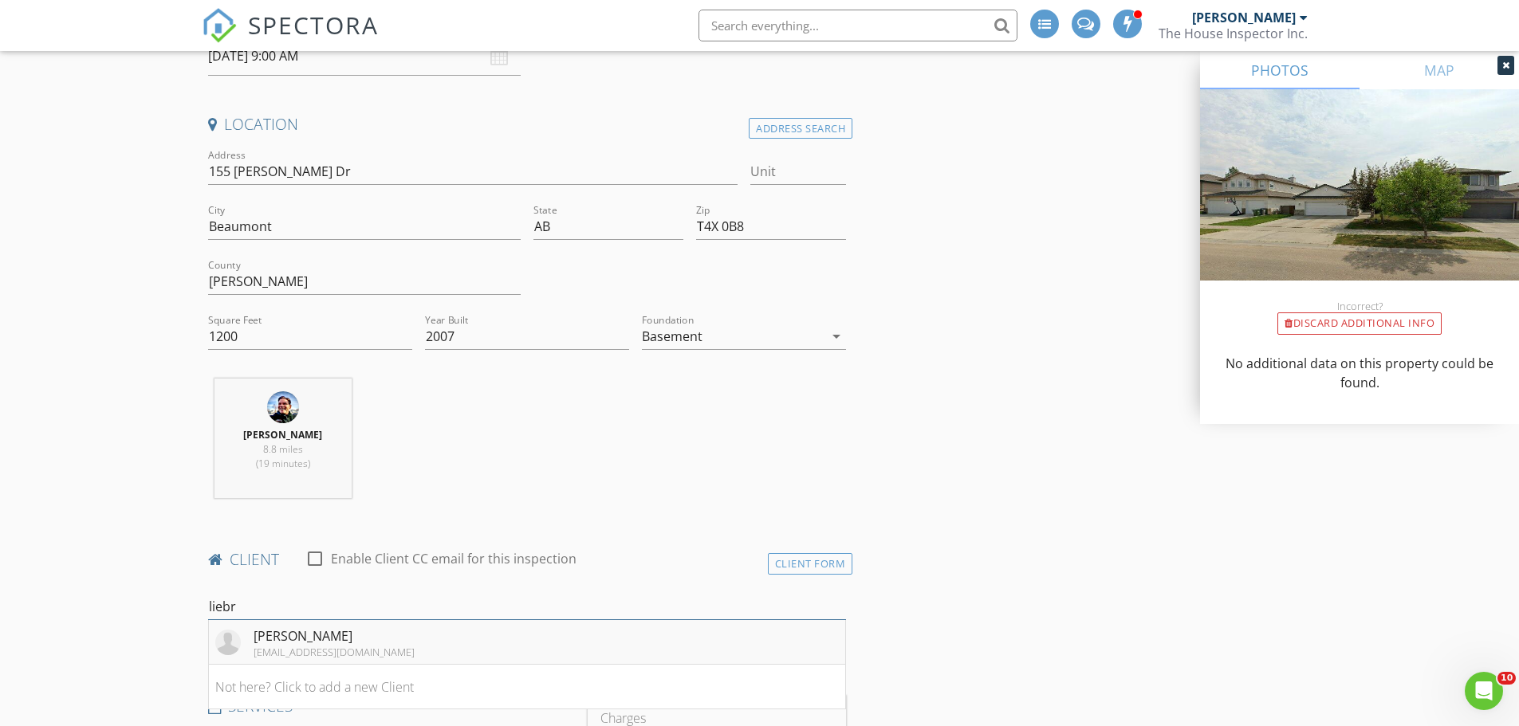
type input "liebr"
click at [332, 651] on div "[EMAIL_ADDRESS][DOMAIN_NAME]" at bounding box center [334, 652] width 161 height 13
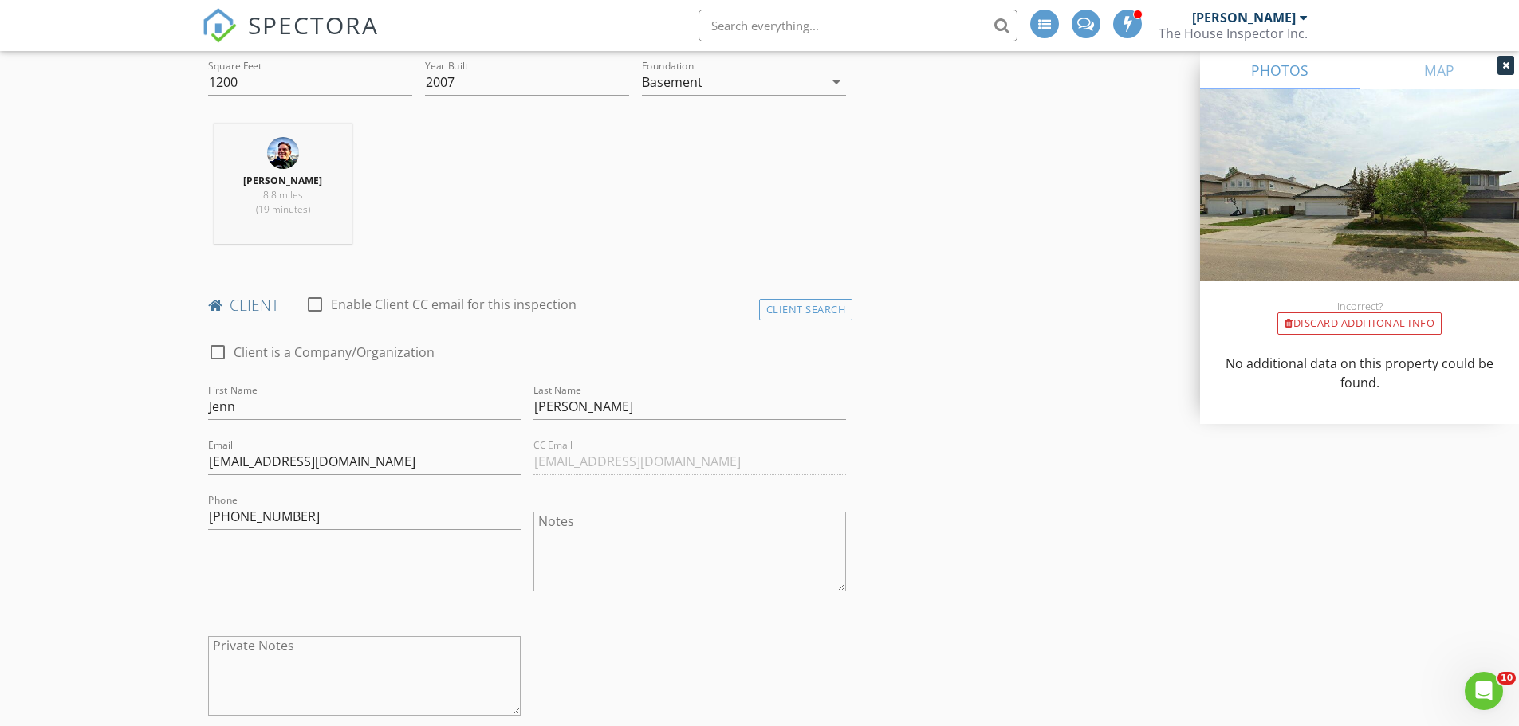
scroll to position [565, 0]
click at [537, 400] on input "liebrecht" at bounding box center [689, 402] width 312 height 26
type input "[PERSON_NAME]"
click at [482, 582] on div "Phone 780-721-4678" at bounding box center [364, 548] width 325 height 124
click at [574, 520] on textarea "Notes" at bounding box center [689, 547] width 312 height 80
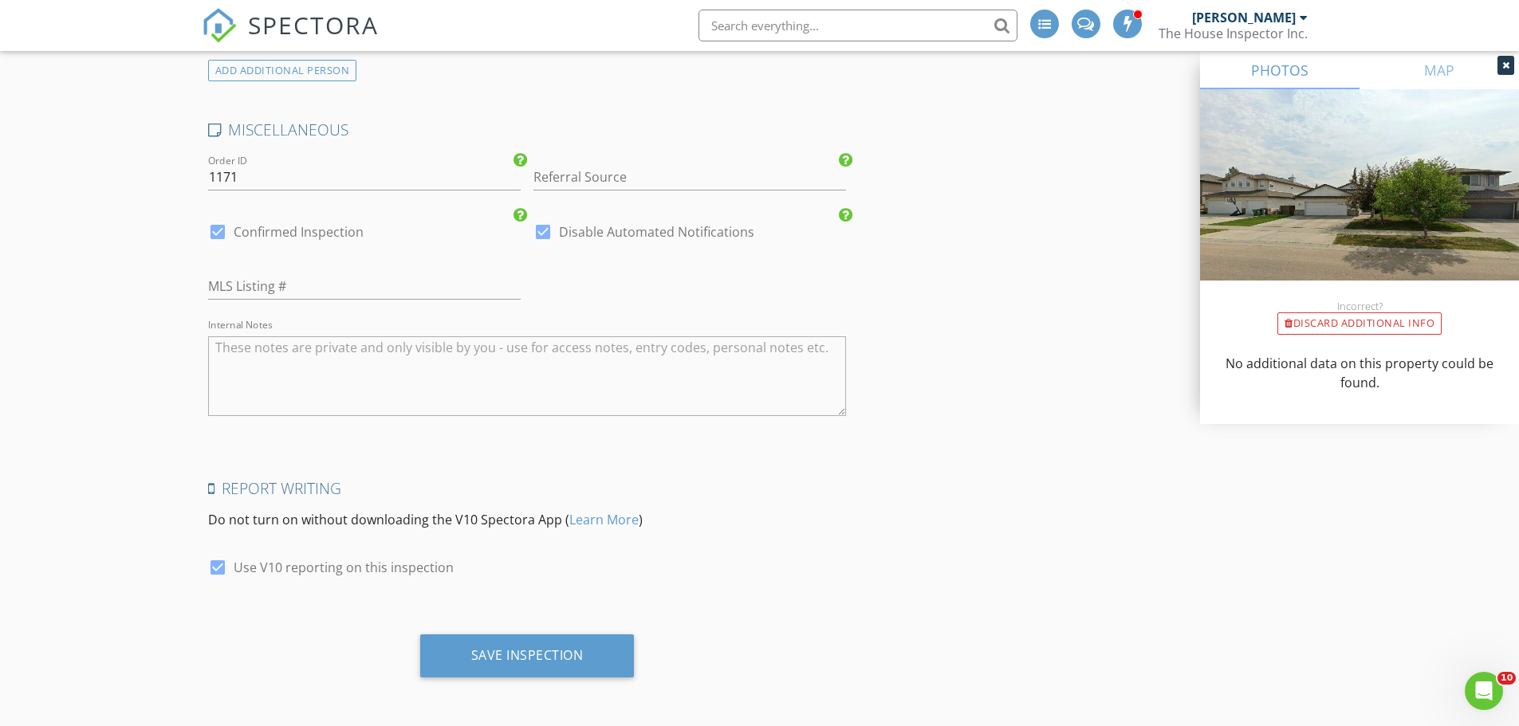
scroll to position [3112, 0]
type textarea "[PERSON_NAME] [PHONE_NUMBER]"
click at [542, 648] on div "Save Inspection" at bounding box center [527, 654] width 112 height 16
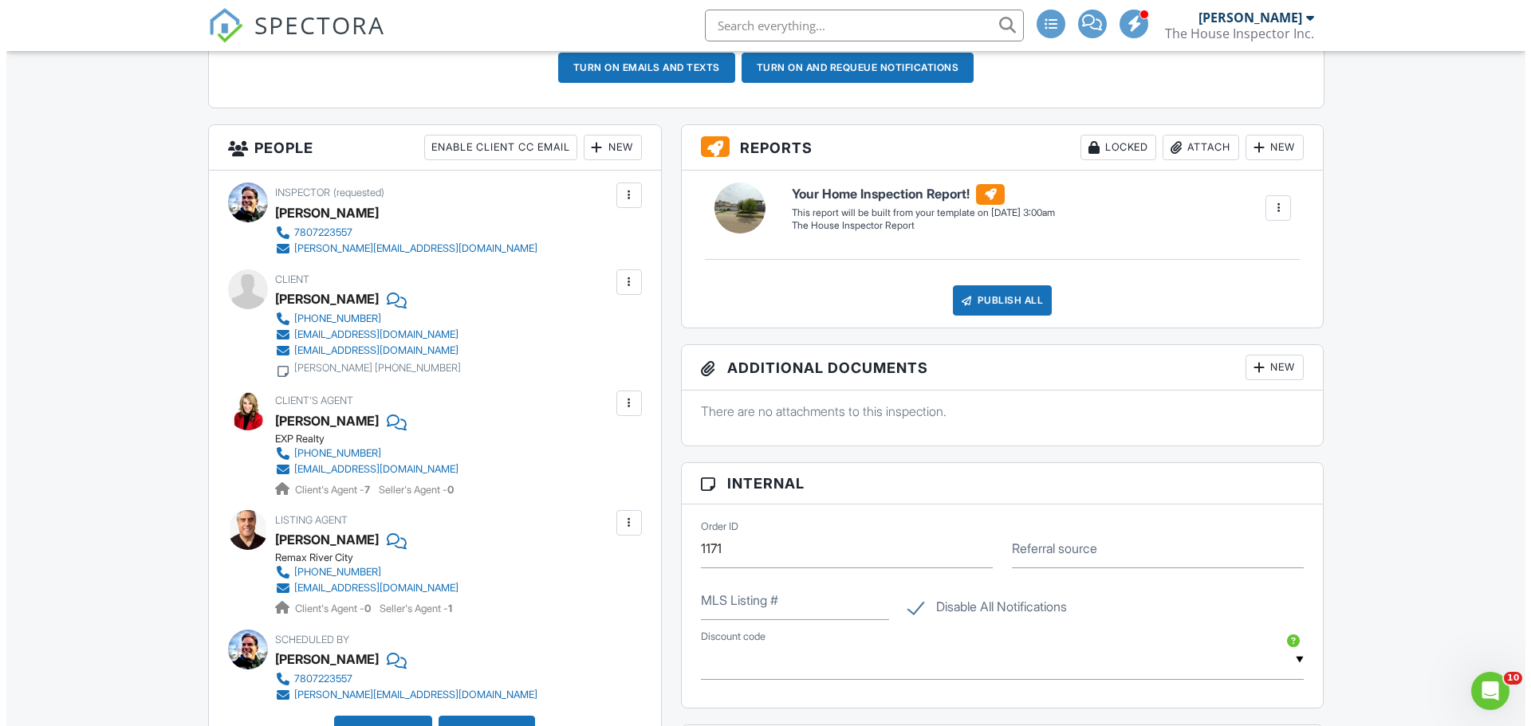
scroll to position [538, 0]
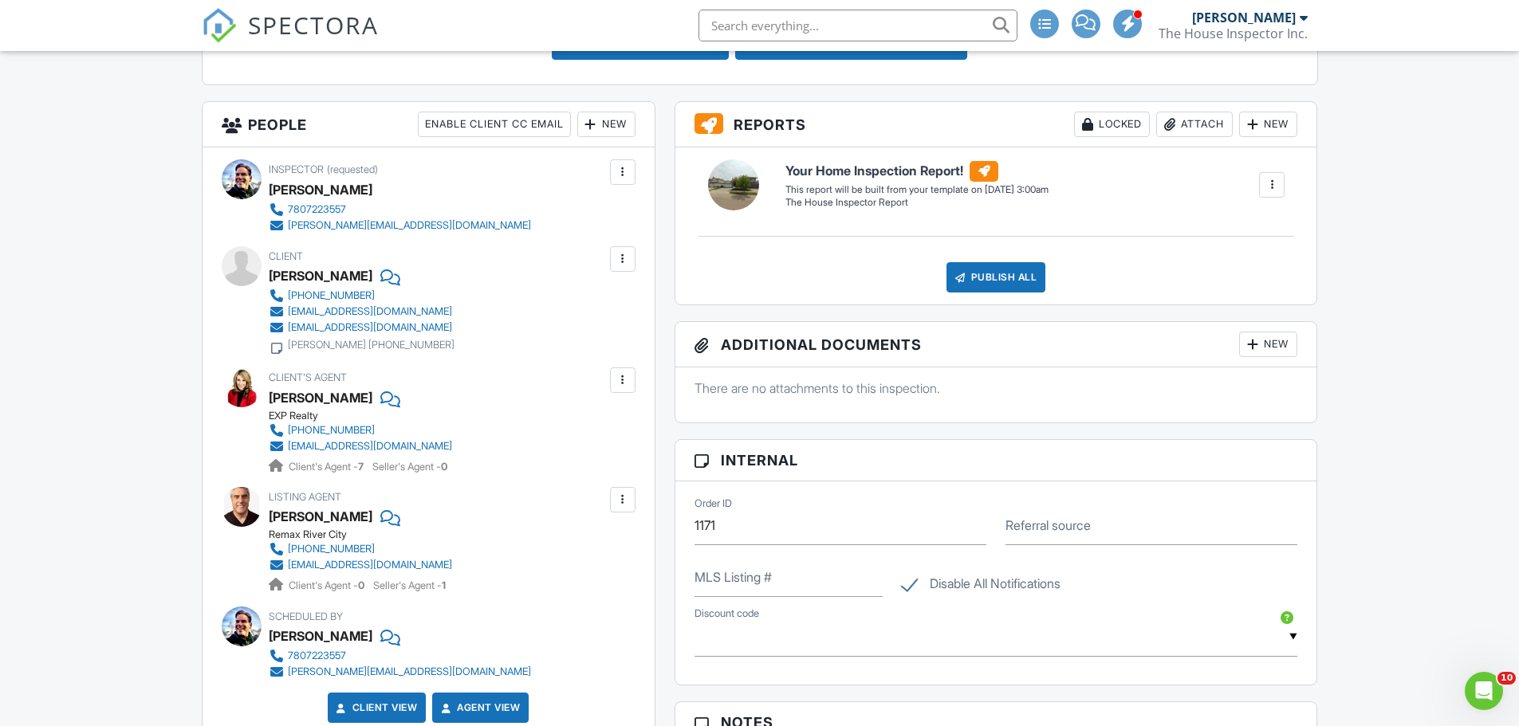
click at [620, 496] on div at bounding box center [623, 500] width 16 height 16
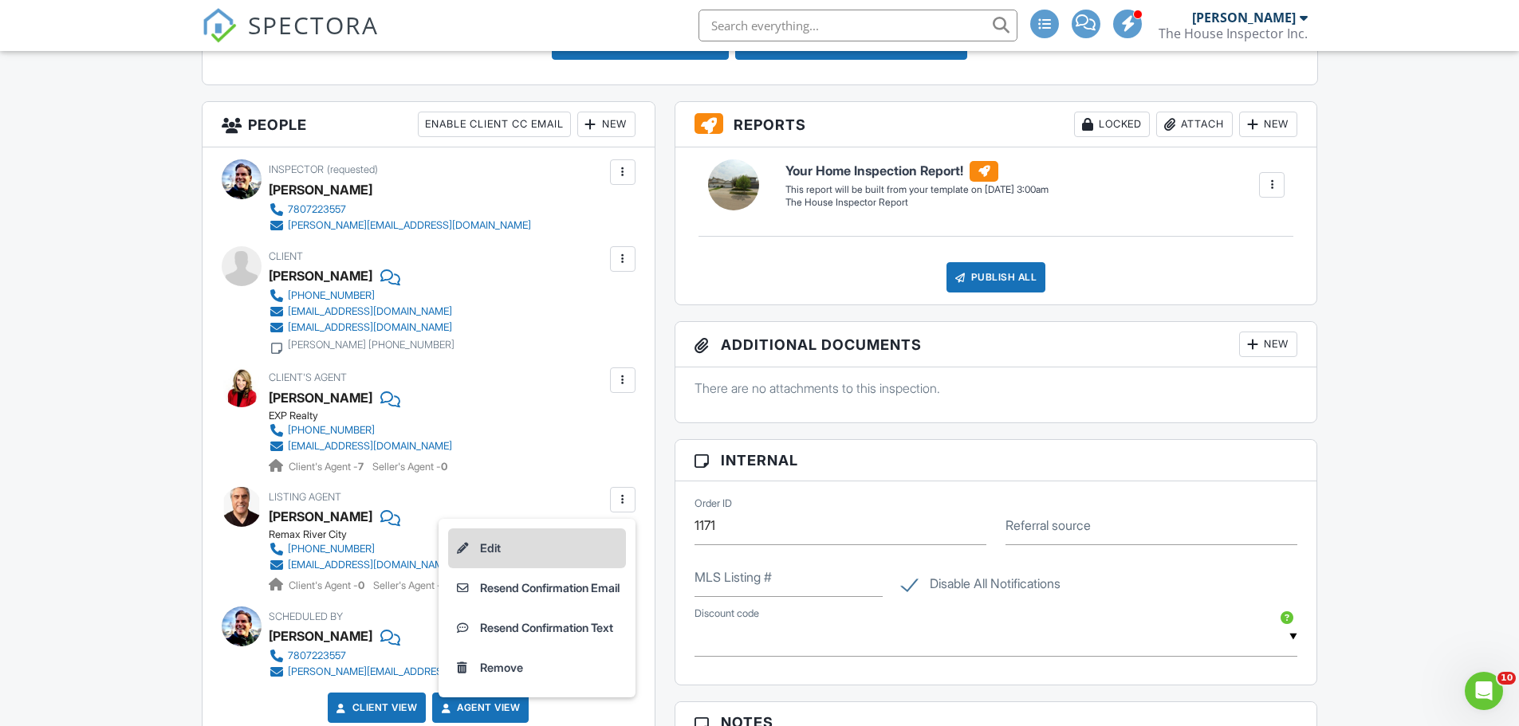
click at [490, 545] on li "Edit" at bounding box center [537, 549] width 178 height 40
